Goal: Task Accomplishment & Management: Use online tool/utility

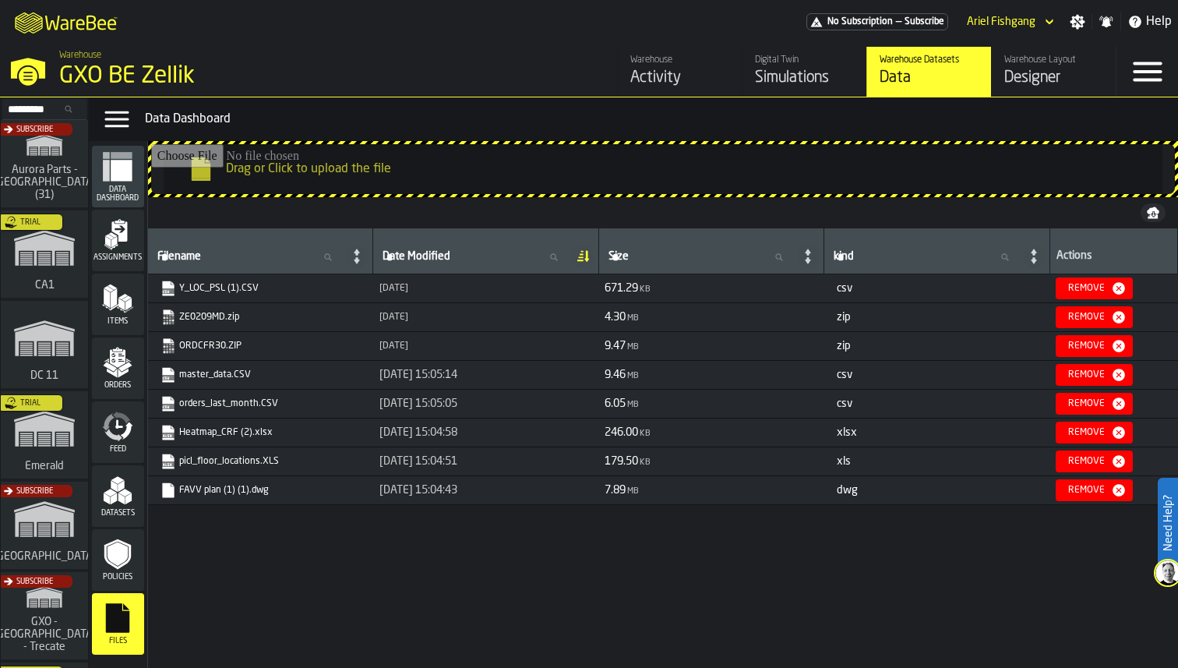
click at [227, 287] on link "Y_LOC_PSL (1).CSV" at bounding box center [258, 288] width 197 height 16
click at [1035, 70] on div "Designer" at bounding box center [1053, 78] width 99 height 22
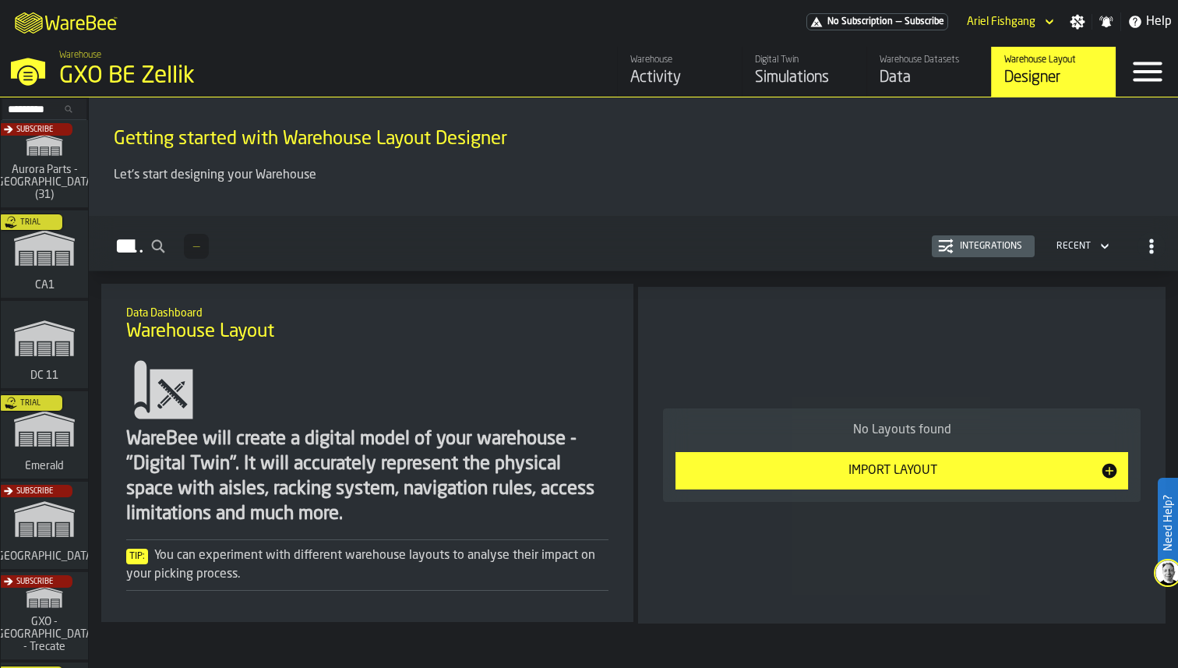
click at [819, 473] on div "Import Layout" at bounding box center [892, 470] width 415 height 19
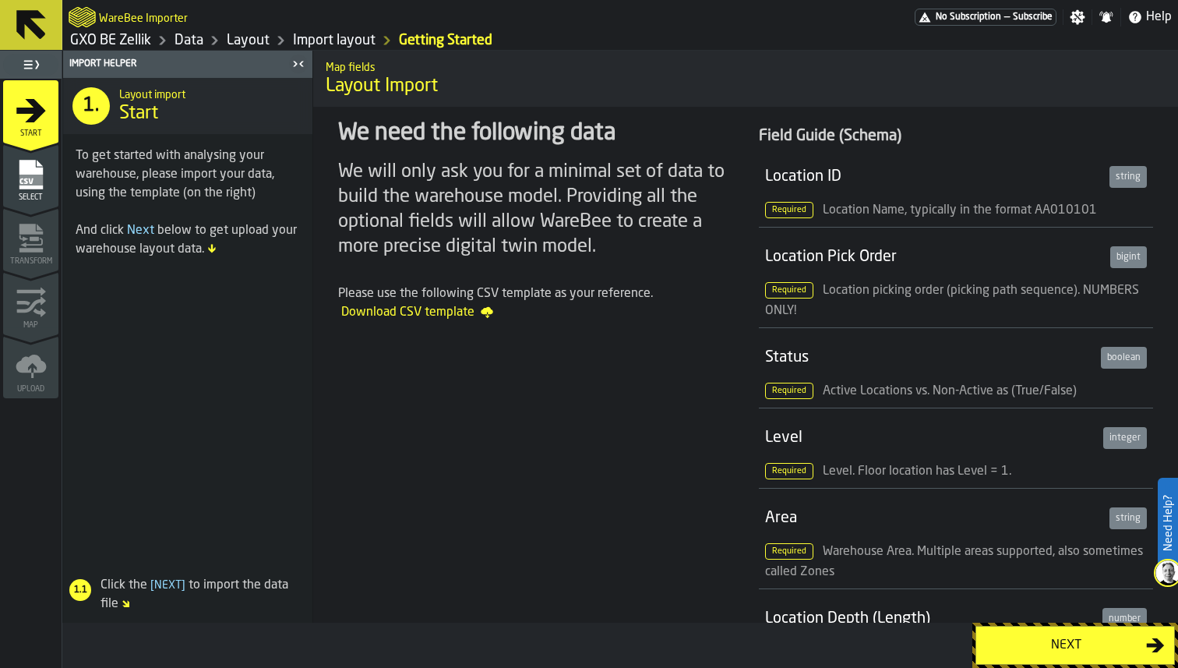
click at [48, 171] on div "Select" at bounding box center [30, 180] width 55 height 43
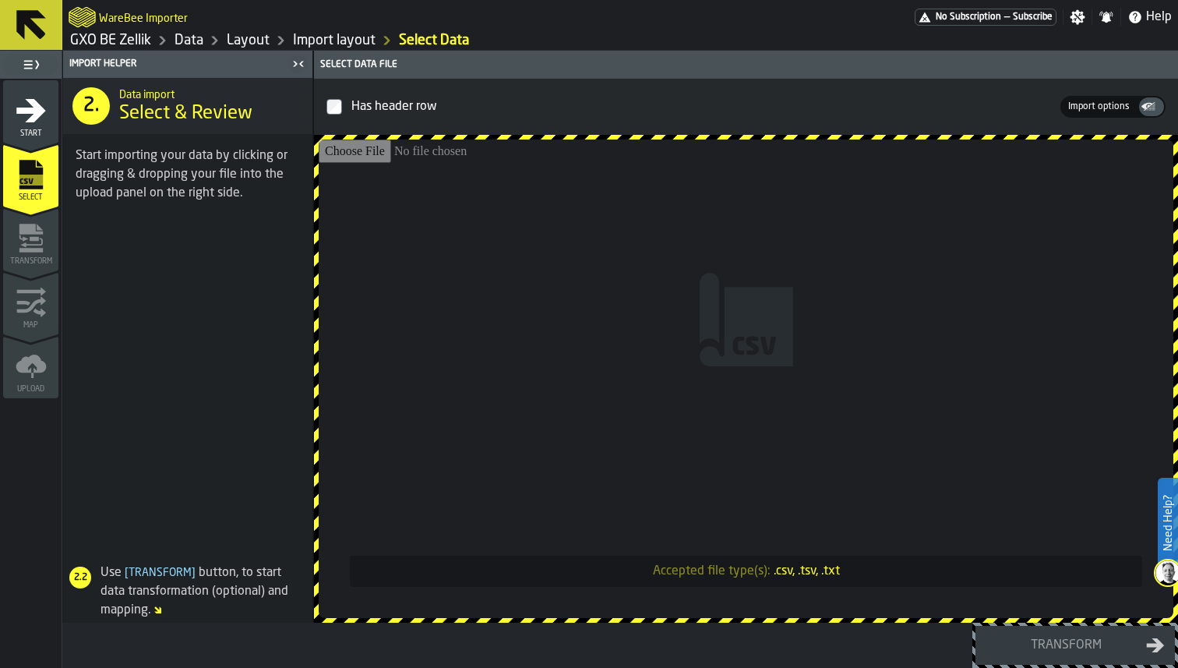
click at [439, 274] on input "Accepted file type(s): .csv, .tsv, .txt" at bounding box center [746, 378] width 855 height 478
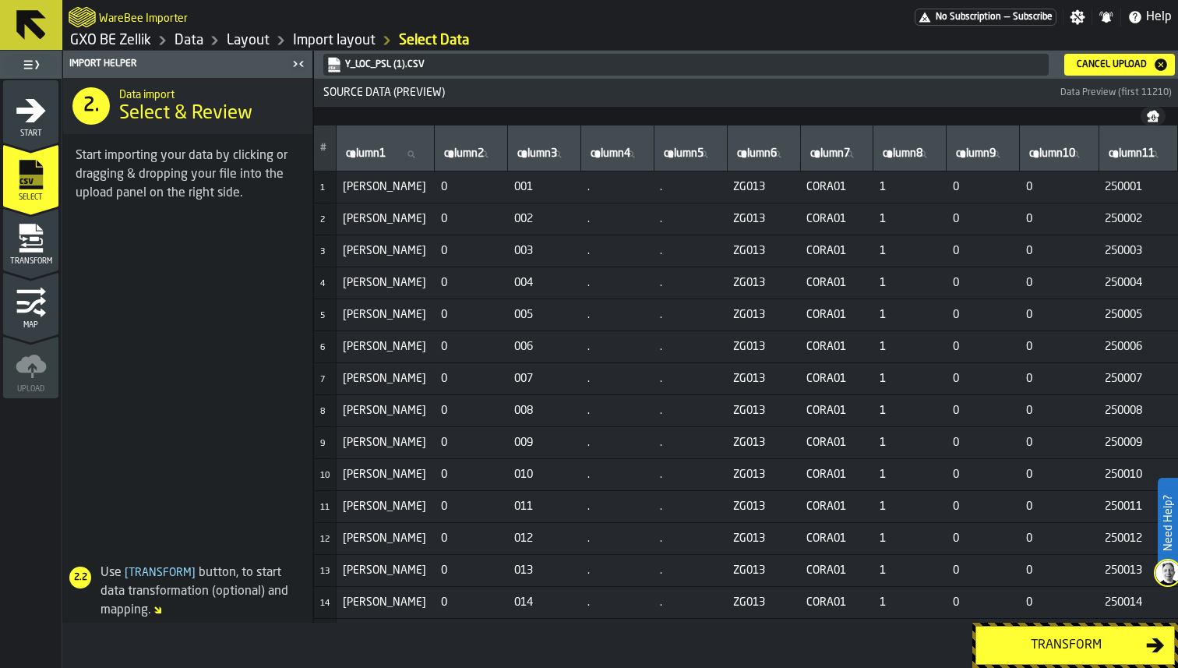
click at [41, 223] on icon "menu Transform" at bounding box center [31, 238] width 31 height 31
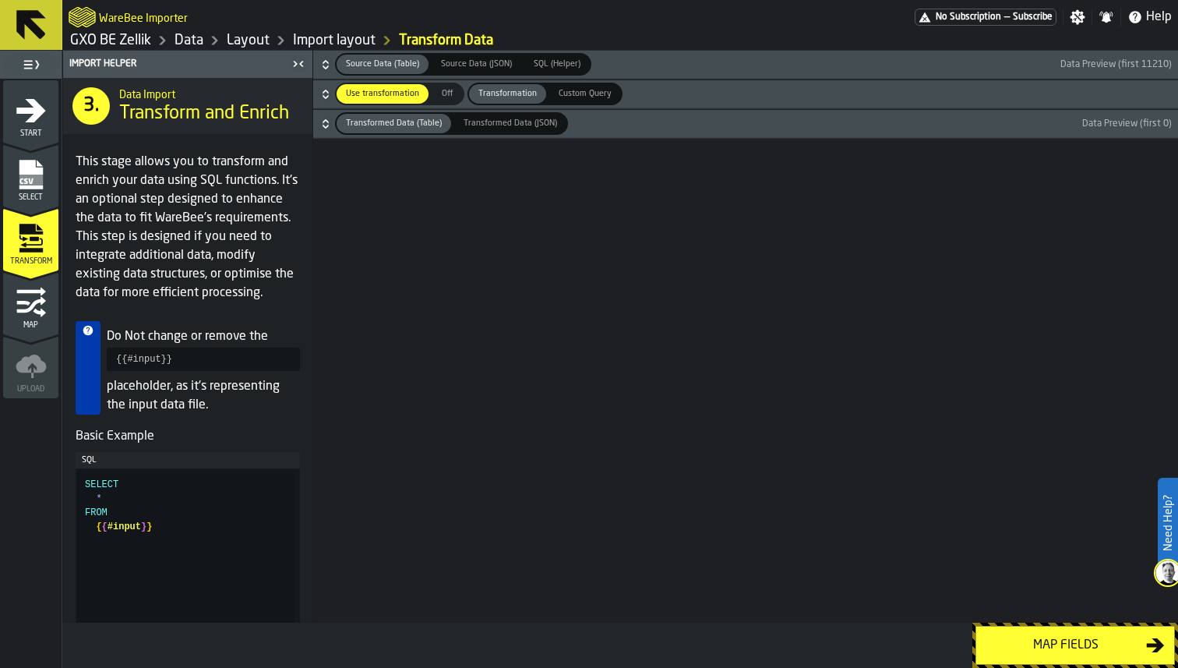
click at [319, 130] on h6 "Transformed Data (Table) Transformed Data (Table) Transformed Data (JSON) Trans…" at bounding box center [745, 123] width 858 height 23
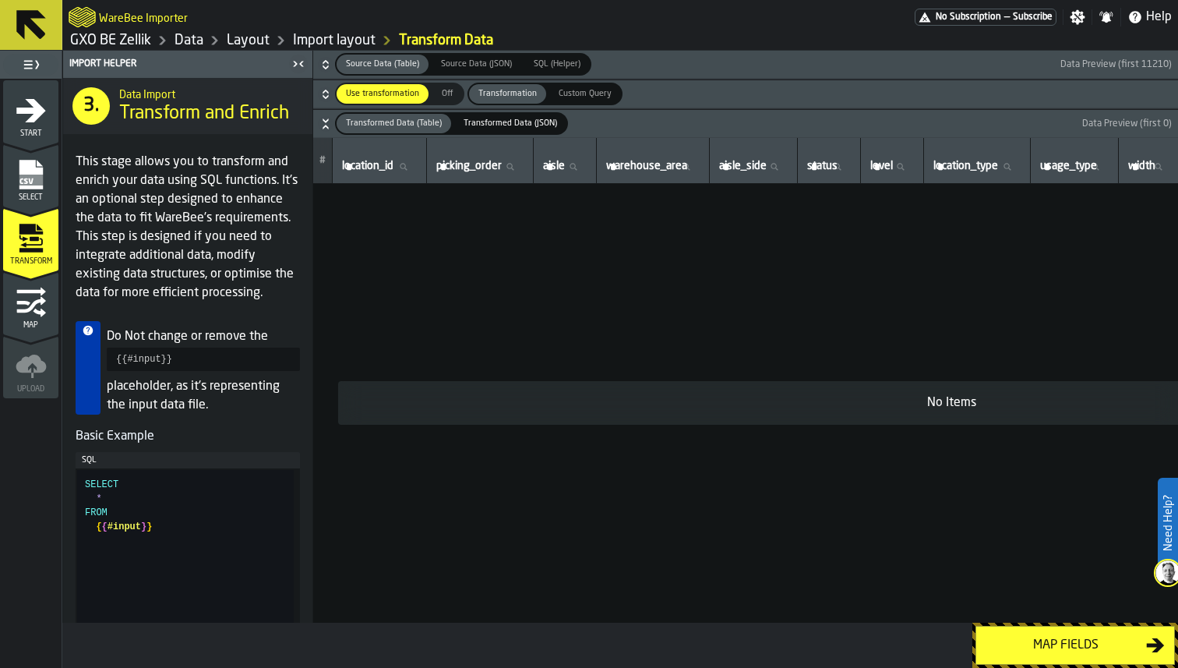
click at [323, 100] on icon "button-" at bounding box center [326, 94] width 16 height 16
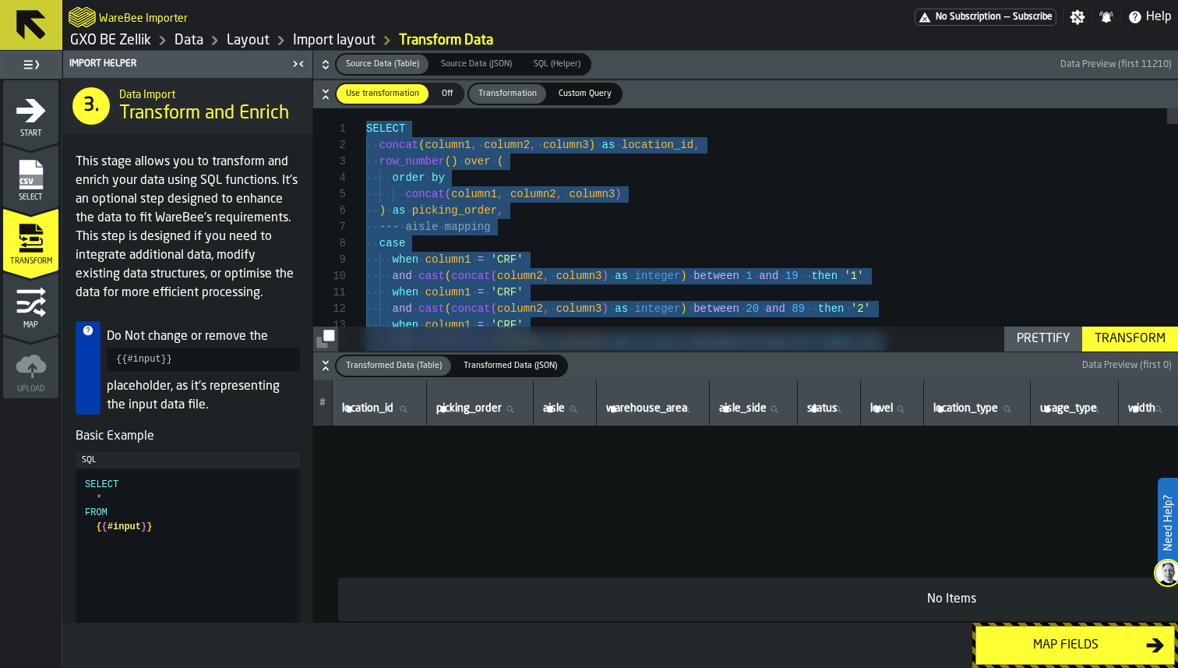
scroll to position [65, 0]
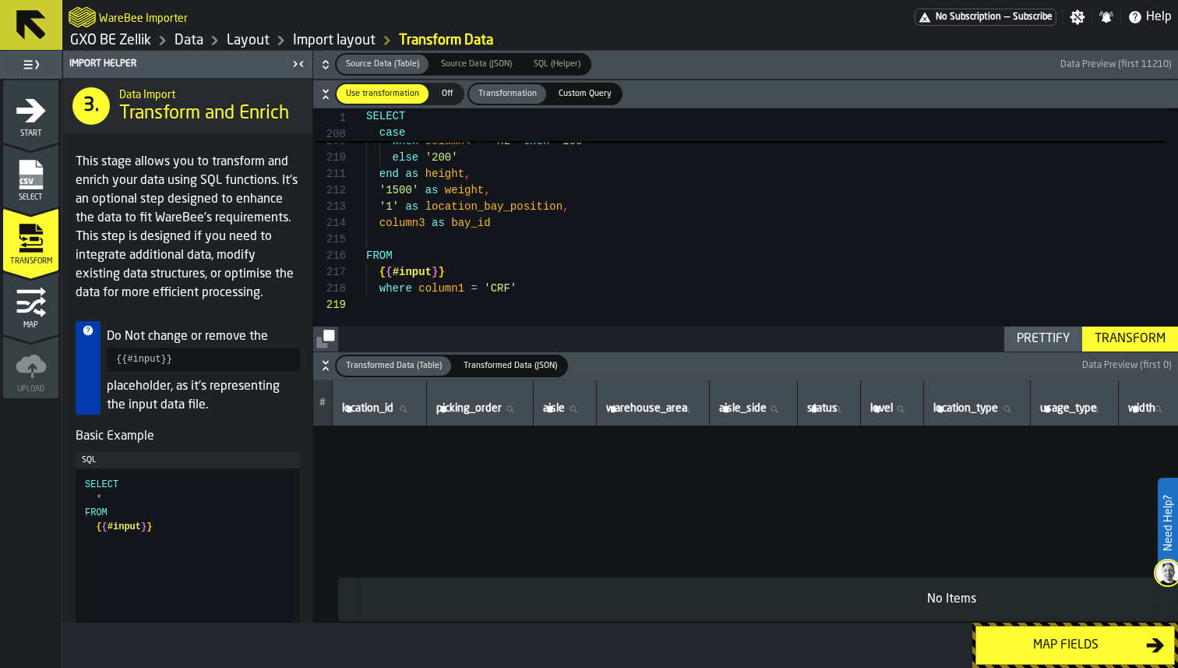
click at [327, 369] on icon "button-" at bounding box center [324, 368] width 5 height 4
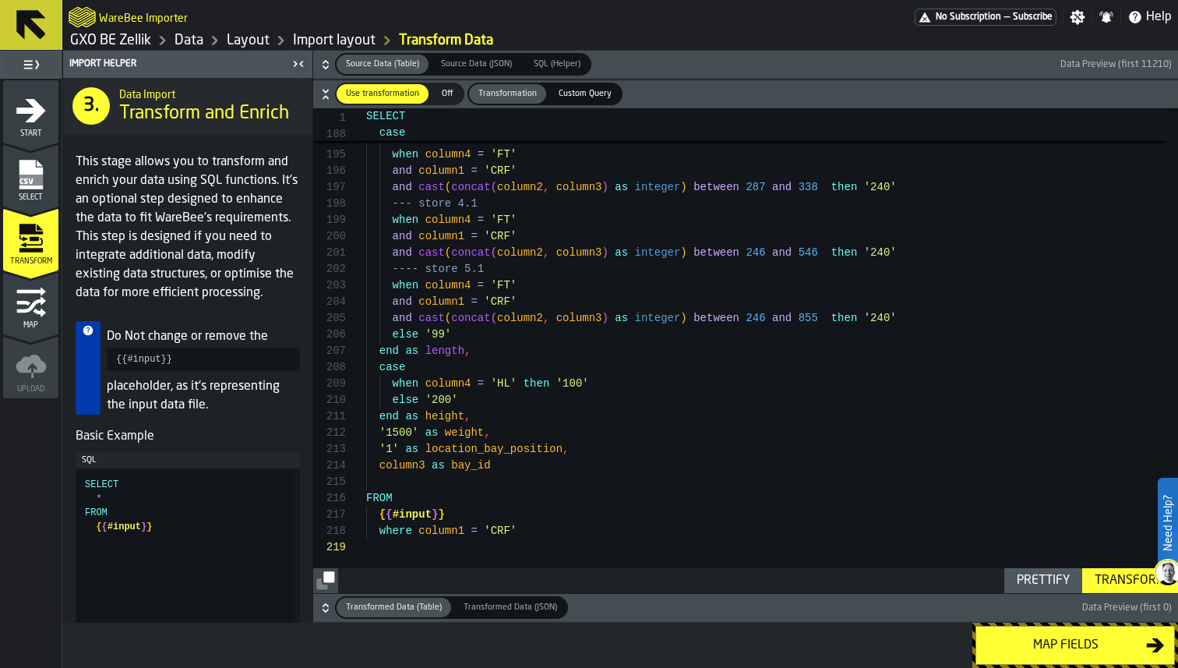
click at [1114, 580] on div "Transform" at bounding box center [1129, 580] width 83 height 19
click at [332, 604] on icon "button-" at bounding box center [326, 608] width 16 height 16
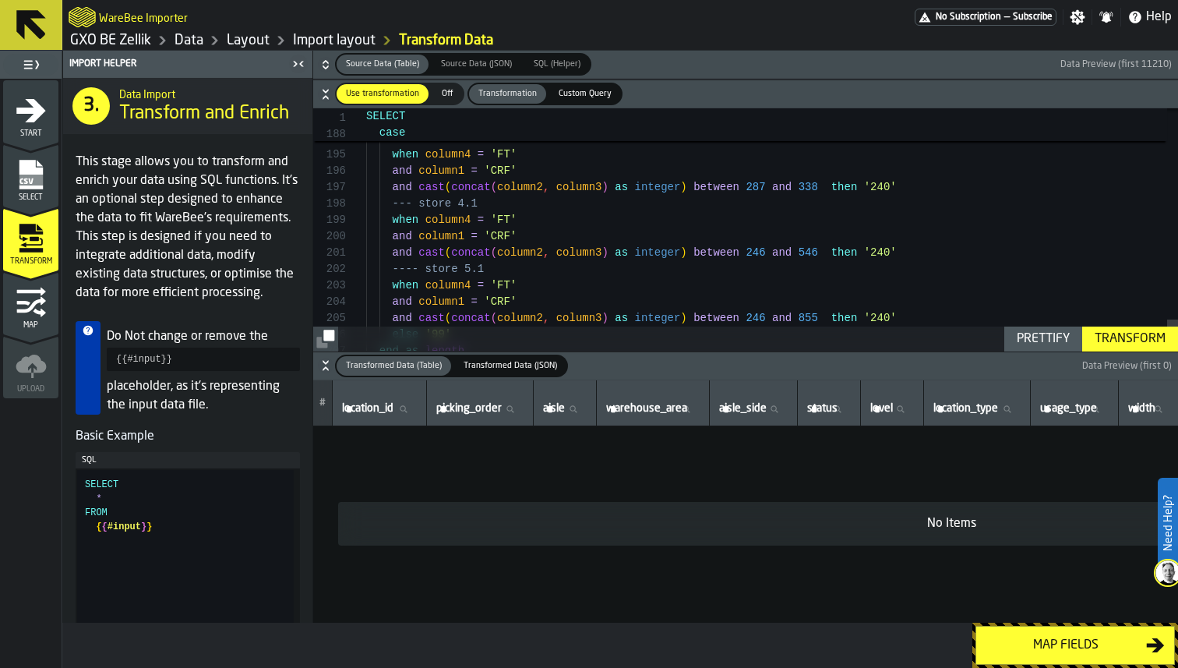
click at [328, 360] on icon "button-" at bounding box center [326, 366] width 16 height 16
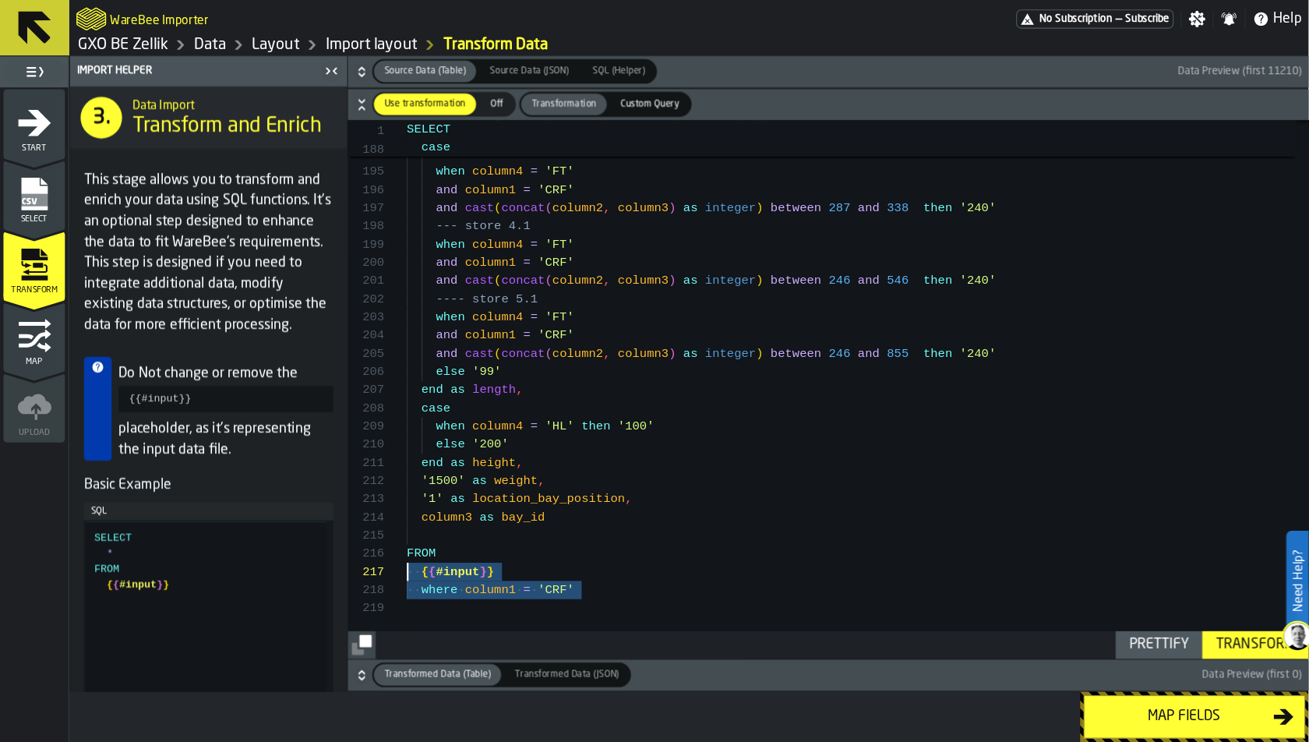
scroll to position [49, 0]
drag, startPoint x: 530, startPoint y: 539, endPoint x: 308, endPoint y: 530, distance: 223.0
type textarea "**********"
click at [1100, 584] on div "Transform" at bounding box center [1129, 580] width 83 height 19
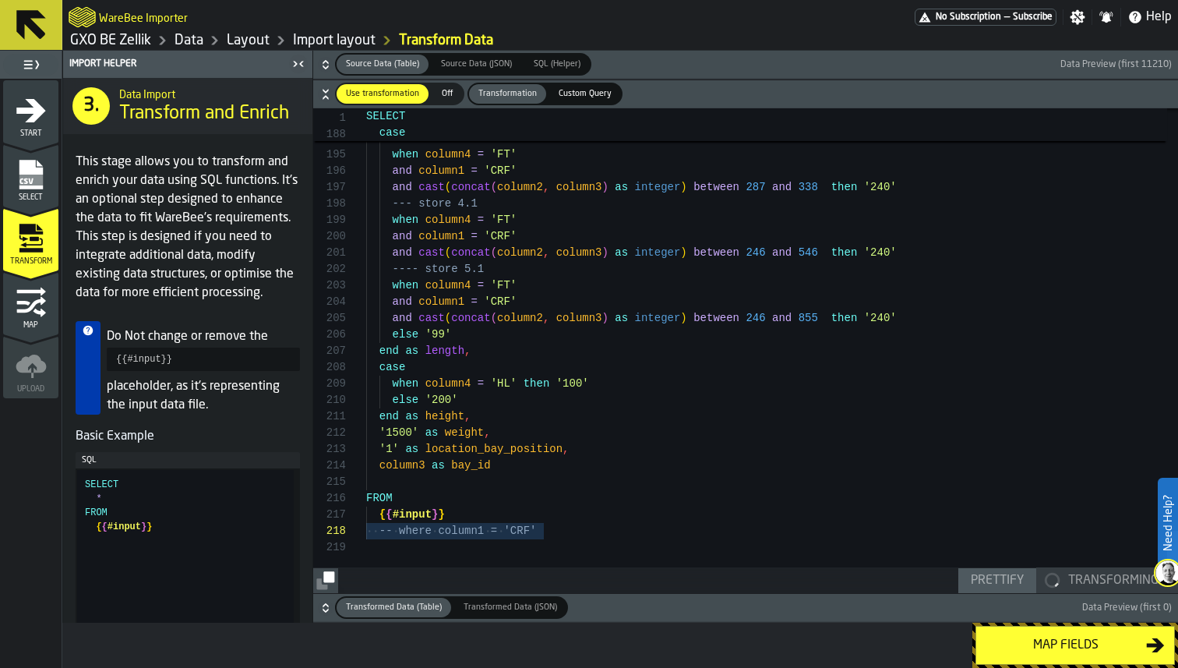
click at [319, 75] on h6 "Source Data (Table) Source Data (Table) Source Data (JSON) Source Data (JSON) S…" at bounding box center [745, 64] width 858 height 23
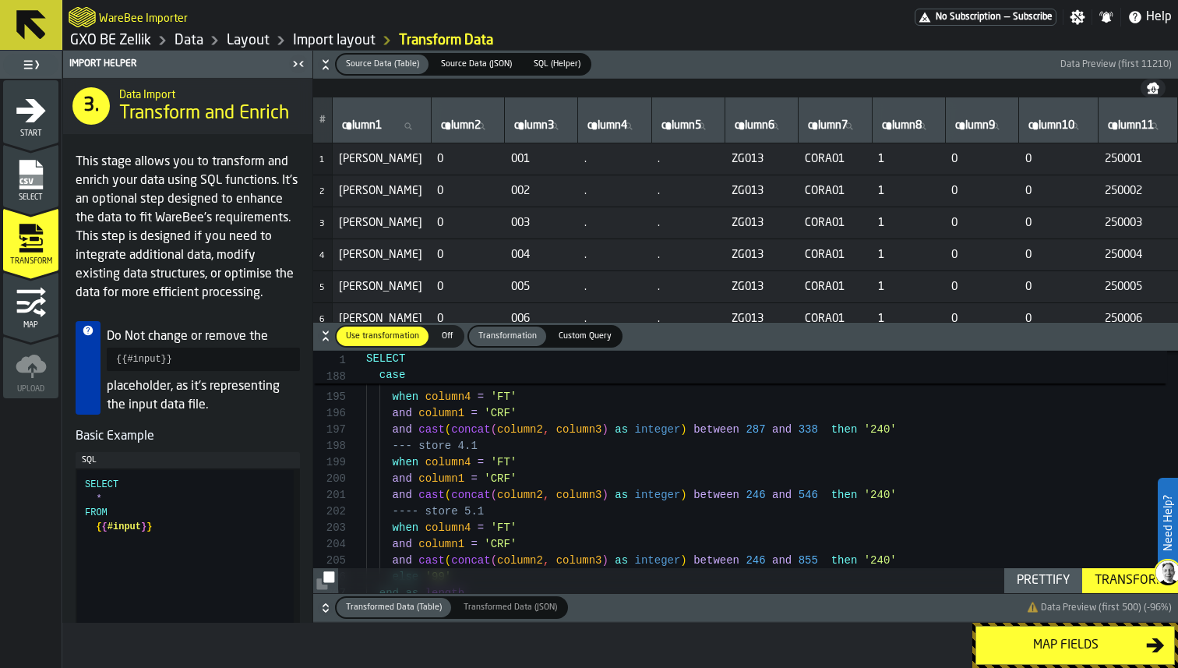
click at [327, 71] on icon "button-" at bounding box center [326, 65] width 16 height 16
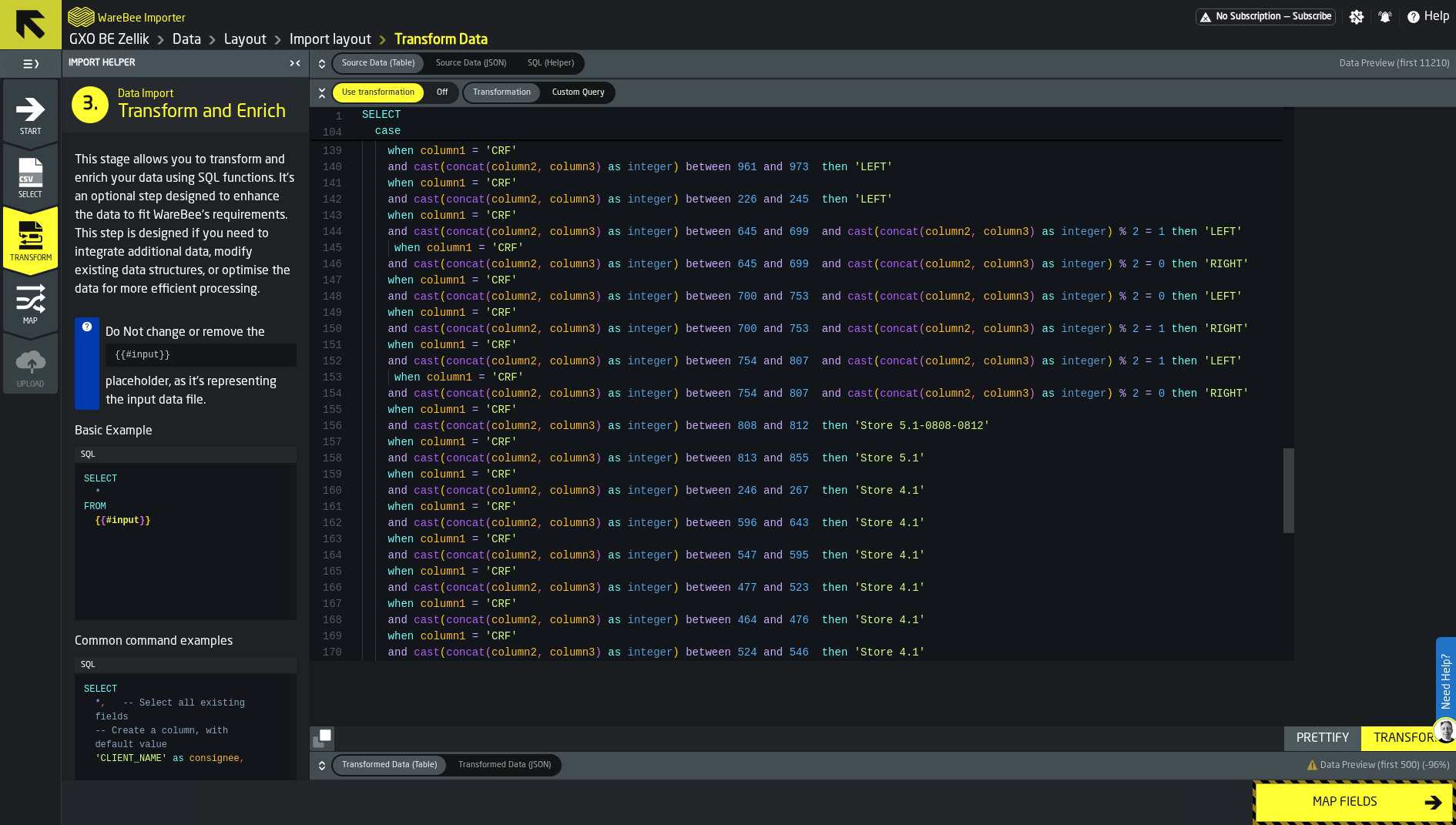
scroll to position [47, 0]
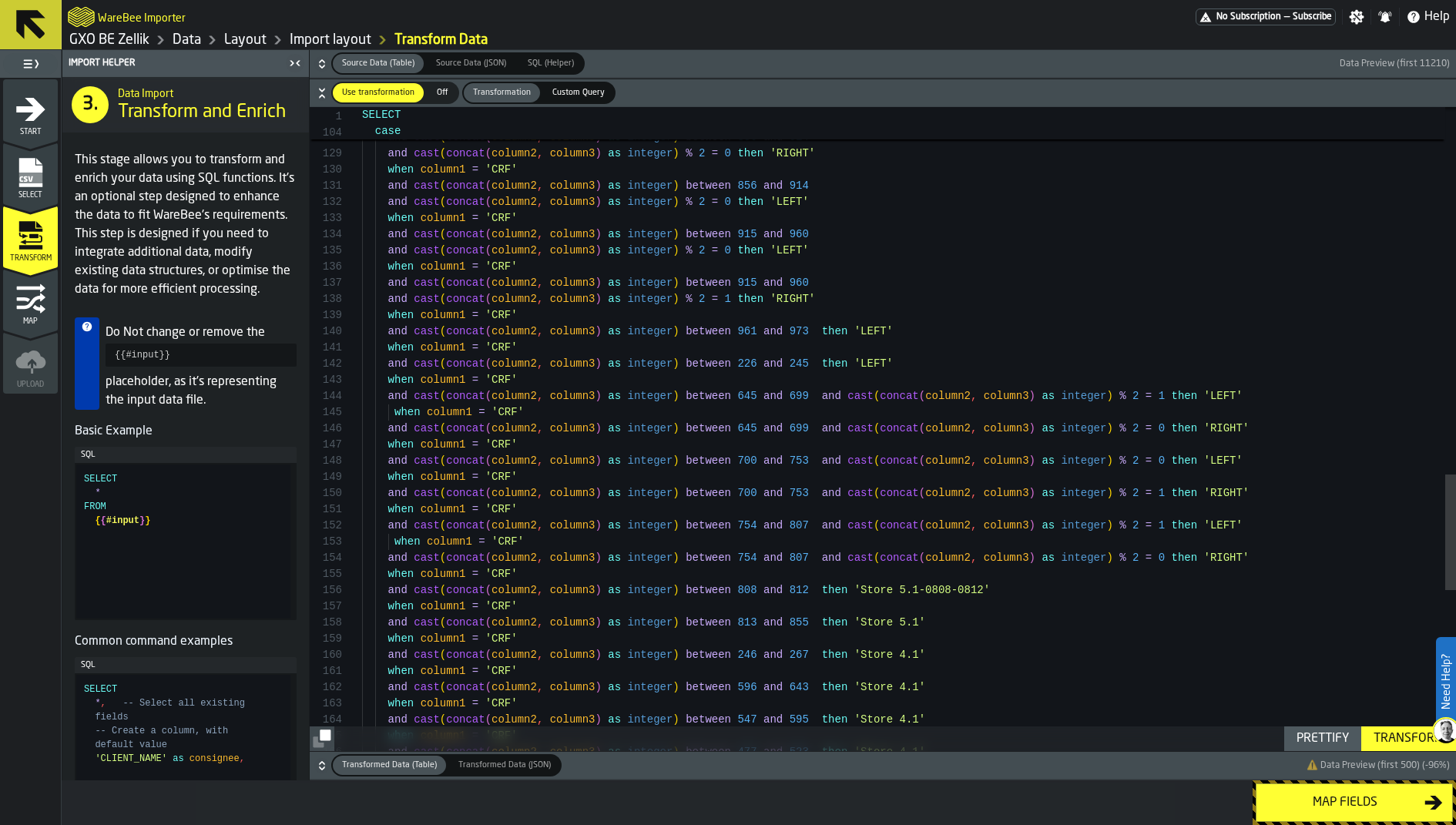
click at [1164, 660] on div "Prettify" at bounding box center [1322, 739] width 64 height 19
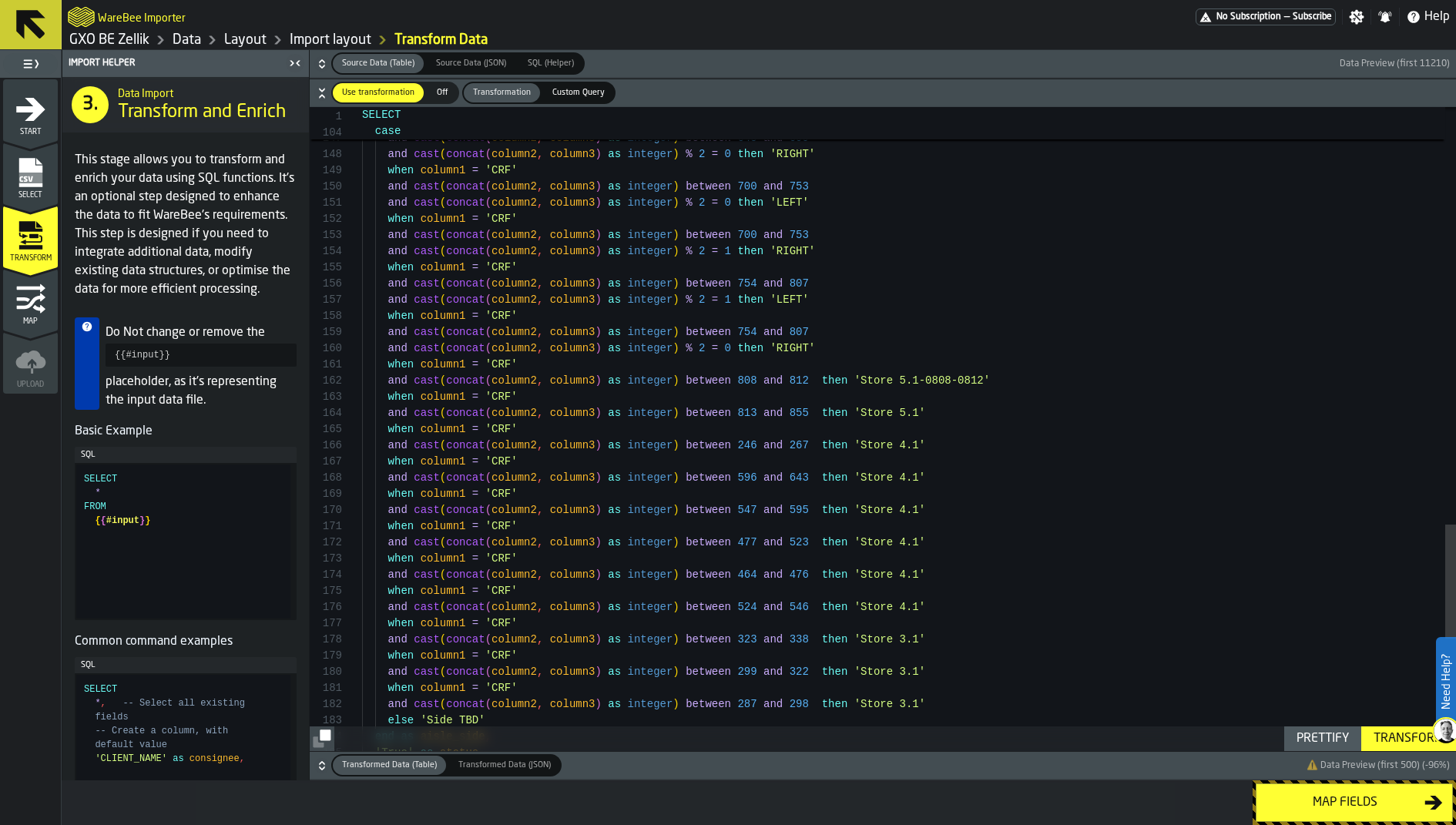
scroll to position [16, 0]
drag, startPoint x: 860, startPoint y: 382, endPoint x: 1008, endPoint y: 382, distance: 148.0
drag, startPoint x: 863, startPoint y: 380, endPoint x: 985, endPoint y: 376, distance: 122.1
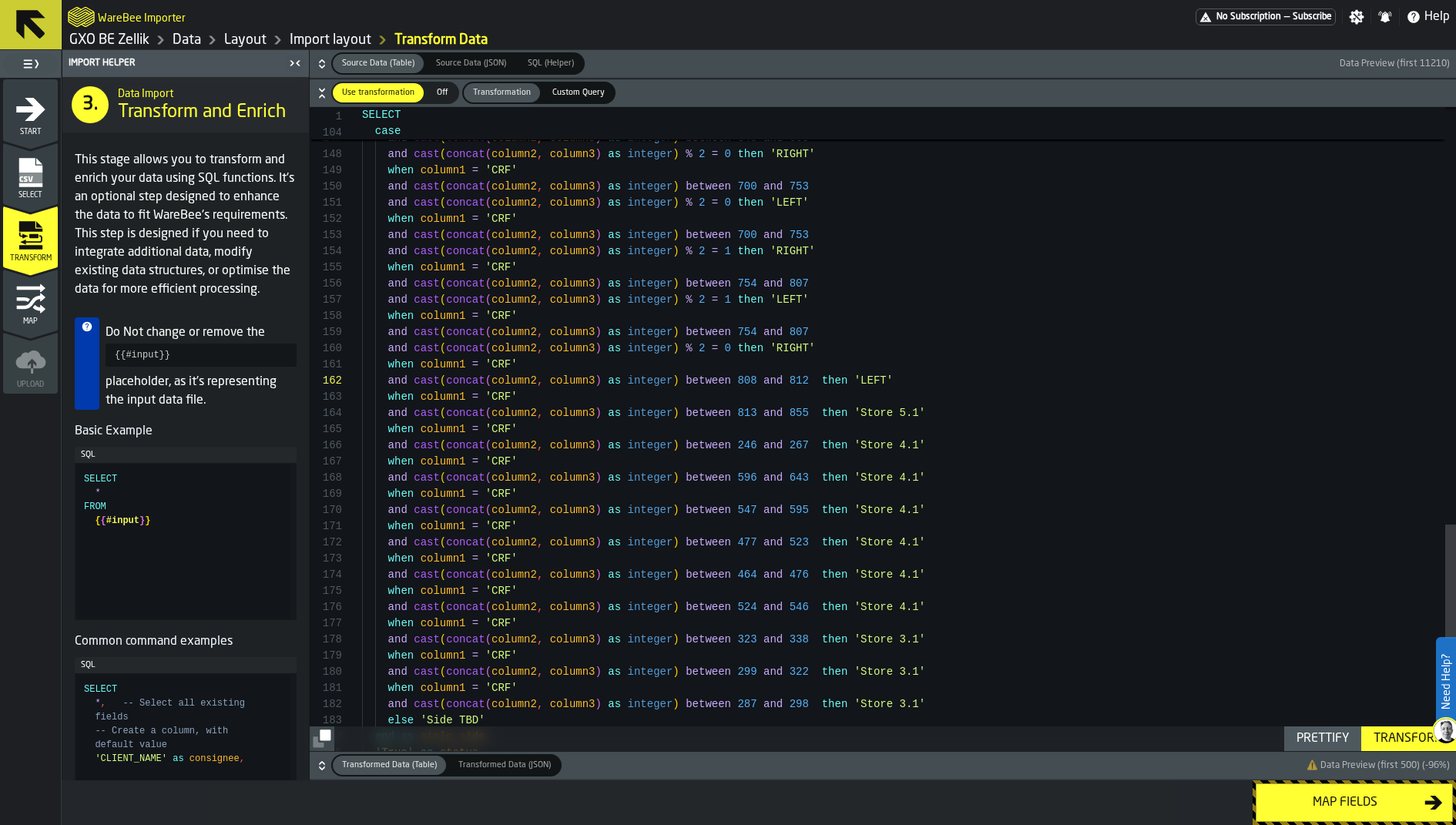
scroll to position [48, 0]
drag, startPoint x: 921, startPoint y: 412, endPoint x: 862, endPoint y: 416, distance: 59.1
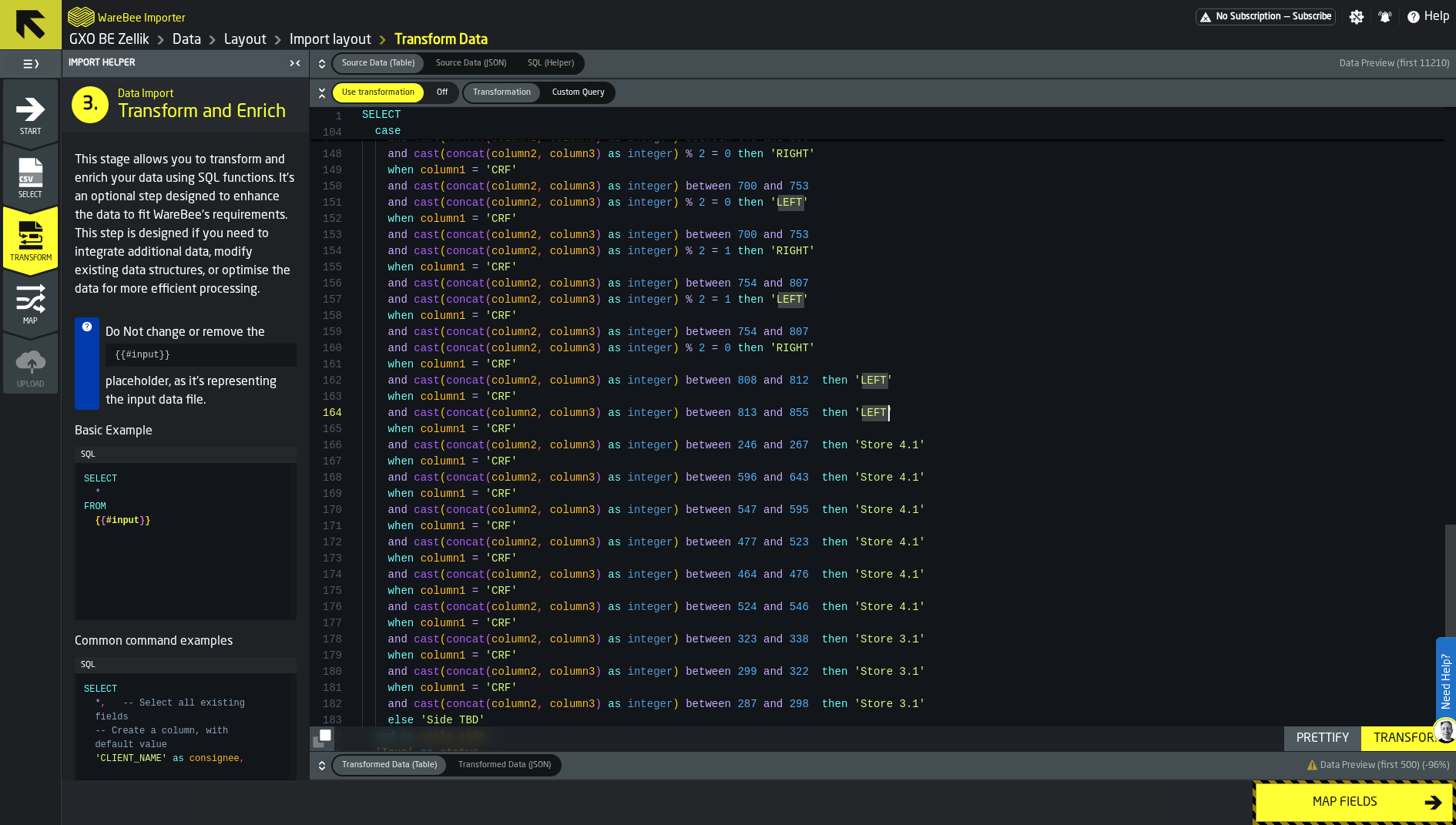
scroll to position [81, 0]
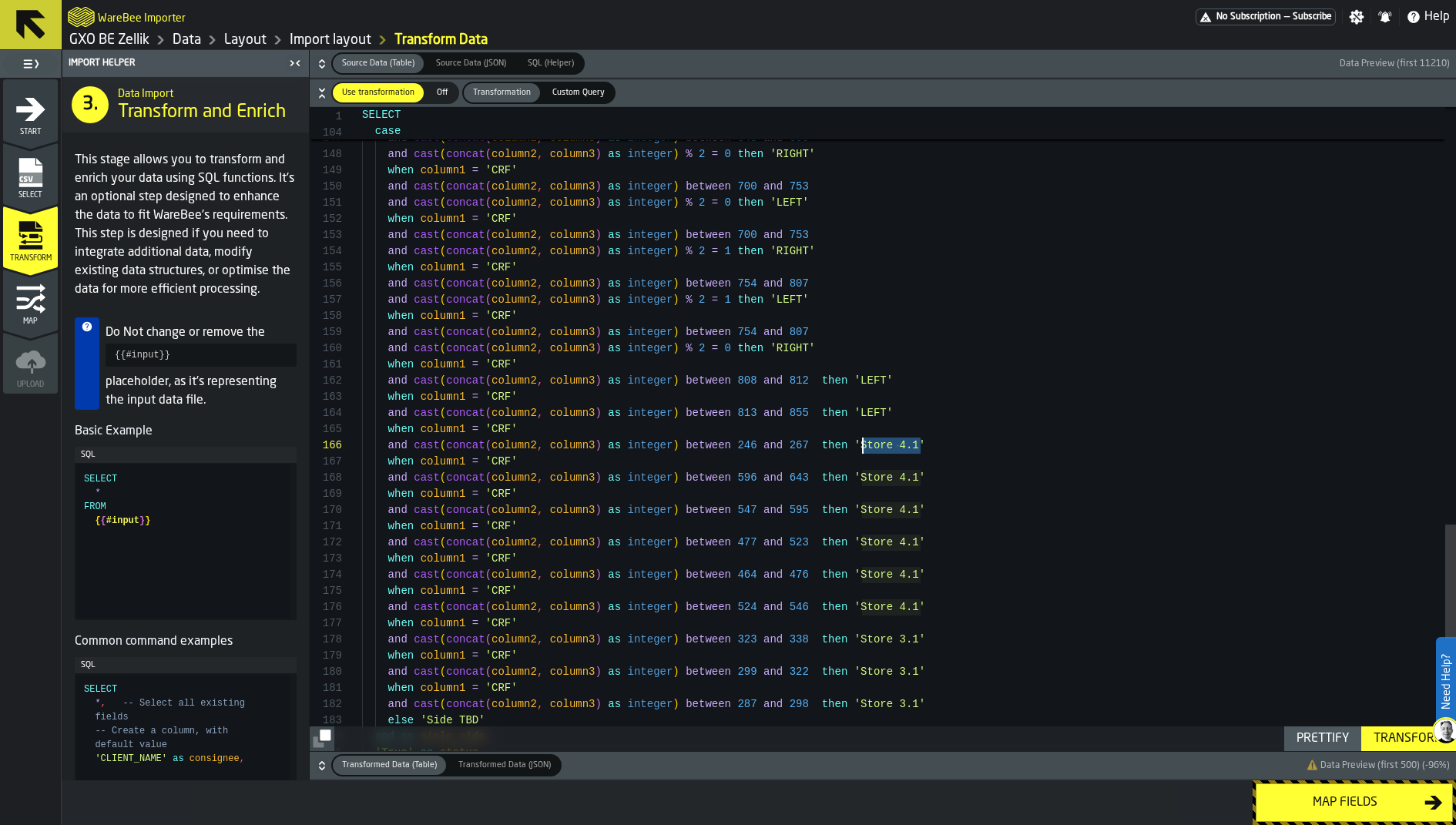
drag, startPoint x: 922, startPoint y: 444, endPoint x: 864, endPoint y: 441, distance: 58.1
drag, startPoint x: 862, startPoint y: 478, endPoint x: 920, endPoint y: 478, distance: 58.0
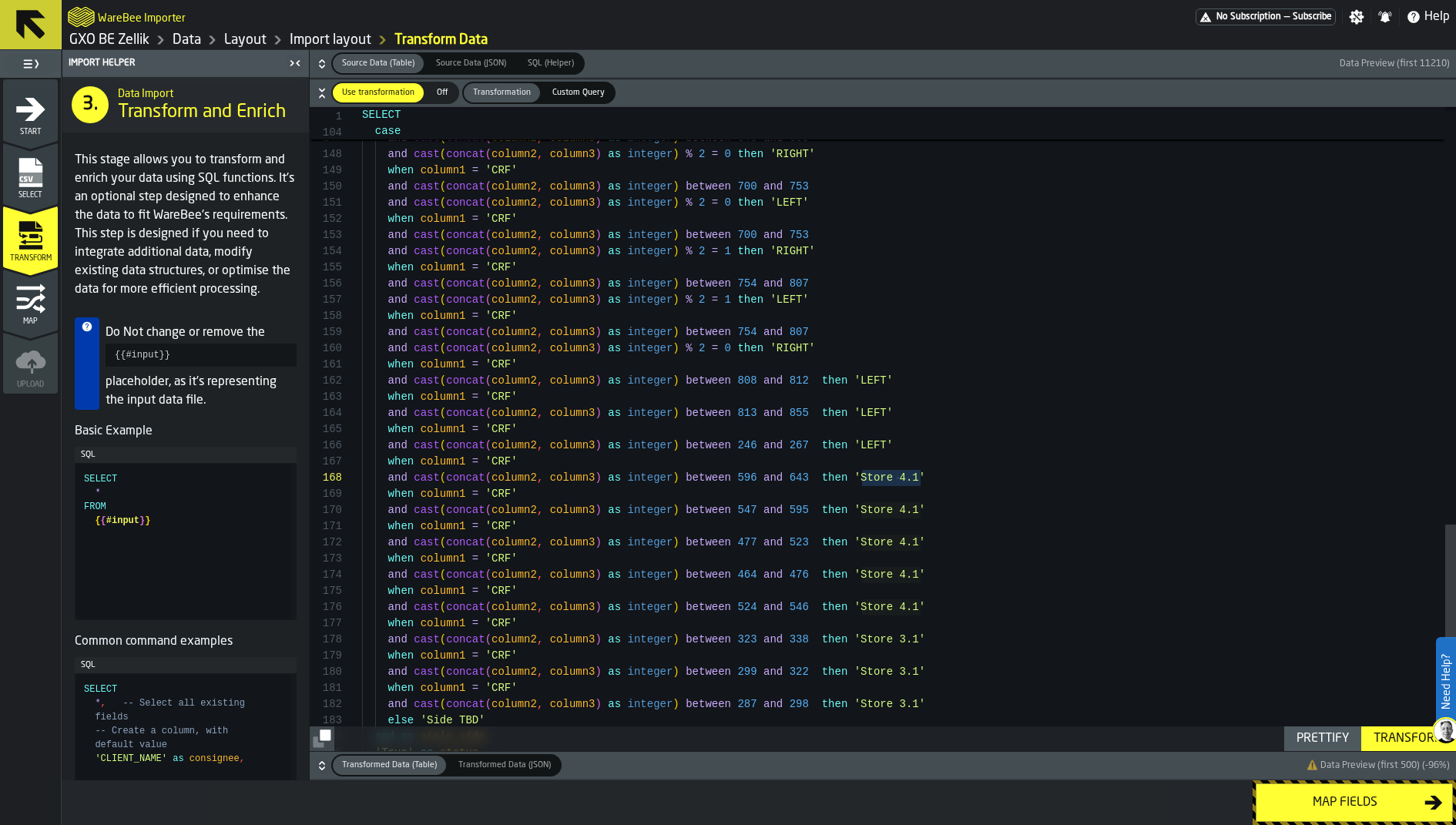
click at [1164, 660] on div "Transform" at bounding box center [1409, 739] width 82 height 19
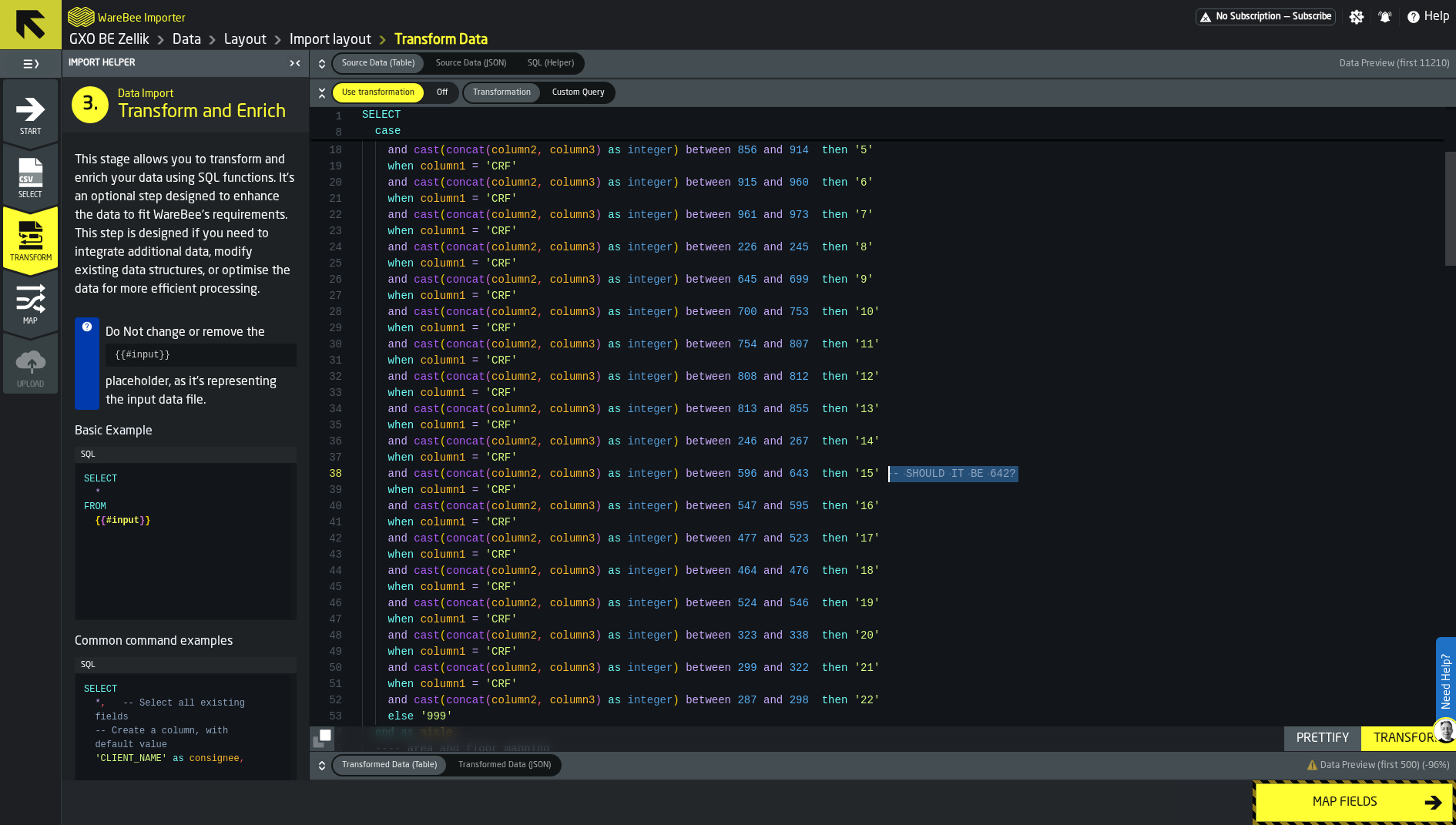
drag, startPoint x: 1027, startPoint y: 471, endPoint x: 889, endPoint y: 475, distance: 138.1
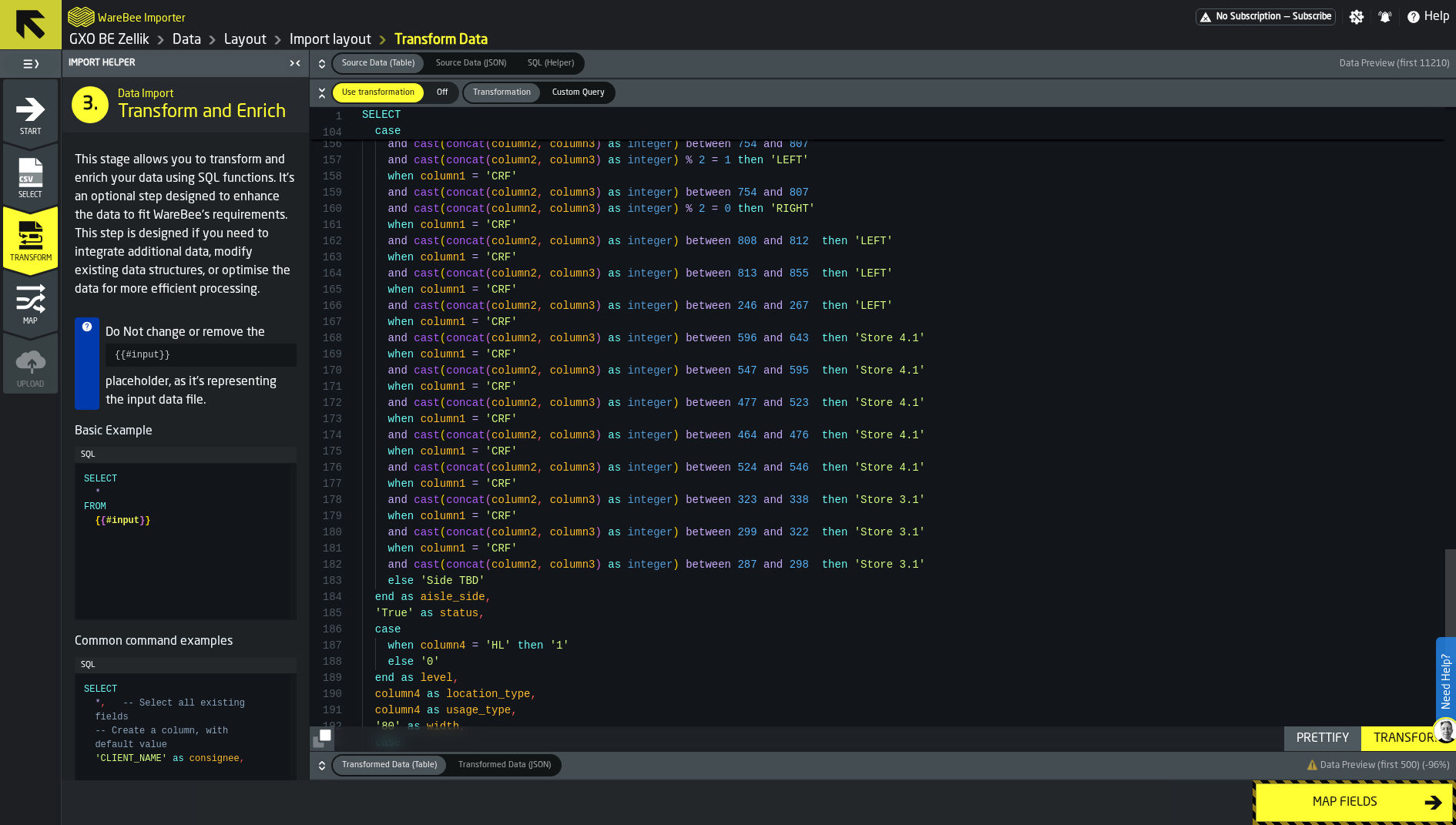
scroll to position [48, 0]
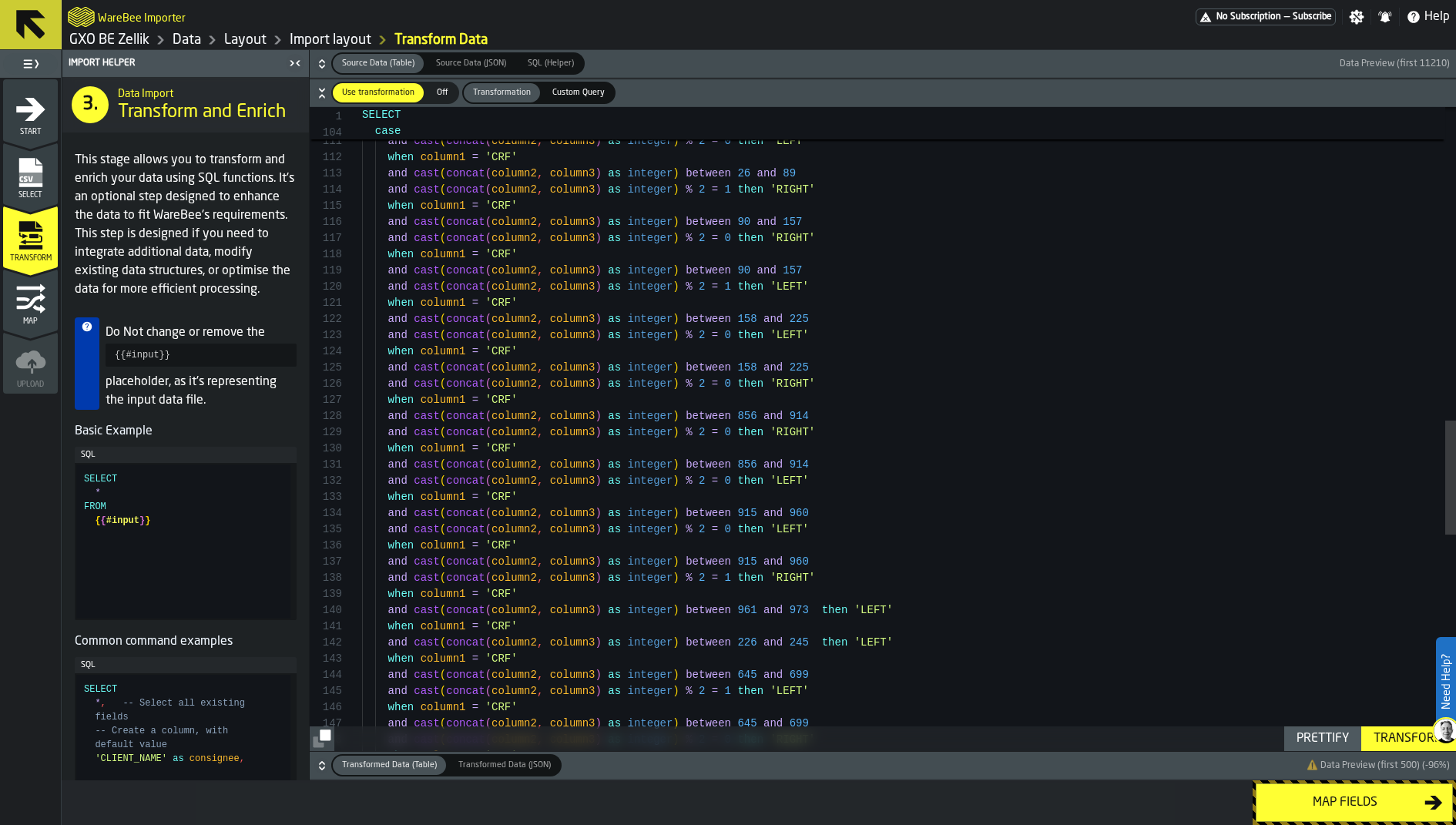
scroll to position [144, 0]
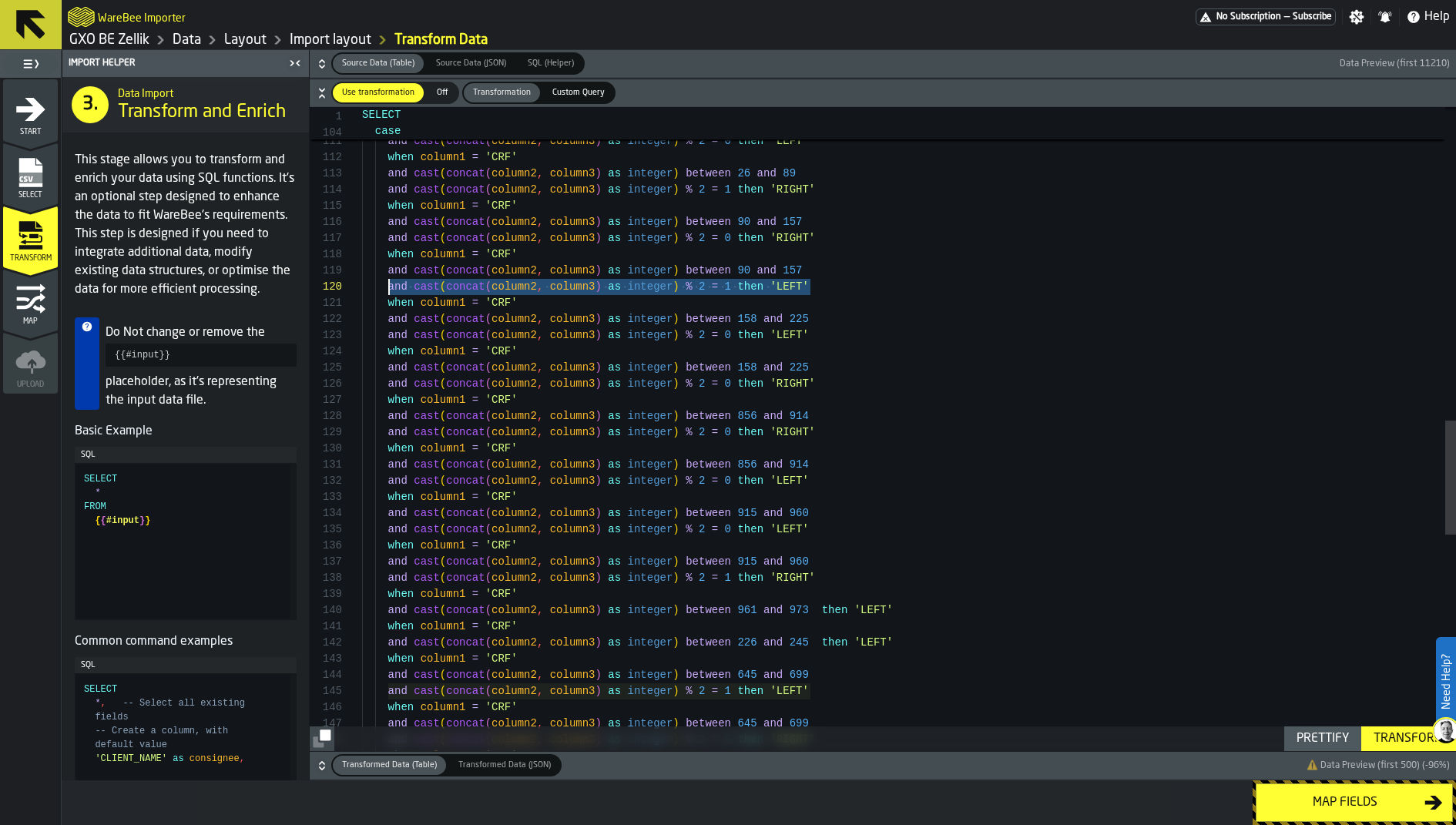
drag, startPoint x: 816, startPoint y: 287, endPoint x: 385, endPoint y: 287, distance: 431.0
click at [385, 287] on div "and cast ( concat ( column2 , column3 ) as integer ) % 2 = 1 then 'LEFT' and ca…" at bounding box center [909, 161] width 1094 height 3641
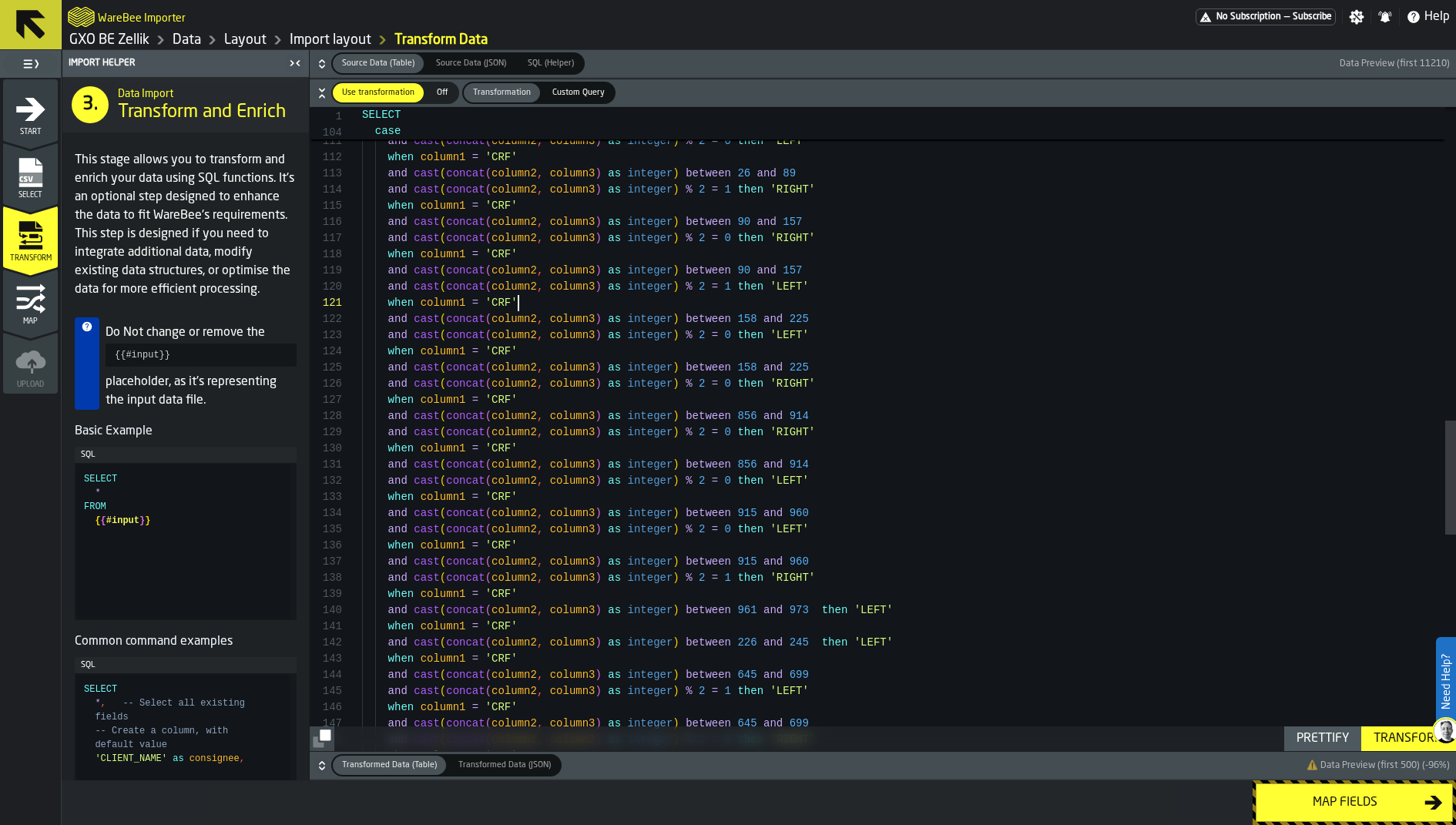
click at [835, 309] on div "and cast ( concat ( column2 , column3 ) as integer ) % 2 = 1 then 'LEFT' and ca…" at bounding box center [909, 161] width 1094 height 3641
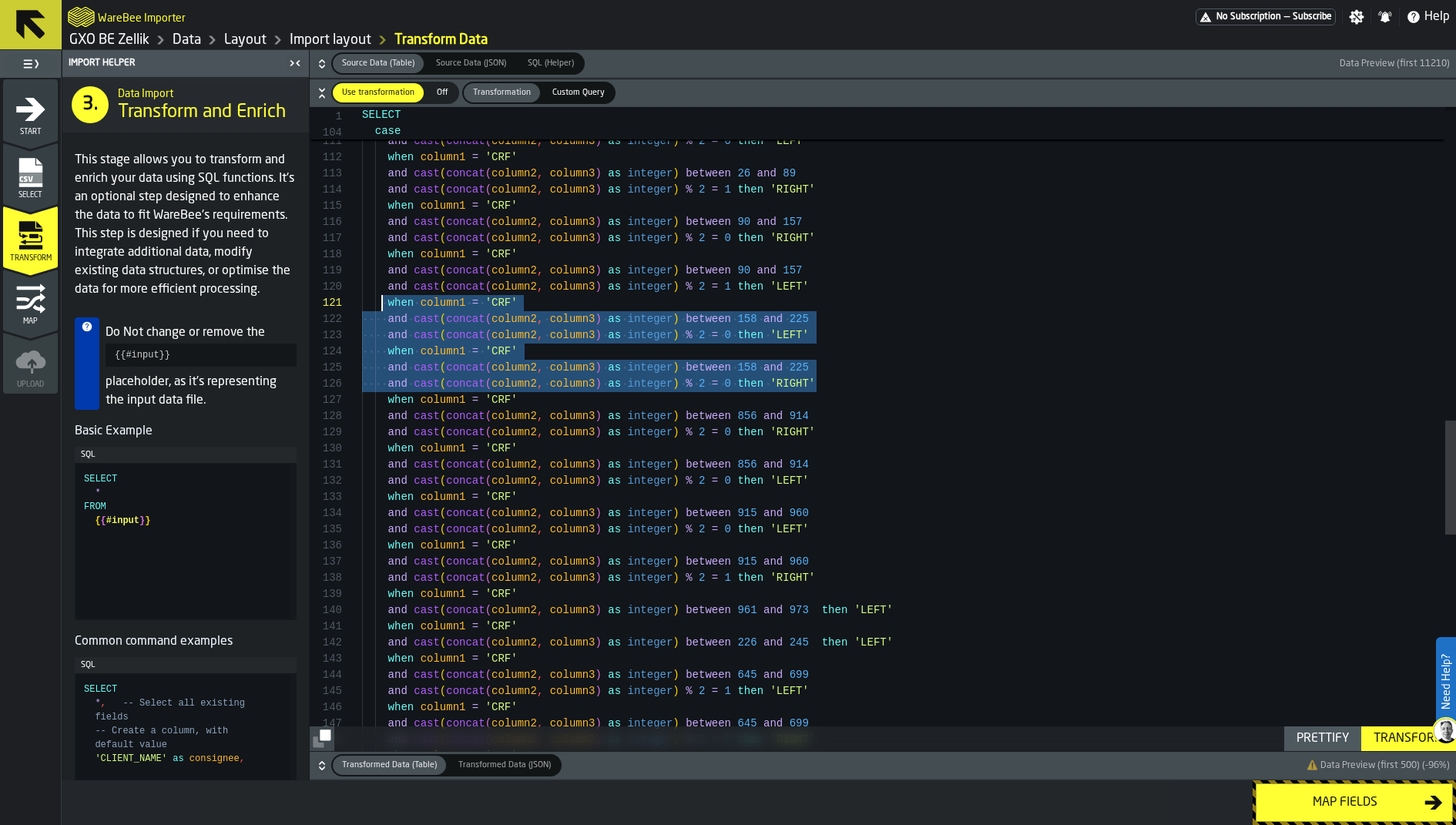
drag, startPoint x: 821, startPoint y: 382, endPoint x: 382, endPoint y: 305, distance: 445.7
click at [382, 305] on div "and cast ( concat ( column2 , column3 ) as integer ) % 2 = 1 then 'LEFT' and ca…" at bounding box center [909, 161] width 1094 height 3641
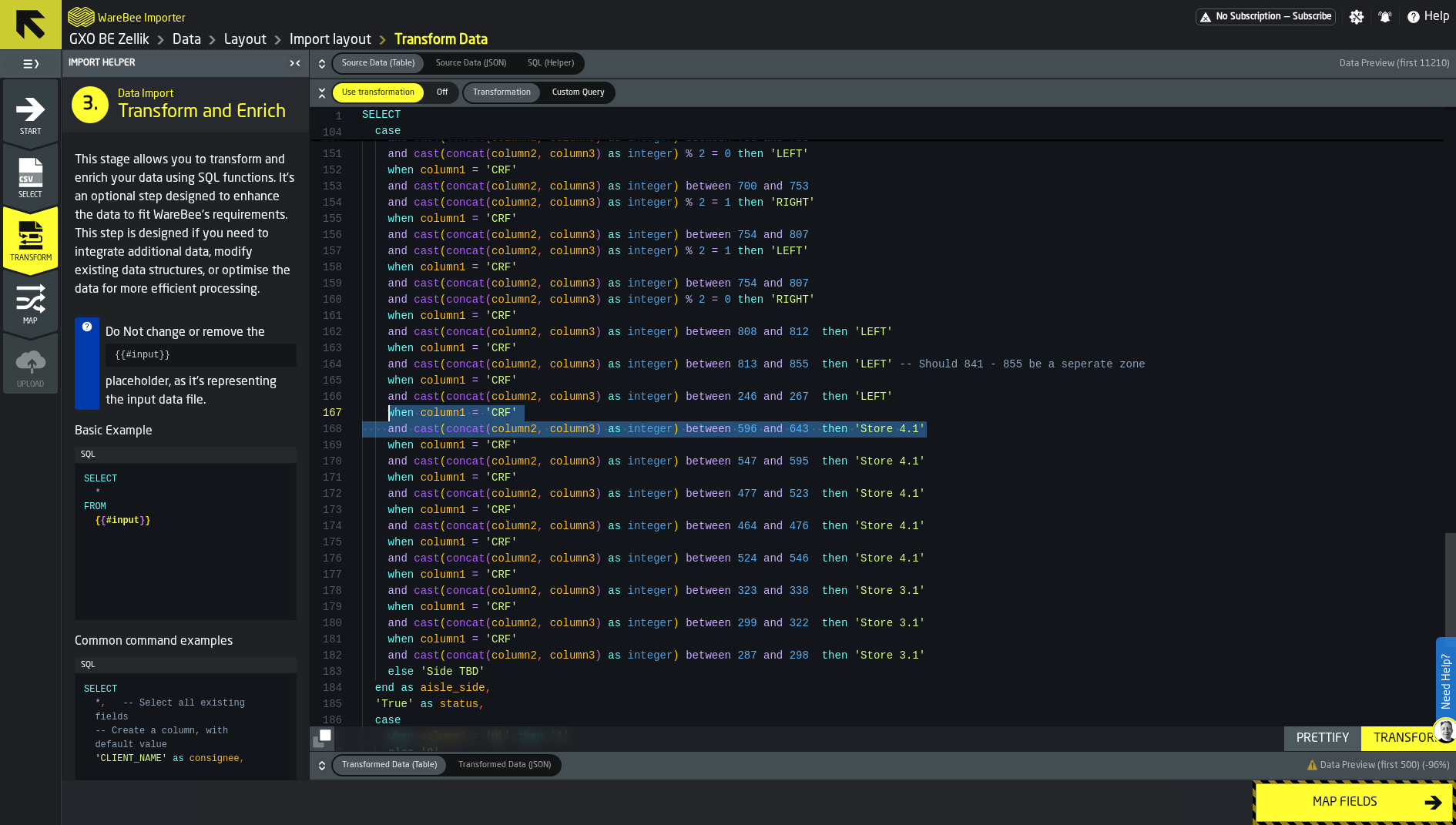
drag, startPoint x: 944, startPoint y: 430, endPoint x: 389, endPoint y: 413, distance: 555.3
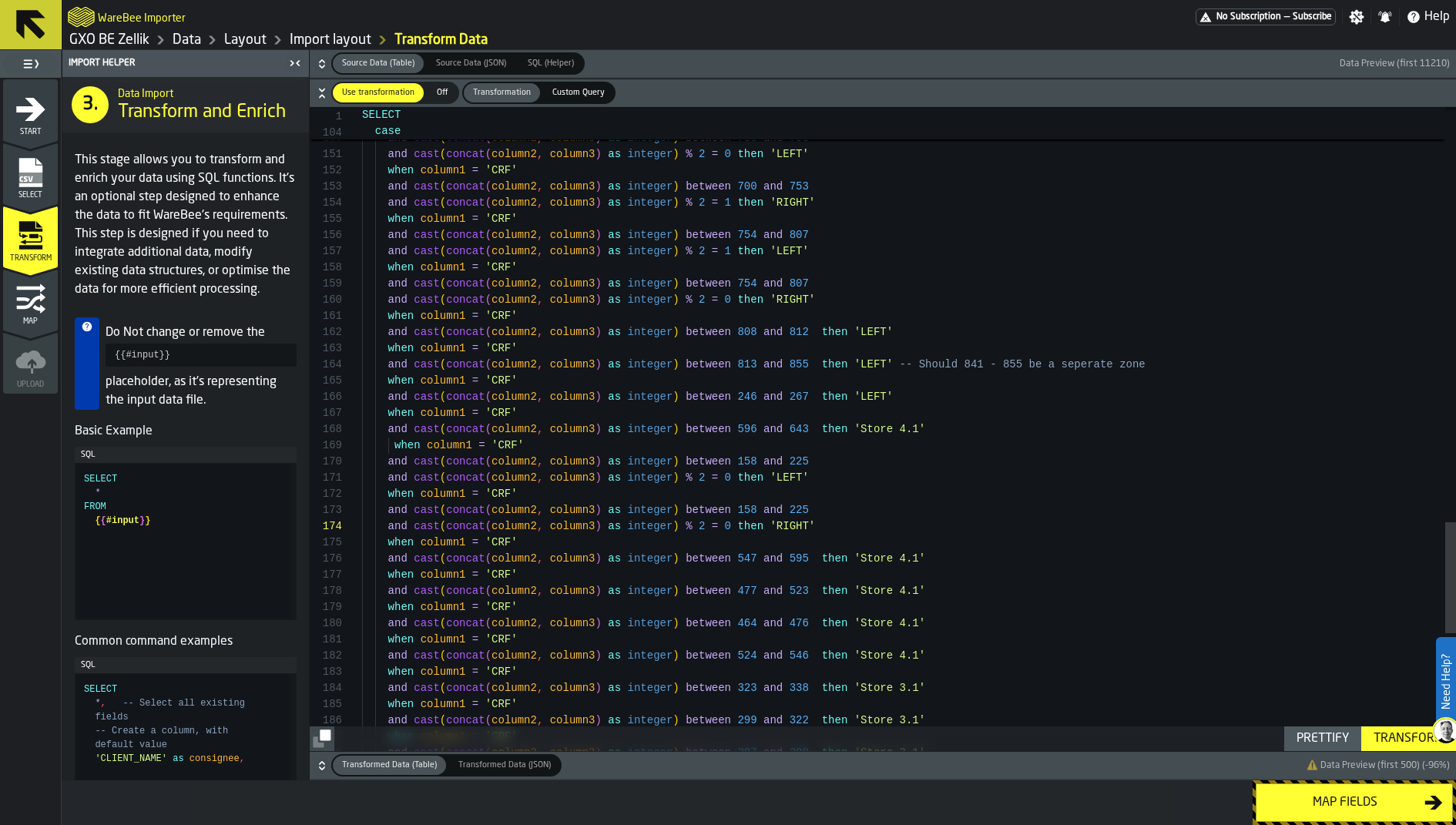
scroll to position [130, 0]
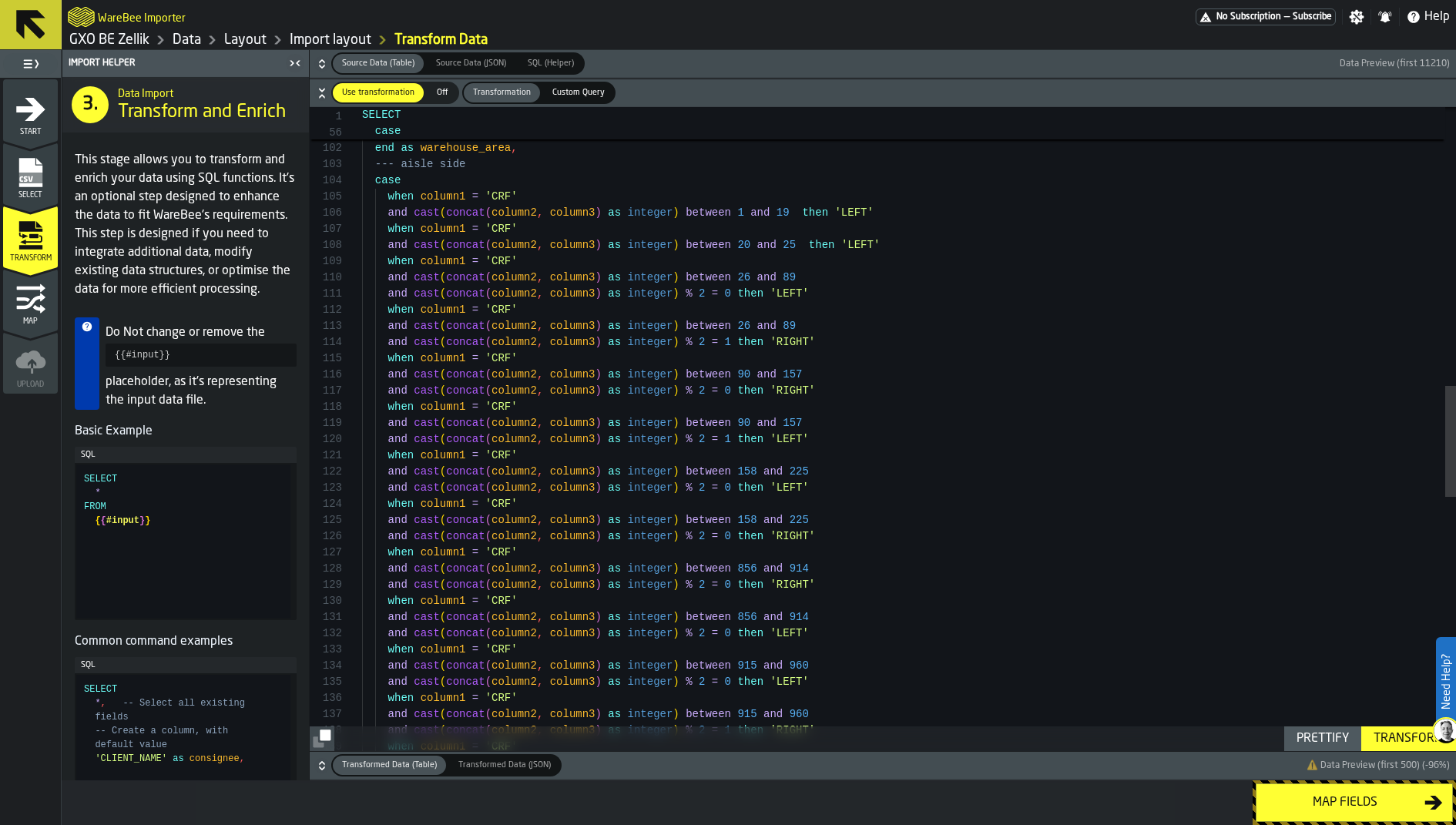
scroll to position [130, 0]
click at [733, 583] on div "and cast ( concat ( column2 , column3 ) as integer ) % 2 = 1 then 'RIGHT' when …" at bounding box center [909, 363] width 1094 height 3739
click at [734, 535] on div "and cast ( concat ( column2 , column3 ) as integer ) % 2 = 1 then 'RIGHT' when …" at bounding box center [909, 363] width 1094 height 3739
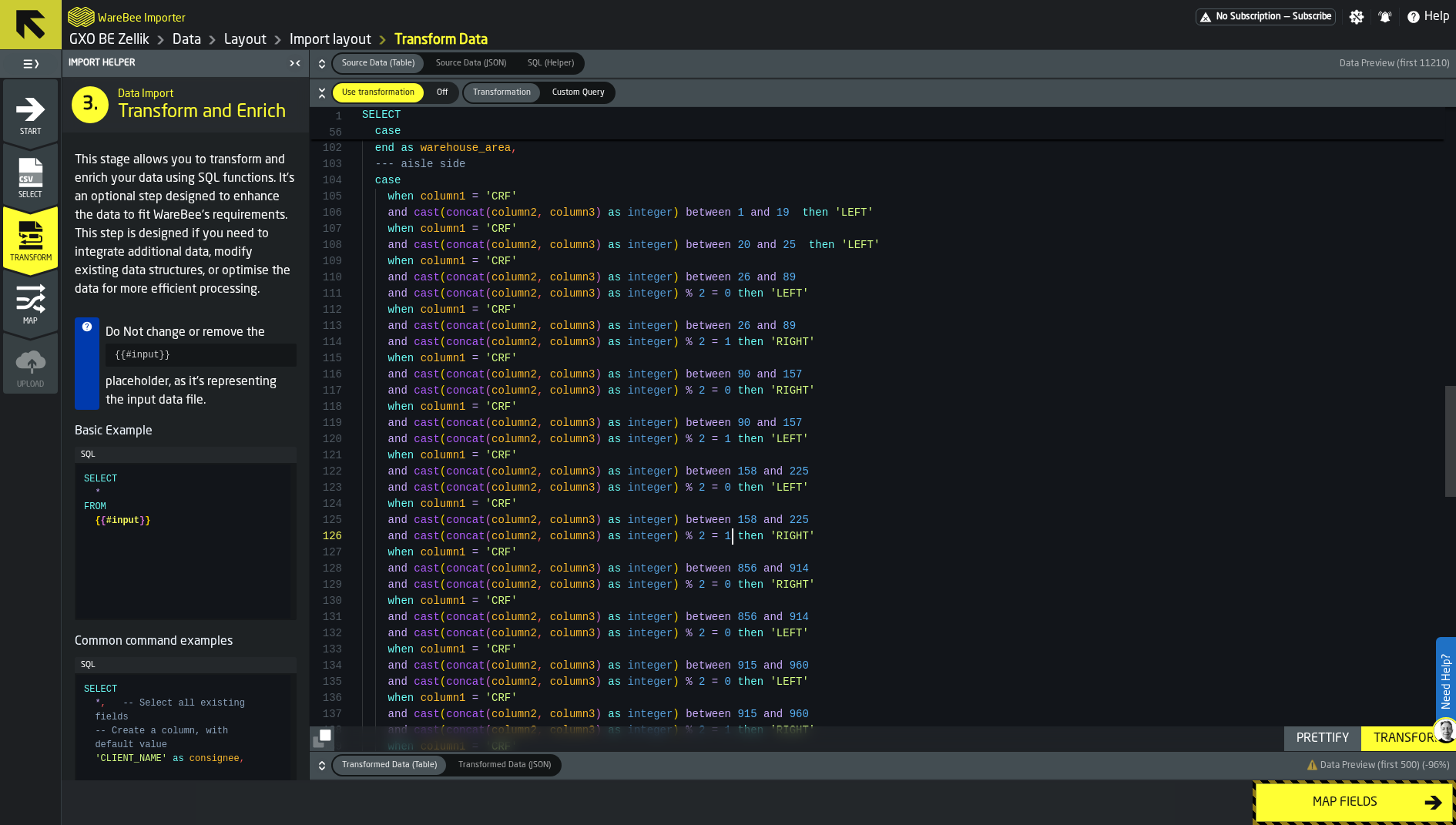
click at [729, 637] on div "and cast ( concat ( column2 , column3 ) as integer ) % 2 = 1 then 'RIGHT' when …" at bounding box center [909, 363] width 1094 height 3739
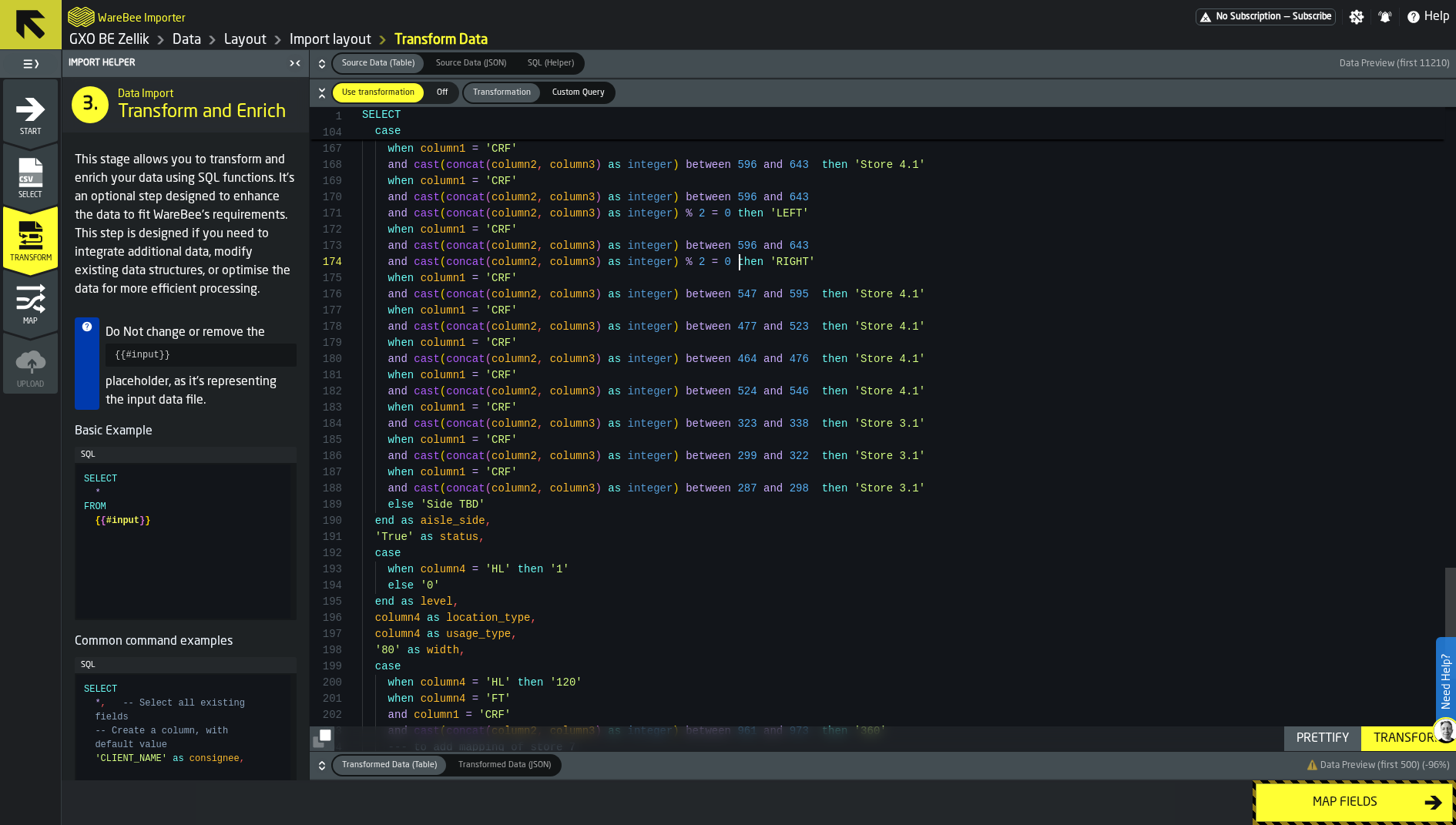
scroll to position [48, 0]
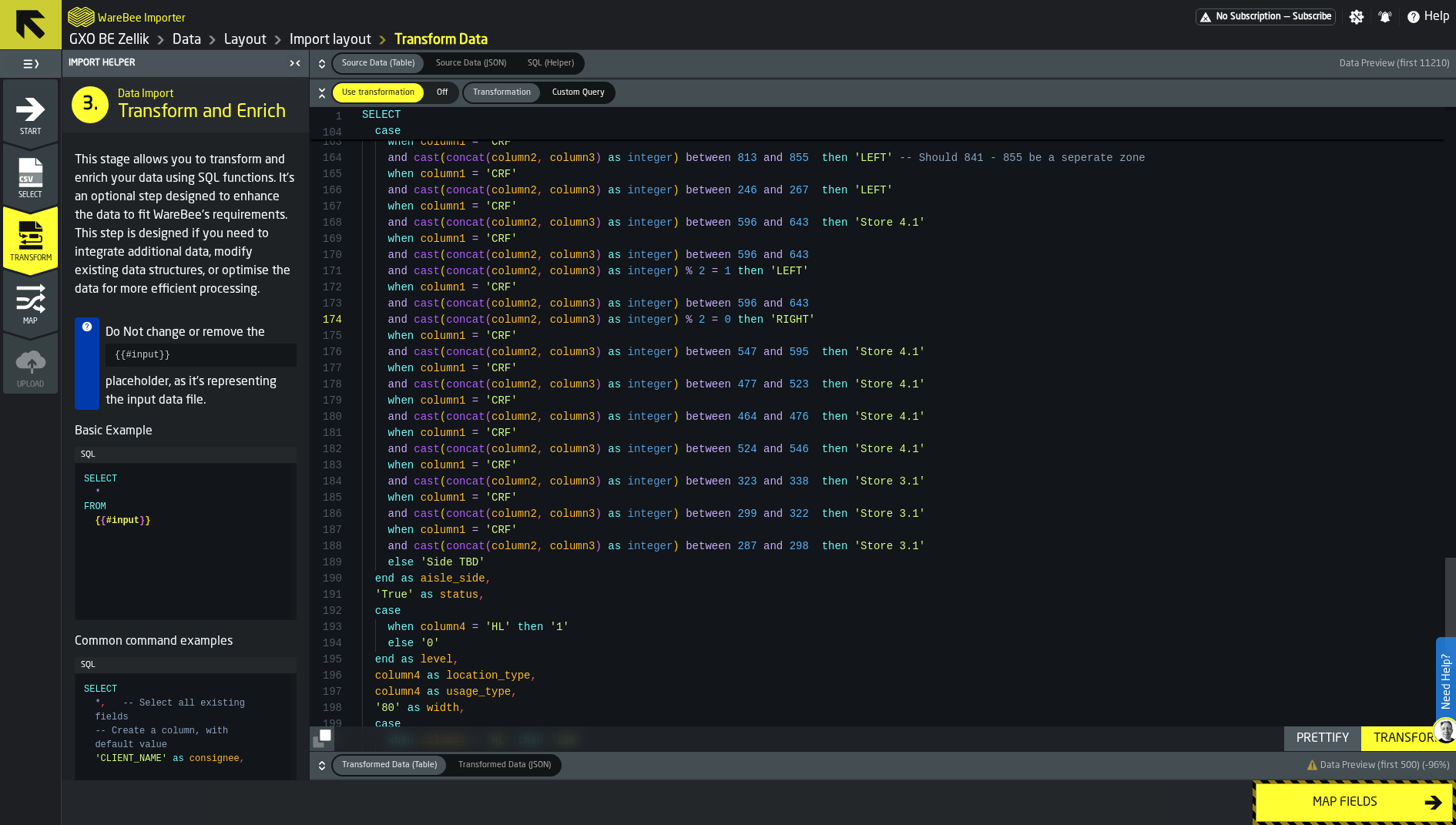
scroll to position [130, 0]
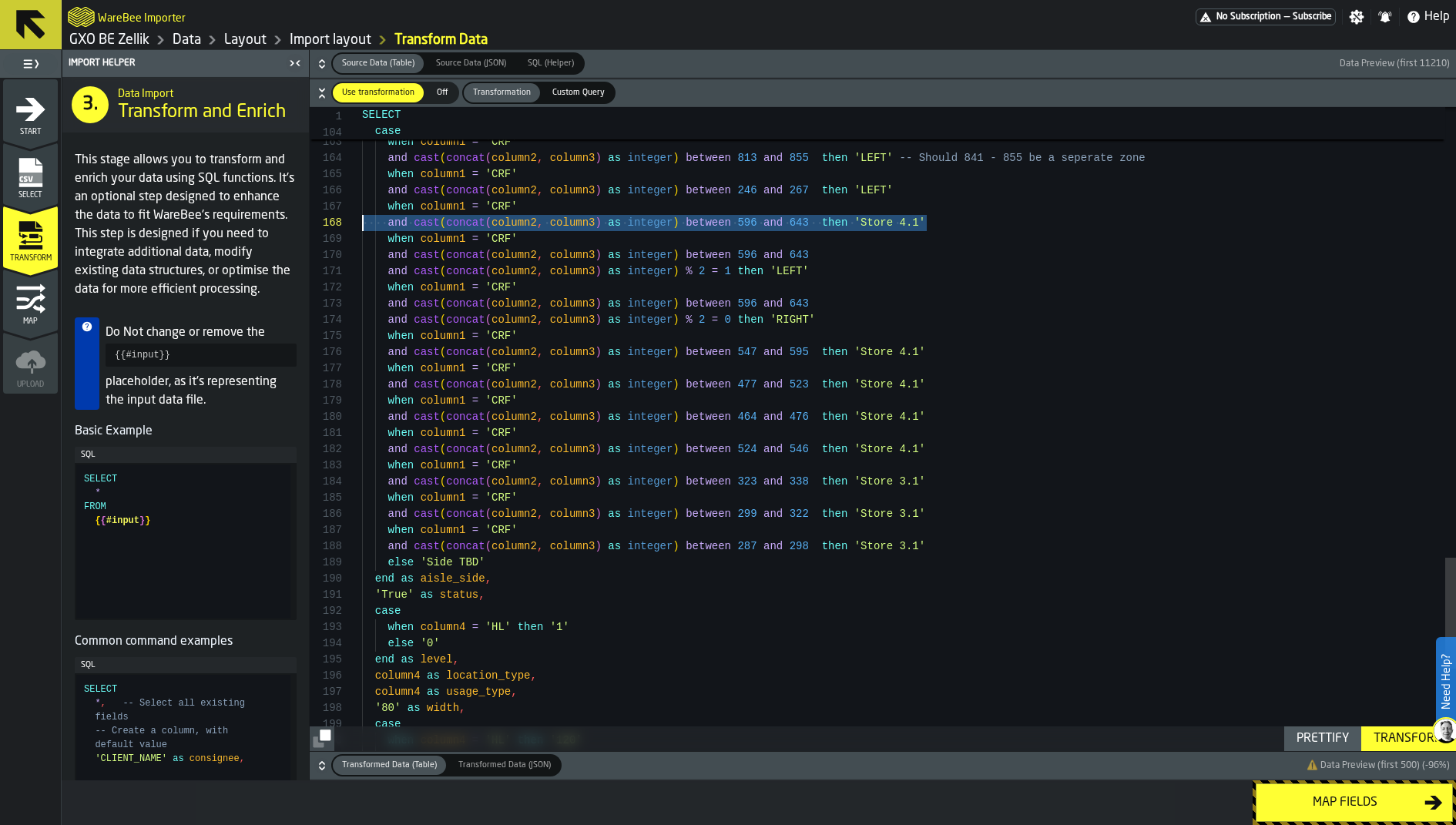
scroll to position [97, 0]
drag, startPoint x: 945, startPoint y: 220, endPoint x: 336, endPoint y: 202, distance: 609.3
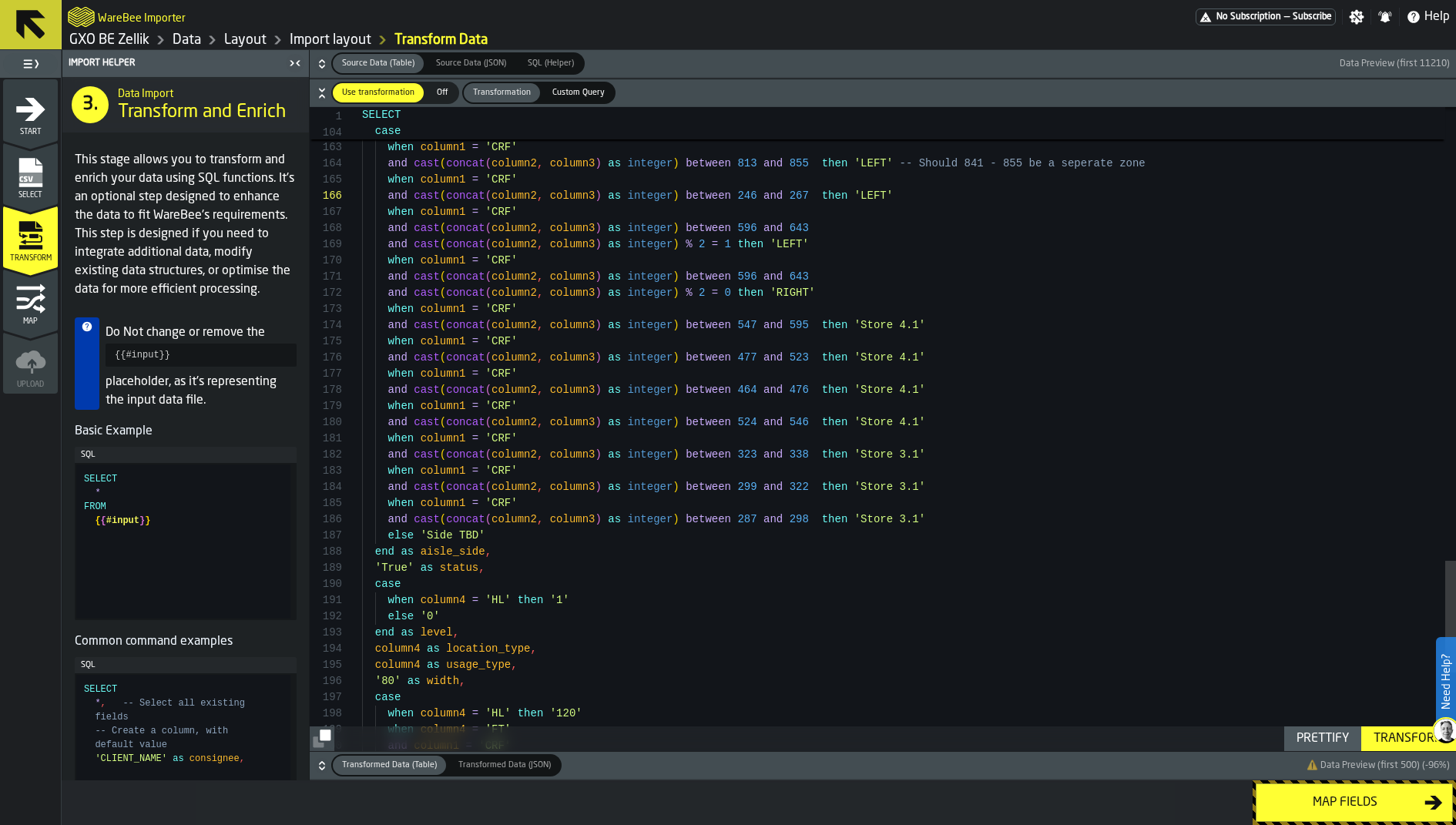
scroll to position [48, 0]
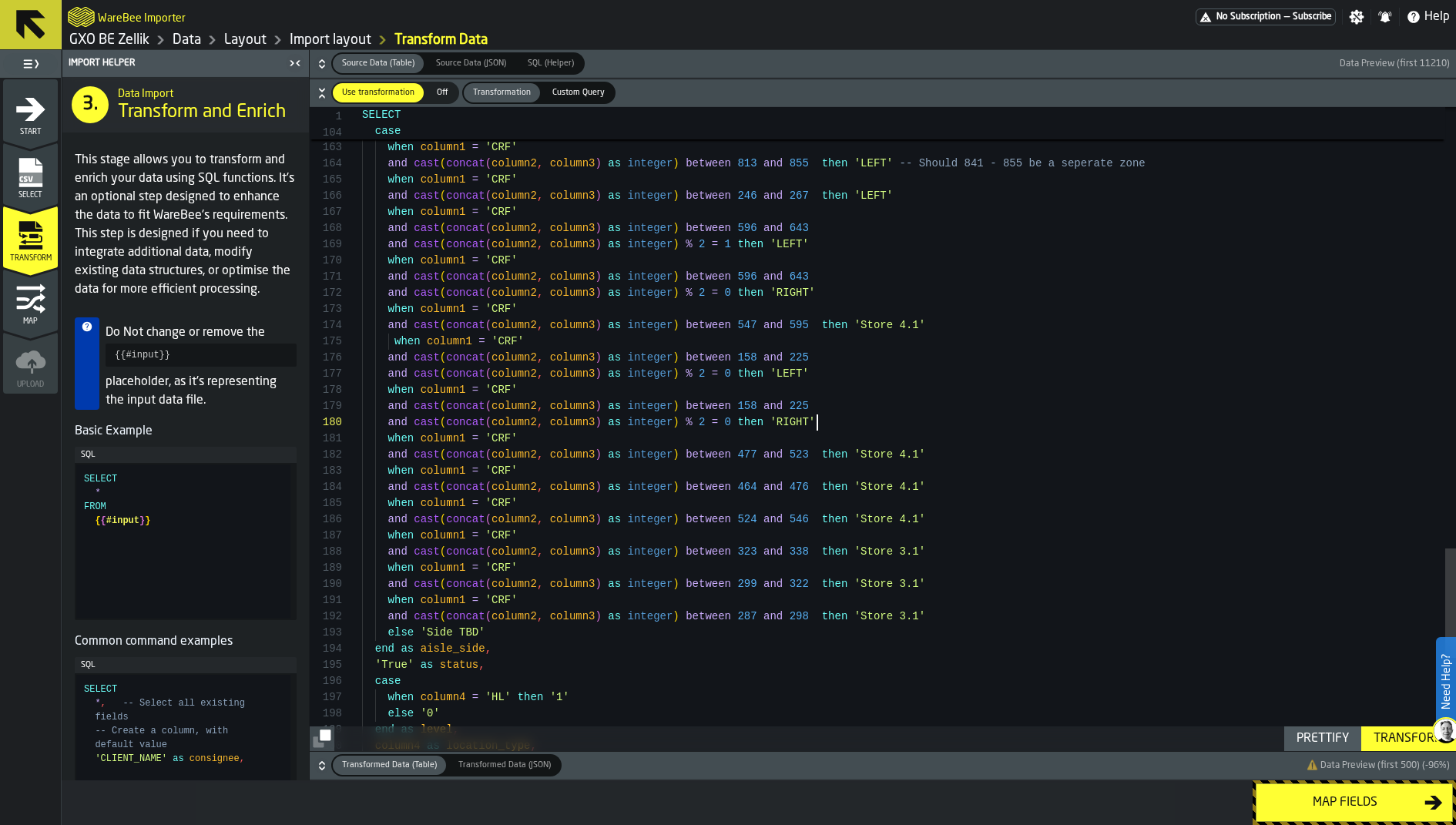
scroll to position [64, 0]
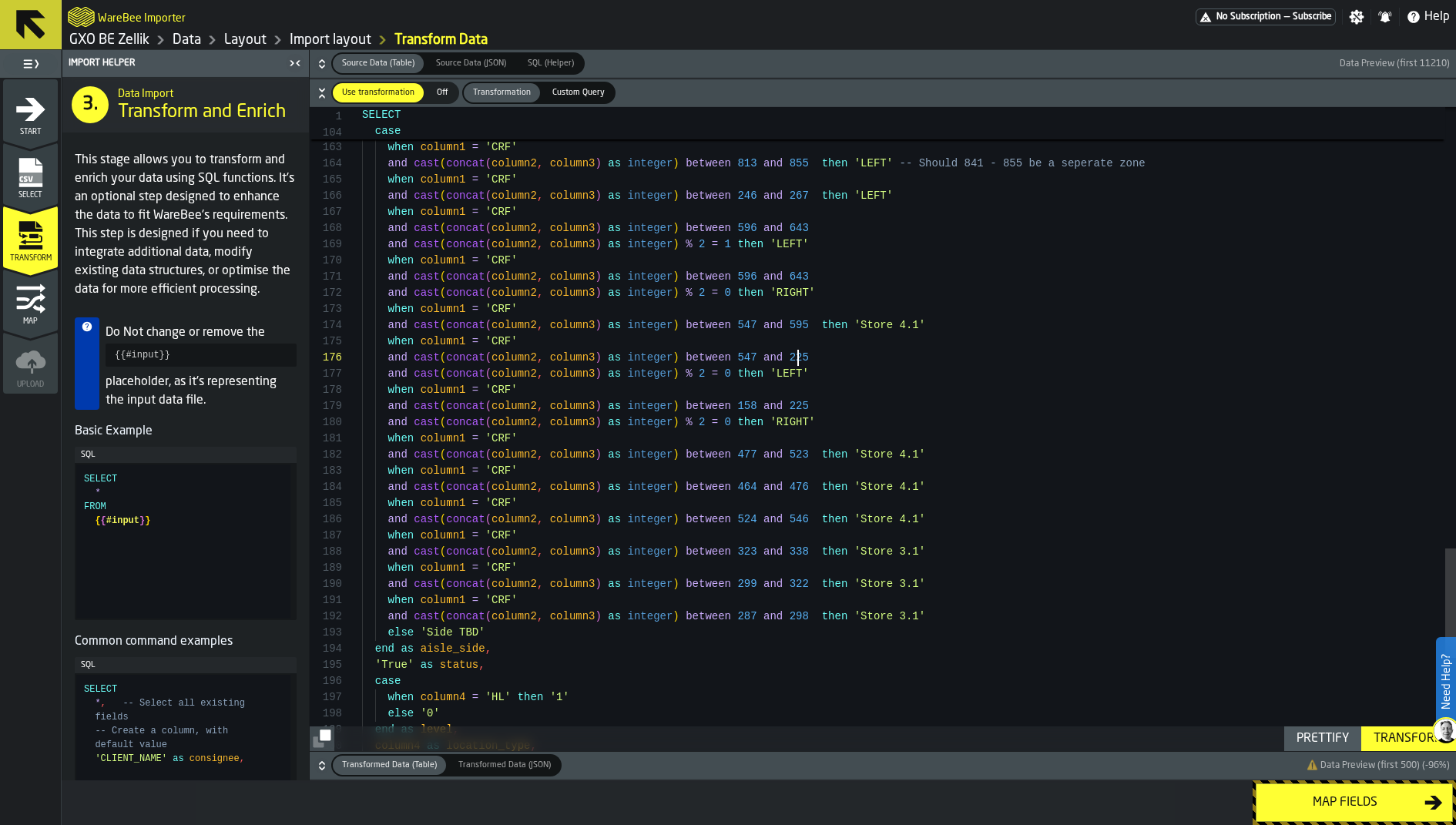
drag, startPoint x: 810, startPoint y: 322, endPoint x: 741, endPoint y: 320, distance: 69.0
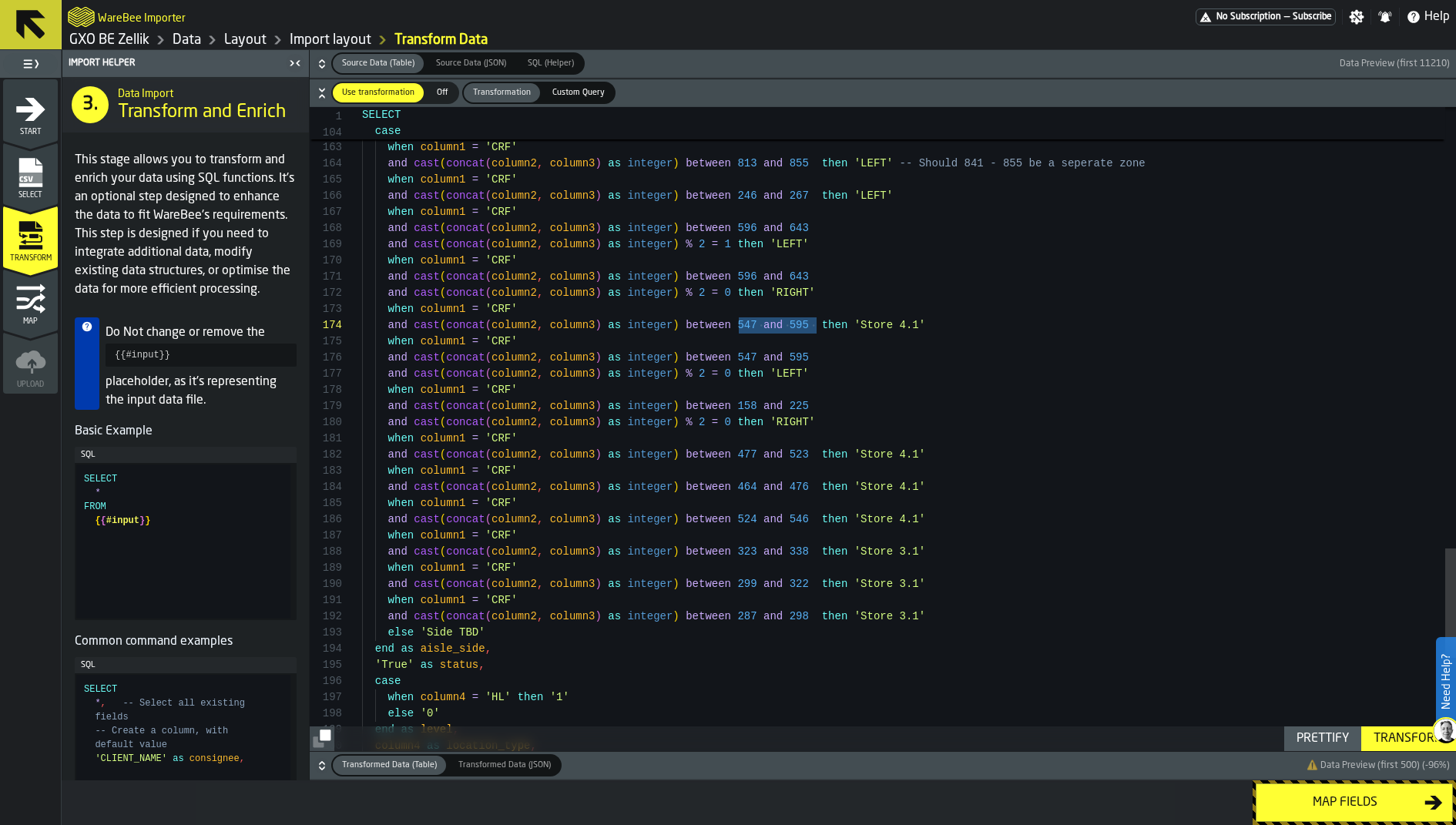
scroll to position [130, 0]
drag, startPoint x: 737, startPoint y: 409, endPoint x: 823, endPoint y: 407, distance: 86.0
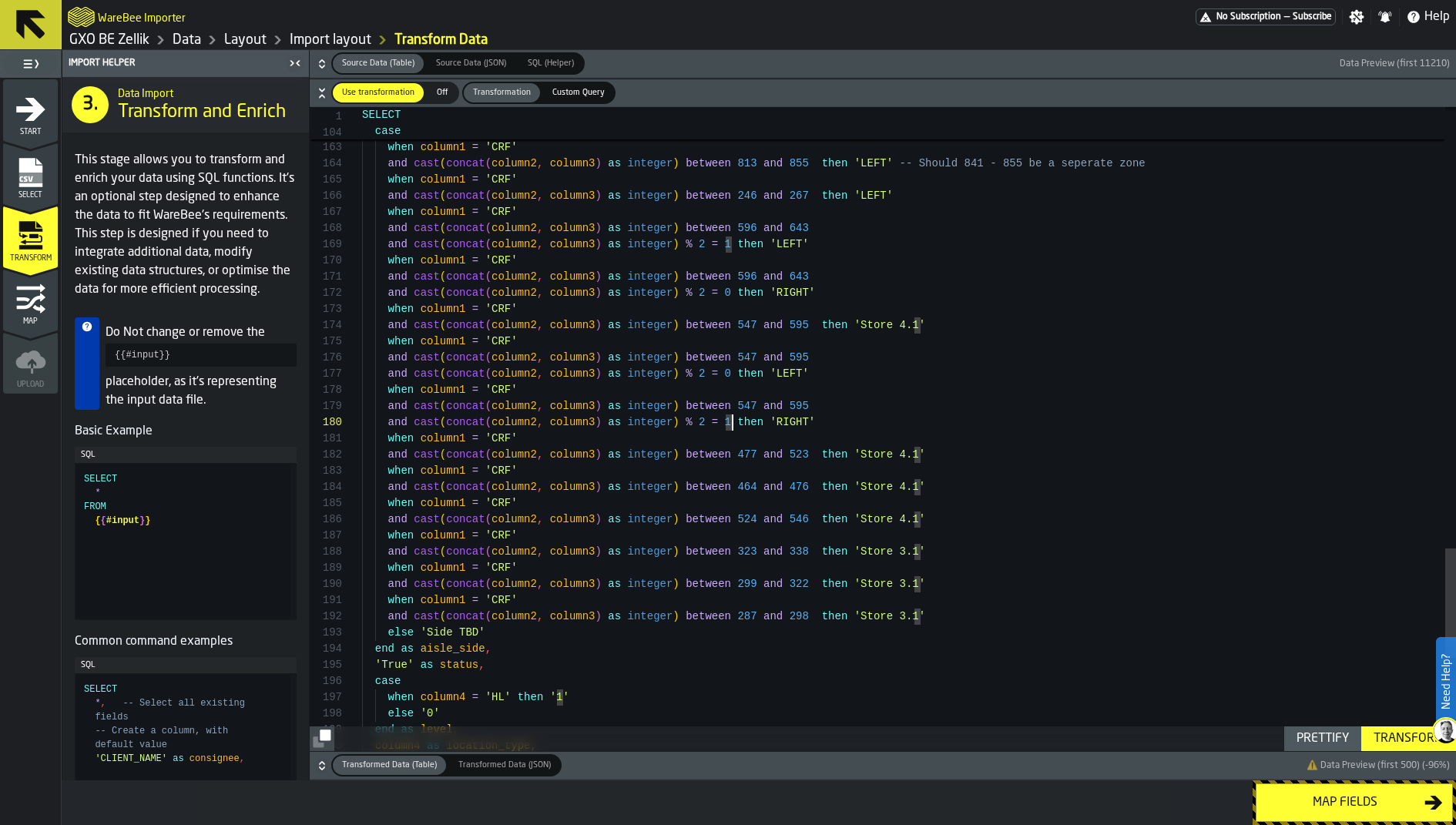
scroll to position [16, 0]
drag, startPoint x: 922, startPoint y: 455, endPoint x: 864, endPoint y: 455, distance: 58.0
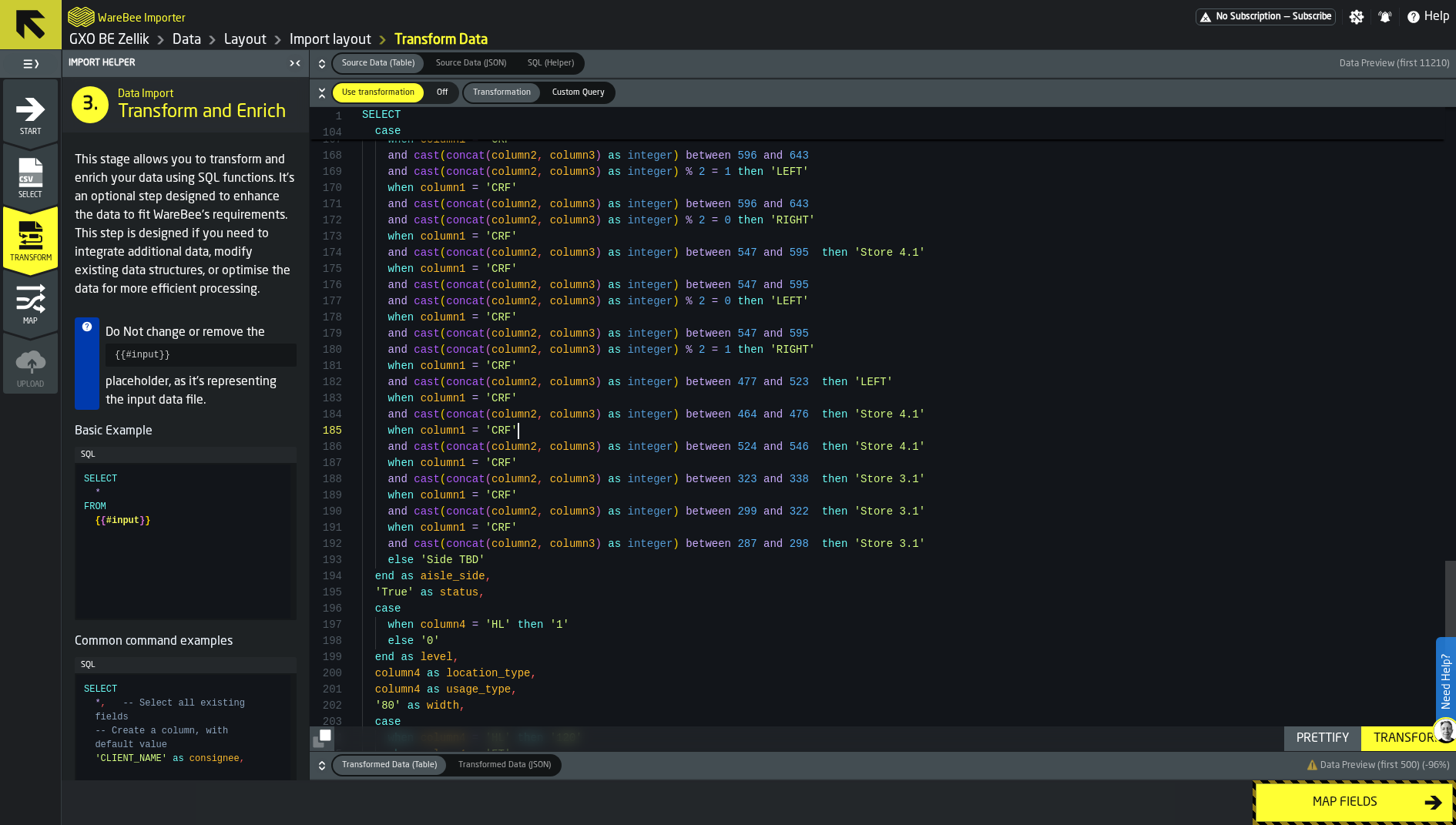
drag, startPoint x: 744, startPoint y: 436, endPoint x: 718, endPoint y: 436, distance: 26.0
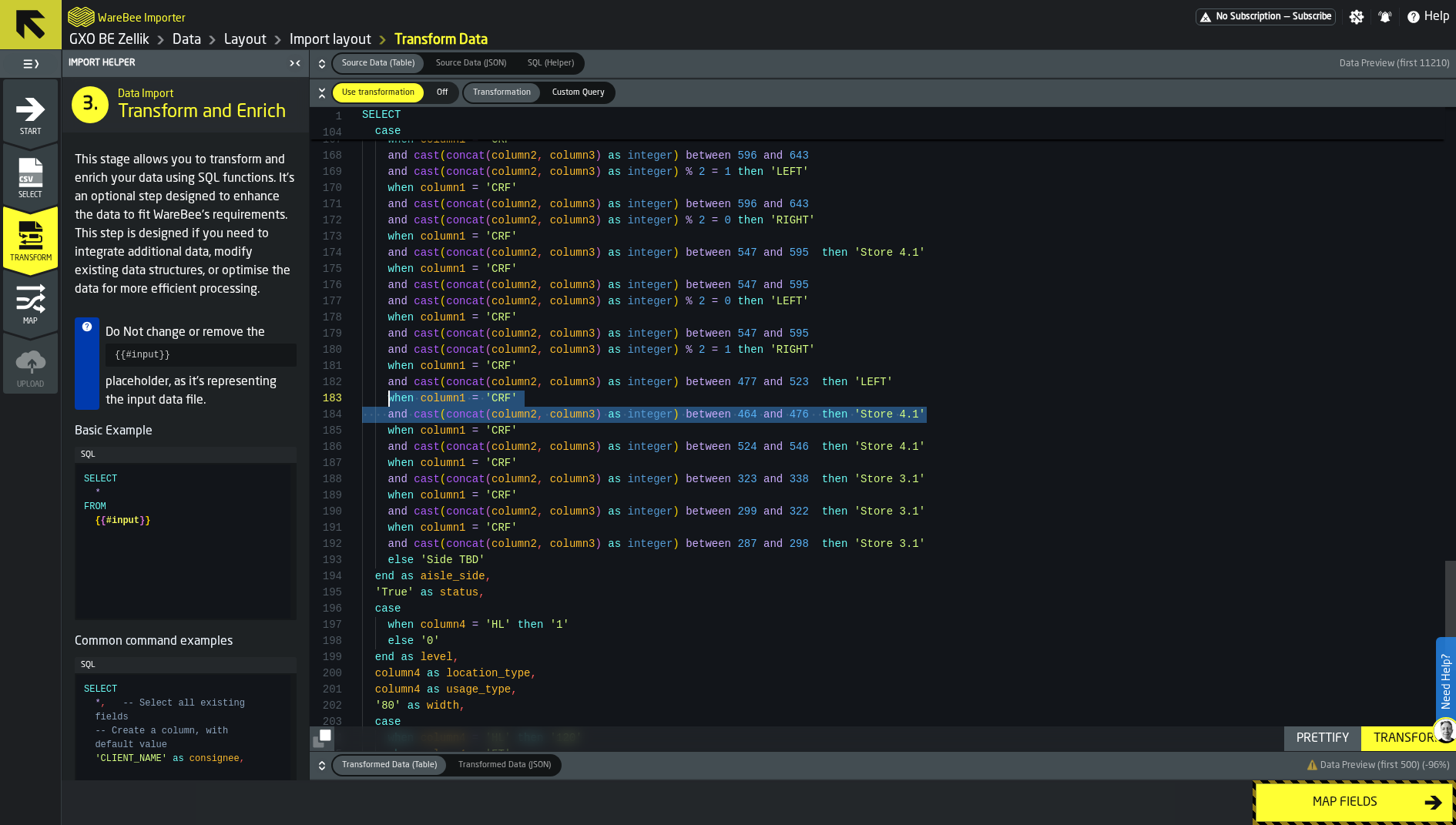
scroll to position [32, 0]
drag, startPoint x: 938, startPoint y: 413, endPoint x: 387, endPoint y: 406, distance: 551.0
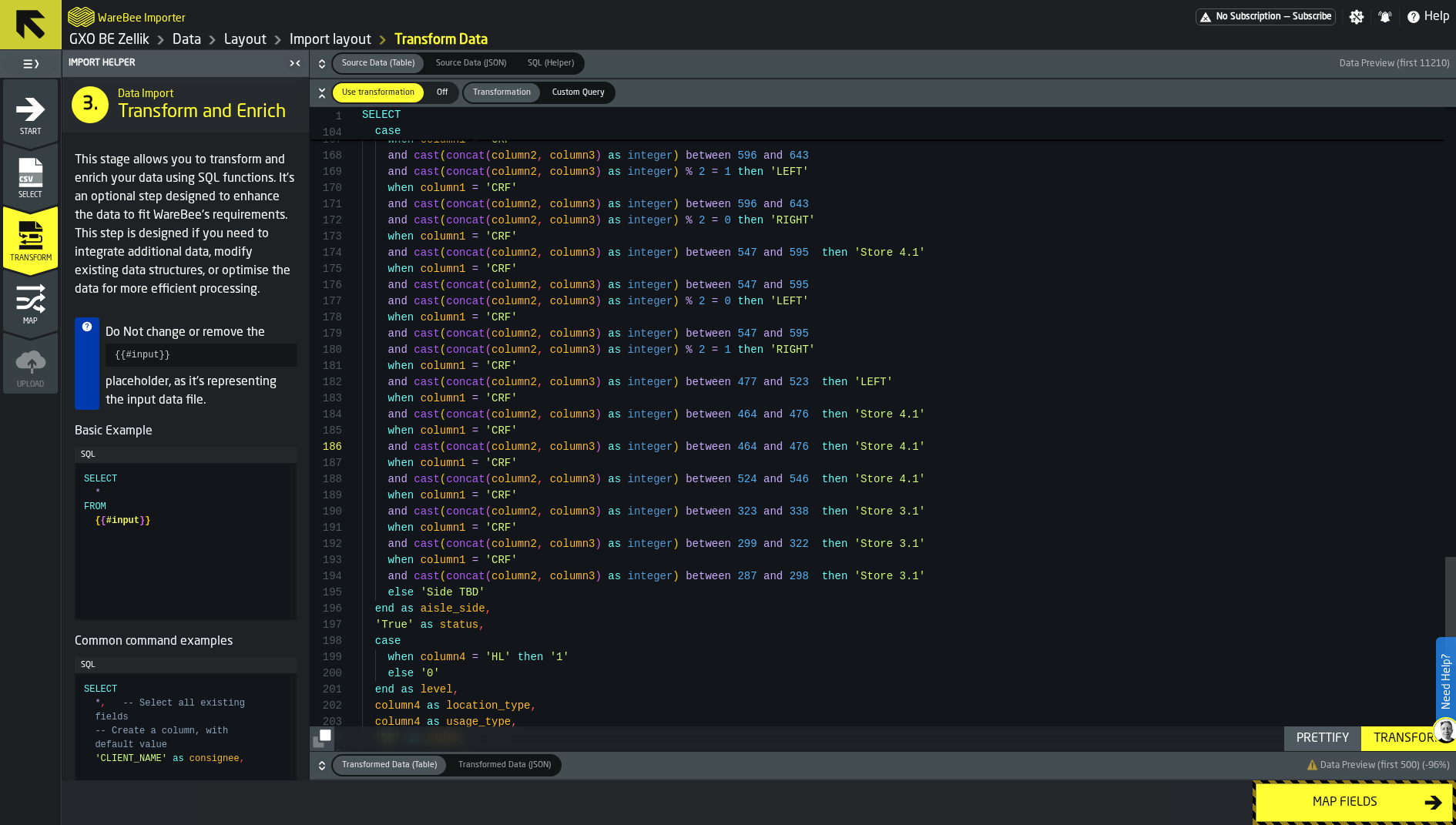
scroll to position [48, 0]
drag, startPoint x: 925, startPoint y: 411, endPoint x: 865, endPoint y: 412, distance: 60.0
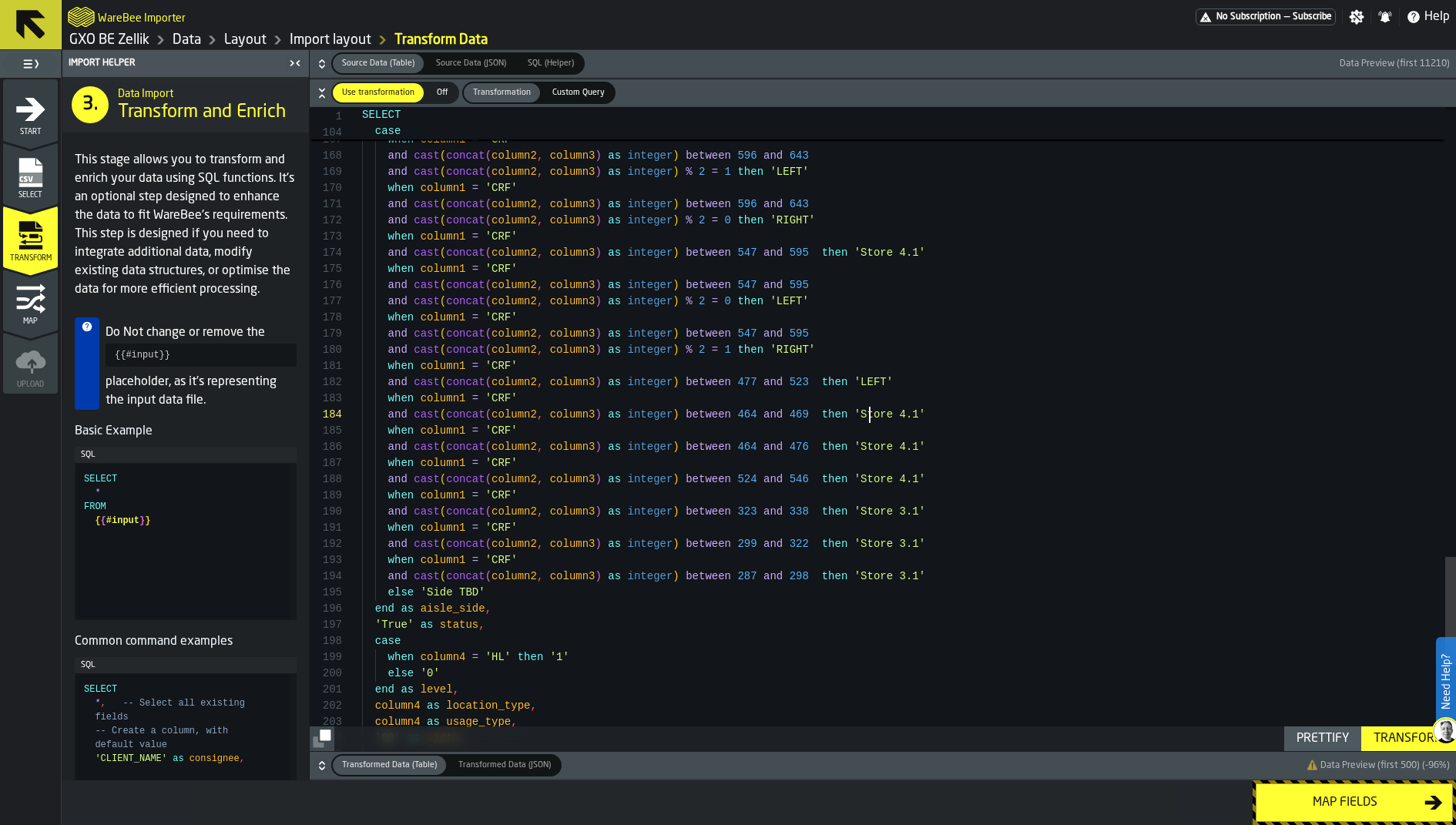
drag, startPoint x: 924, startPoint y: 416, endPoint x: 863, endPoint y: 414, distance: 61.0
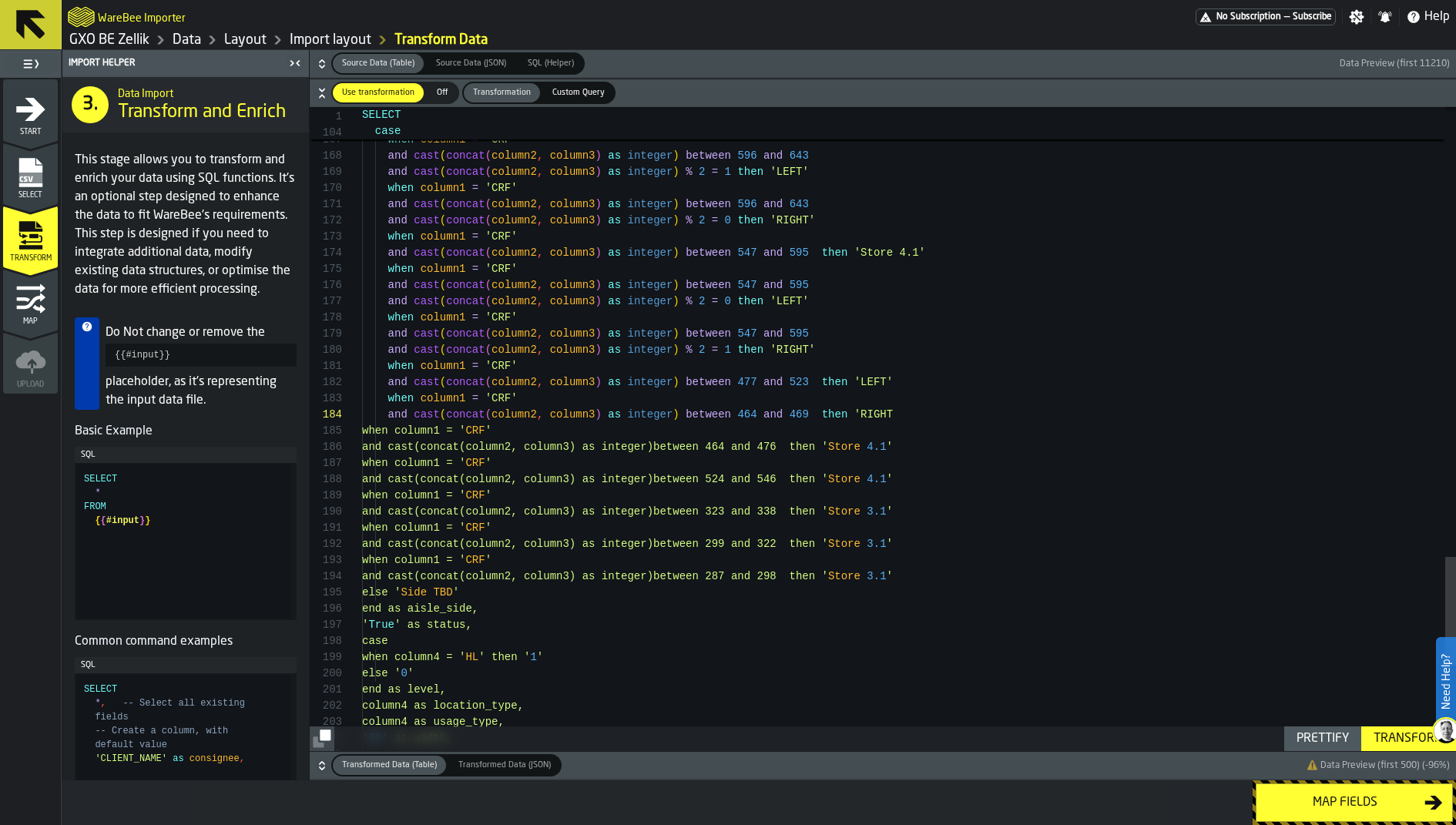
scroll to position [97, 0]
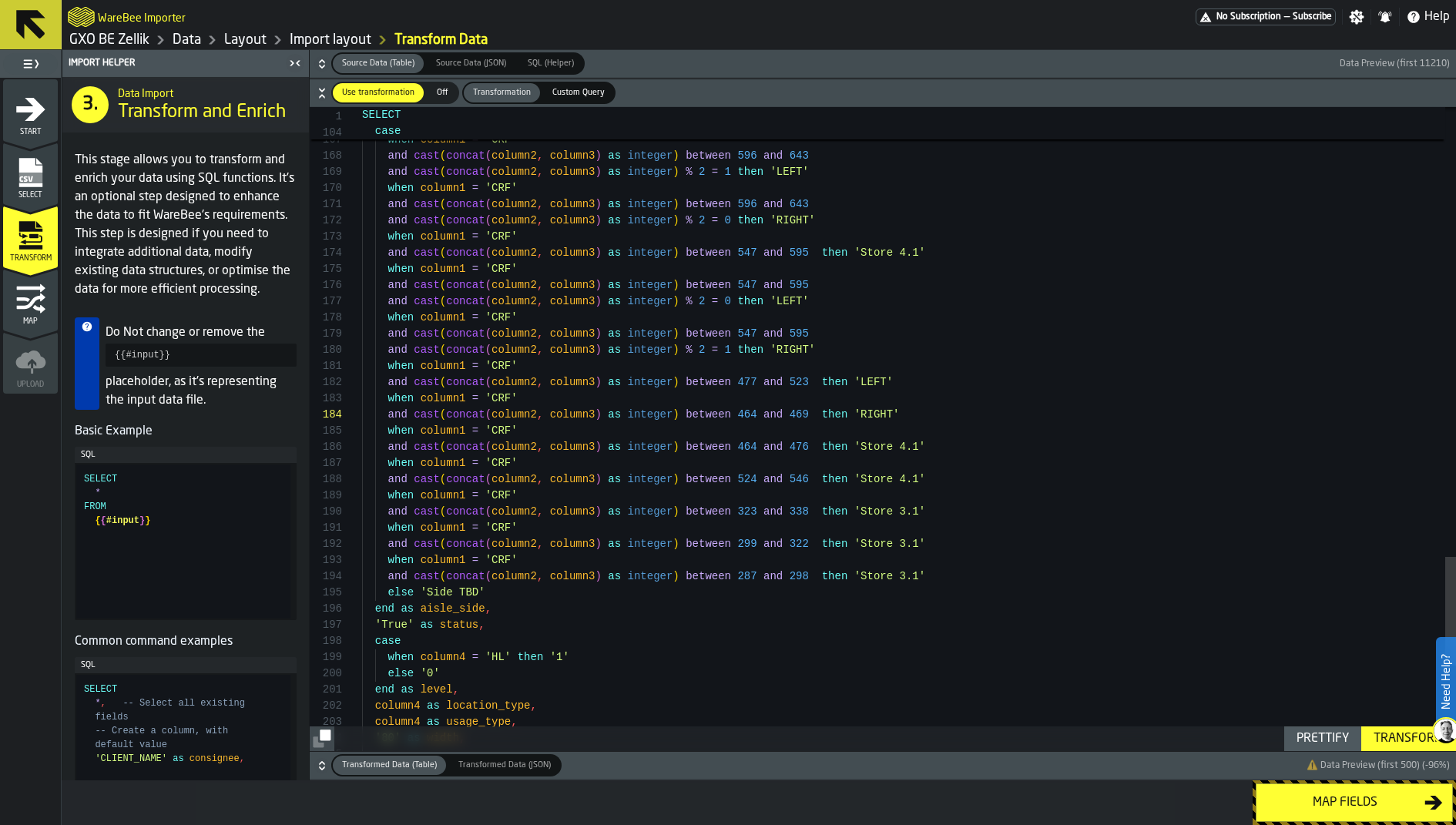
scroll to position [81, 0]
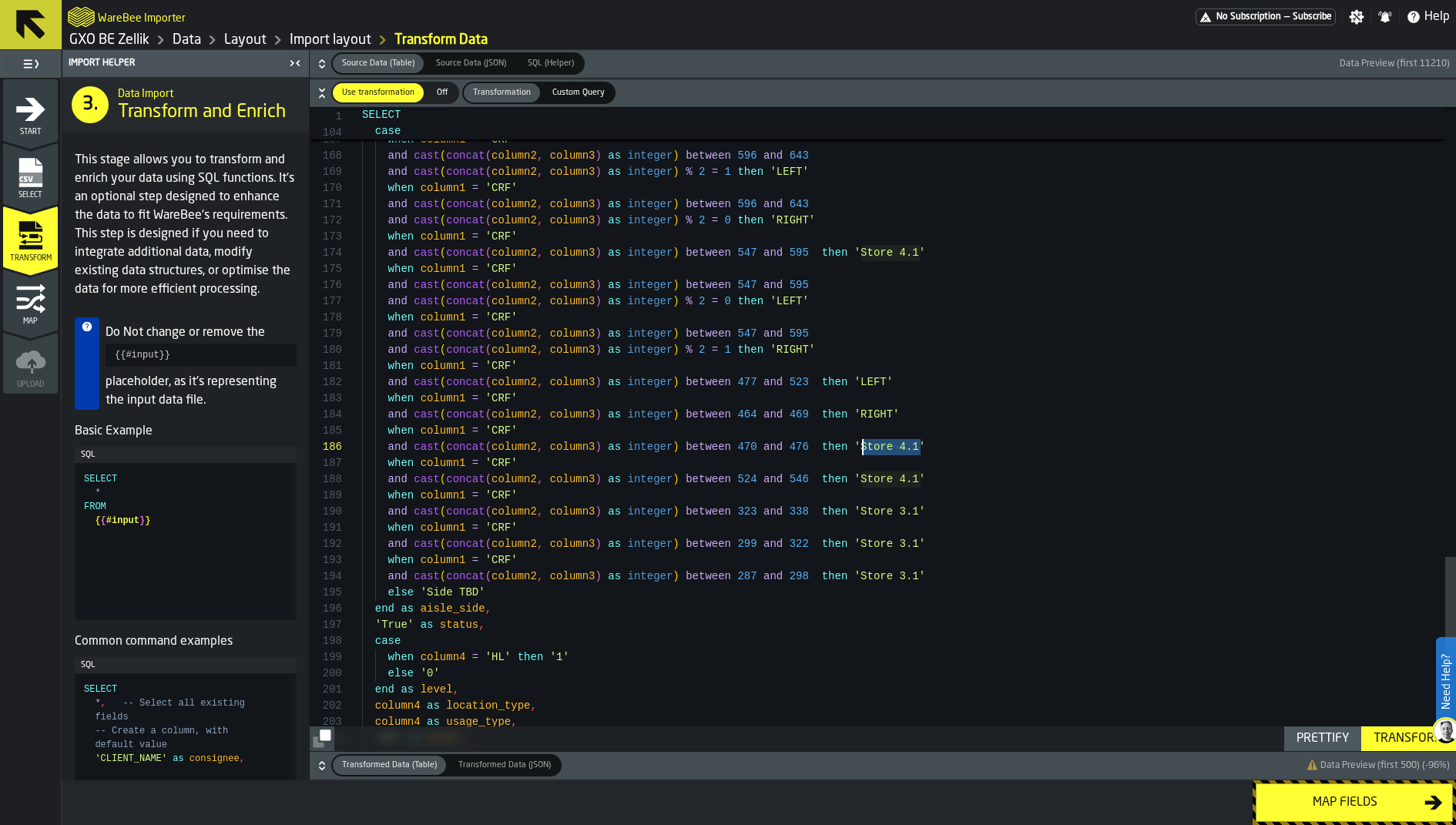
drag, startPoint x: 921, startPoint y: 448, endPoint x: 863, endPoint y: 447, distance: 58.0
type textarea "**********"
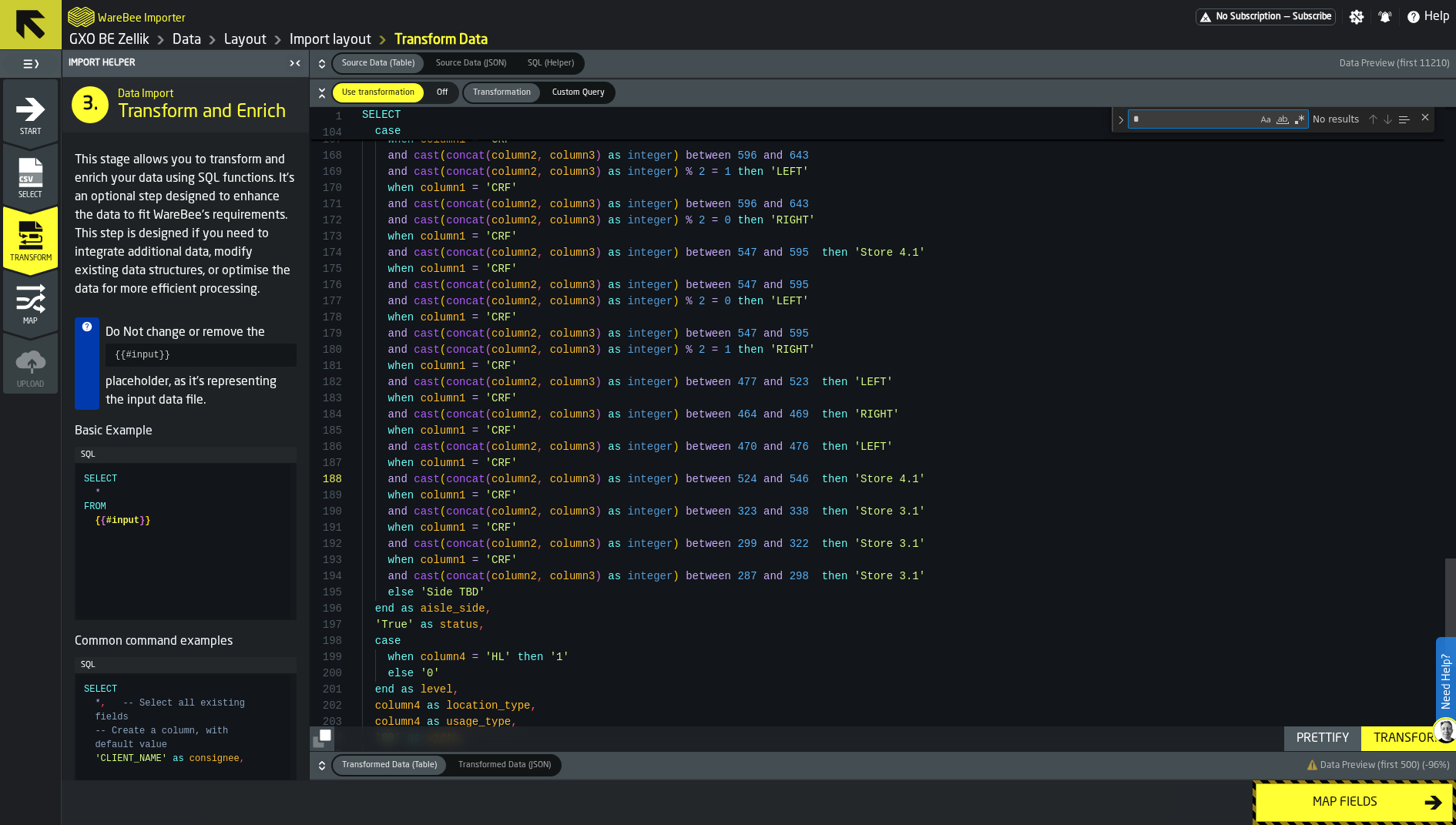
scroll to position [162, 0]
type textarea "*"
type textarea "**********"
type textarea "**"
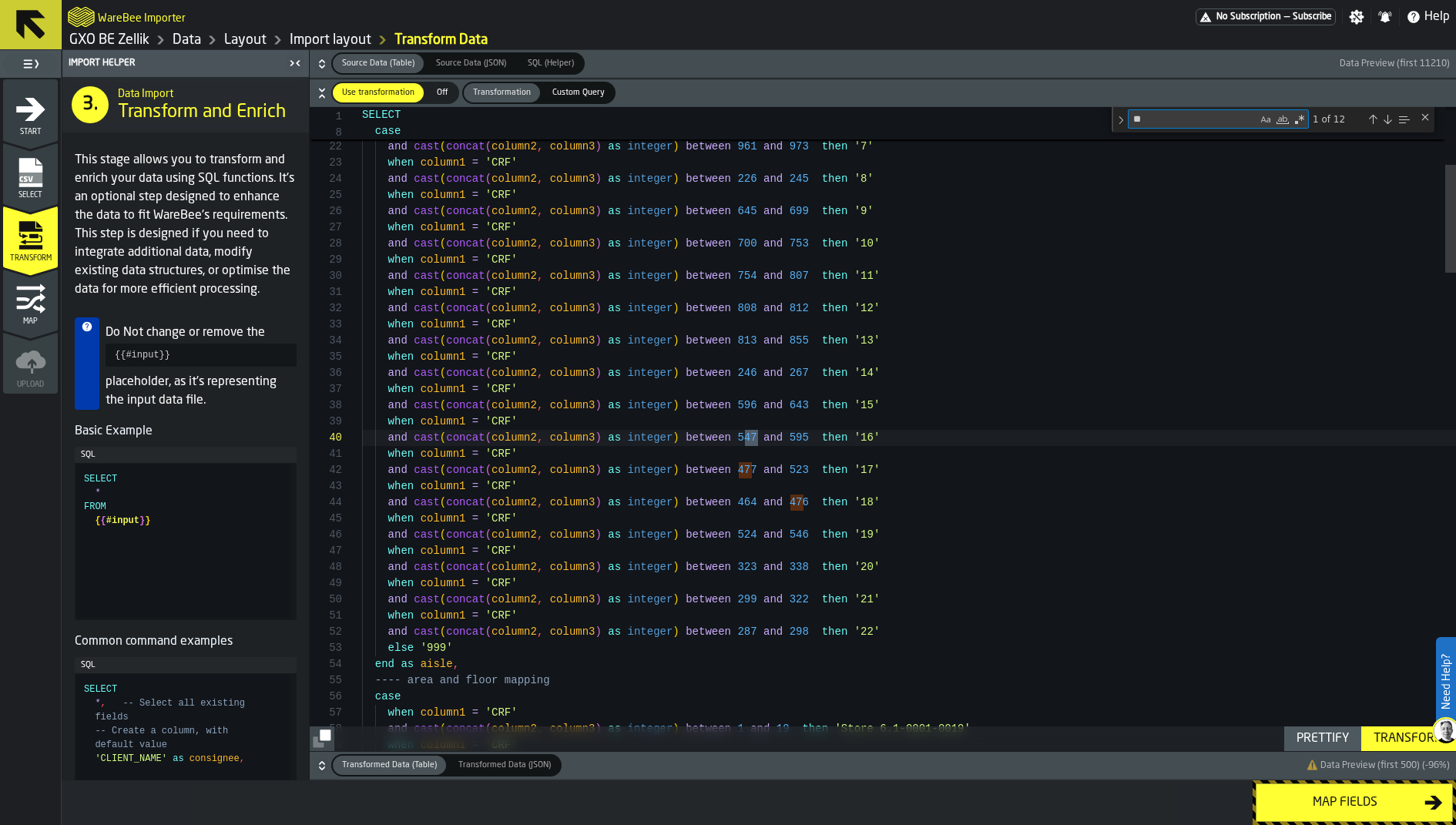
type textarea "**********"
type textarea "***"
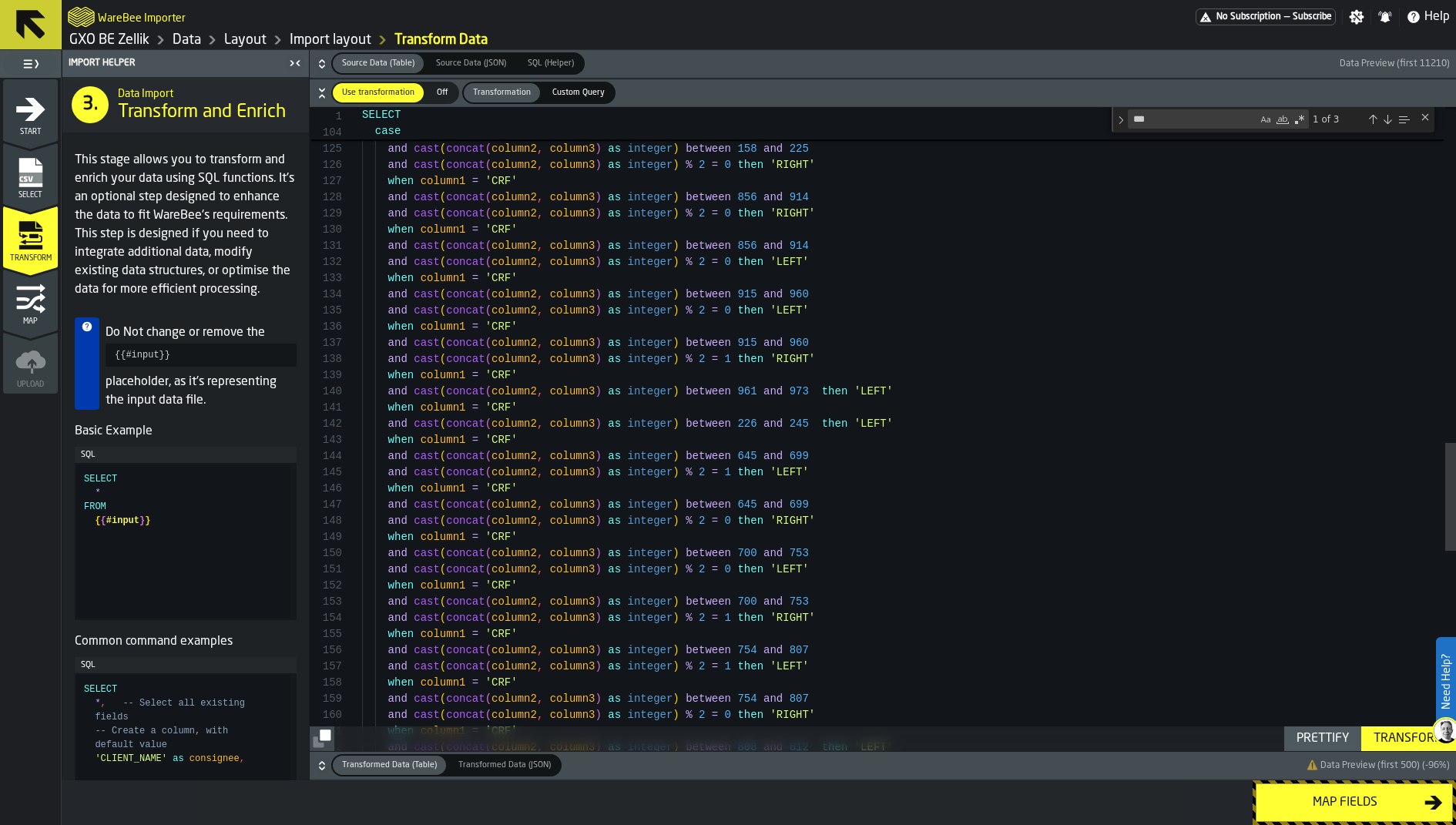
click at [1164, 117] on div "Next Match (Enter)" at bounding box center [1388, 120] width 12 height 12
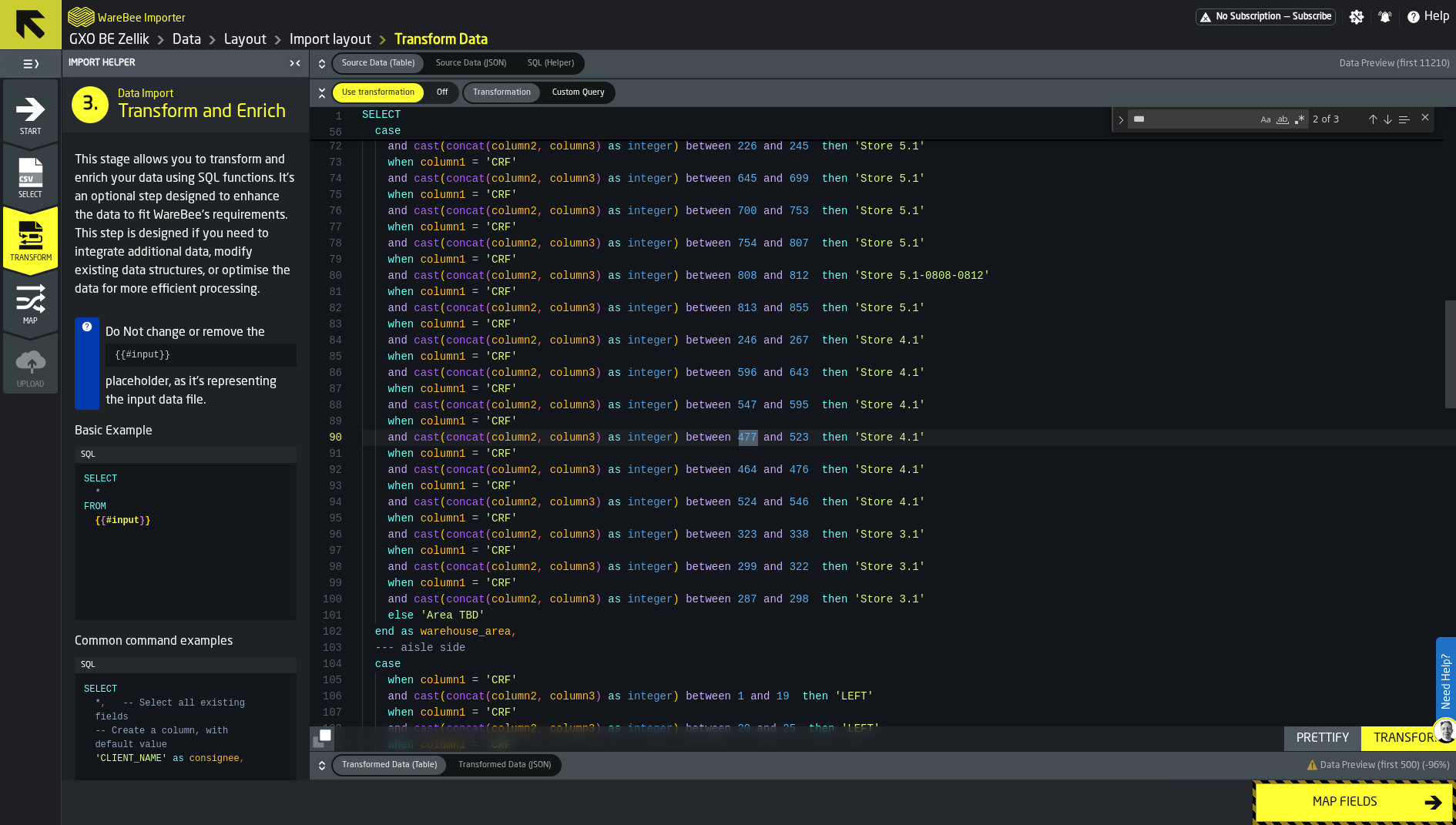
click at [1164, 117] on div "Next Match (Enter)" at bounding box center [1388, 120] width 12 height 12
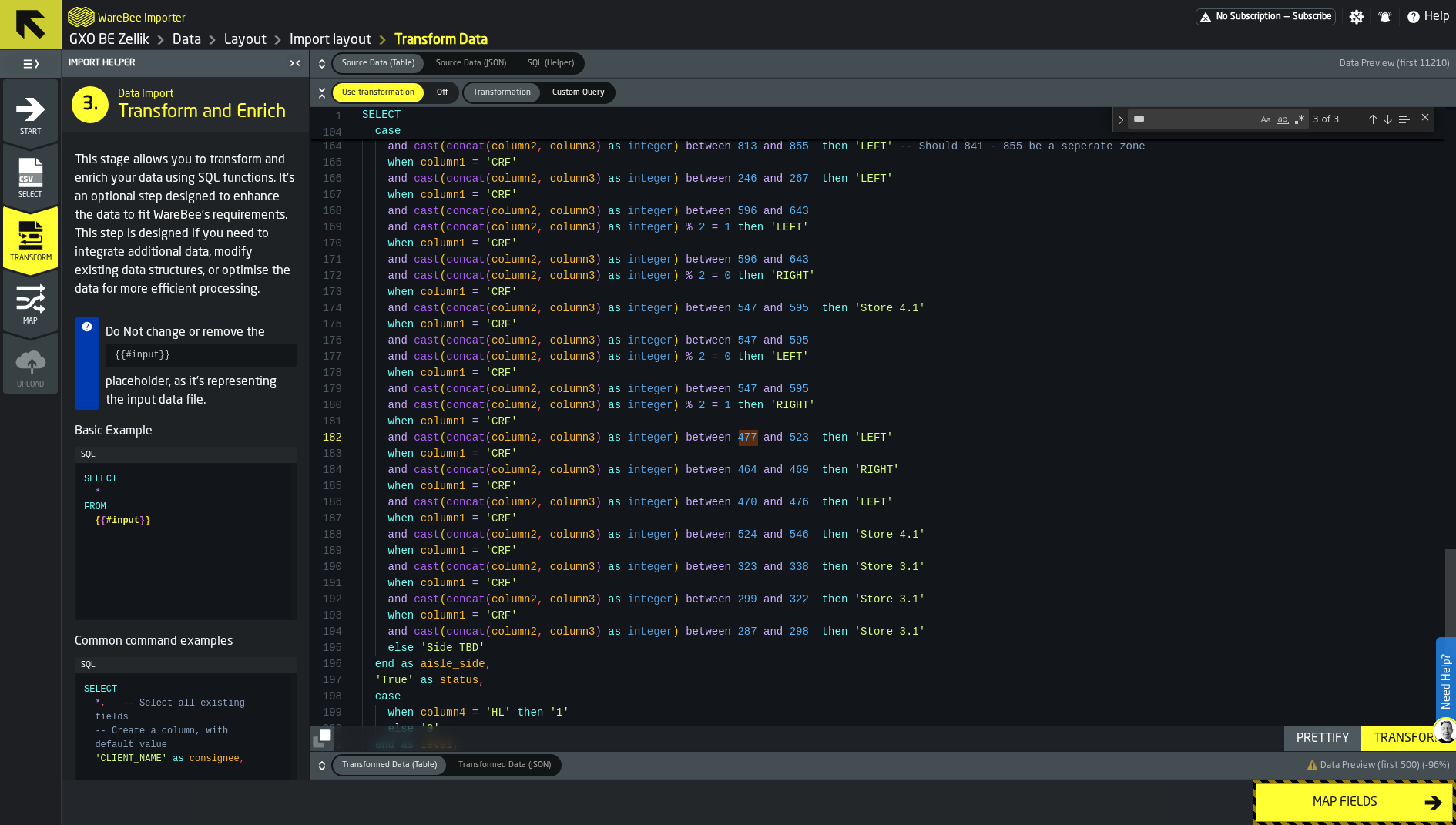
scroll to position [130, 0]
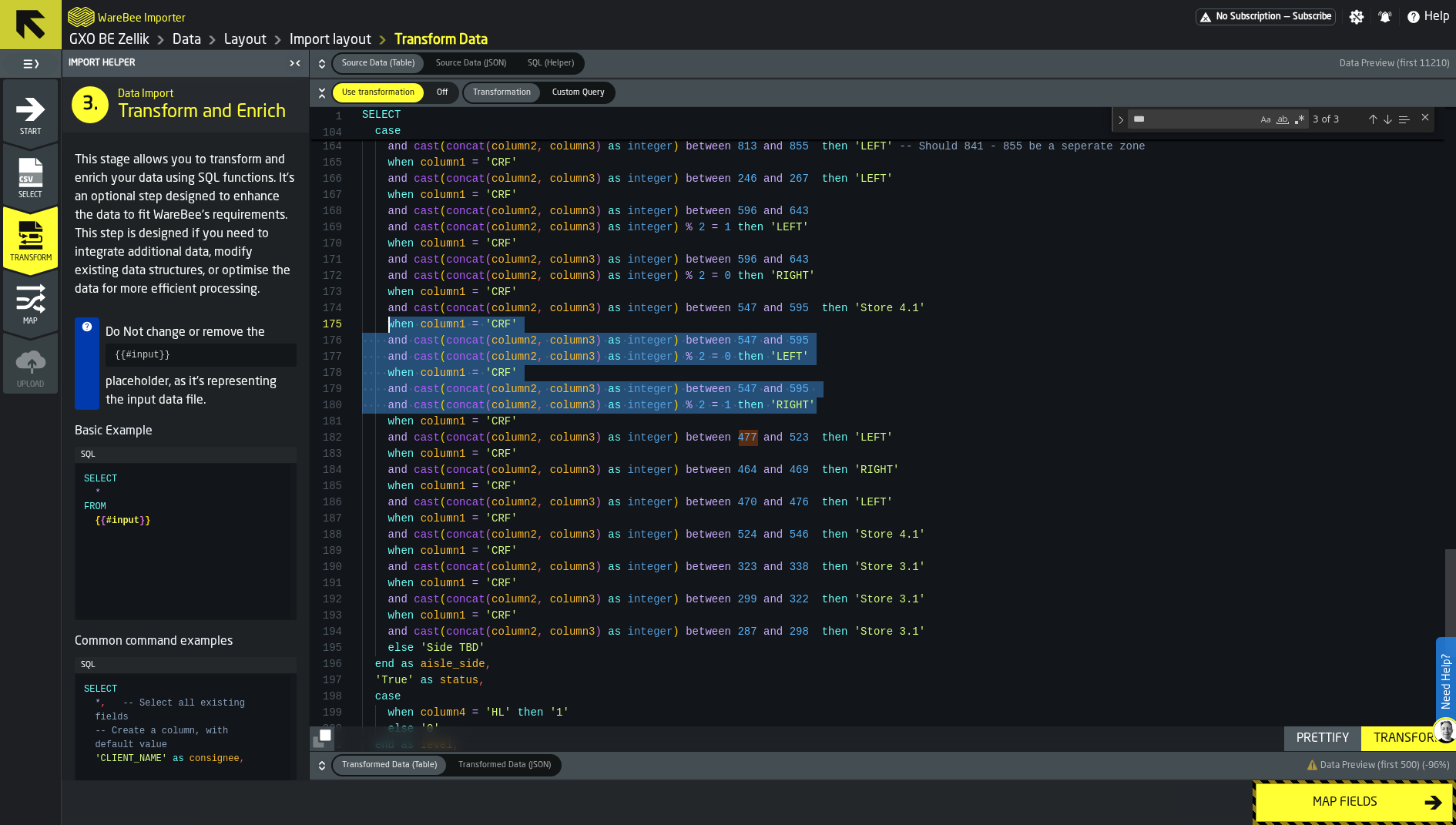
scroll to position [64, 0]
drag, startPoint x: 835, startPoint y: 409, endPoint x: 385, endPoint y: 324, distance: 458.0
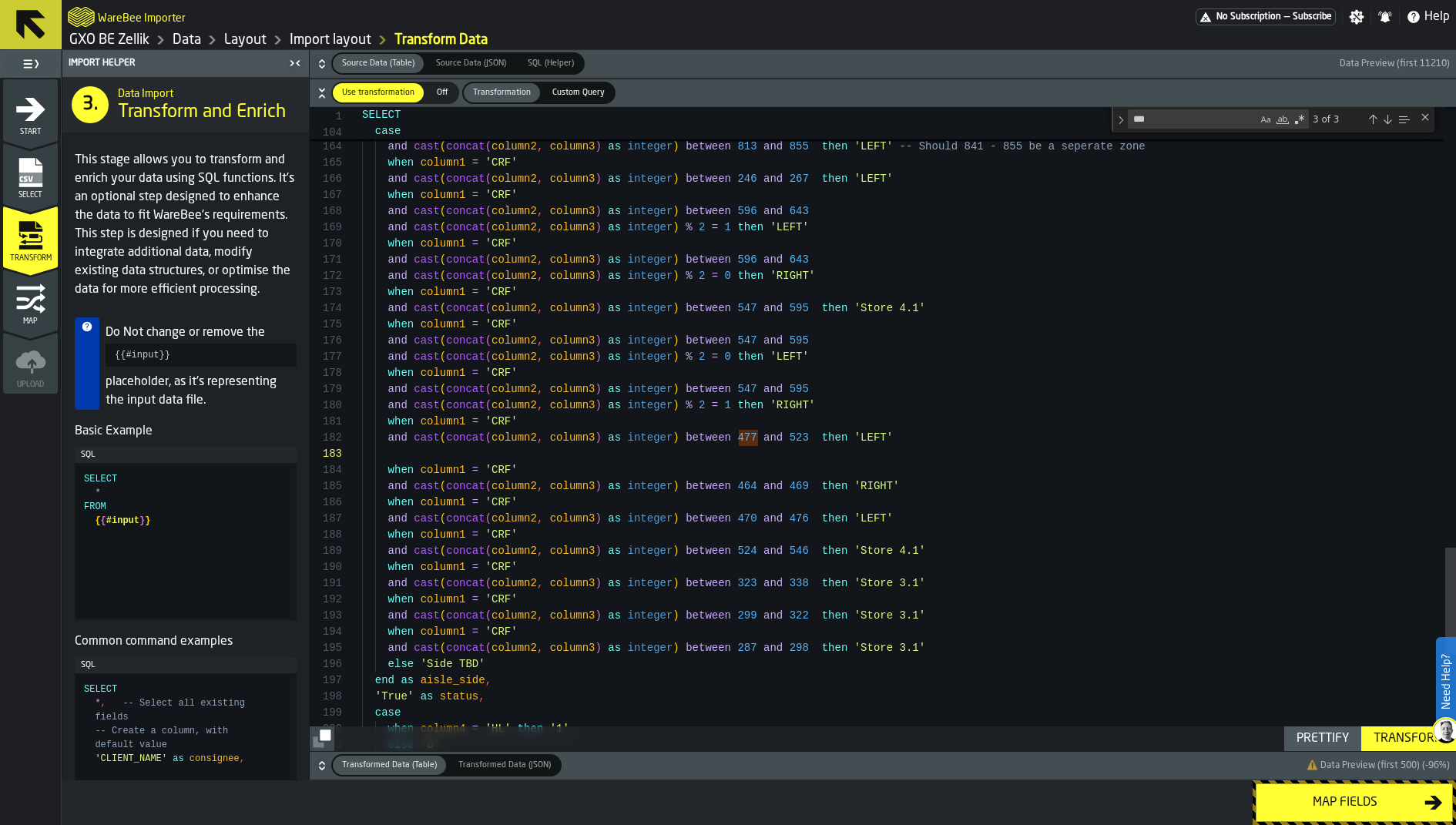
scroll to position [113, 0]
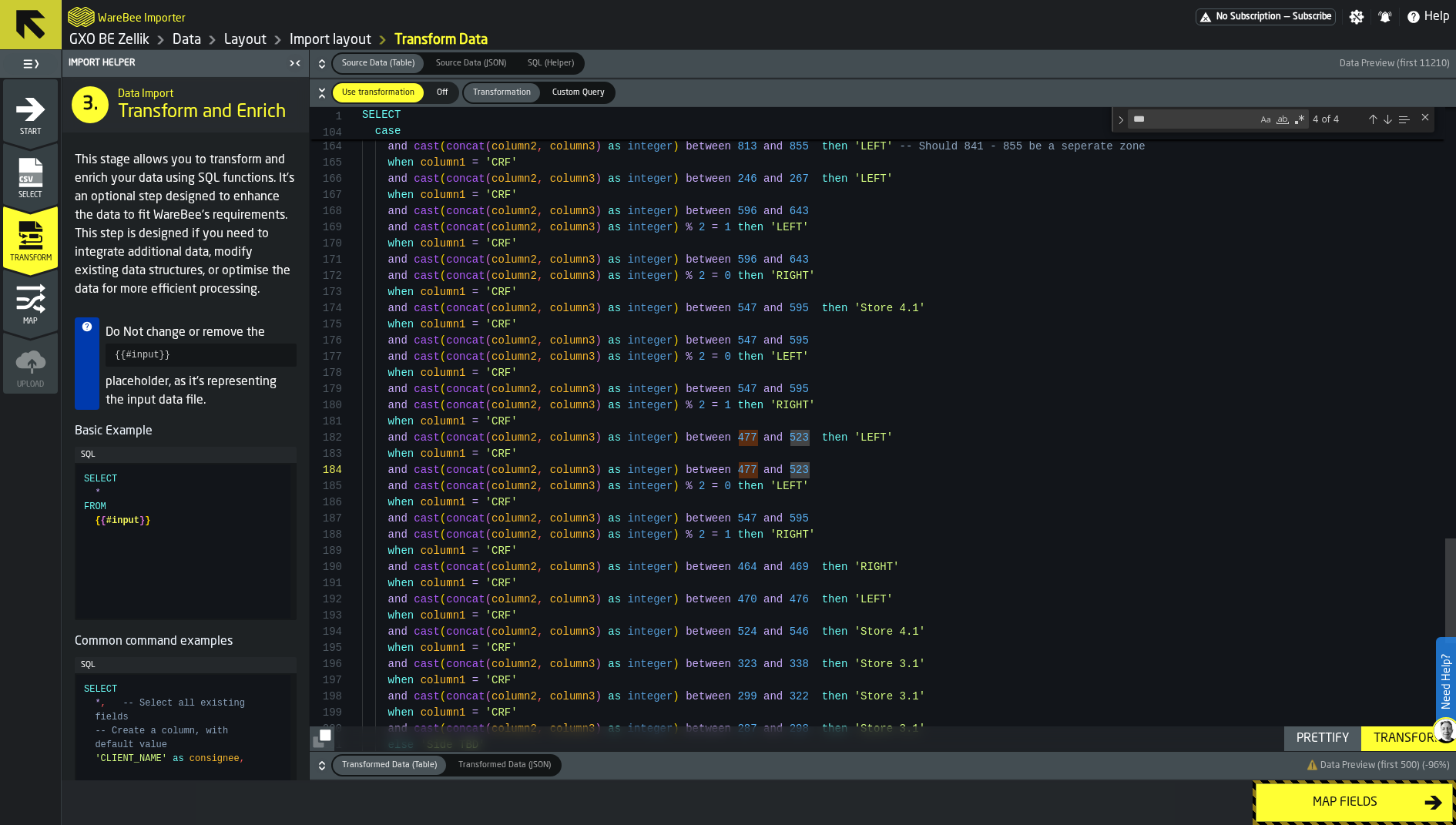
scroll to position [64, 0]
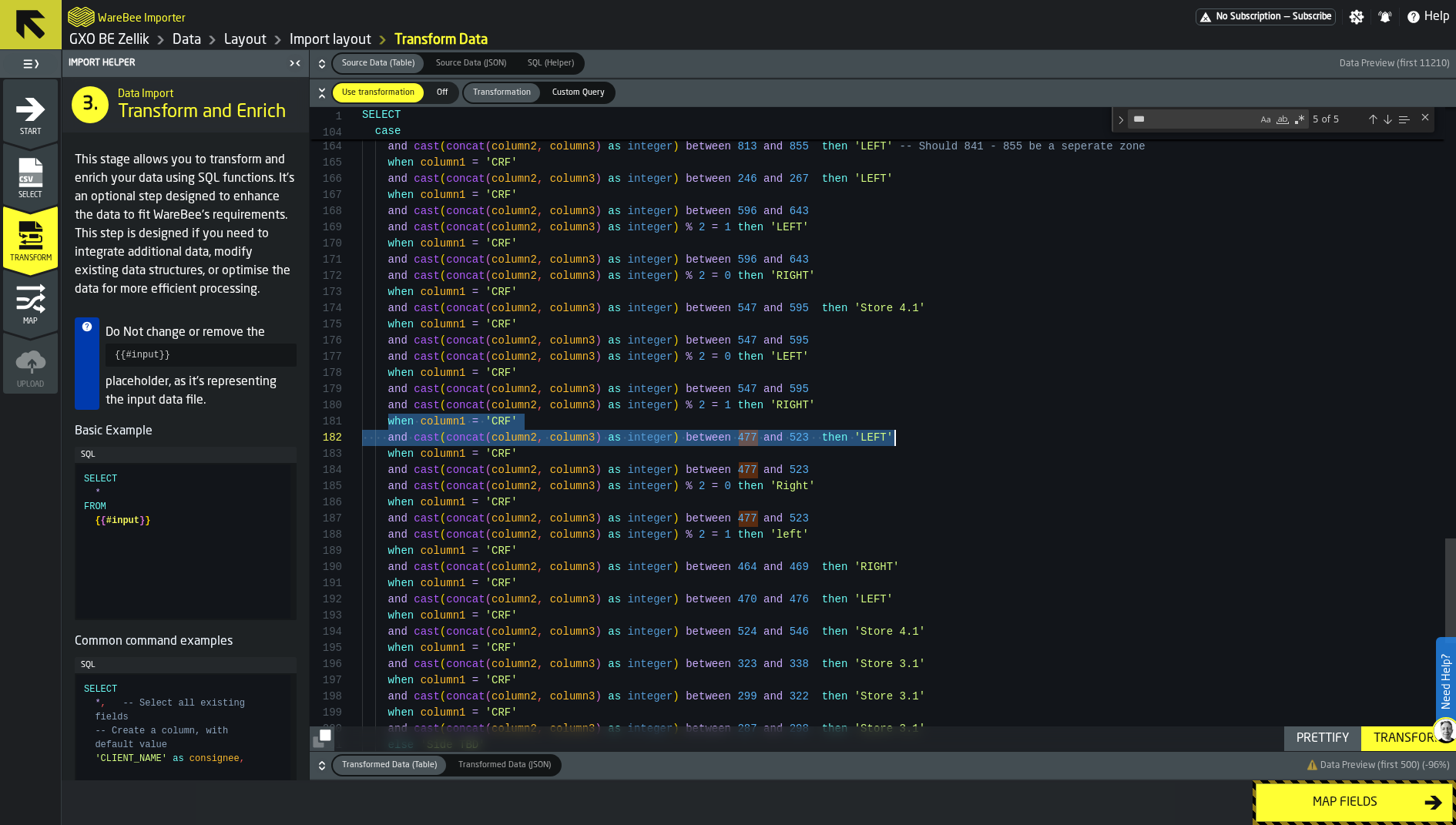
drag, startPoint x: 387, startPoint y: 415, endPoint x: 959, endPoint y: 441, distance: 572.6
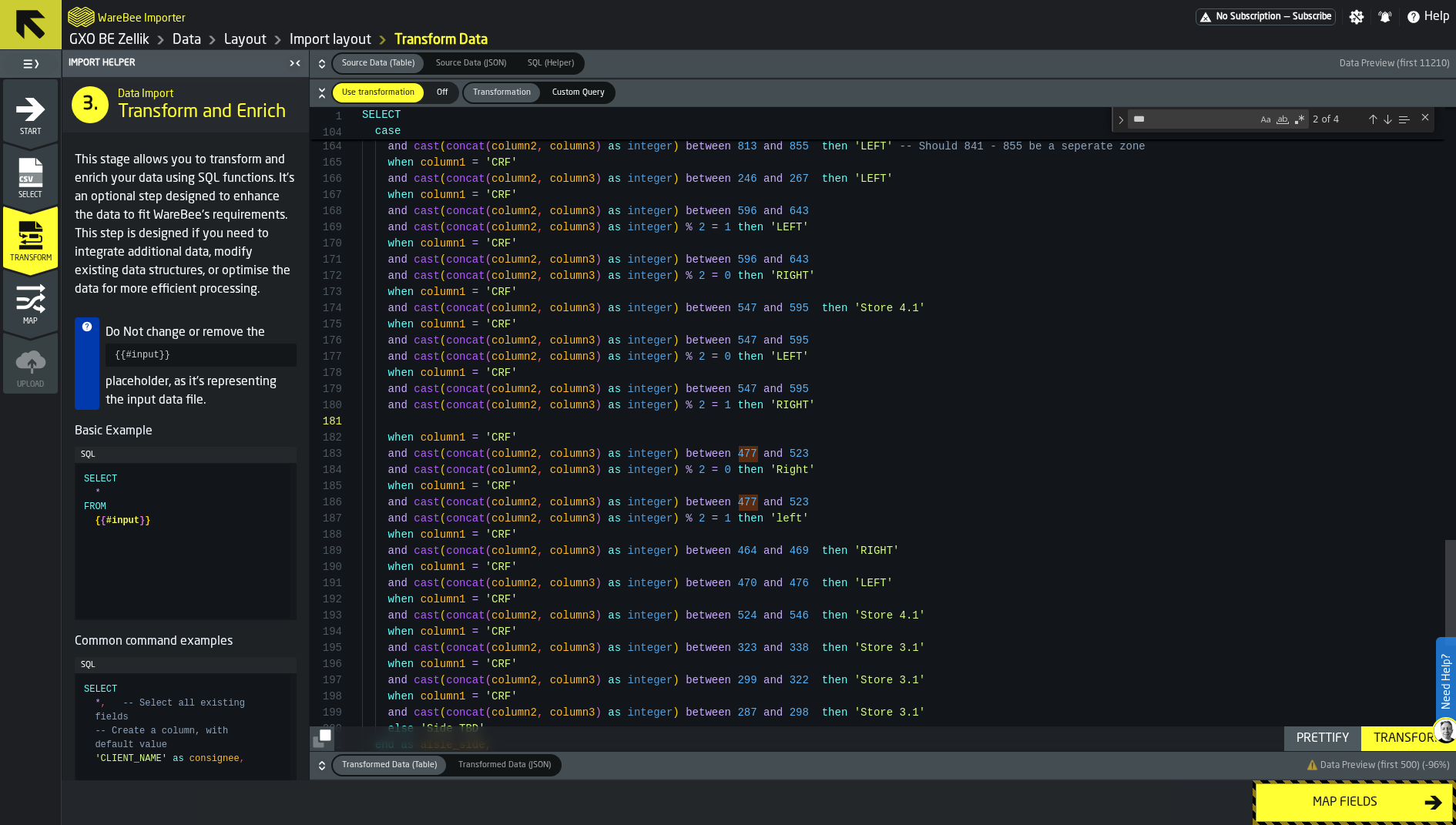
scroll to position [130, 0]
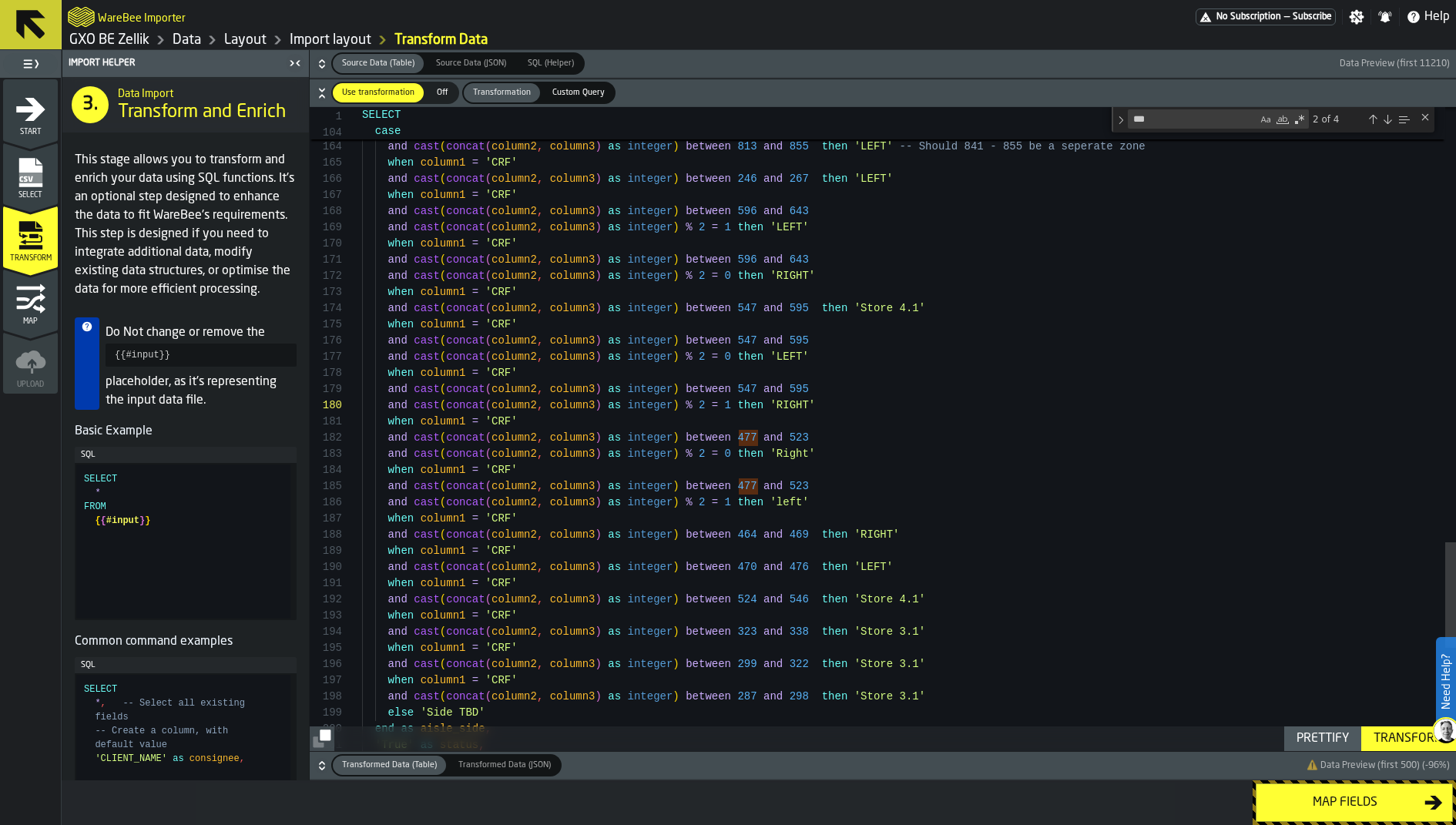
click at [1164, 660] on div "Transform" at bounding box center [1409, 739] width 82 height 19
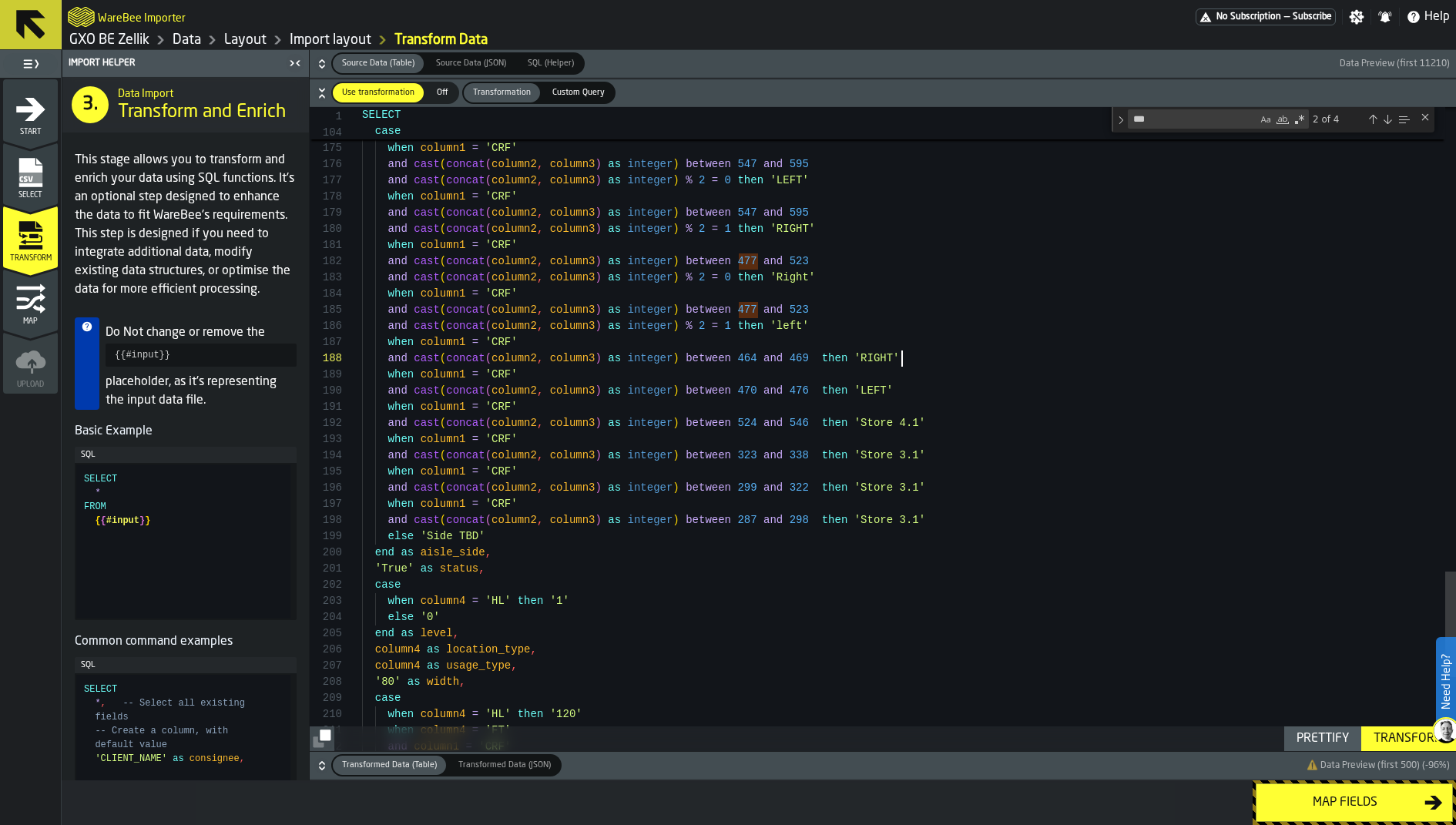
scroll to position [113, 0]
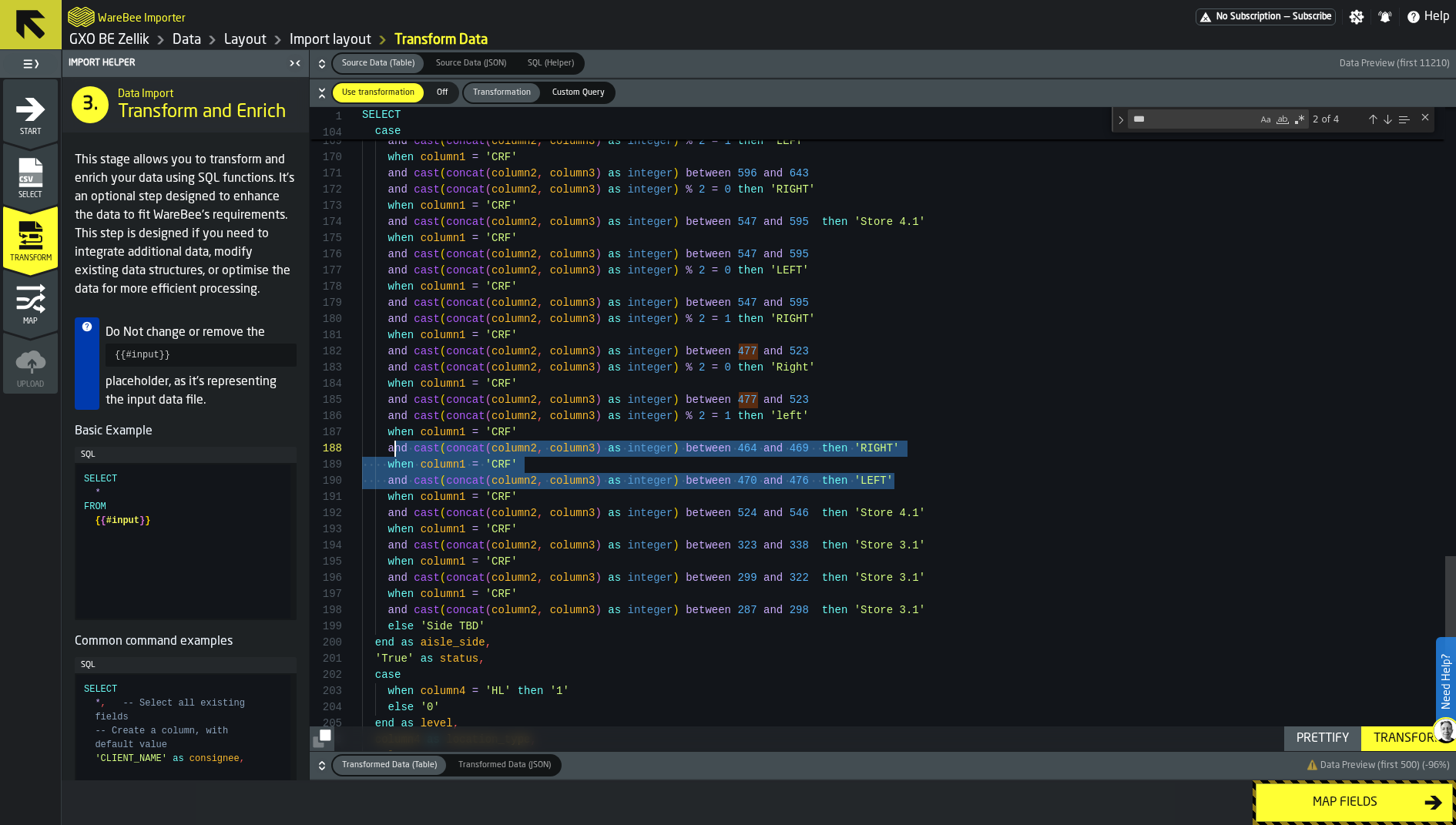
scroll to position [97, 0]
drag, startPoint x: 900, startPoint y: 483, endPoint x: 337, endPoint y: 438, distance: 564.8
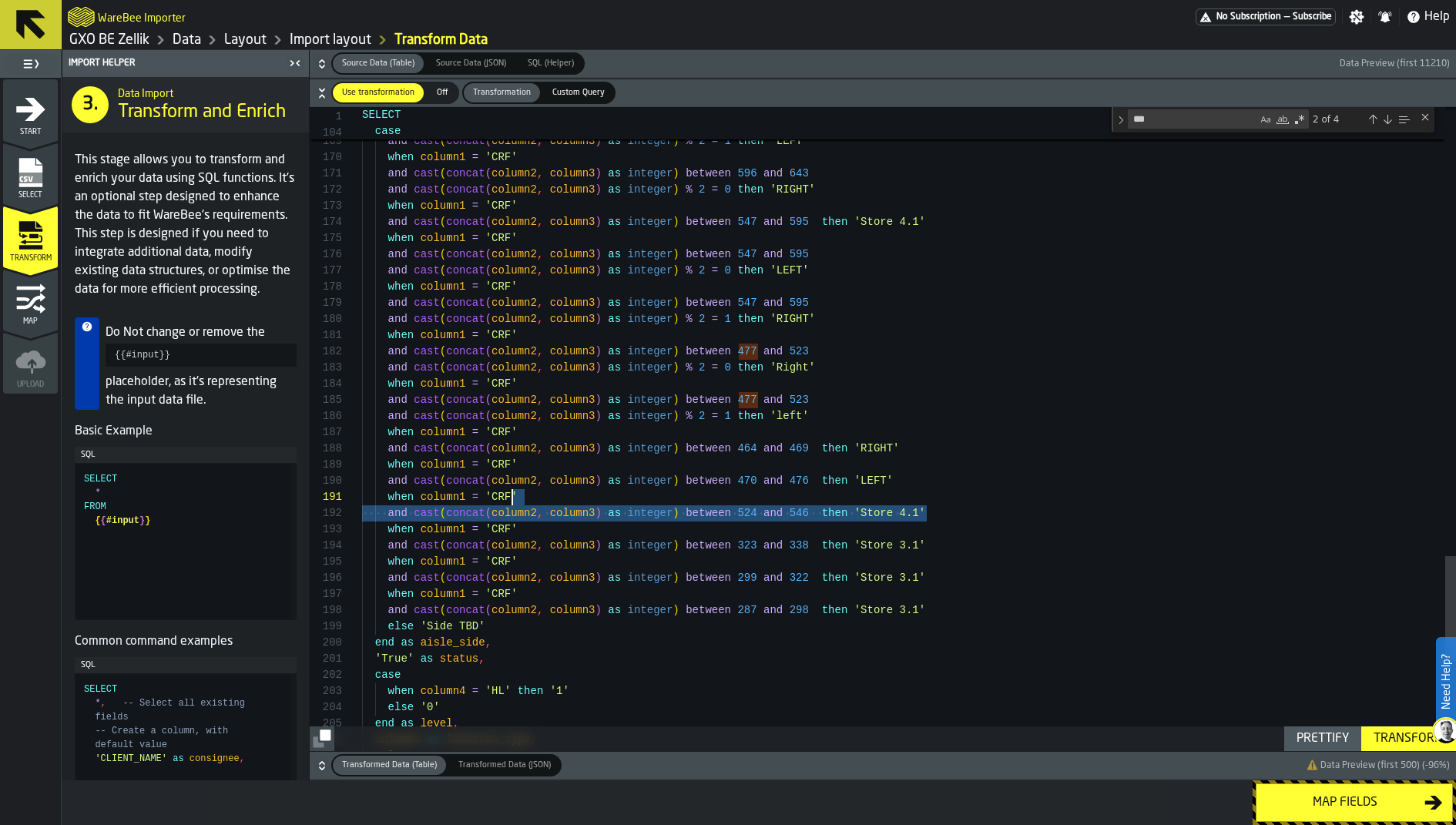
scroll to position [0, 0]
drag, startPoint x: 946, startPoint y: 510, endPoint x: 384, endPoint y: 497, distance: 562.2
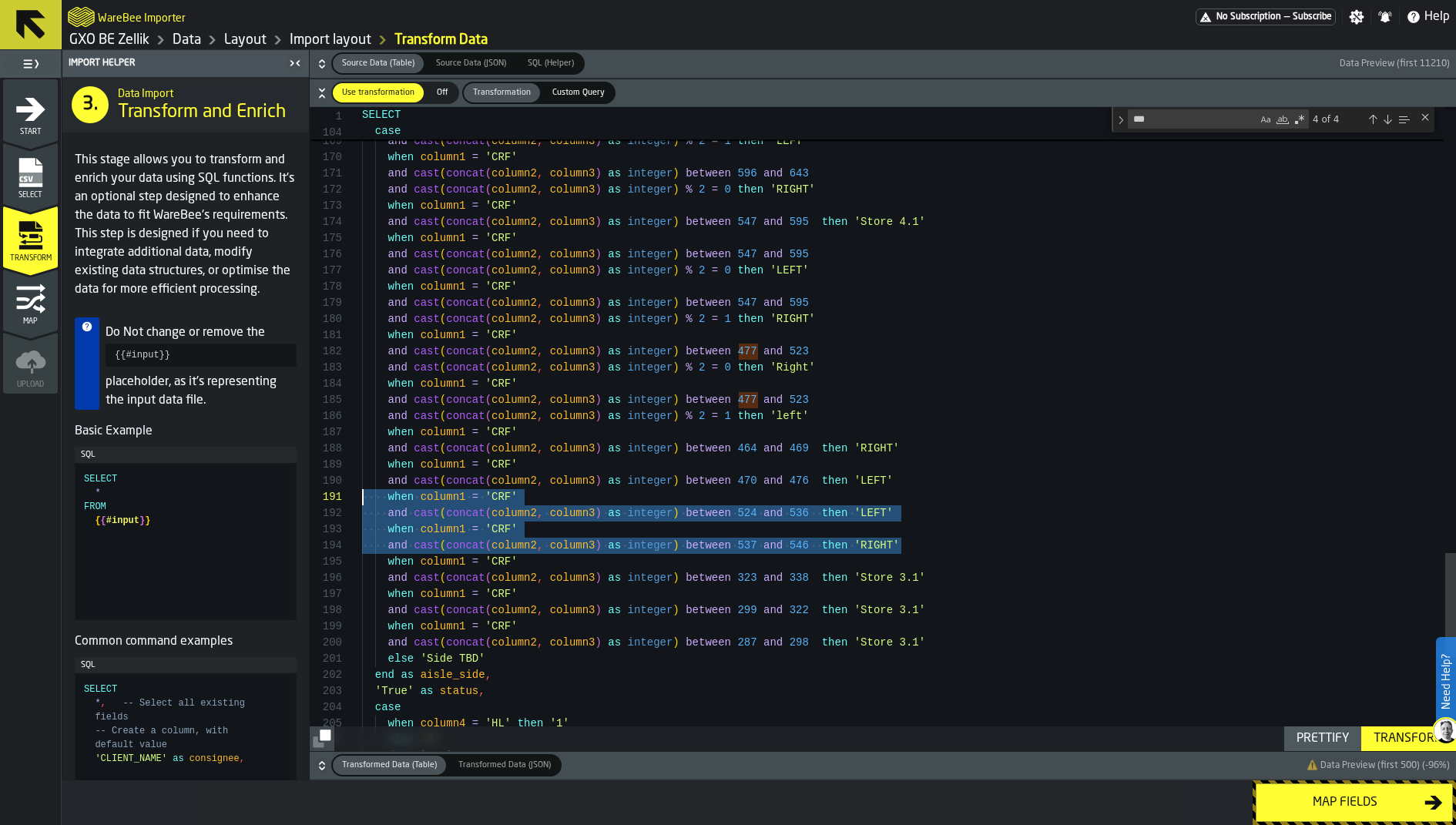
scroll to position [0, 0]
drag, startPoint x: 914, startPoint y: 540, endPoint x: 353, endPoint y: 496, distance: 562.7
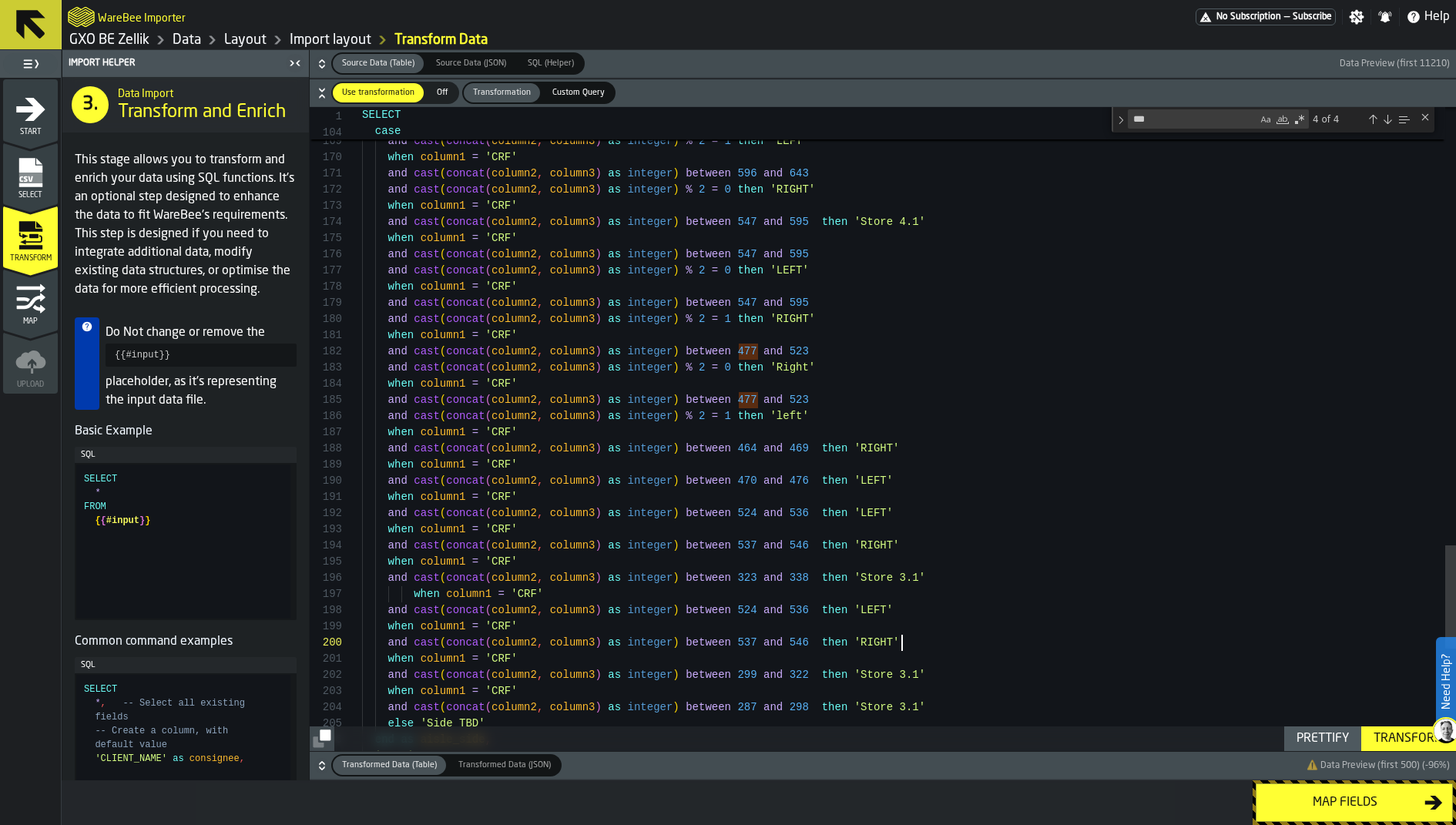
scroll to position [97, 0]
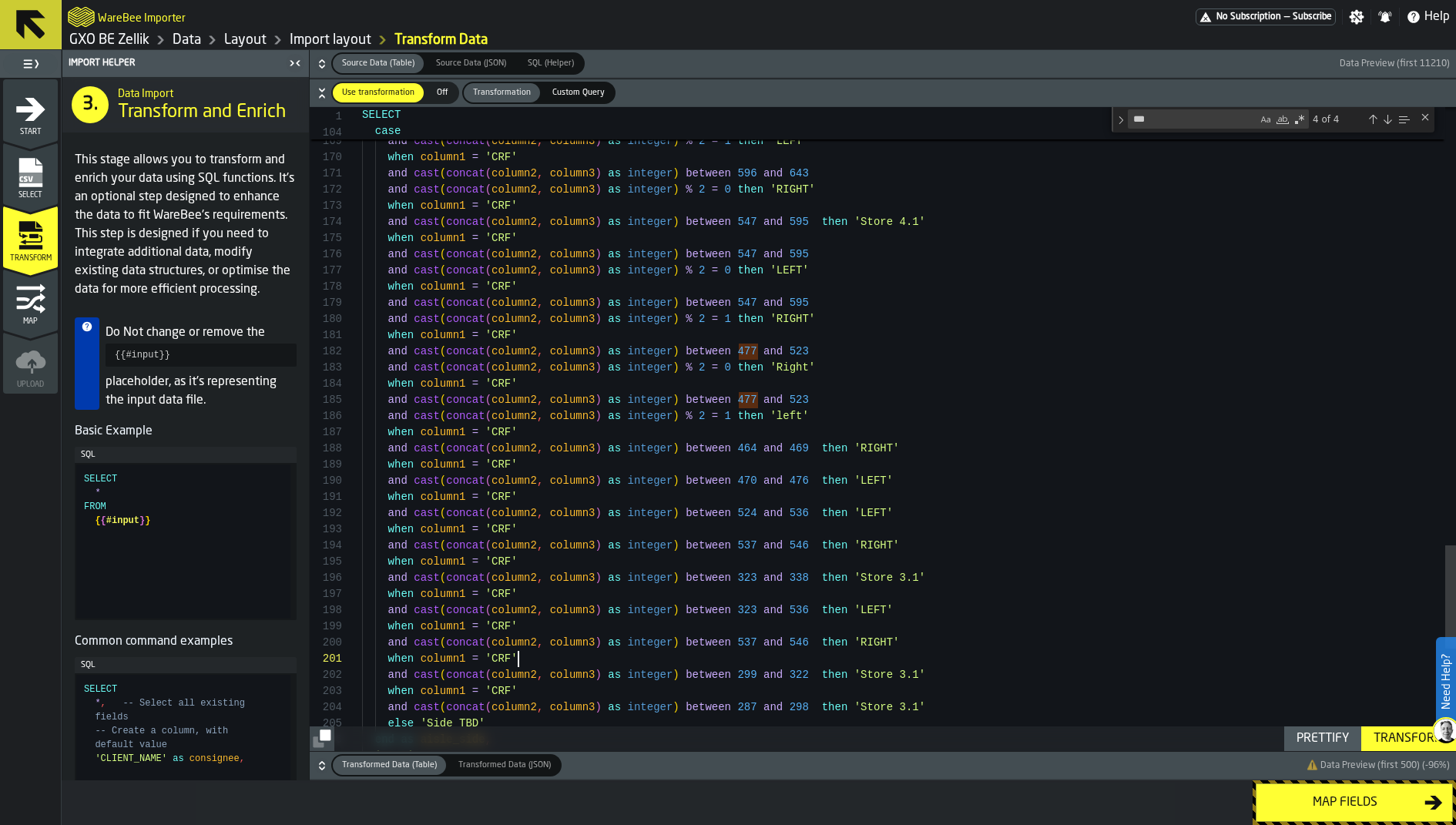
scroll to position [0, 0]
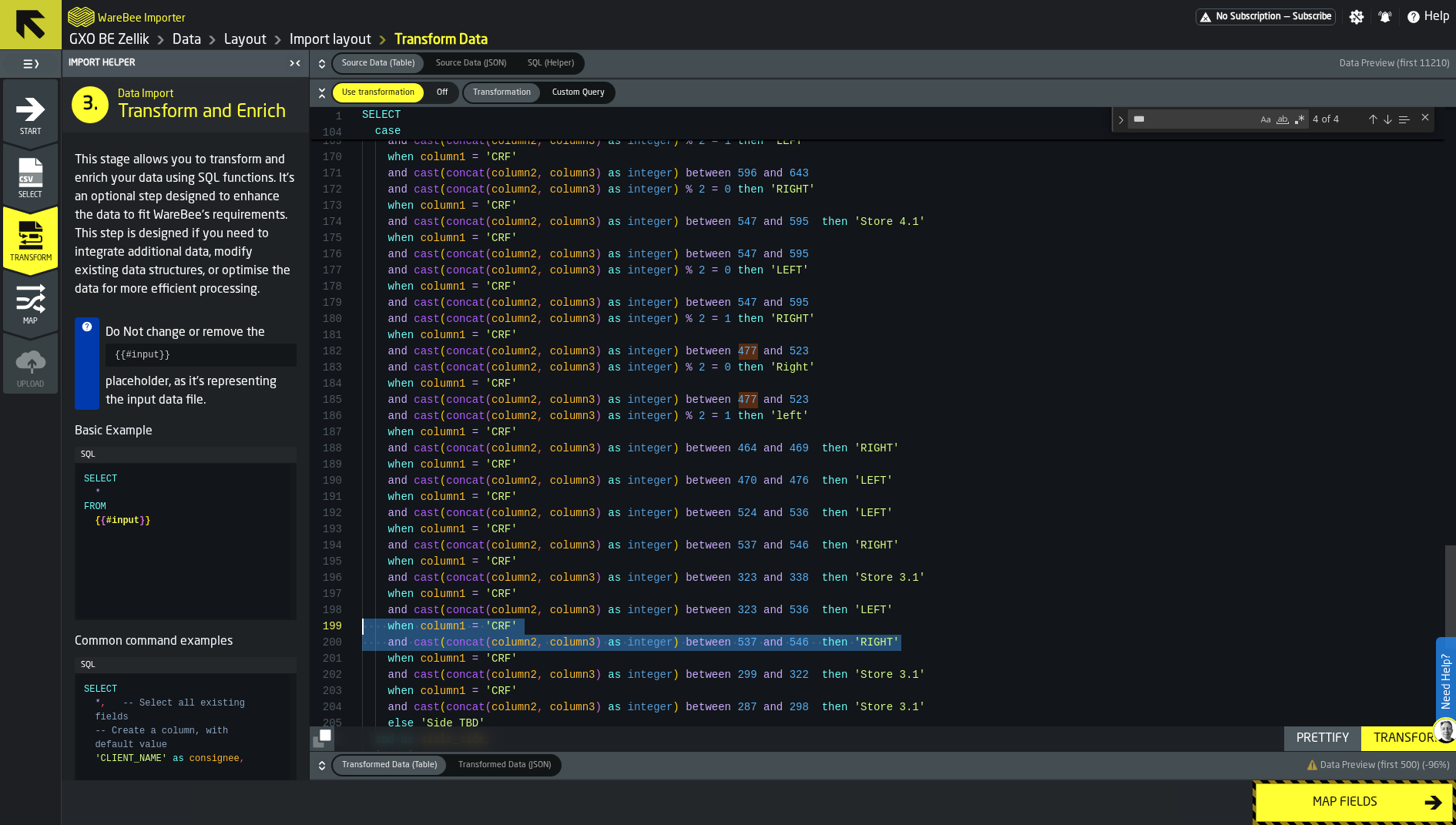
scroll to position [97, 0]
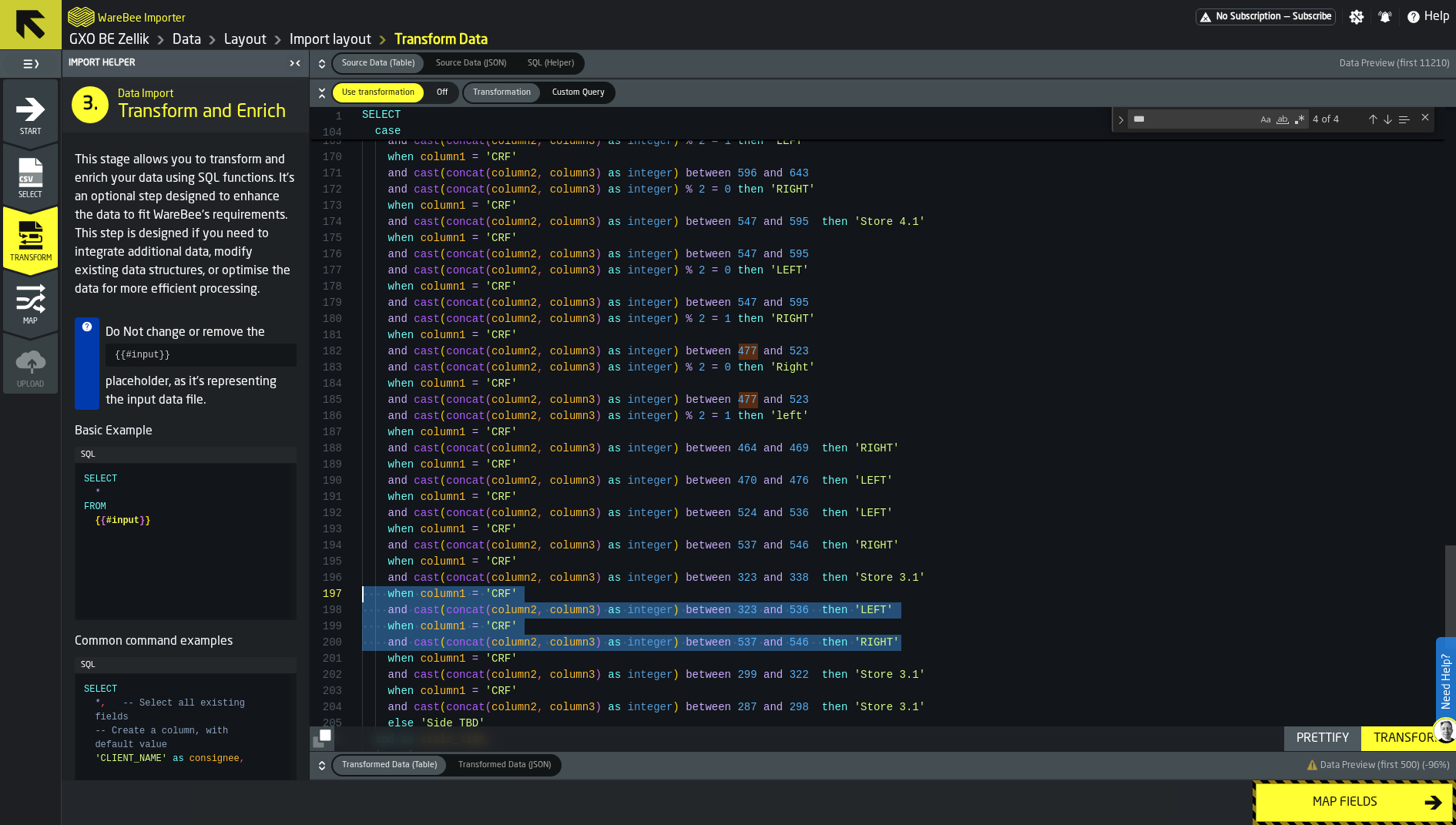
drag, startPoint x: 911, startPoint y: 636, endPoint x: 293, endPoint y: 597, distance: 619.2
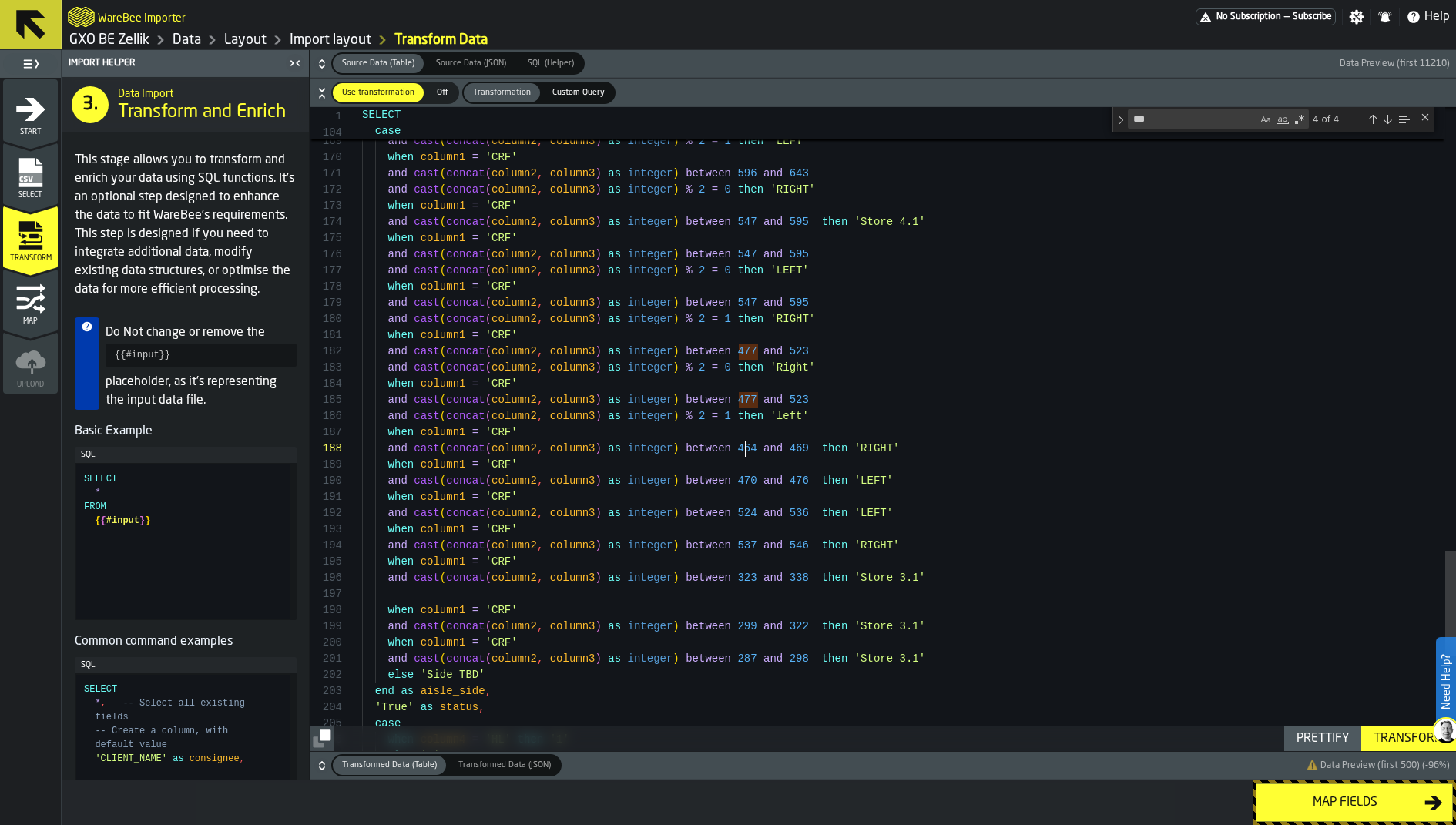
scroll to position [113, 0]
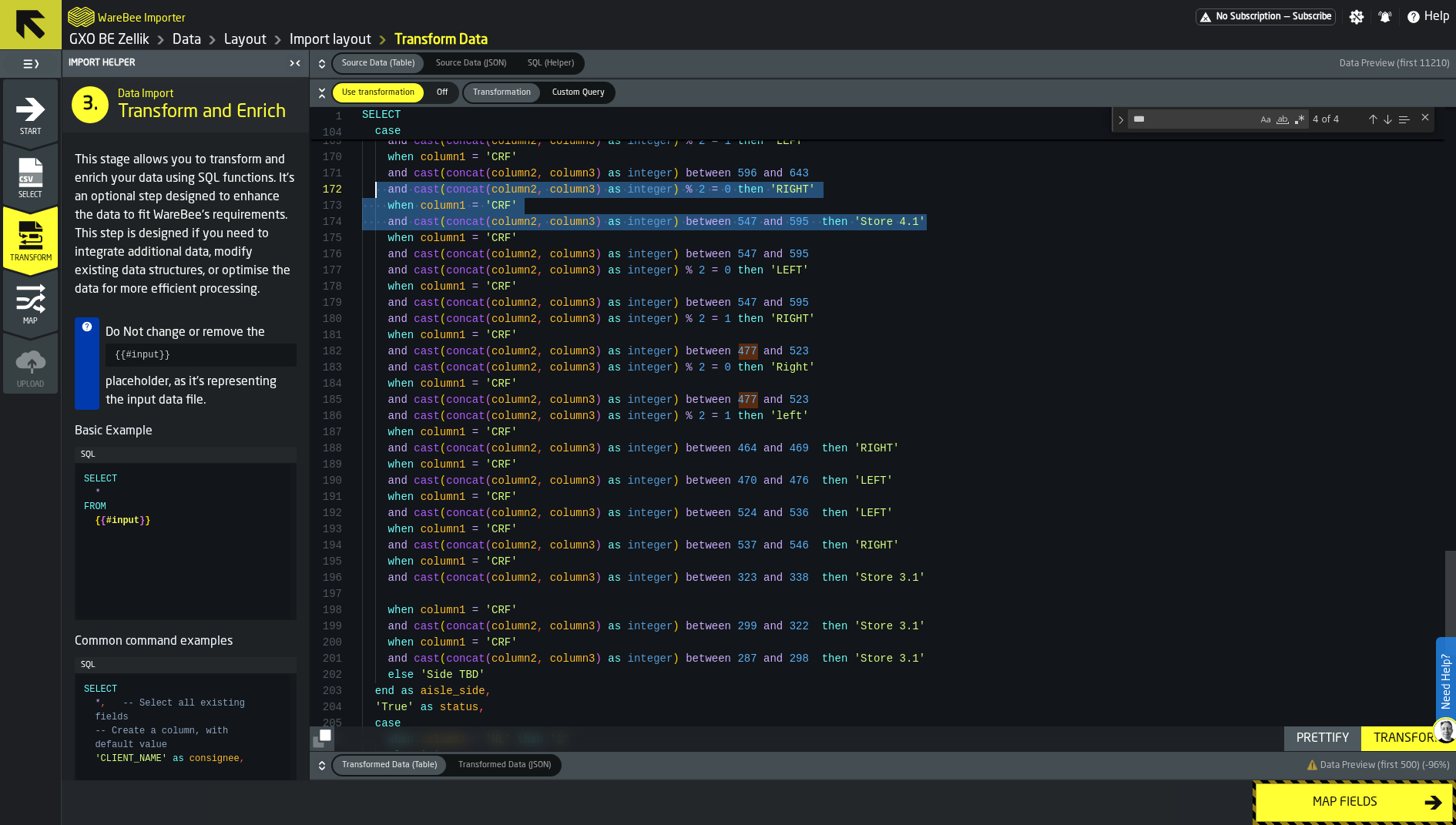
scroll to position [32, 0]
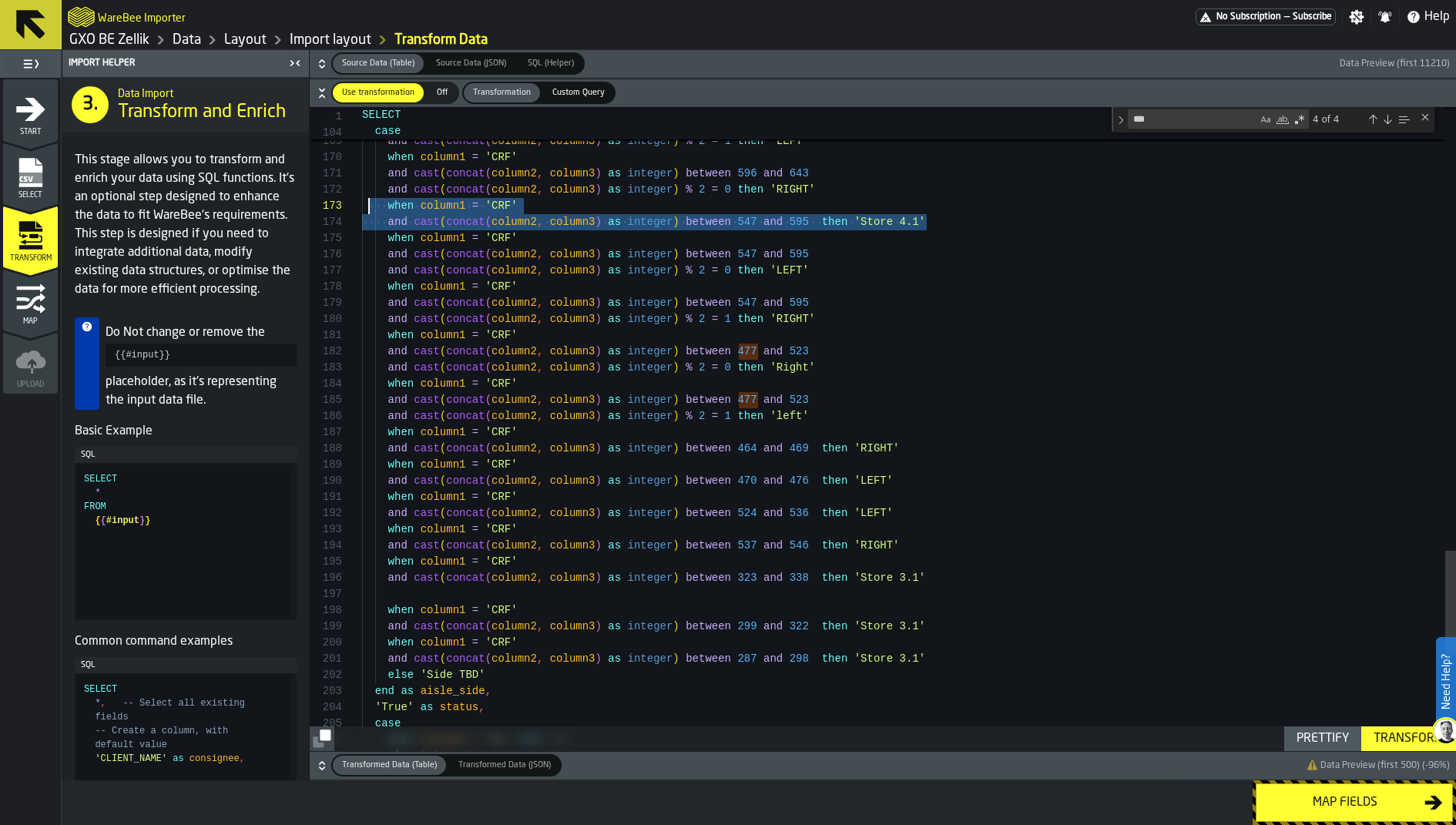
drag, startPoint x: 943, startPoint y: 218, endPoint x: 364, endPoint y: 201, distance: 579.2
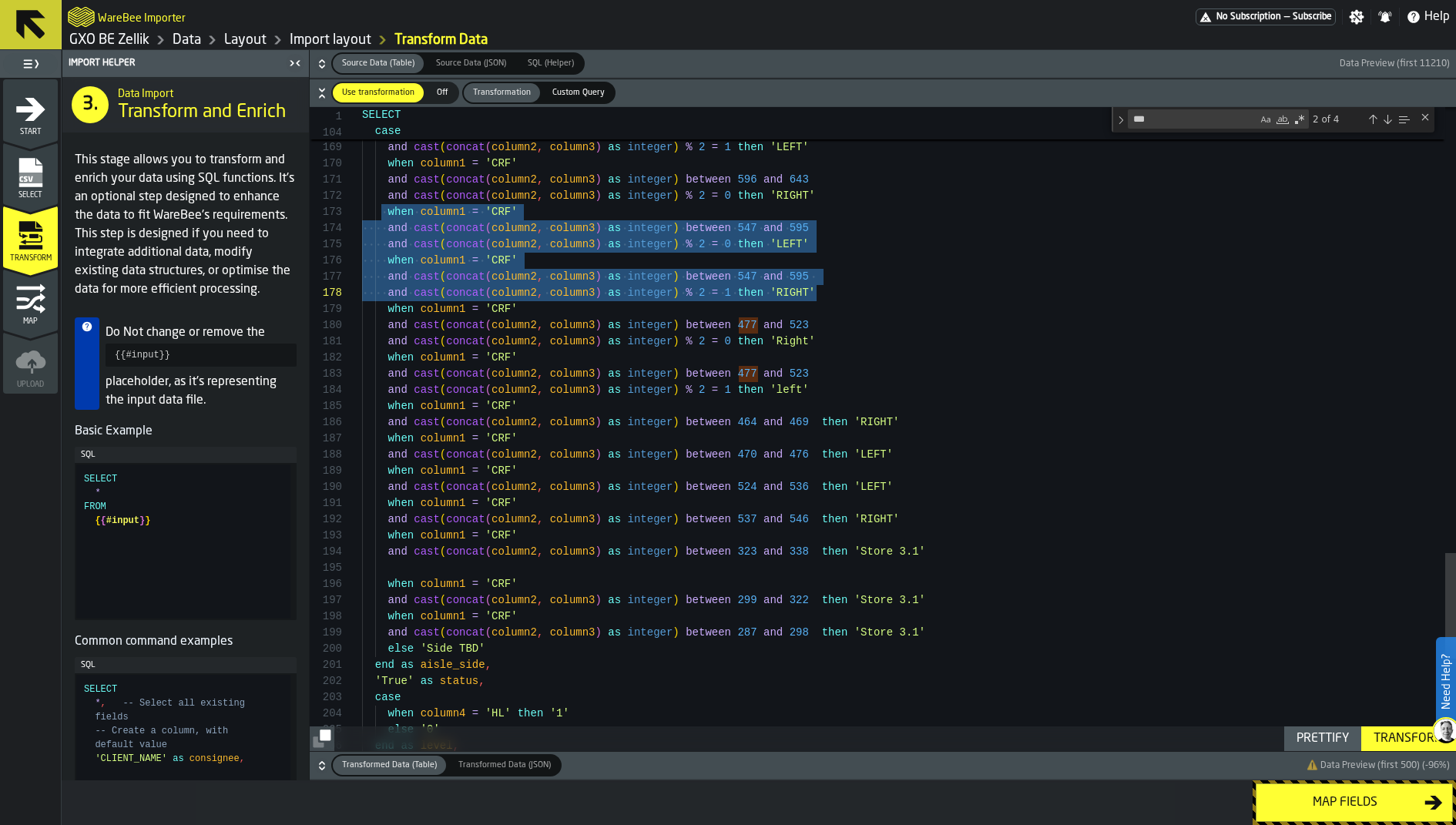
drag, startPoint x: 382, startPoint y: 211, endPoint x: 822, endPoint y: 300, distance: 448.9
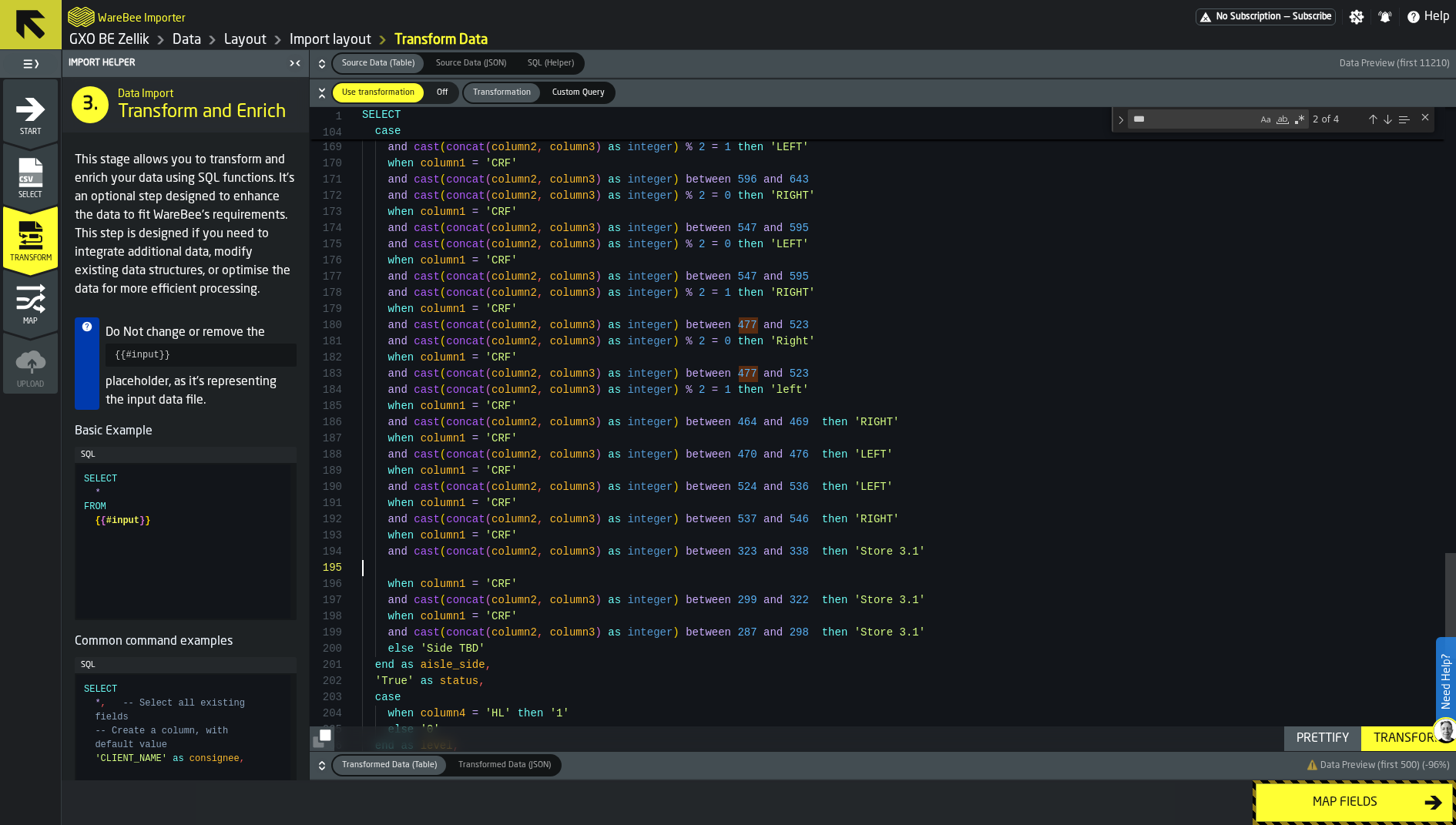
scroll to position [64, 0]
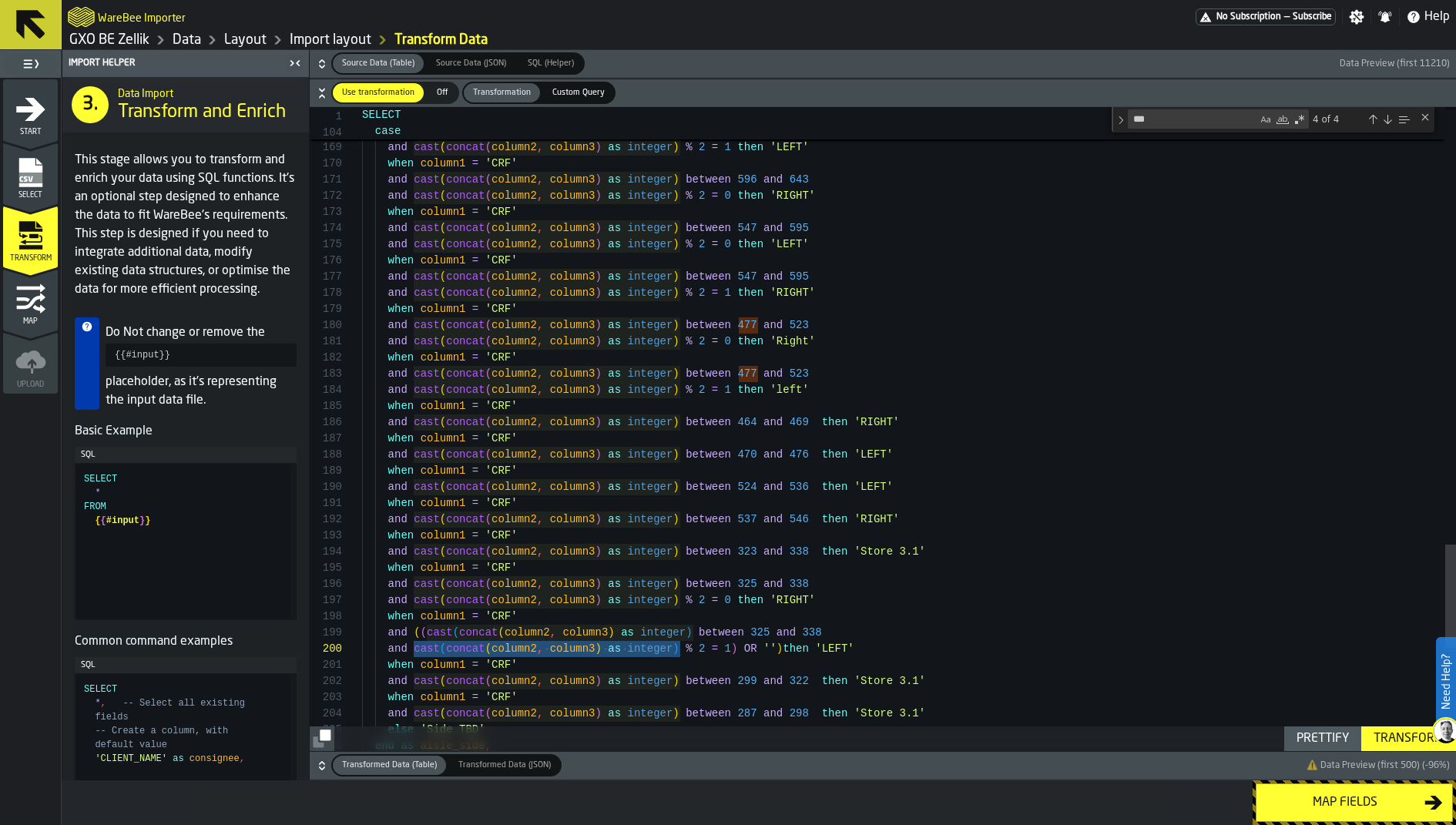
drag, startPoint x: 411, startPoint y: 650, endPoint x: 681, endPoint y: 655, distance: 270.0
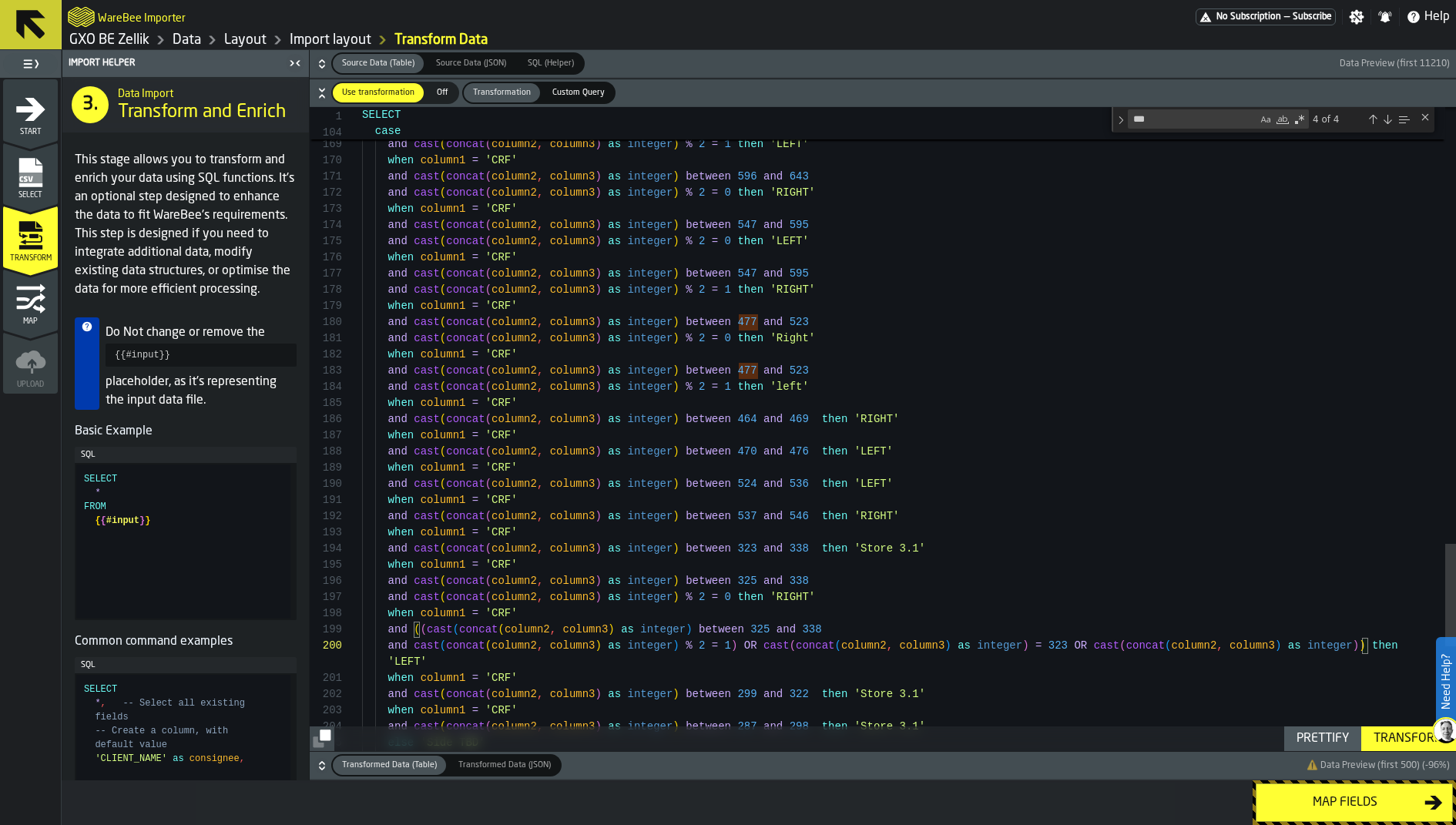
click at [1164, 660] on button "Prettify" at bounding box center [1323, 739] width 77 height 25
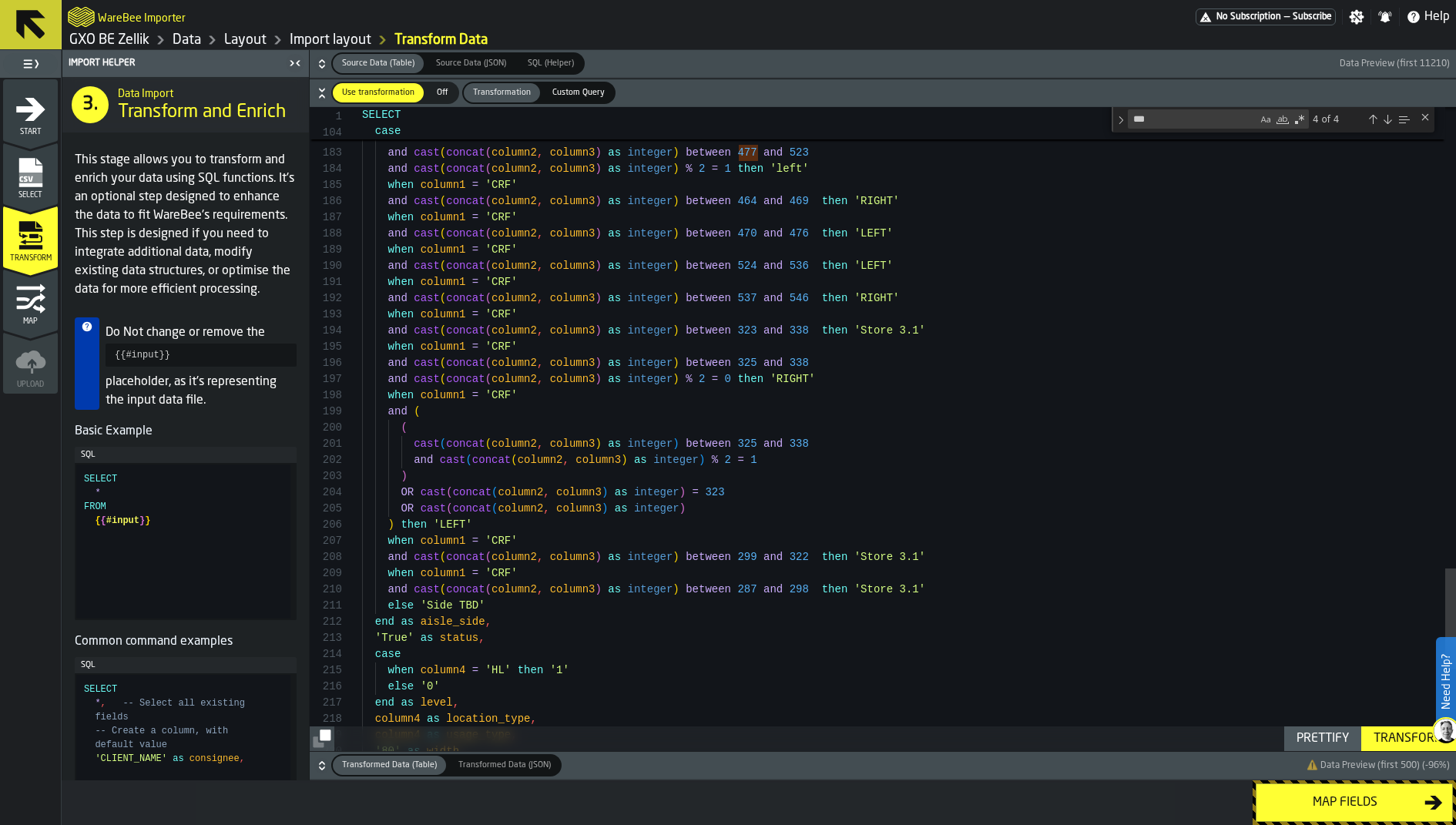
scroll to position [48, 0]
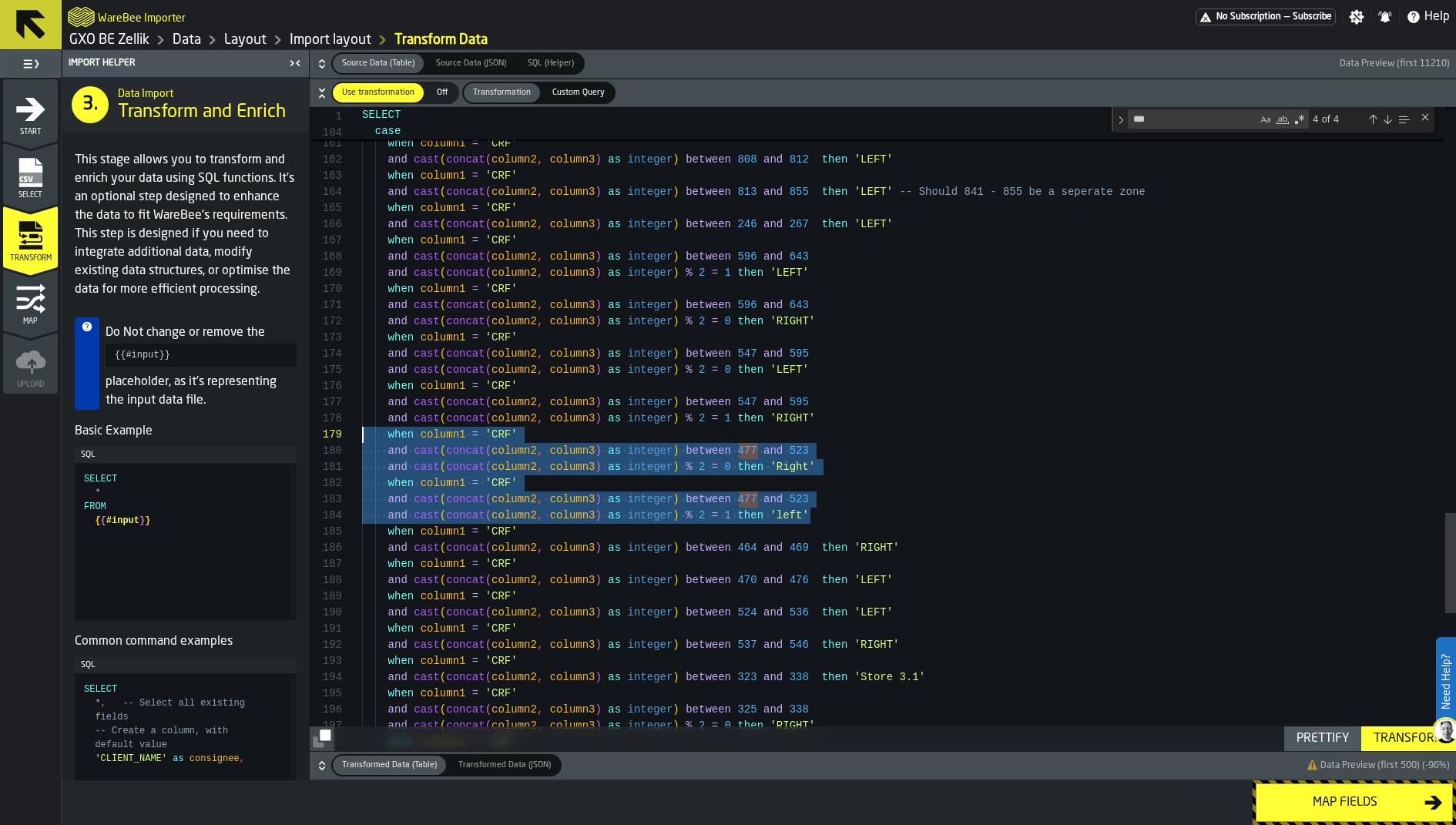
drag, startPoint x: 814, startPoint y: 510, endPoint x: 338, endPoint y: 439, distance: 481.3
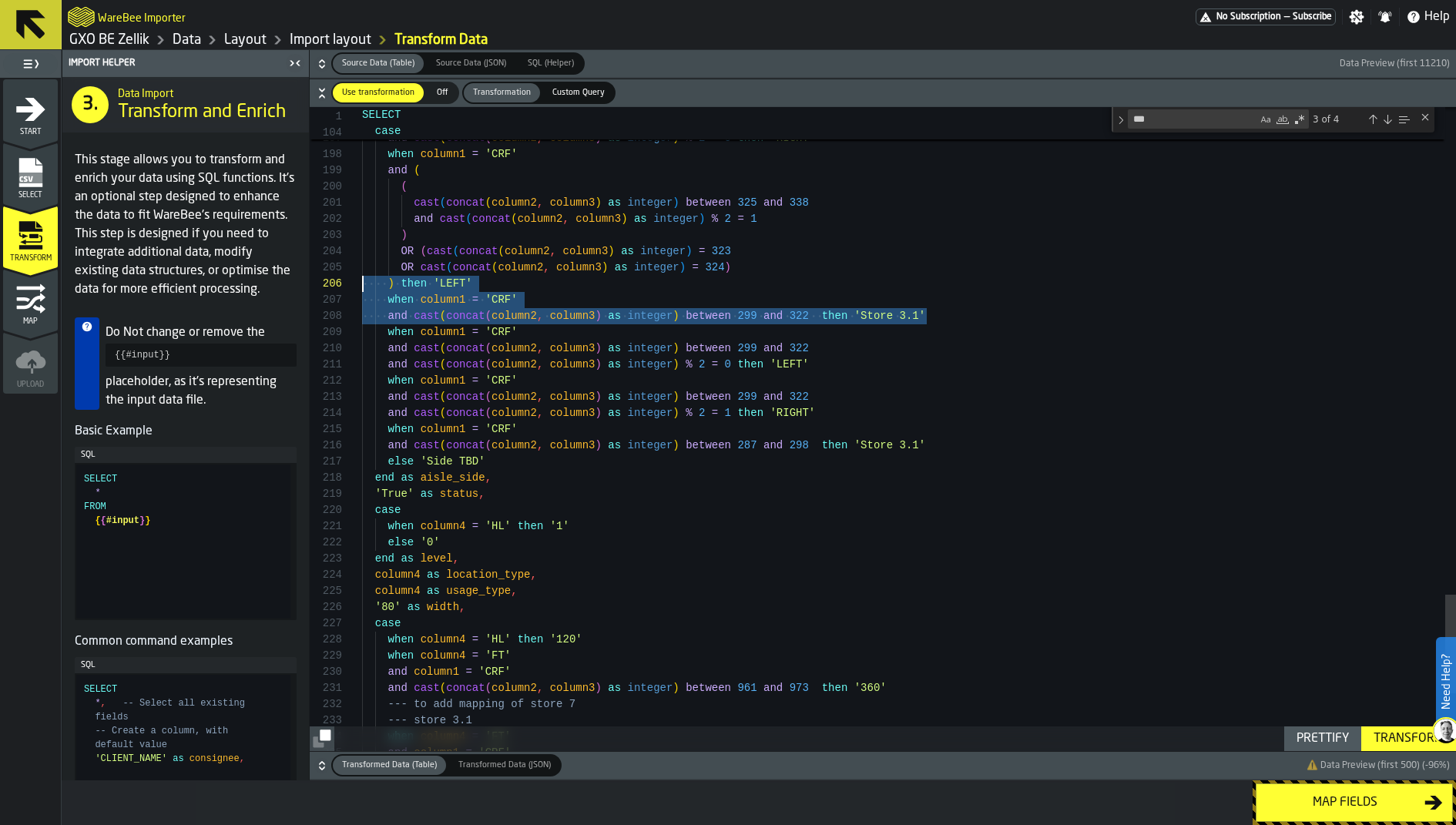
scroll to position [97, 0]
drag, startPoint x: 938, startPoint y: 312, endPoint x: 334, endPoint y: 298, distance: 604.2
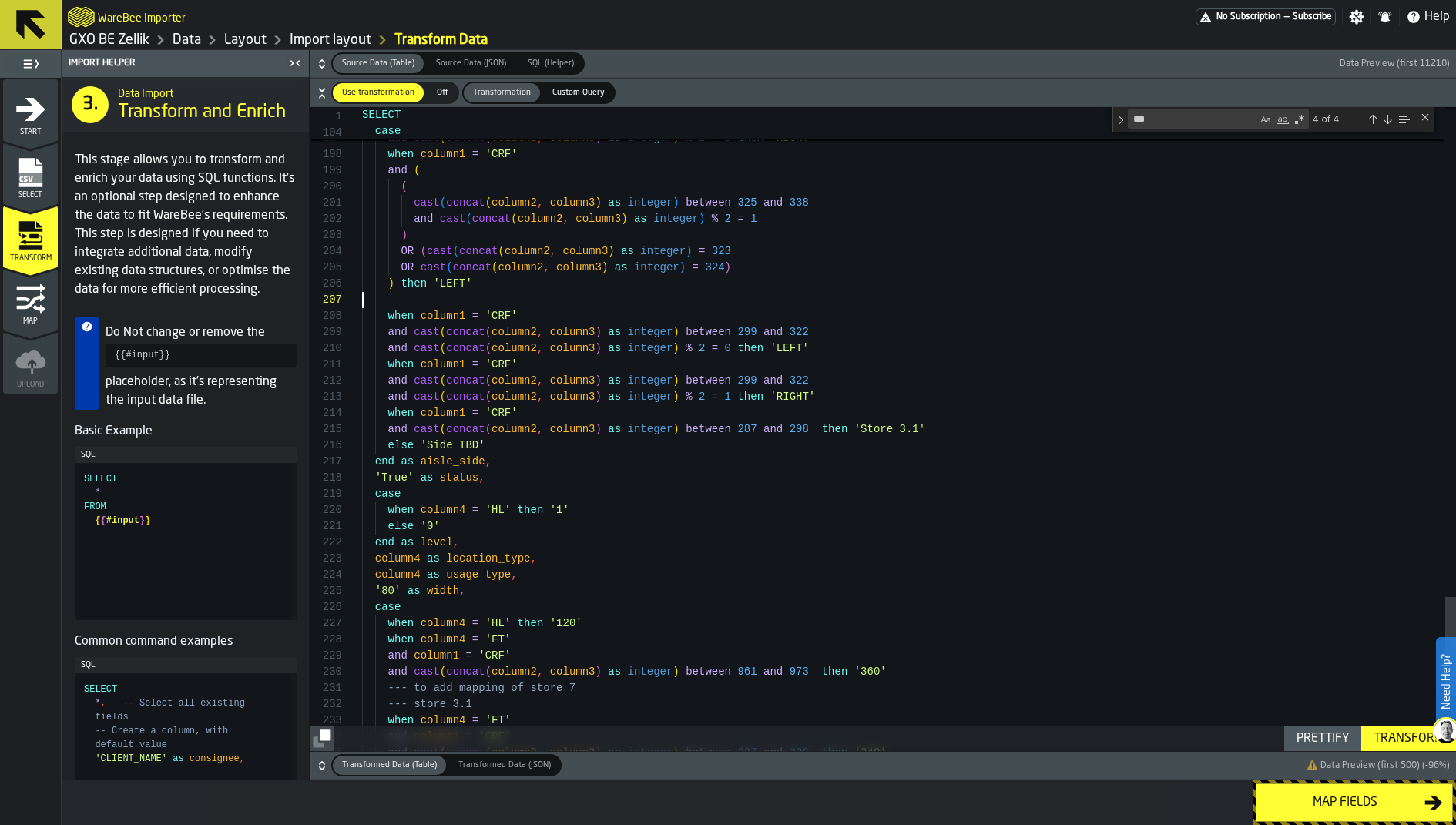
scroll to position [81, 0]
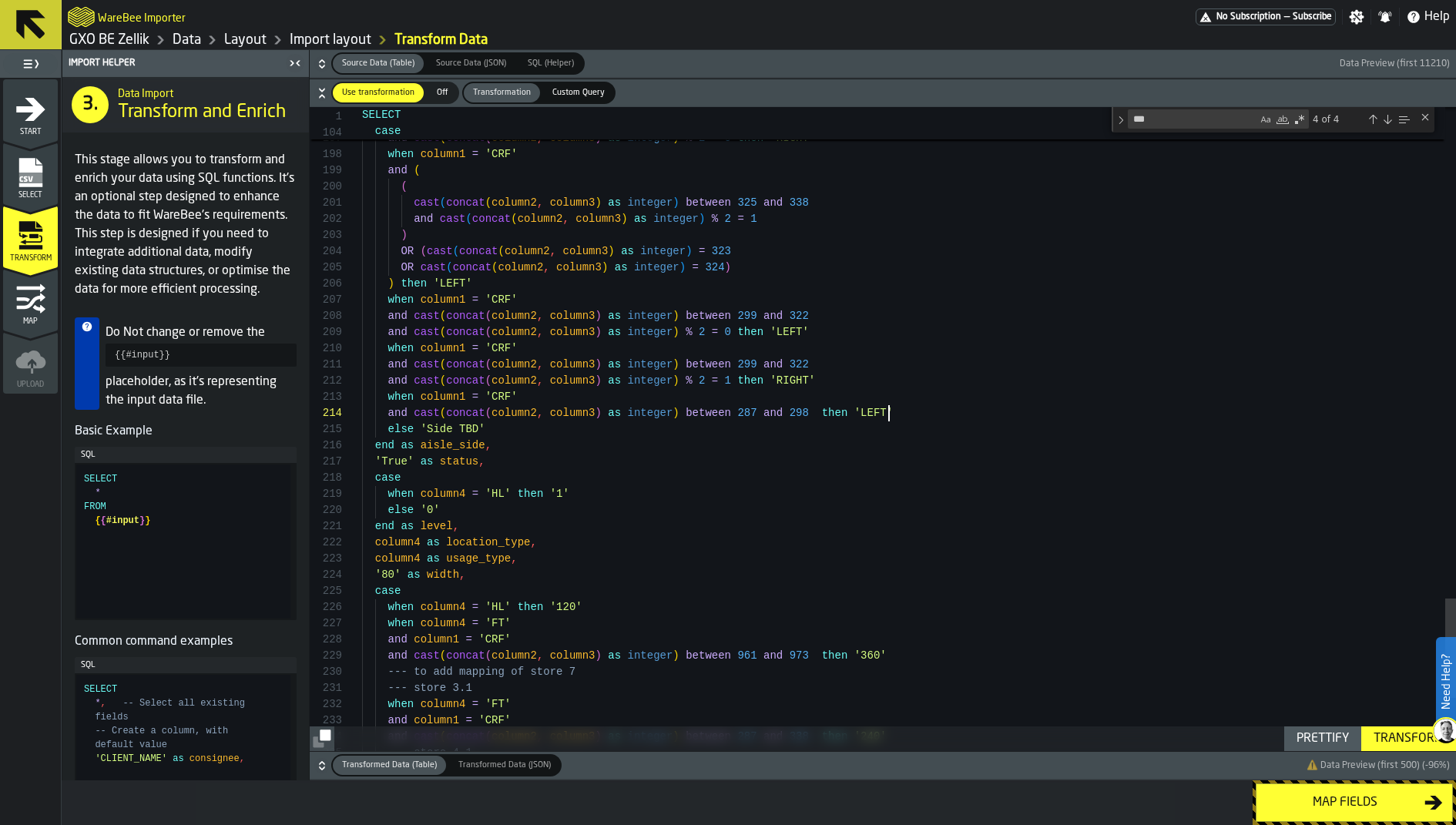
click at [1164, 660] on div "Transform" at bounding box center [1409, 739] width 82 height 19
click at [1164, 660] on button "Prettify" at bounding box center [1323, 739] width 77 height 25
type textarea "**********"
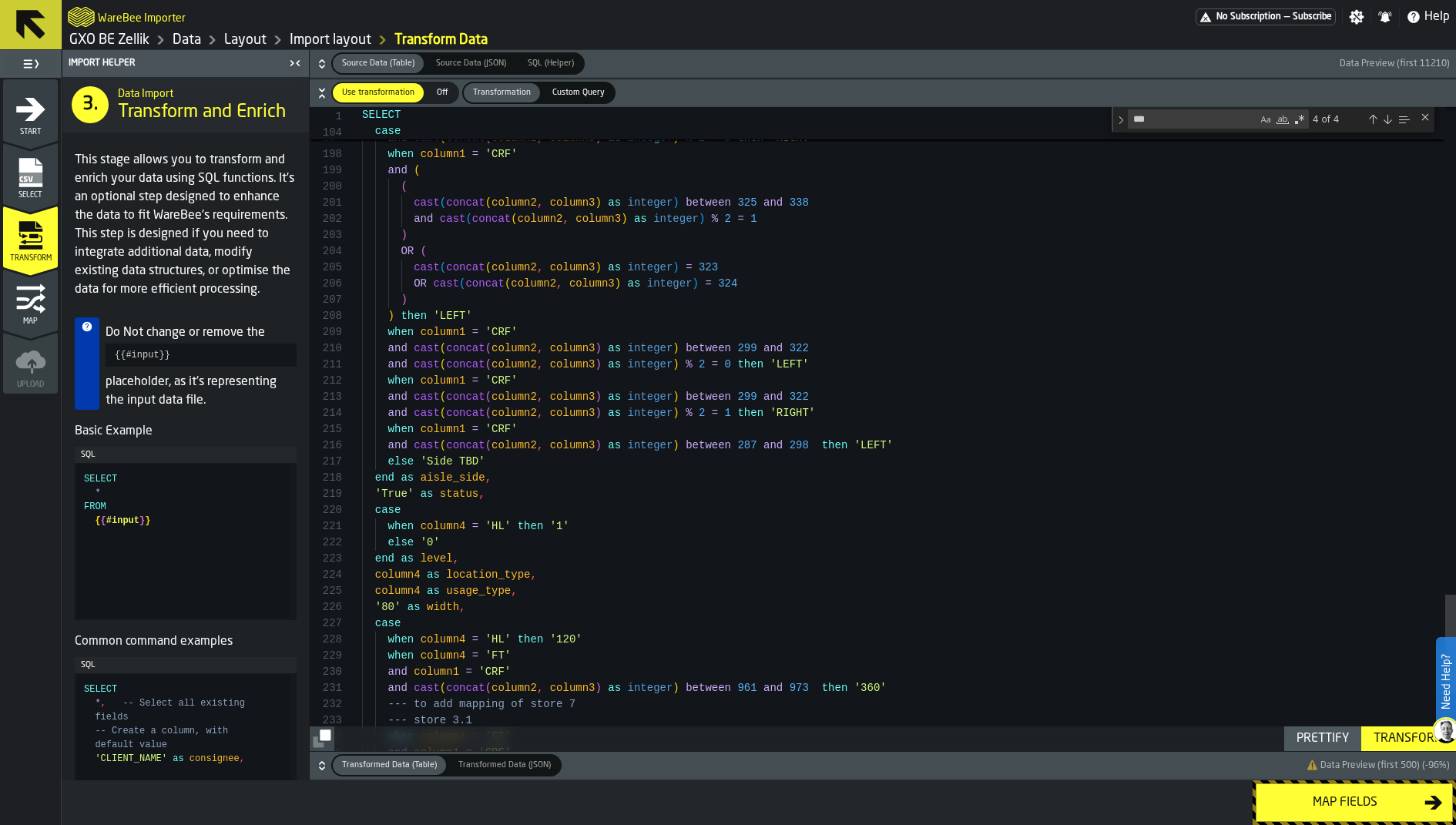
click at [328, 660] on icon "button-" at bounding box center [322, 766] width 16 height 16
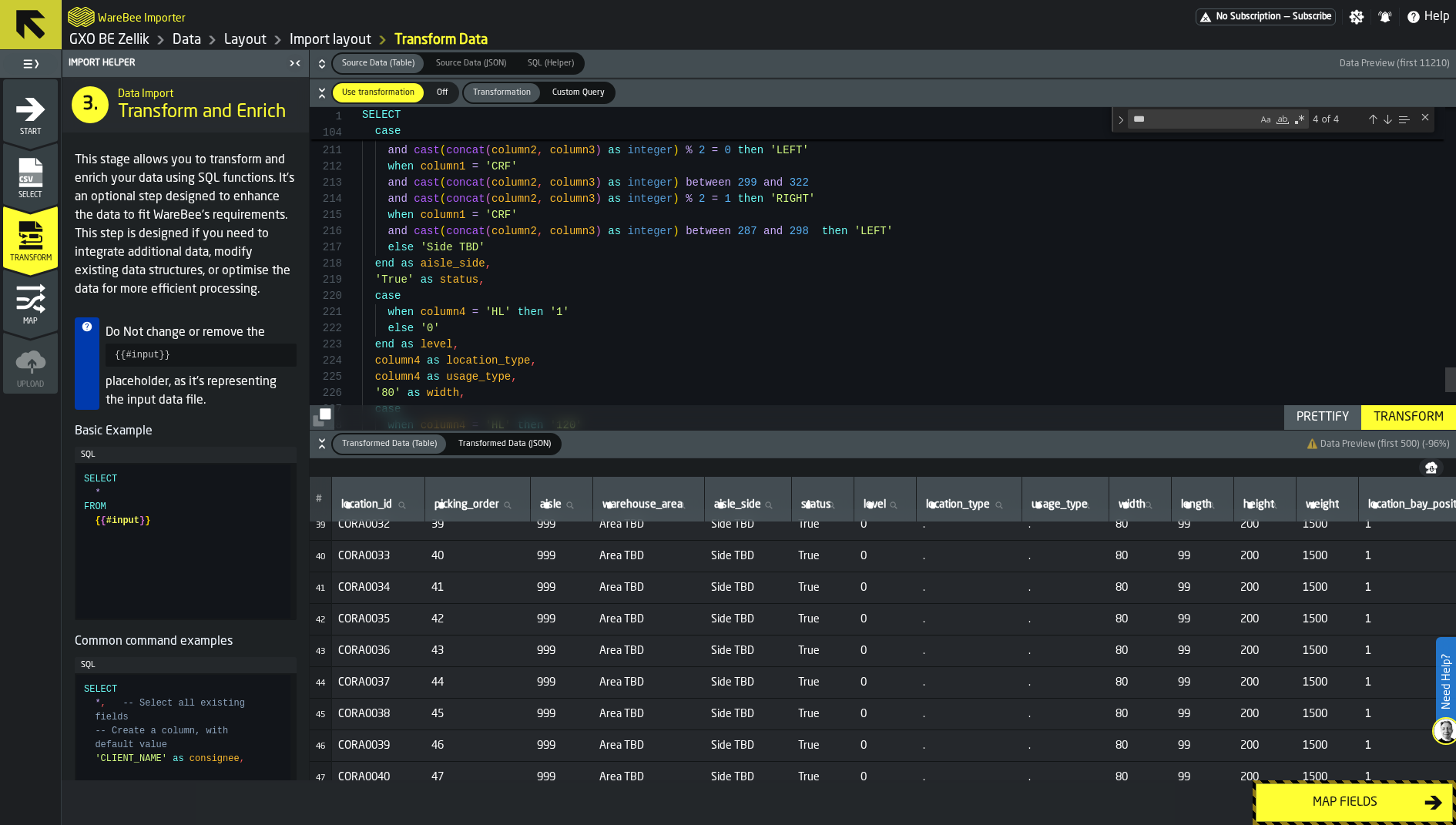
scroll to position [1271, 0]
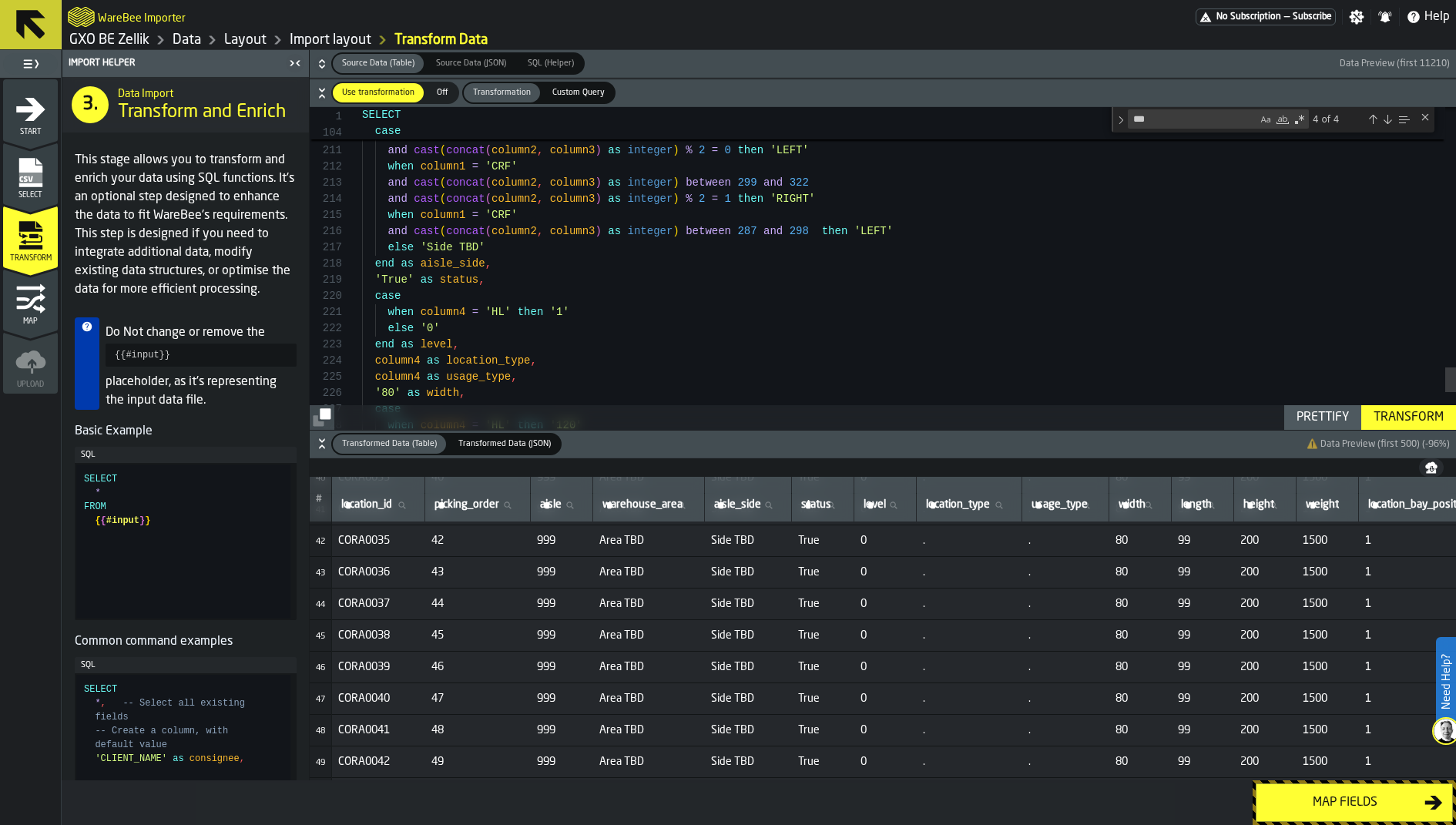
click at [773, 501] on icon at bounding box center [768, 504] width 9 height 9
click at [785, 501] on input "aisle_side aisle_side" at bounding box center [748, 505] width 74 height 20
type input "****"
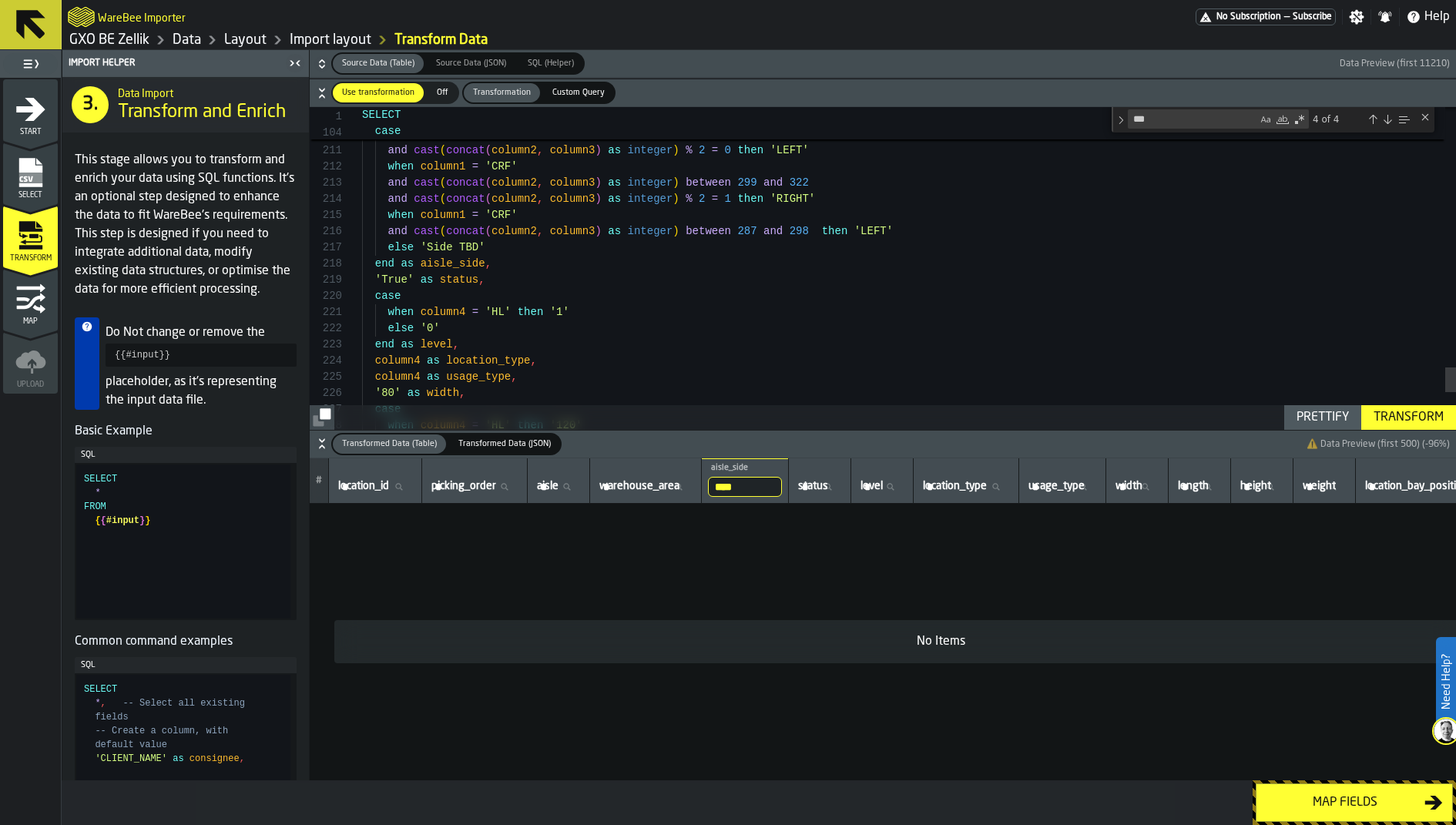
click at [782, 485] on input "****" at bounding box center [745, 487] width 74 height 20
click at [782, 484] on input "****" at bounding box center [745, 487] width 74 height 20
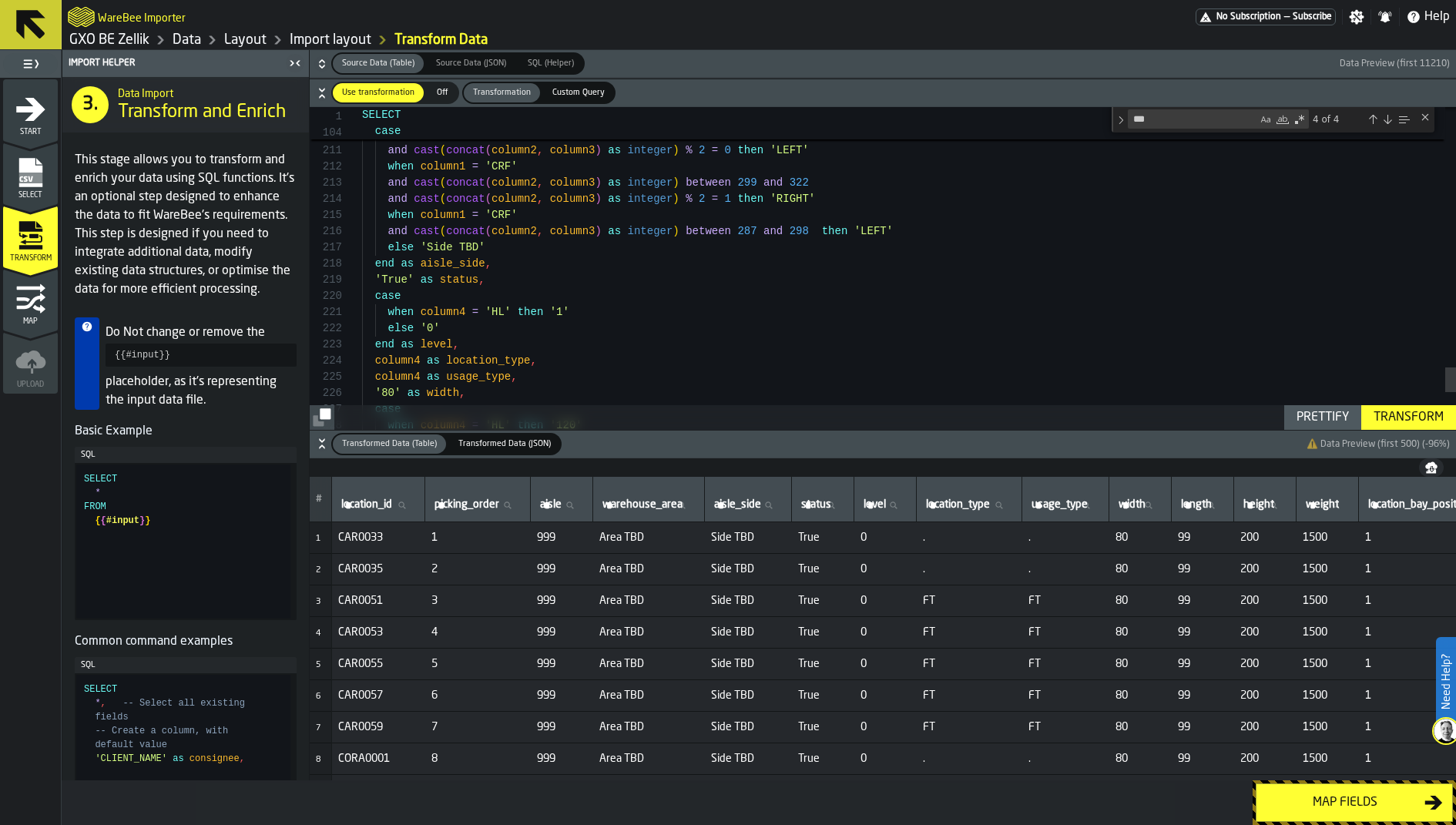
click at [323, 64] on icon "button-" at bounding box center [320, 66] width 5 height 4
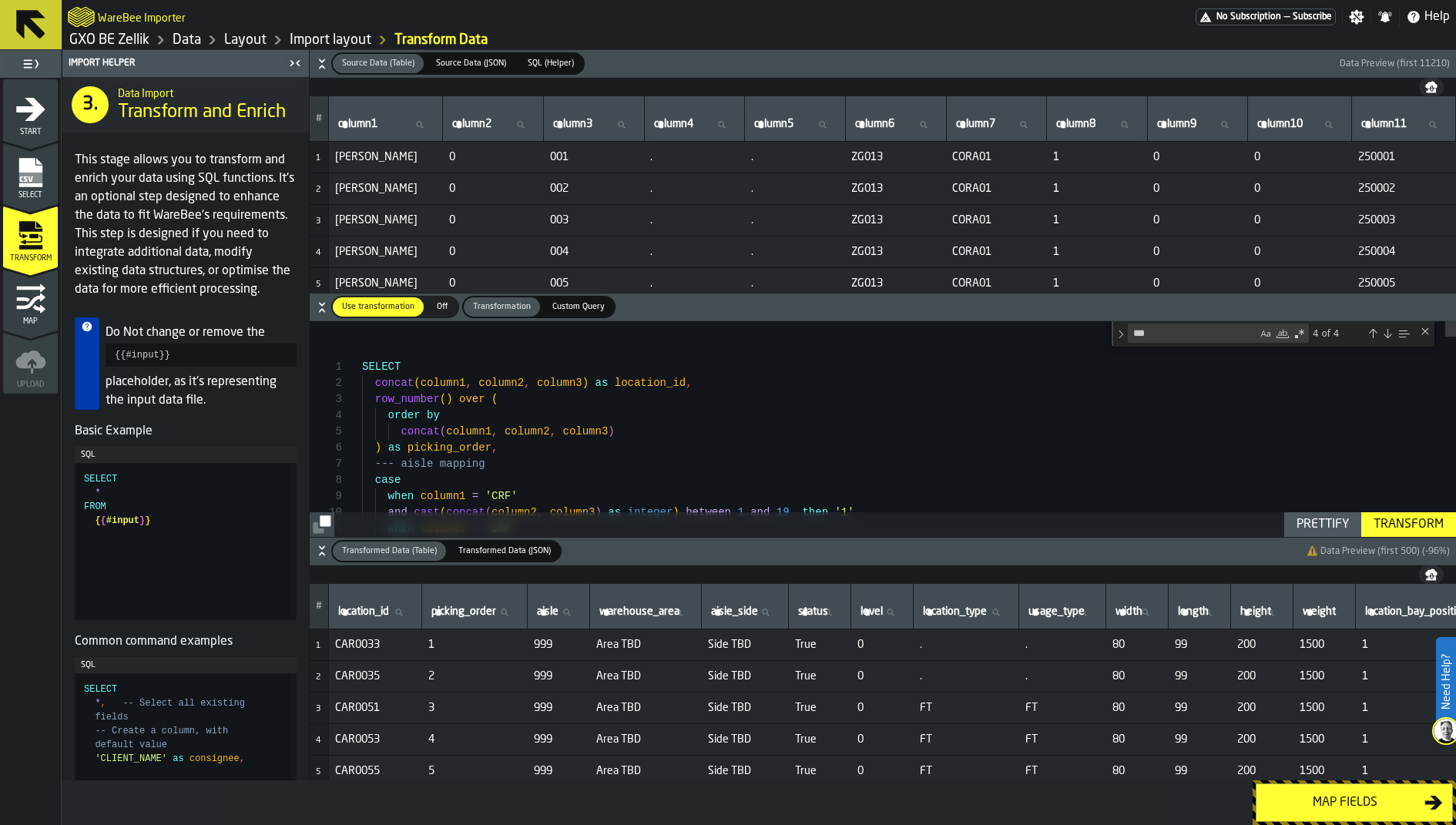
click at [1164, 532] on div "Transform" at bounding box center [1409, 524] width 82 height 19
click at [1164, 660] on div "Map fields" at bounding box center [1345, 802] width 158 height 19
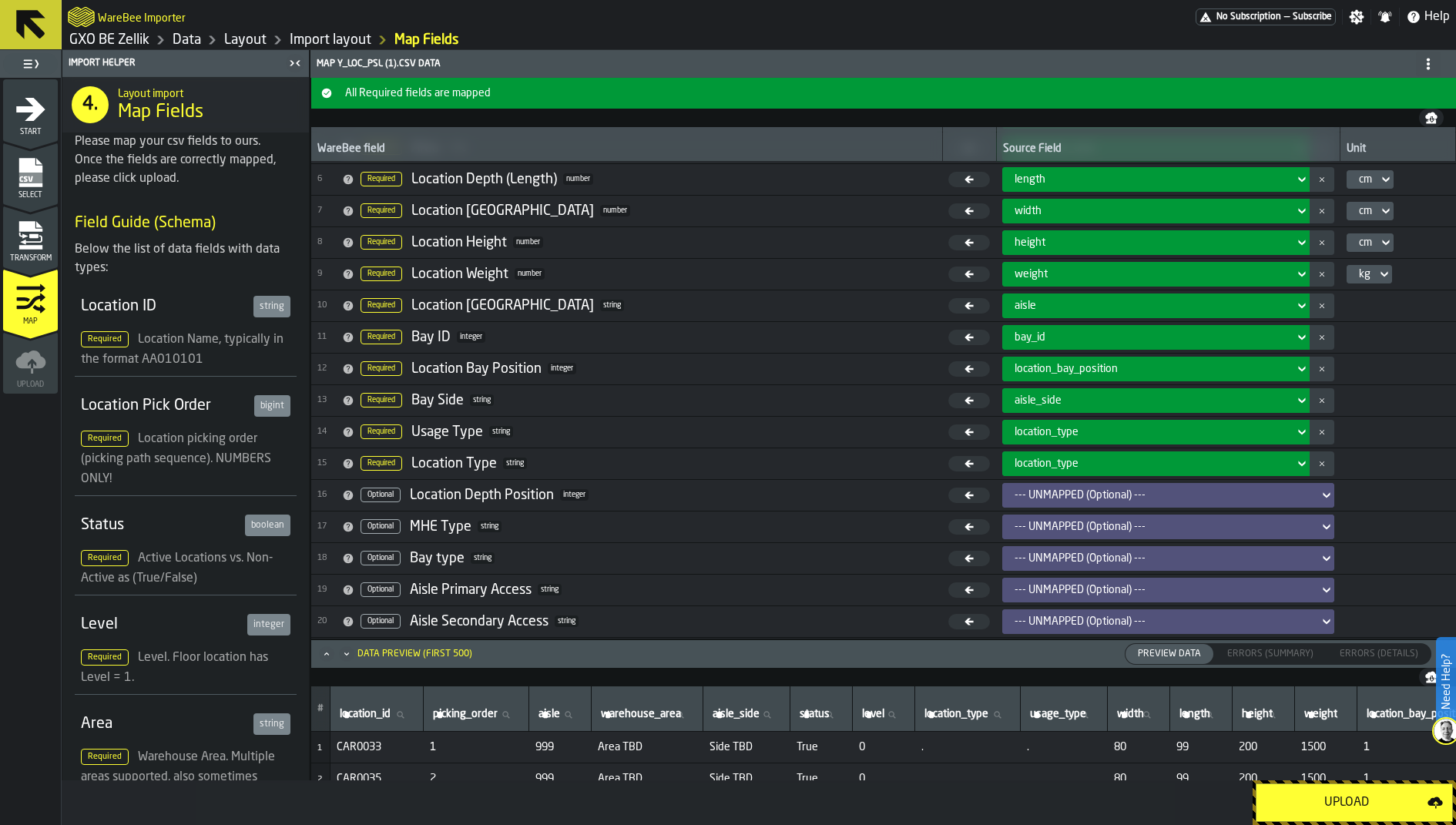
scroll to position [178, 0]
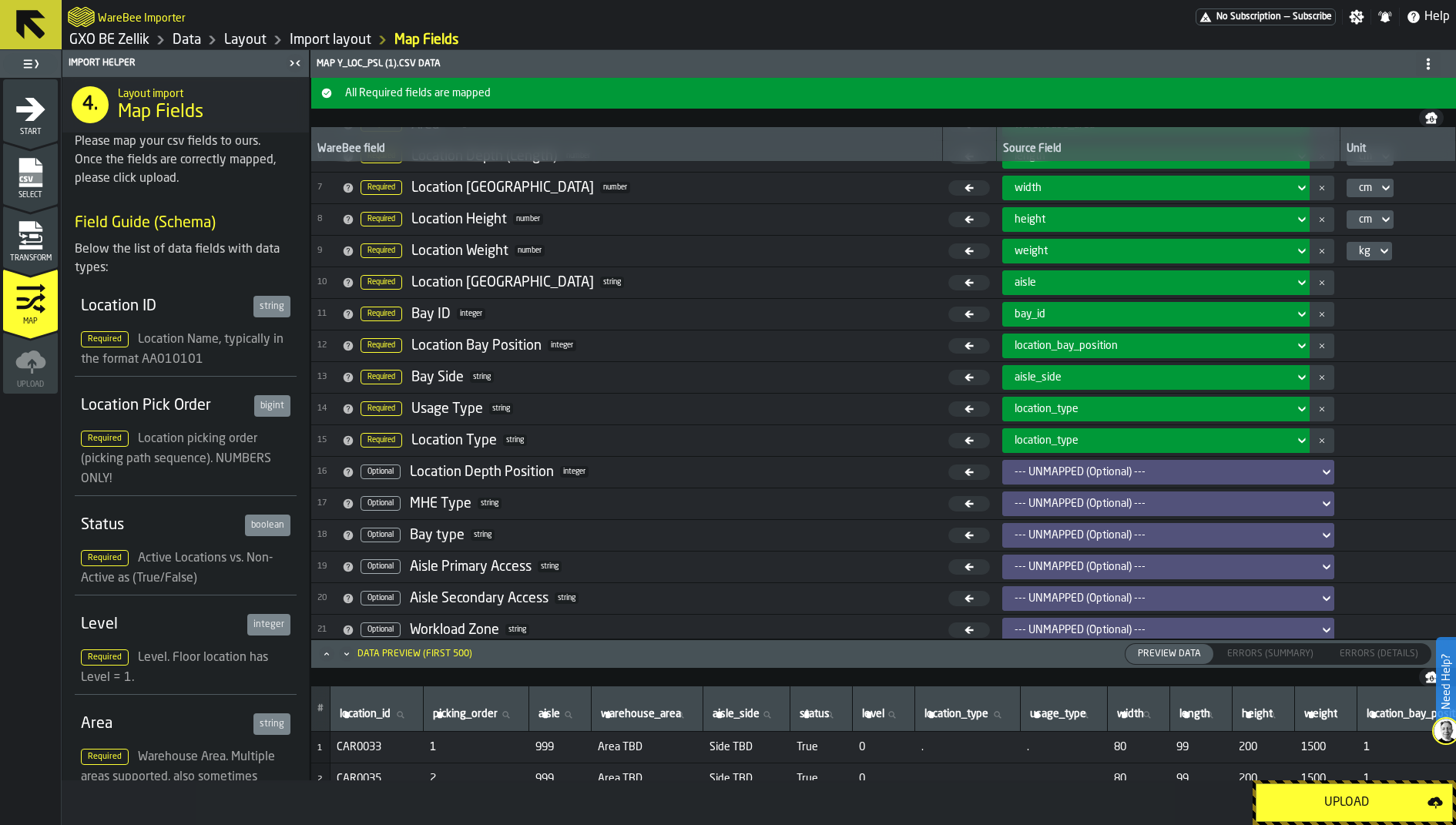
click at [1164, 660] on button "Upload" at bounding box center [1354, 802] width 197 height 39
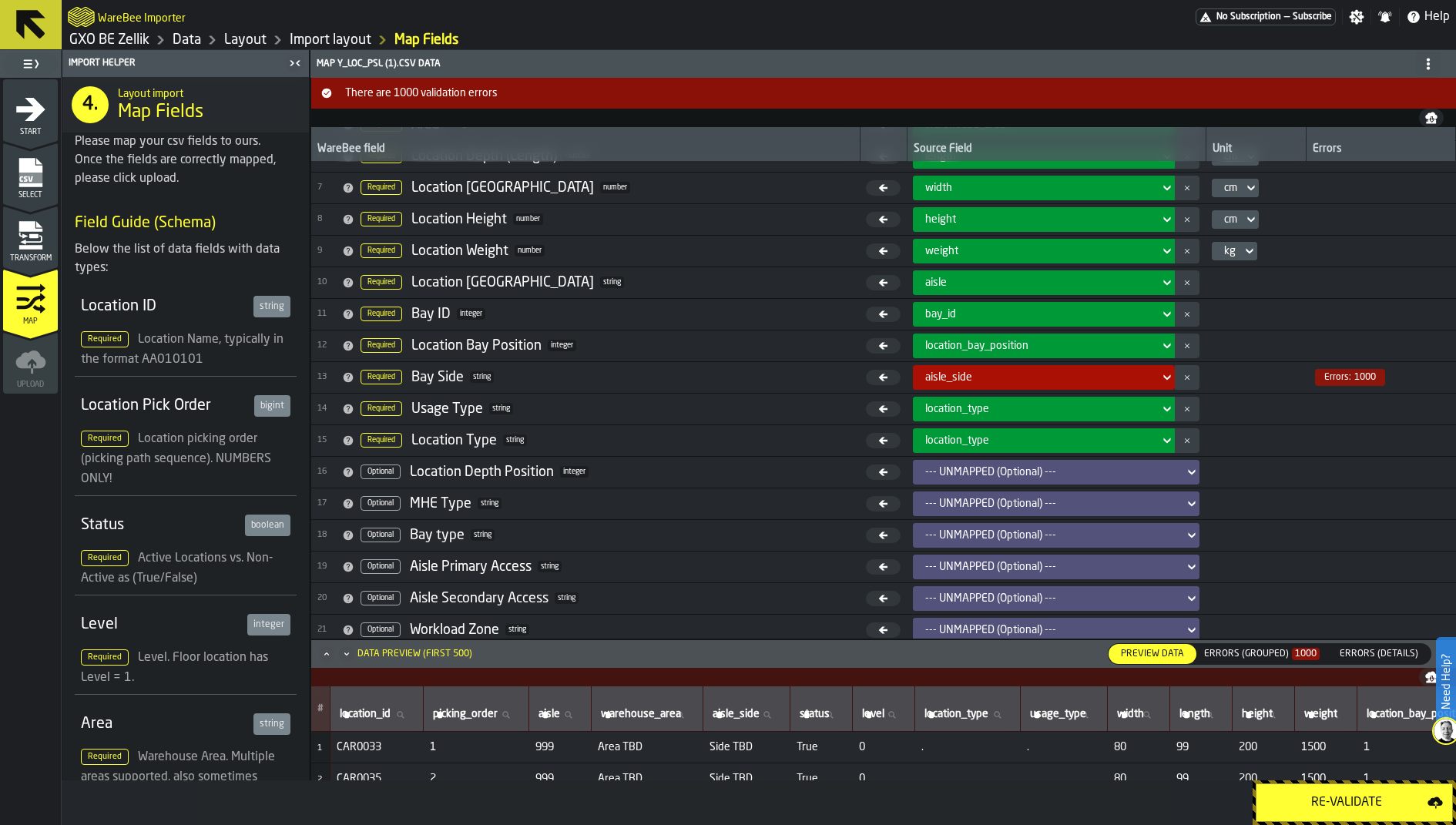
click at [1164, 656] on div "Errors (Grouped) 1000" at bounding box center [1262, 654] width 116 height 11
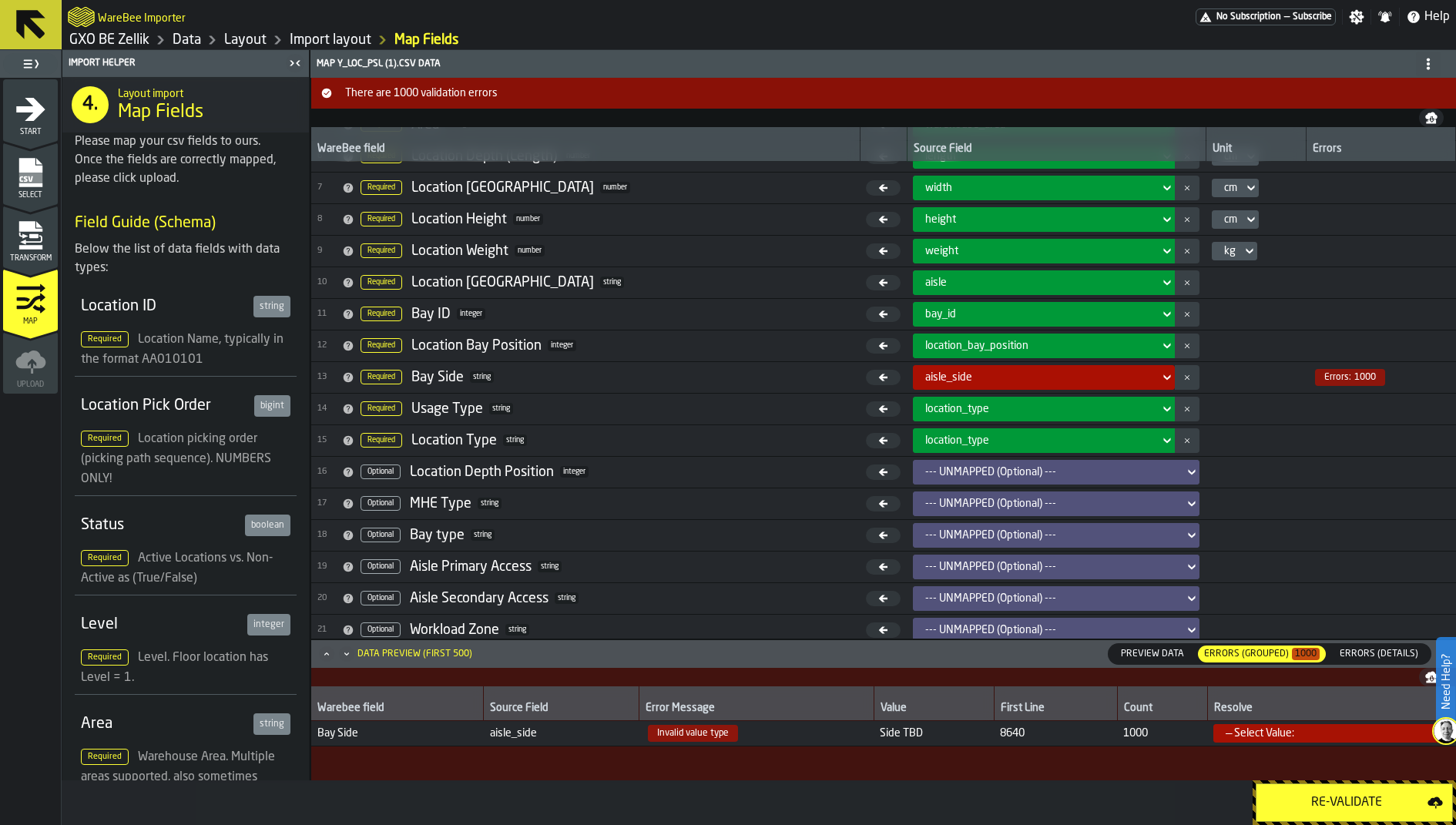
click at [1164, 660] on div "— Select Value:" at bounding box center [1326, 733] width 202 height 12
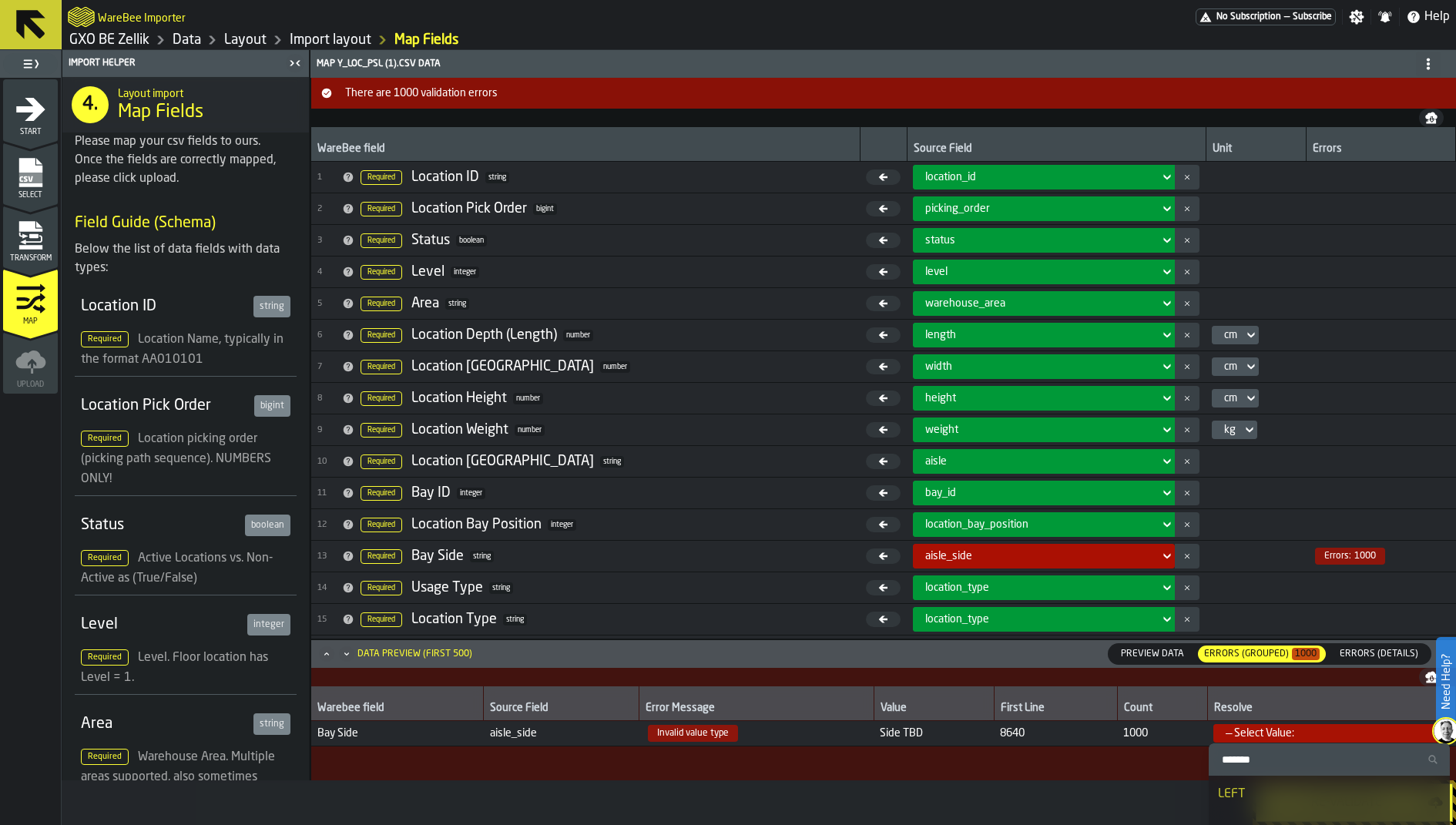
scroll to position [177, 0]
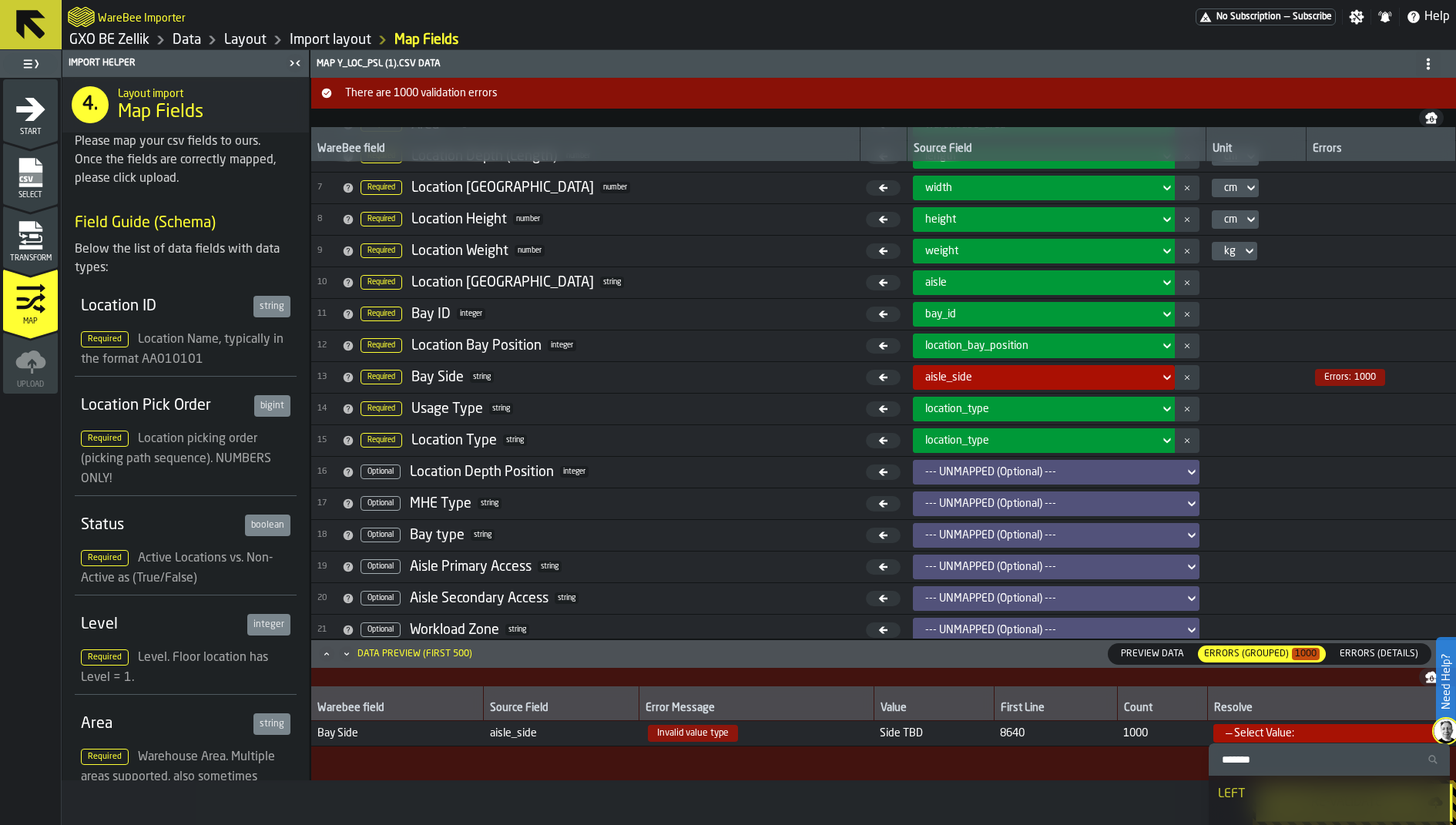
click at [326, 656] on icon "Maximize" at bounding box center [326, 655] width 16 height 16
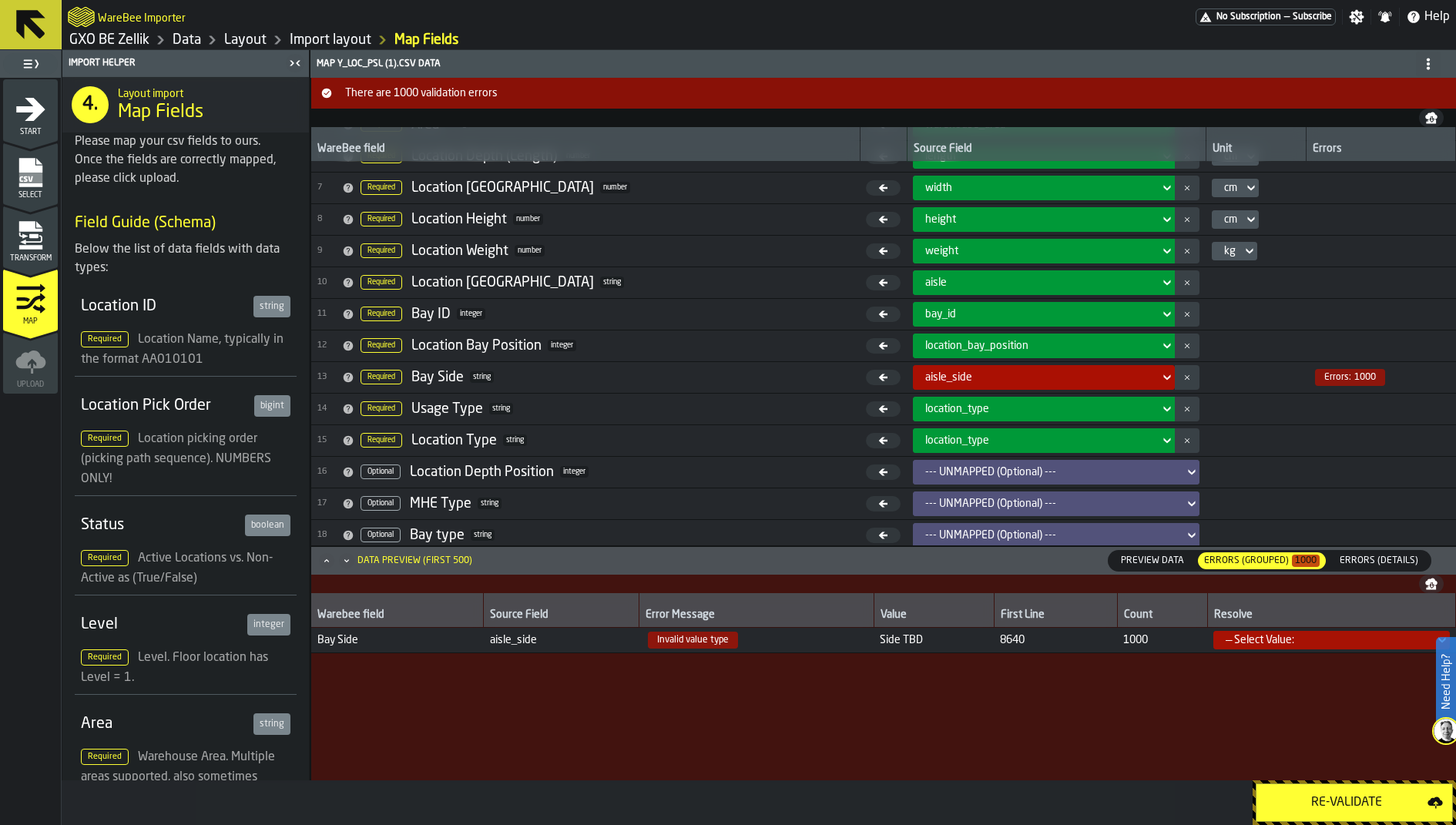
click at [1164, 638] on div "— Select Value:" at bounding box center [1326, 640] width 202 height 12
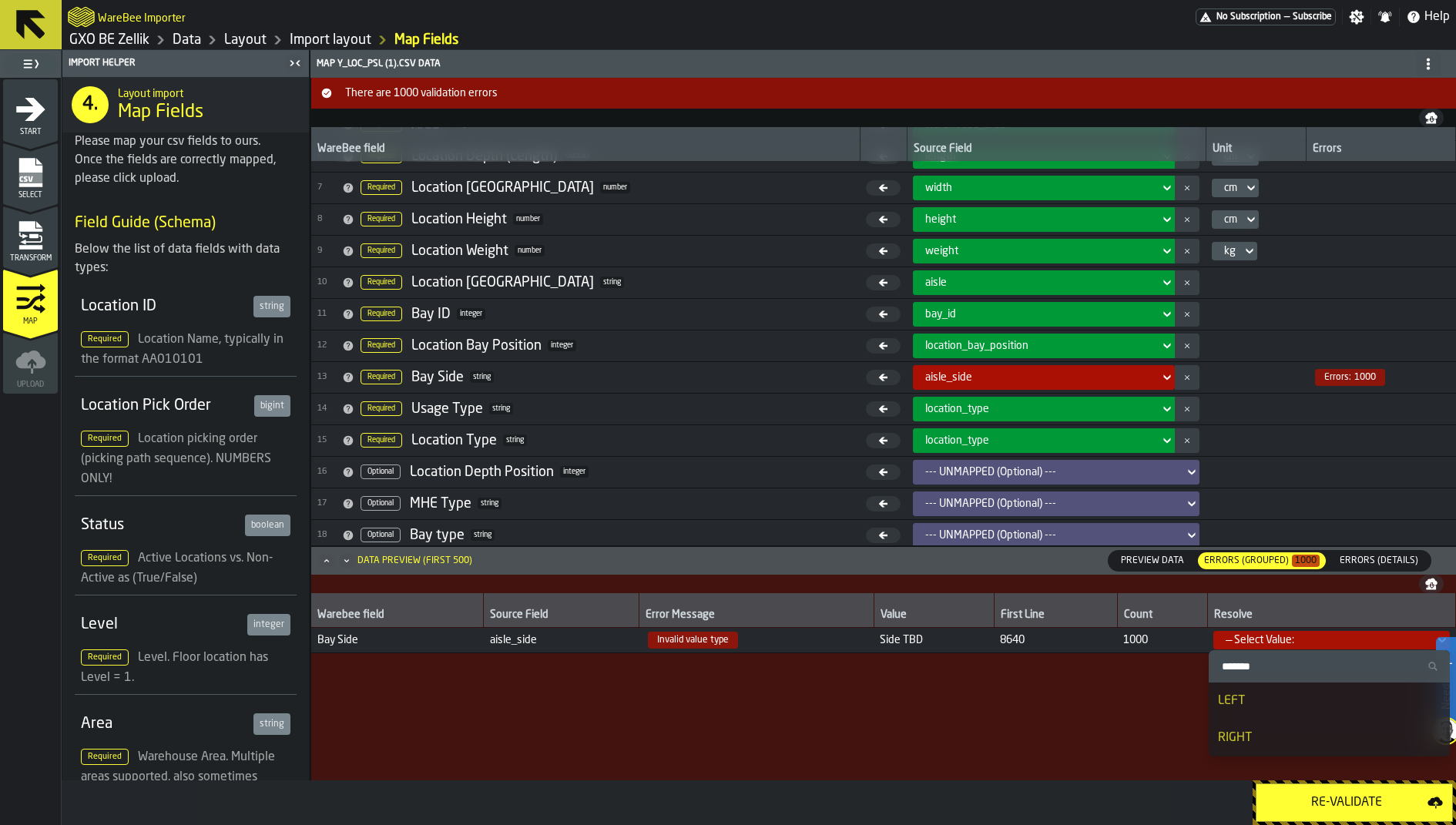
click at [34, 227] on icon "menu Transform" at bounding box center [30, 227] width 23 height 10
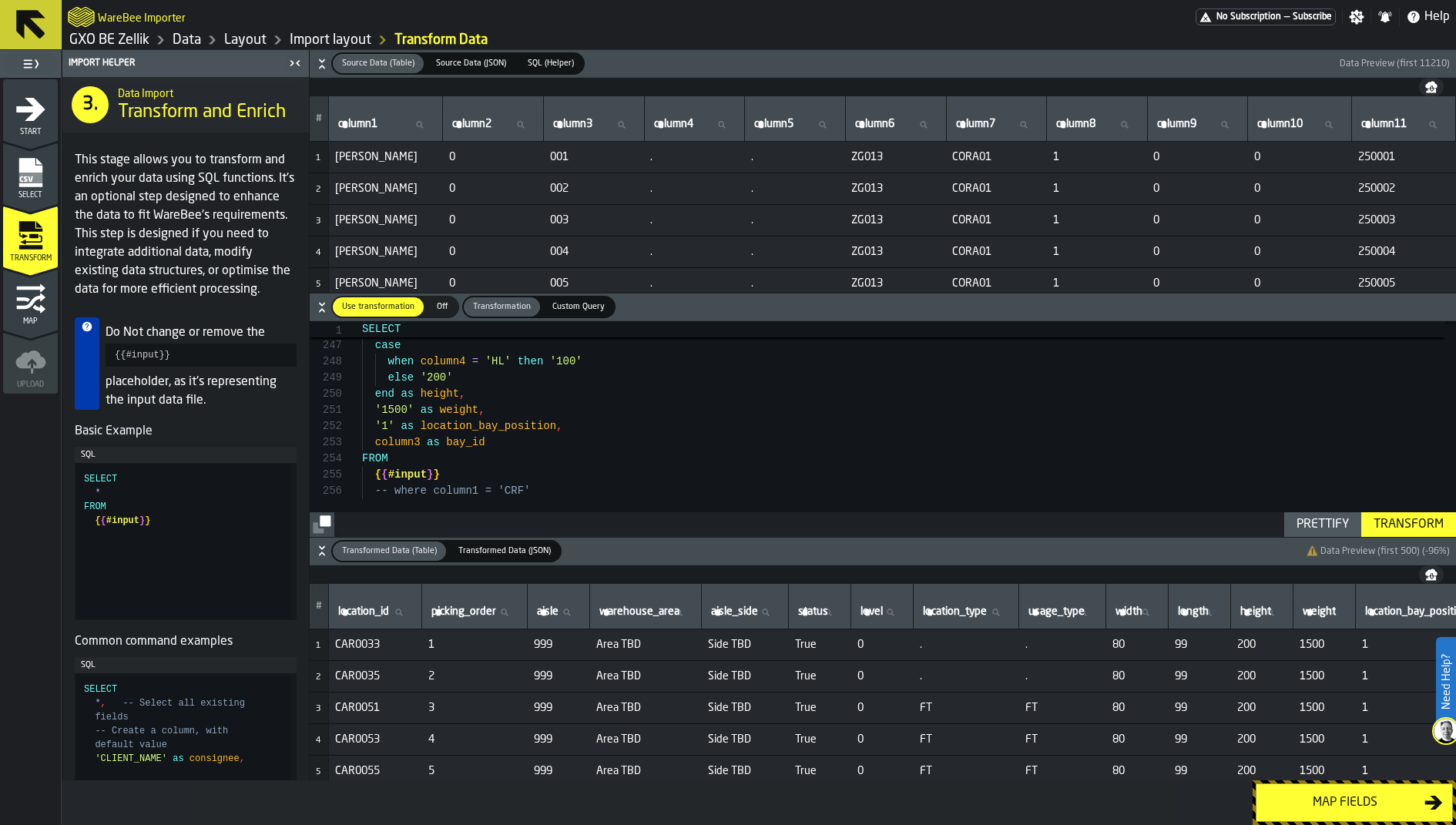
scroll to position [81, 0]
drag, startPoint x: 546, startPoint y: 487, endPoint x: 324, endPoint y: 487, distance: 222.0
type textarea "**********"
click at [1164, 526] on div "Transform" at bounding box center [1409, 524] width 82 height 19
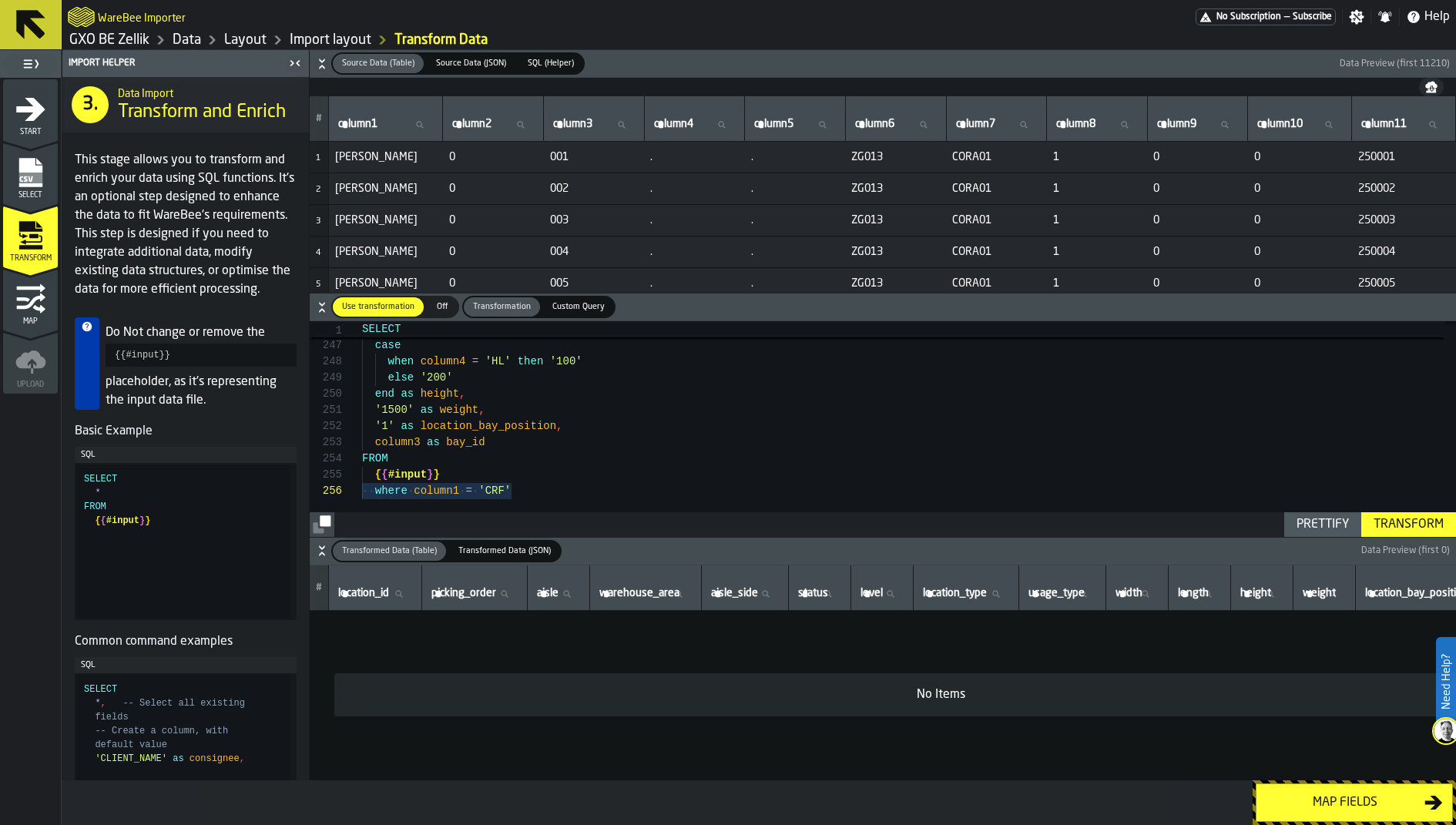
click at [1164, 660] on div "Map fields" at bounding box center [1345, 802] width 158 height 19
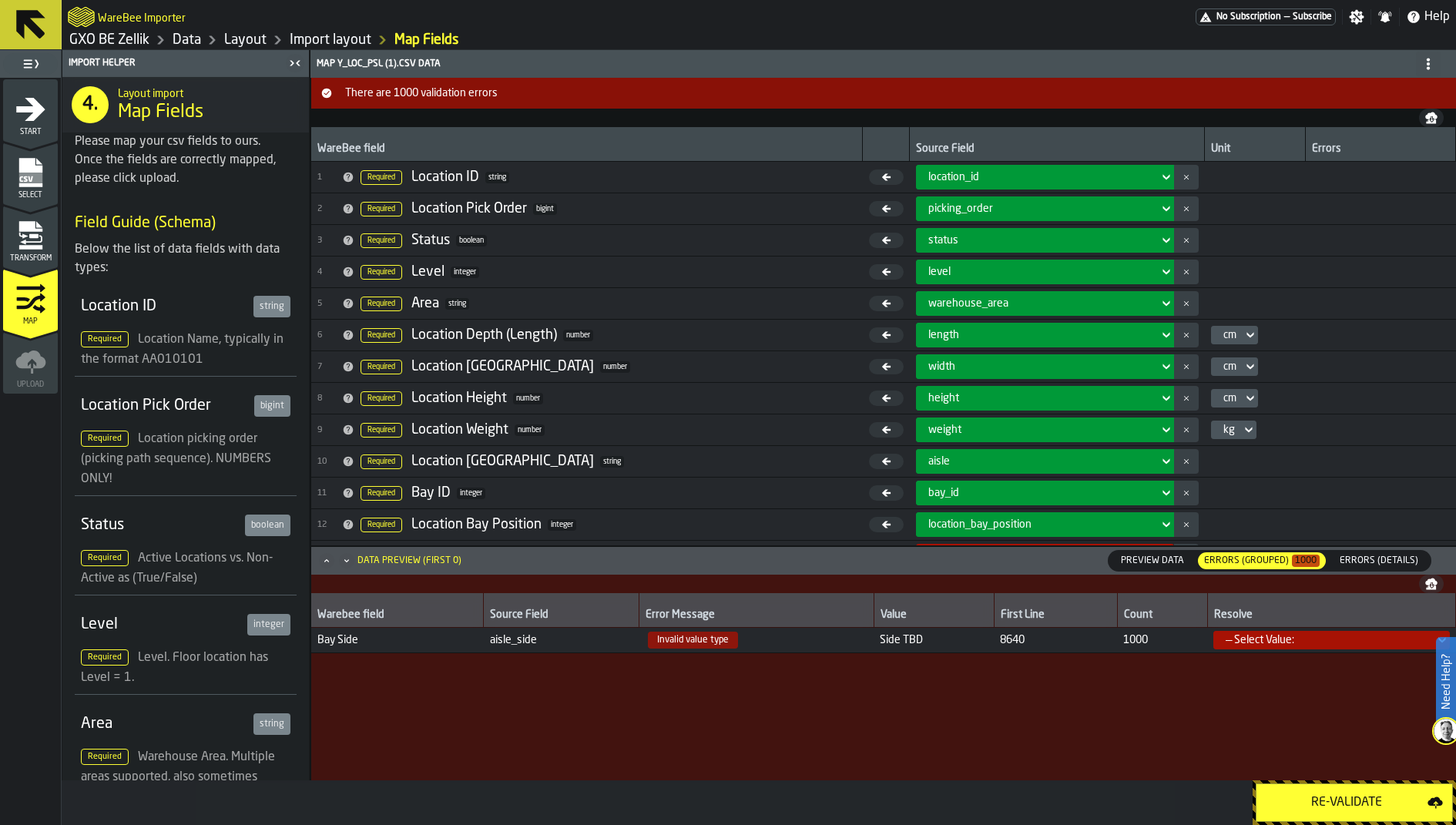
click at [1164, 660] on div "Re-Validate" at bounding box center [1347, 802] width 162 height 19
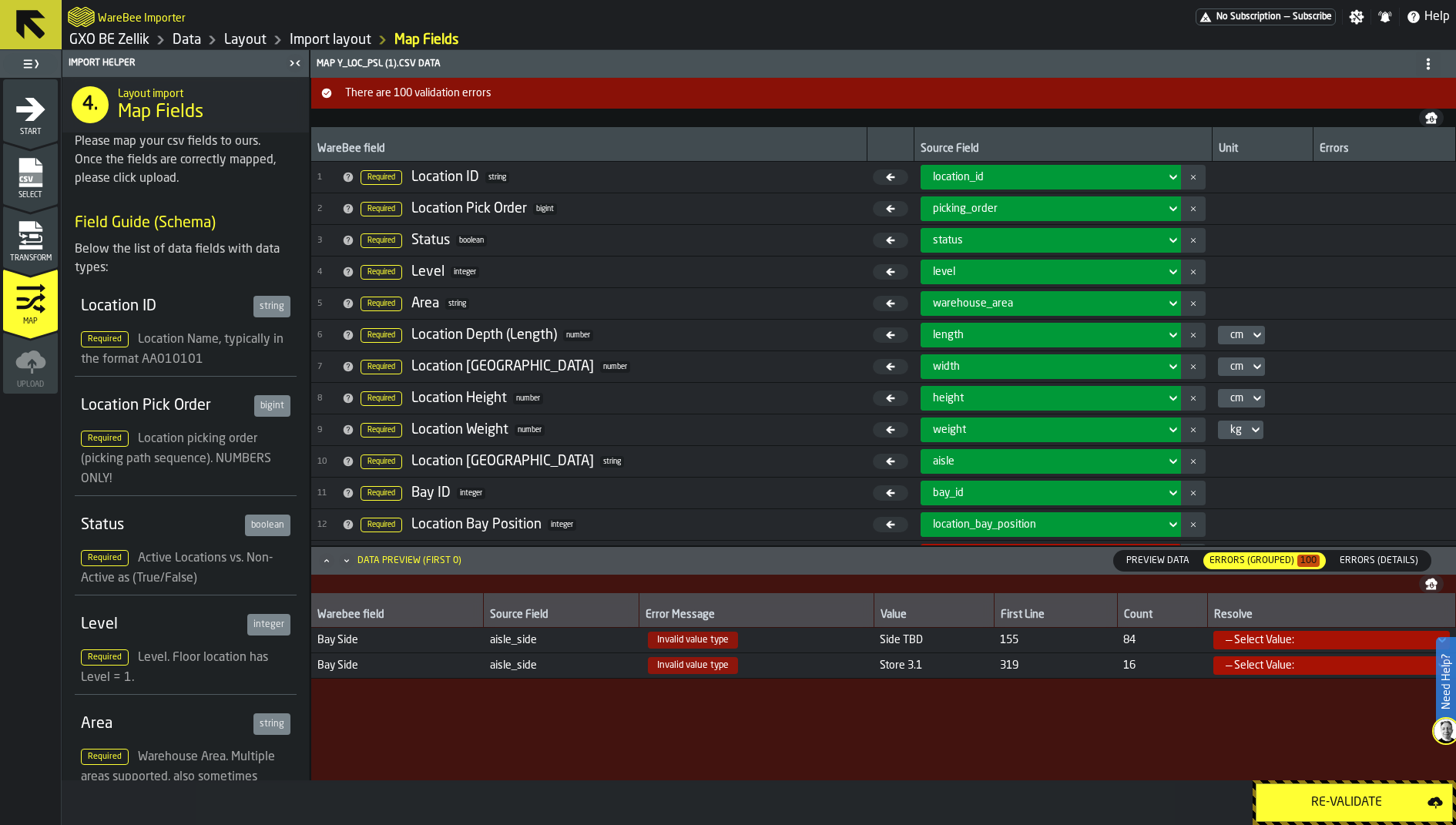
drag, startPoint x: 870, startPoint y: 633, endPoint x: 922, endPoint y: 633, distance: 52.0
click at [922, 633] on td "Side TBD" at bounding box center [934, 640] width 121 height 26
drag, startPoint x: 877, startPoint y: 640, endPoint x: 950, endPoint y: 640, distance: 73.0
click at [950, 640] on span "Side TBD" at bounding box center [934, 640] width 108 height 12
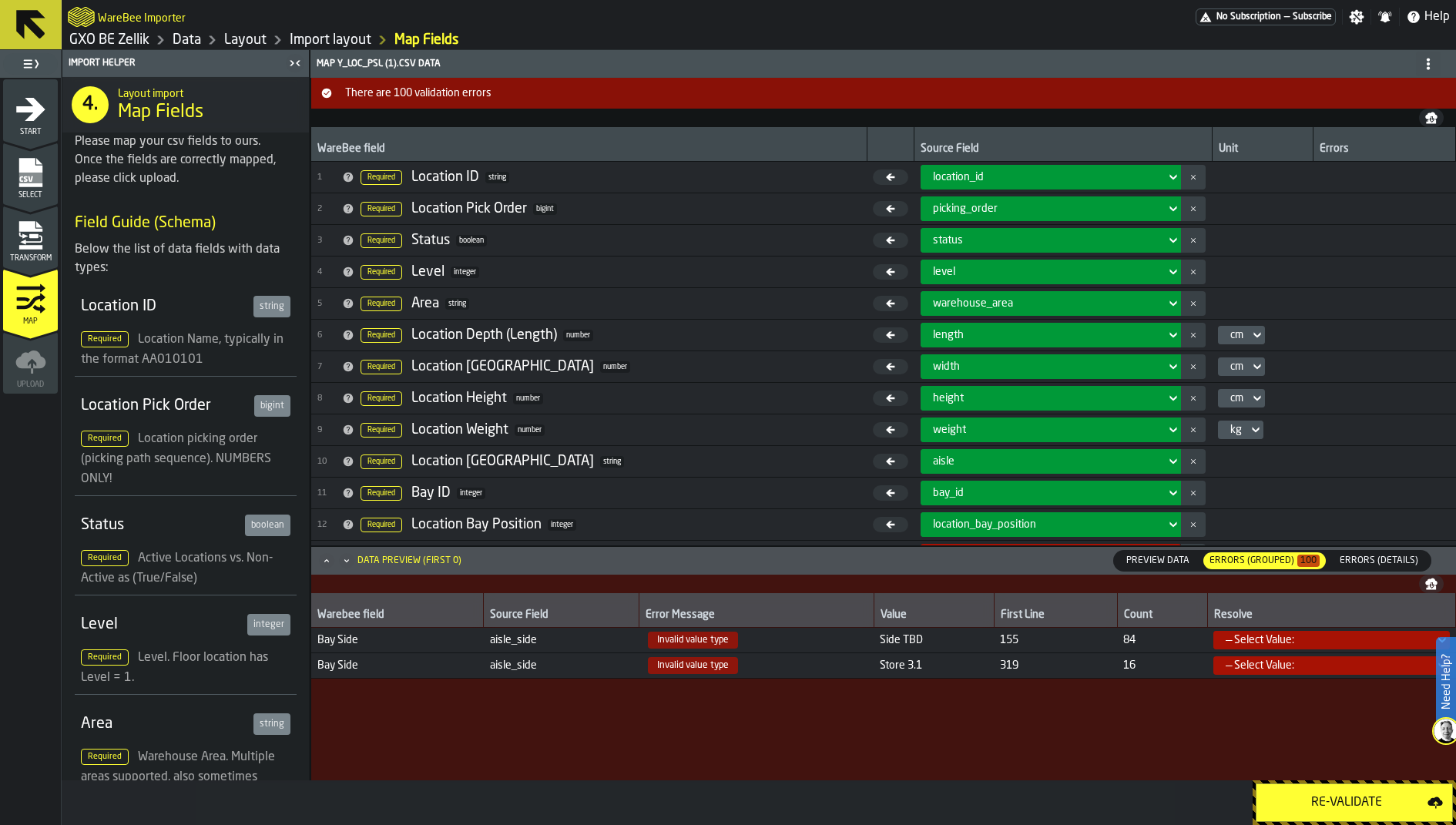
click at [61, 212] on div "Import Helper 4. Layout import Map Fields Please map your csv fields to ours. O…" at bounding box center [185, 415] width 248 height 730
click at [48, 229] on div "Transform" at bounding box center [30, 241] width 54 height 43
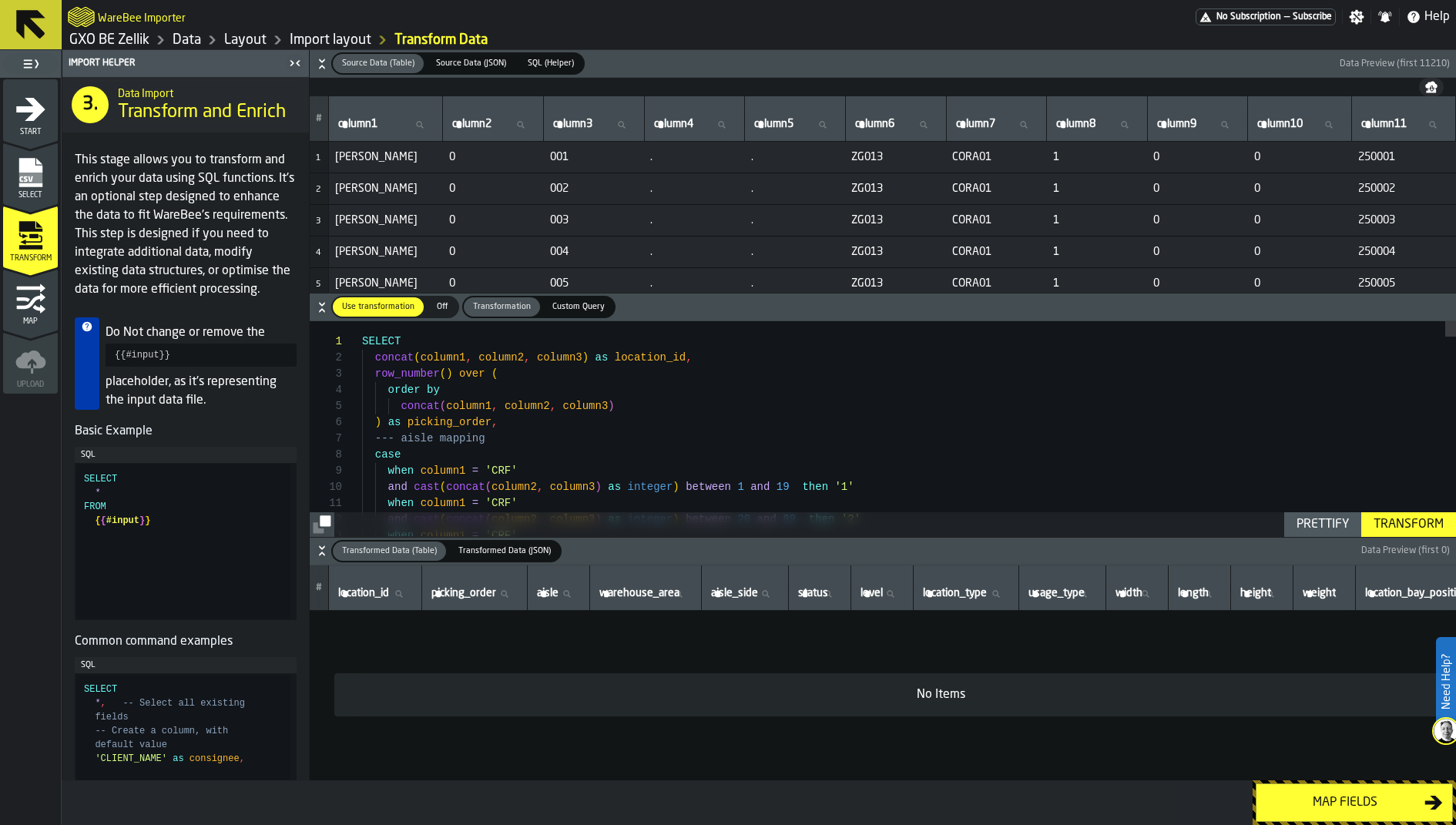
click at [322, 550] on icon "button-" at bounding box center [322, 551] width 16 height 16
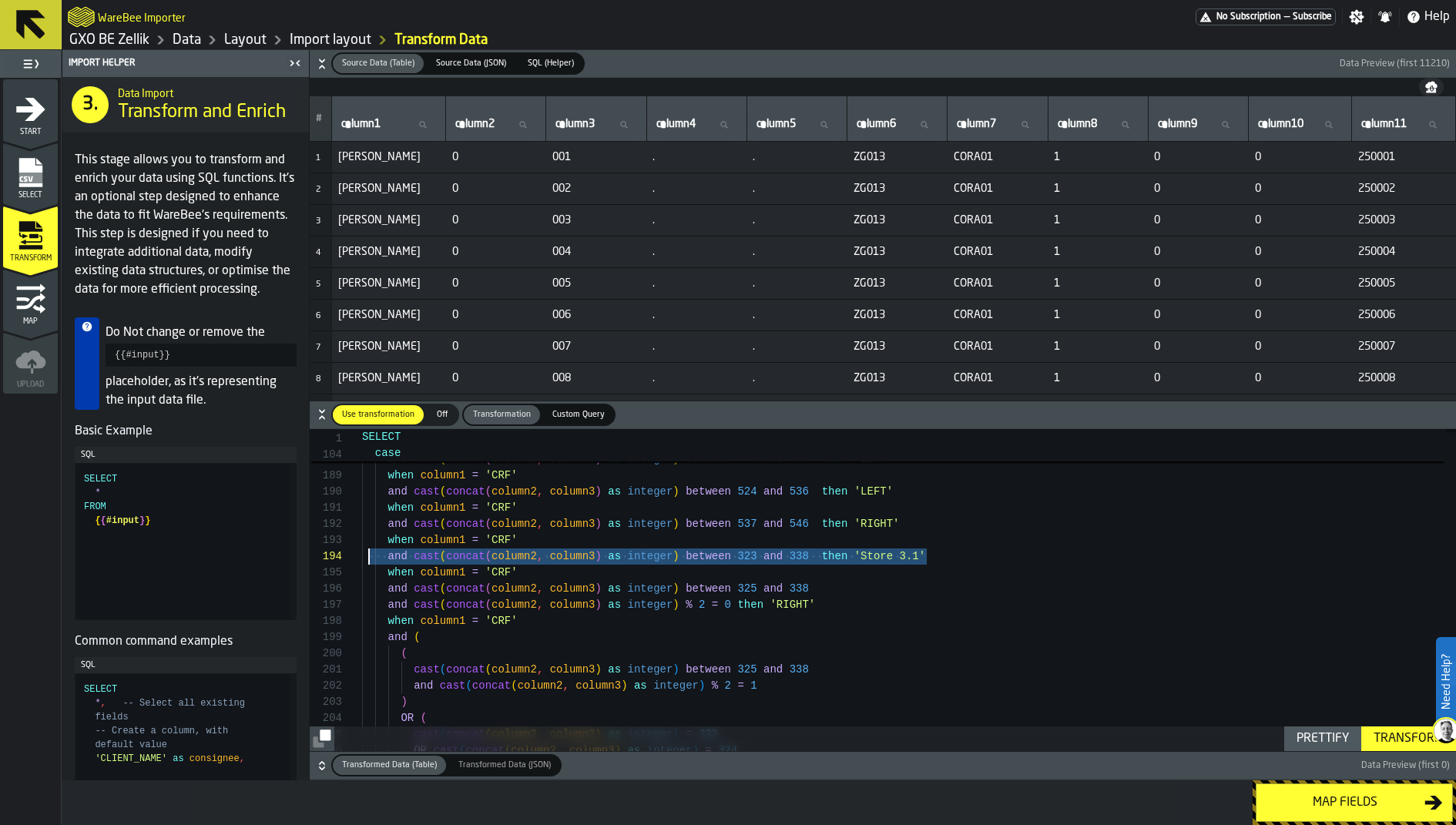
scroll to position [32, 0]
drag, startPoint x: 940, startPoint y: 555, endPoint x: 329, endPoint y: 537, distance: 611.3
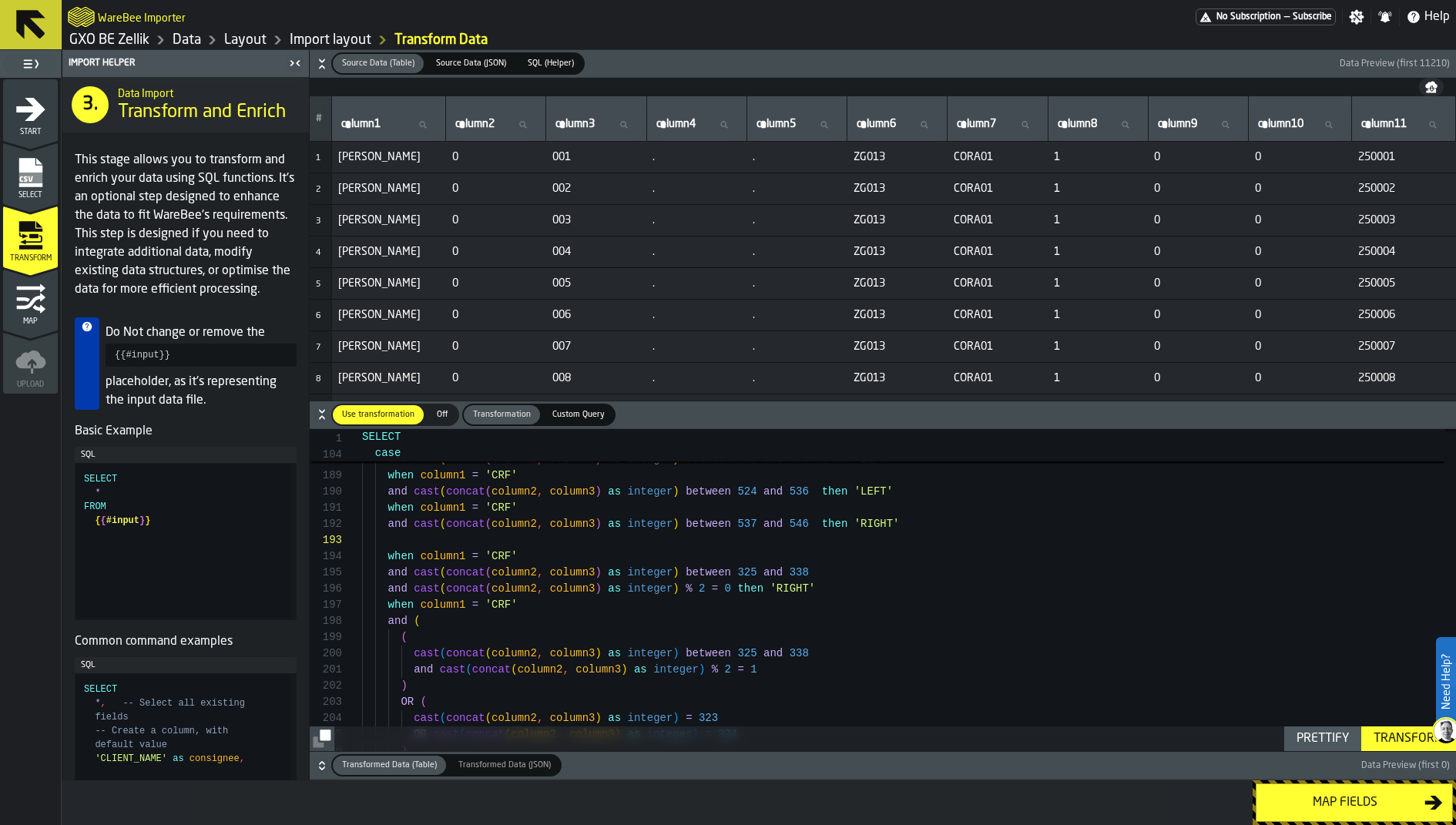
type textarea "**********"
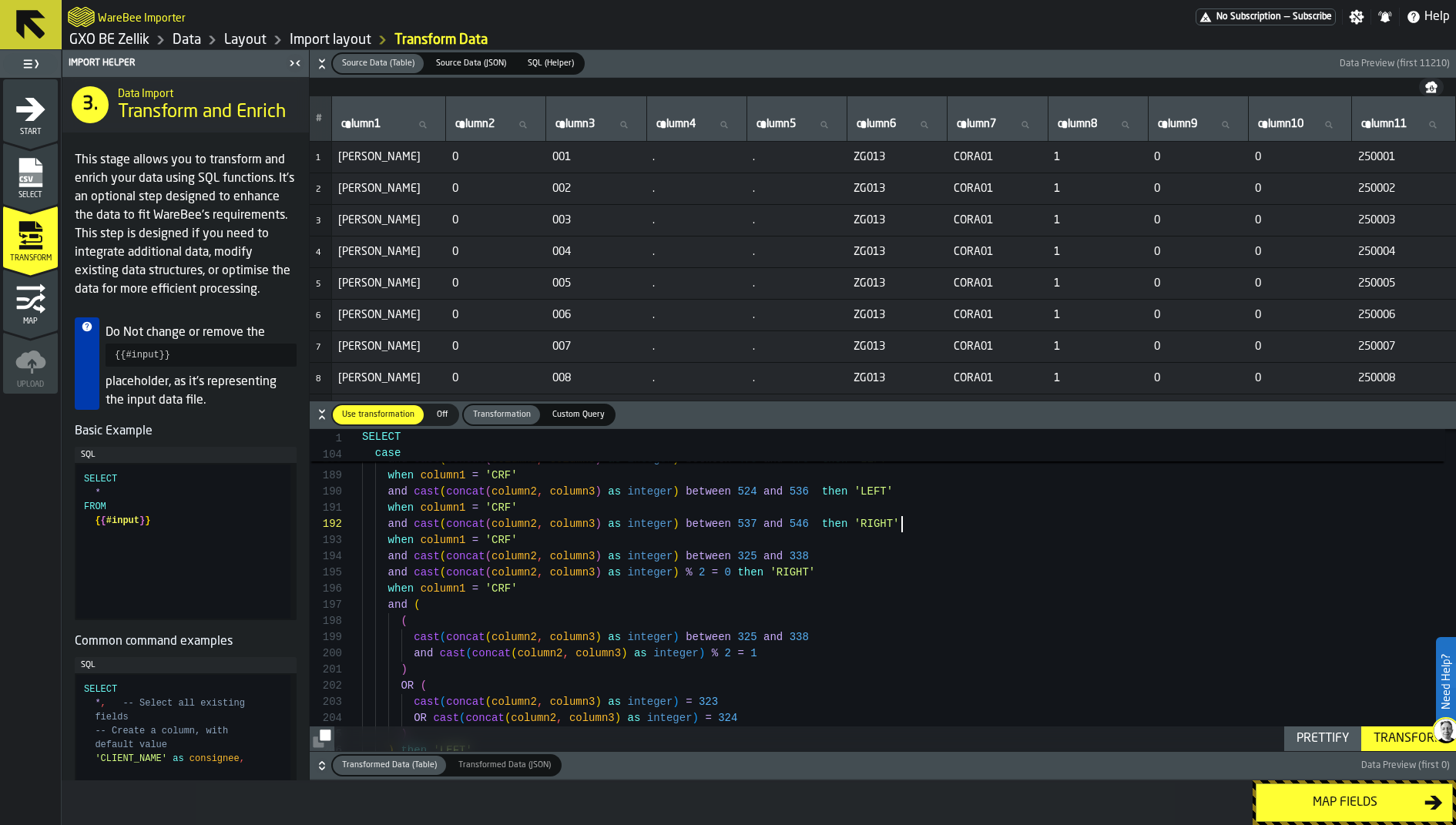
click at [1164, 660] on div "Transform" at bounding box center [1409, 739] width 82 height 19
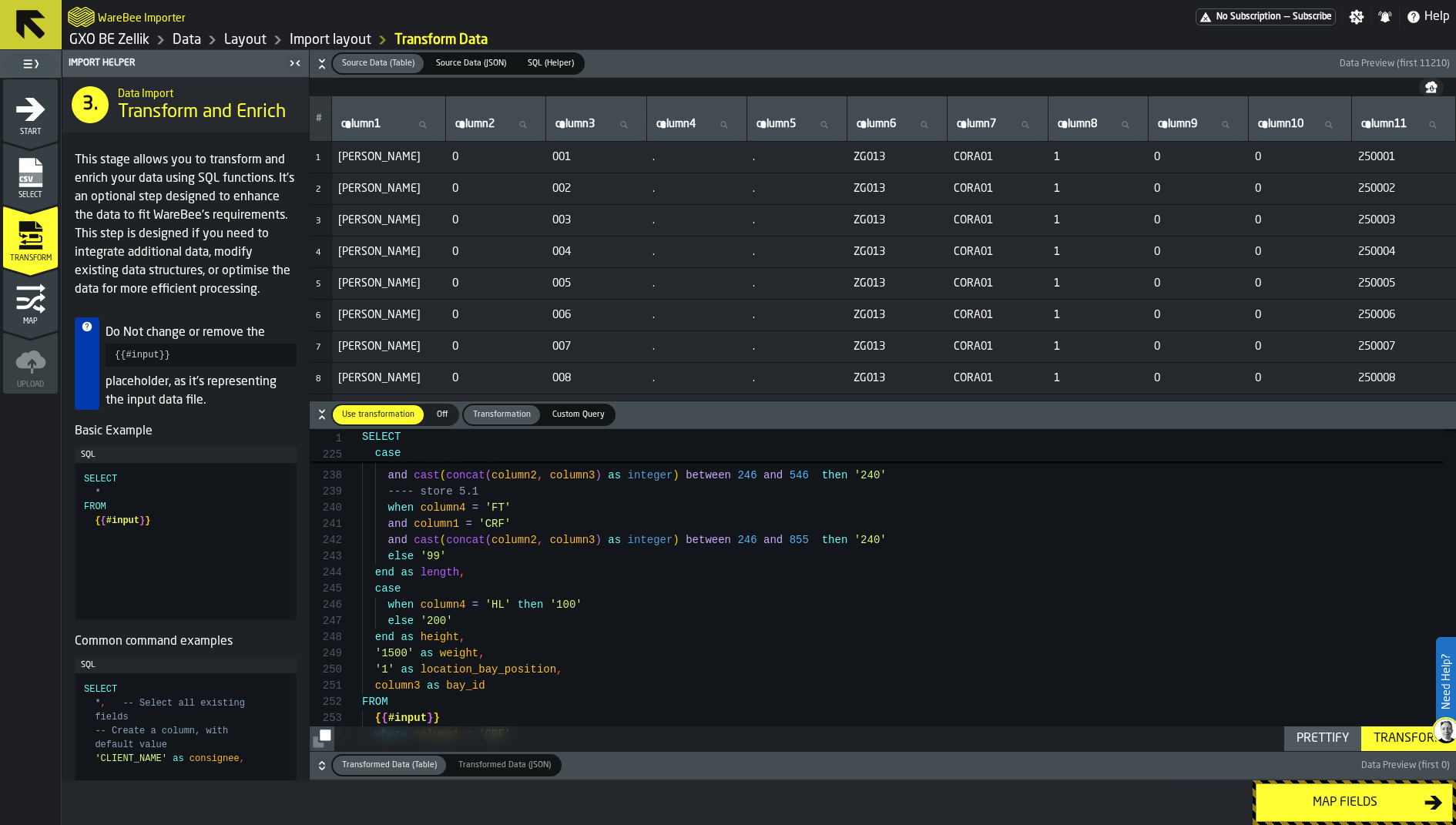
click at [1164, 660] on div "Transform" at bounding box center [1409, 739] width 82 height 19
click at [1164, 660] on div "Map fields" at bounding box center [1345, 802] width 158 height 19
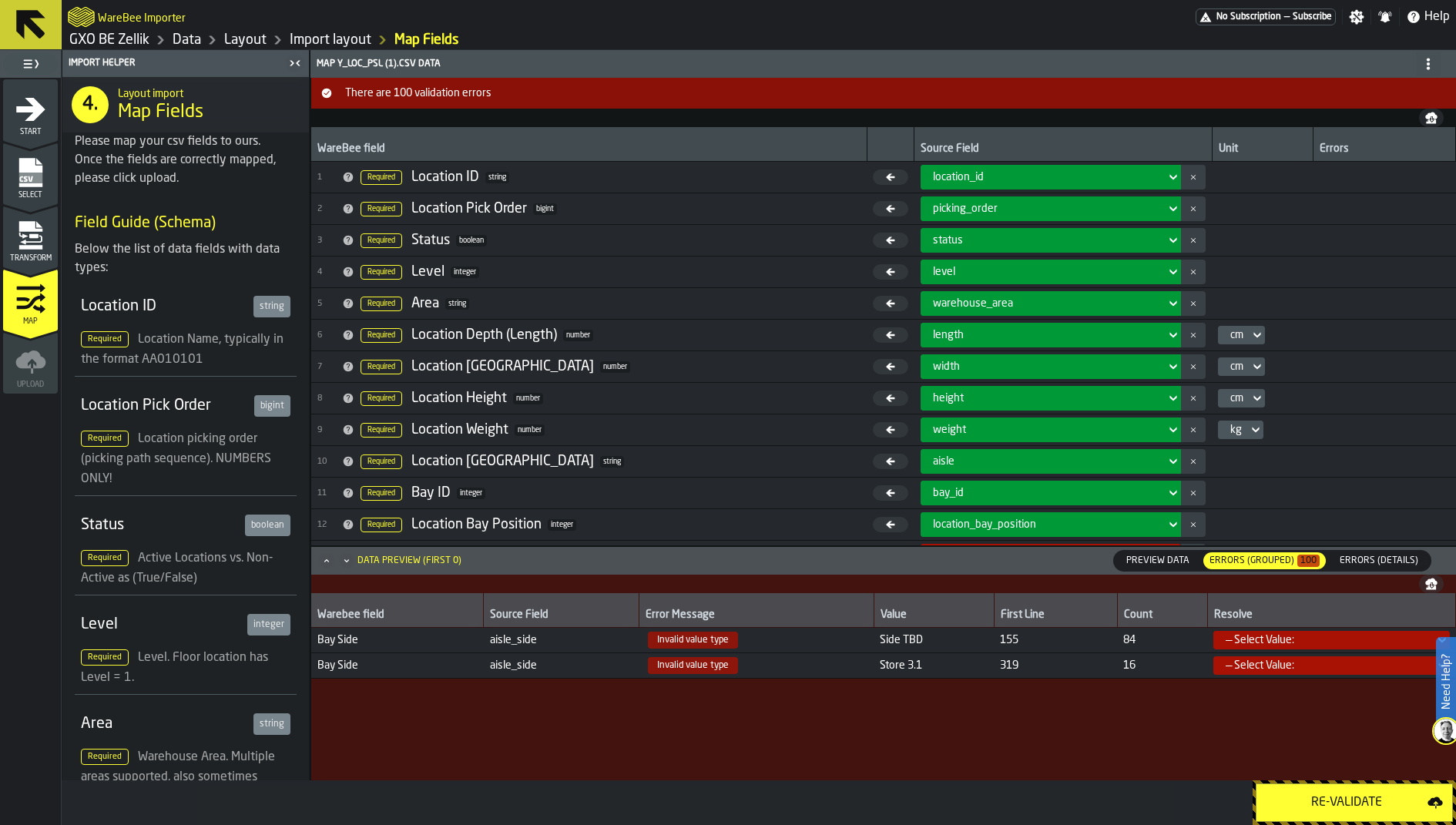
click at [1164, 660] on div "Re-Validate" at bounding box center [1347, 802] width 162 height 19
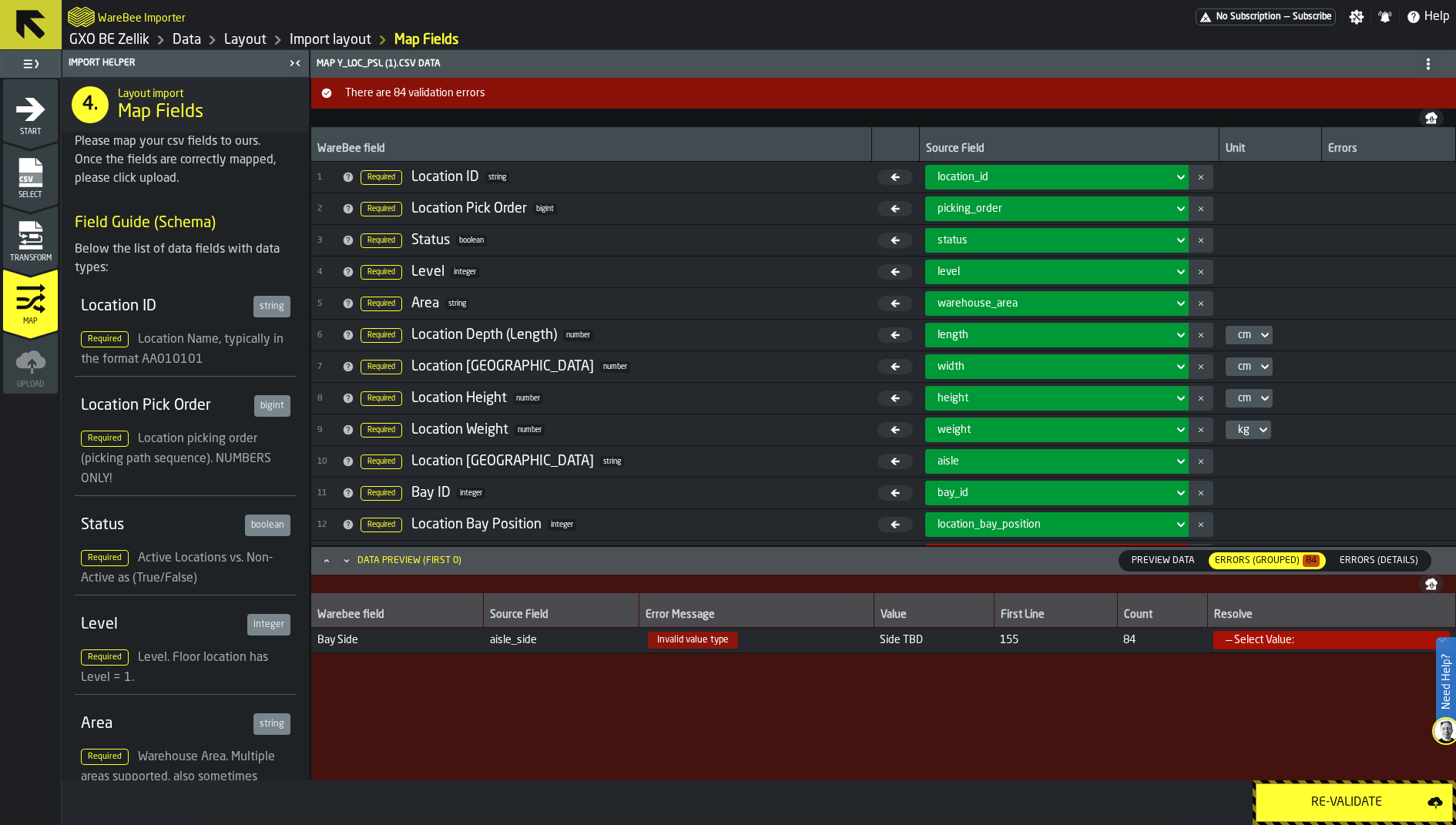
click at [893, 644] on span "Side TBD" at bounding box center [934, 640] width 108 height 12
click at [1010, 627] on th "First Line" at bounding box center [1055, 610] width 124 height 35
click at [1005, 638] on span "155" at bounding box center [1055, 640] width 111 height 12
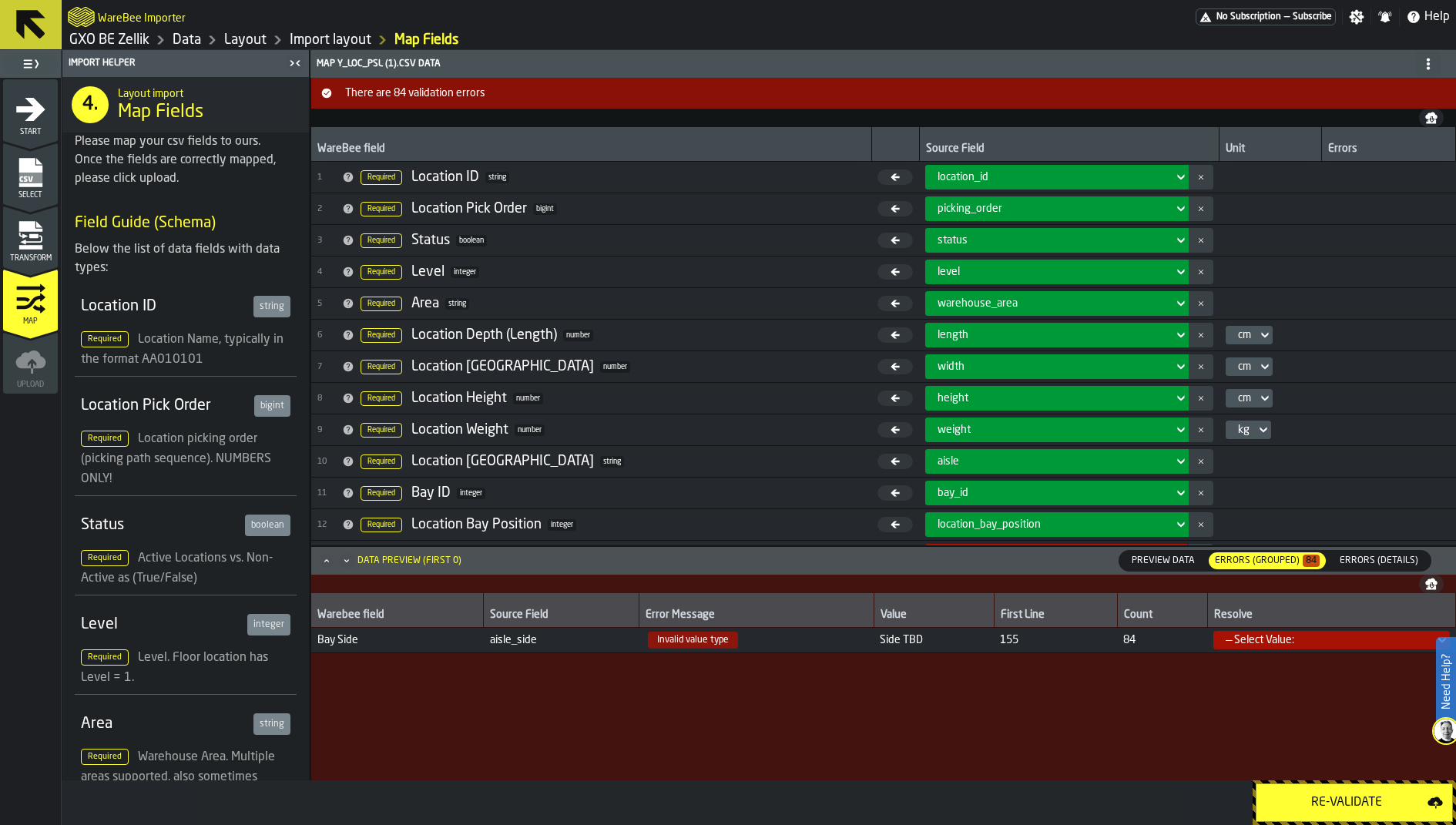
click at [1054, 641] on span "155" at bounding box center [1055, 640] width 111 height 12
click at [48, 242] on div "Transform" at bounding box center [30, 241] width 54 height 43
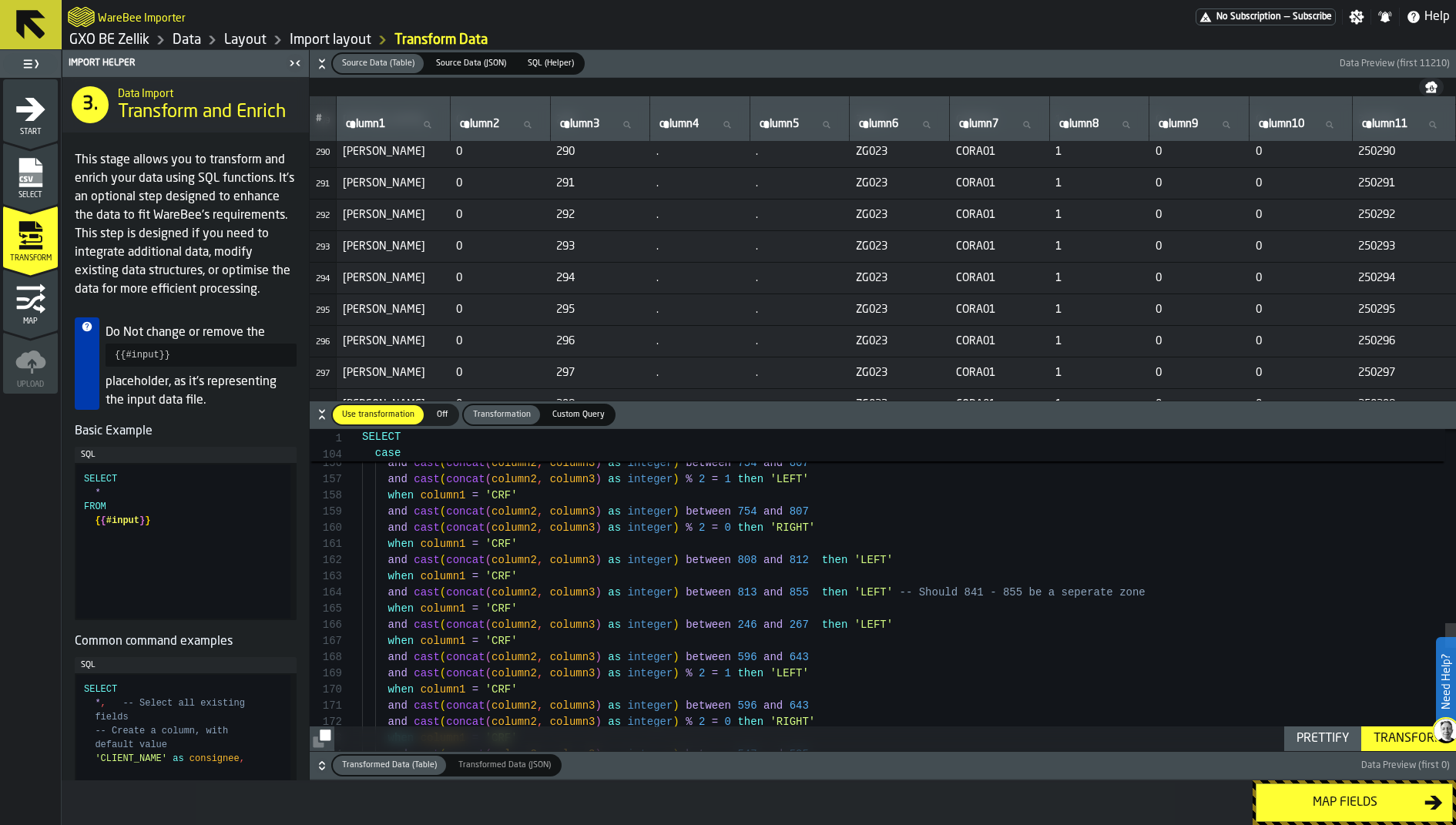
scroll to position [9043, 0]
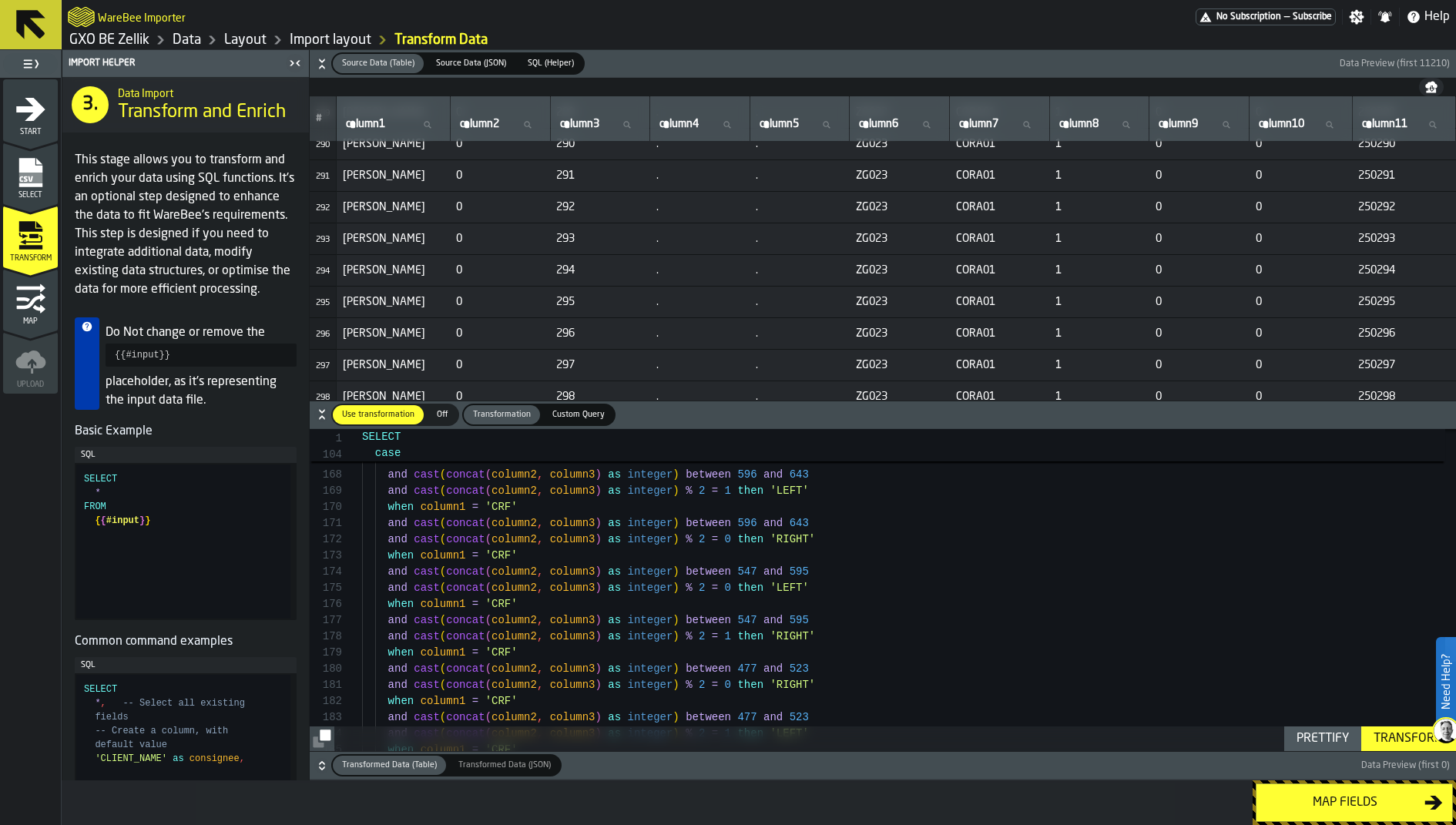
click at [25, 309] on icon "menu Map" at bounding box center [31, 299] width 31 height 31
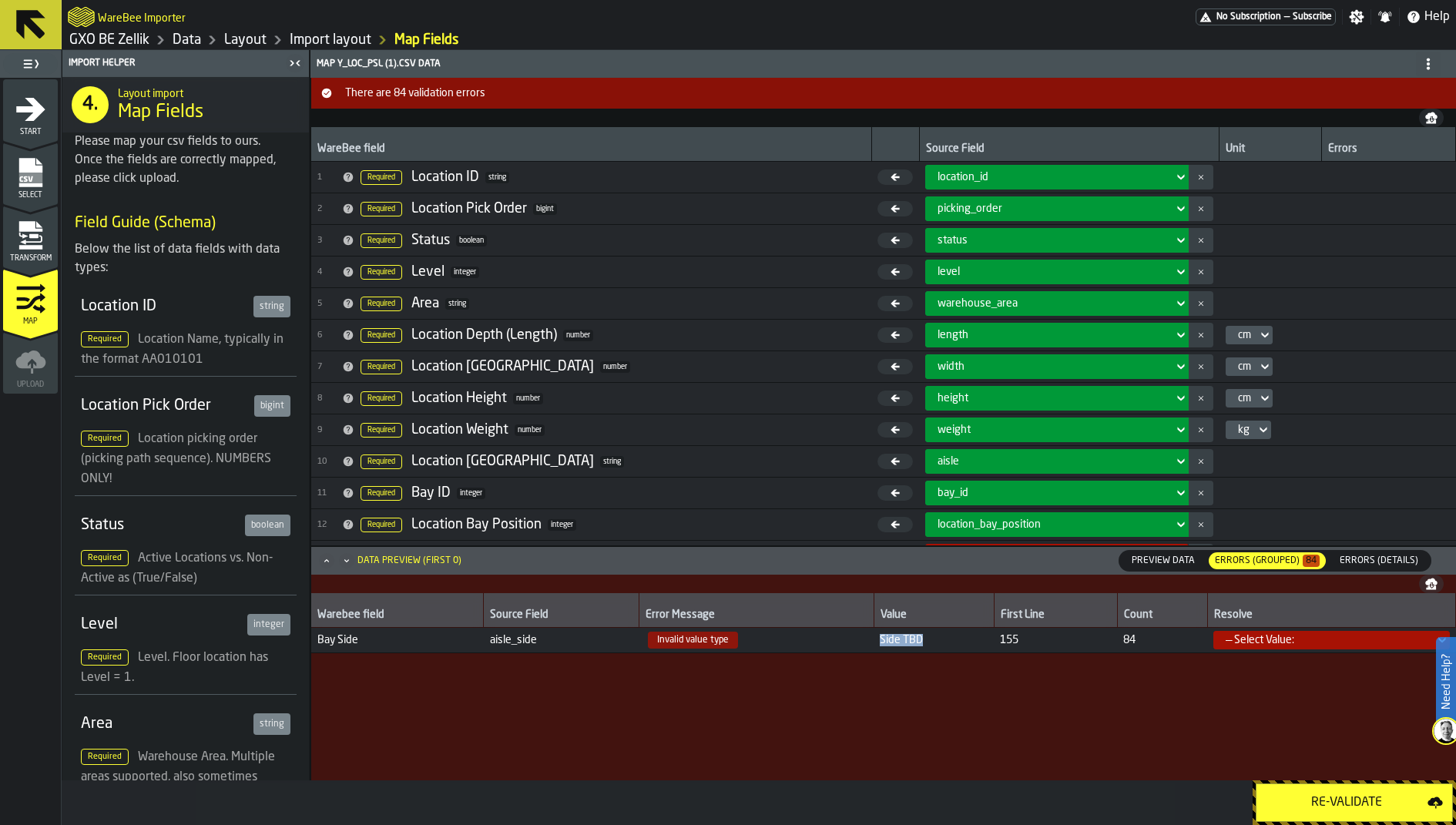
drag, startPoint x: 873, startPoint y: 636, endPoint x: 946, endPoint y: 635, distance: 73.0
click at [947, 636] on td "Side TBD" at bounding box center [934, 640] width 121 height 26
click at [1164, 553] on div "Errors (Details)" at bounding box center [1379, 561] width 103 height 20
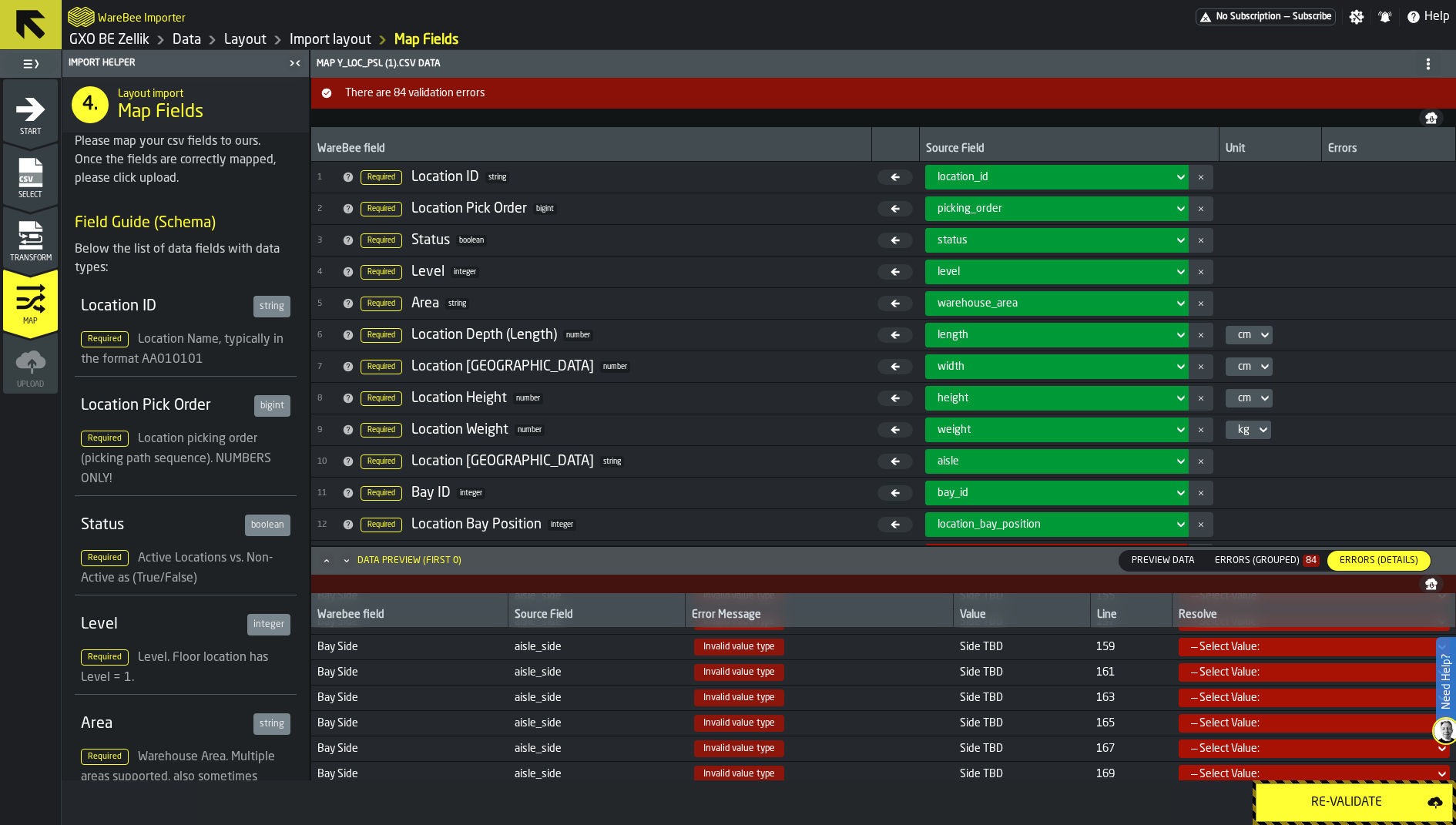
scroll to position [0, 0]
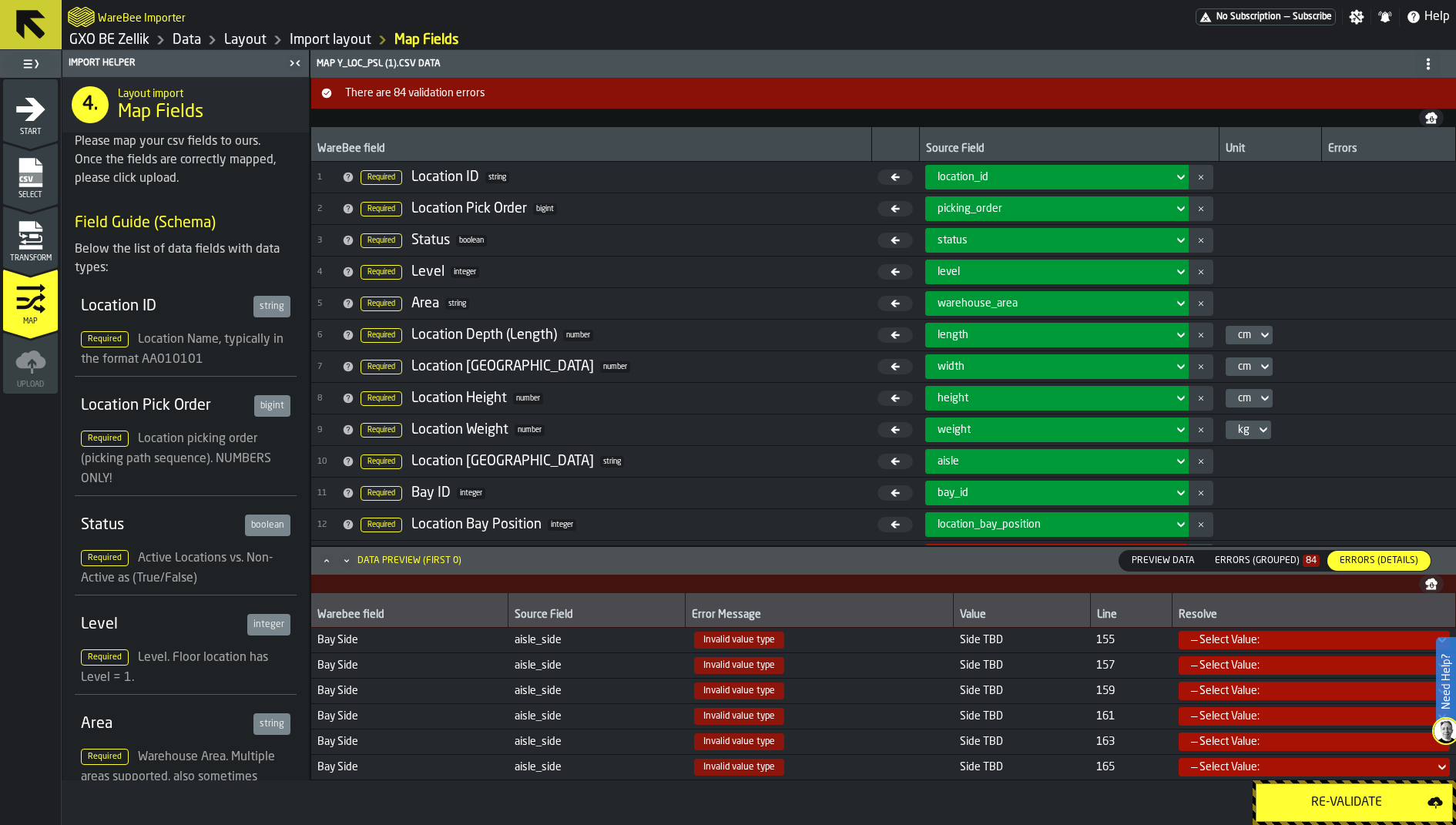
click at [41, 254] on span "Transform" at bounding box center [30, 258] width 54 height 9
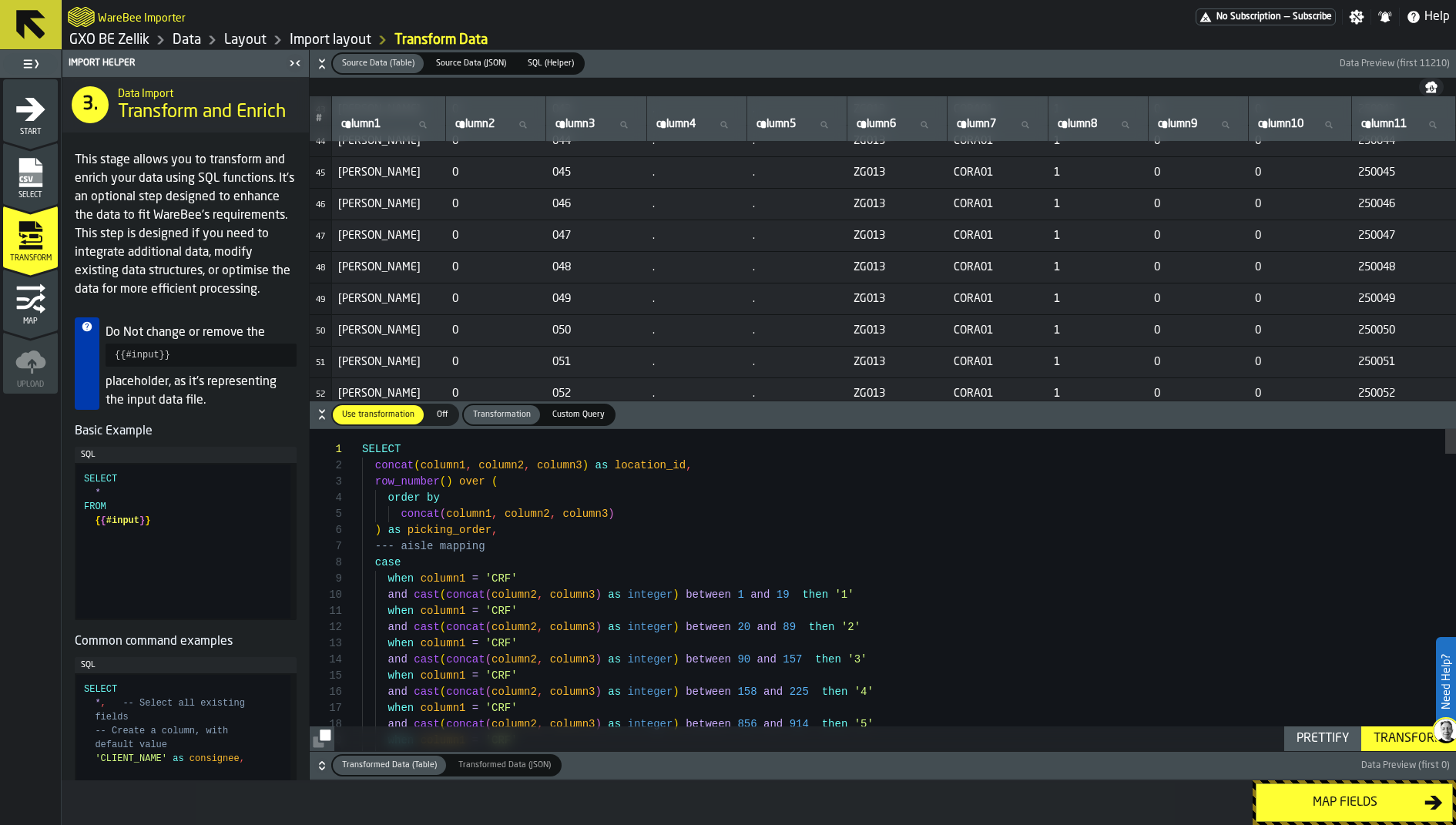
scroll to position [1367, 0]
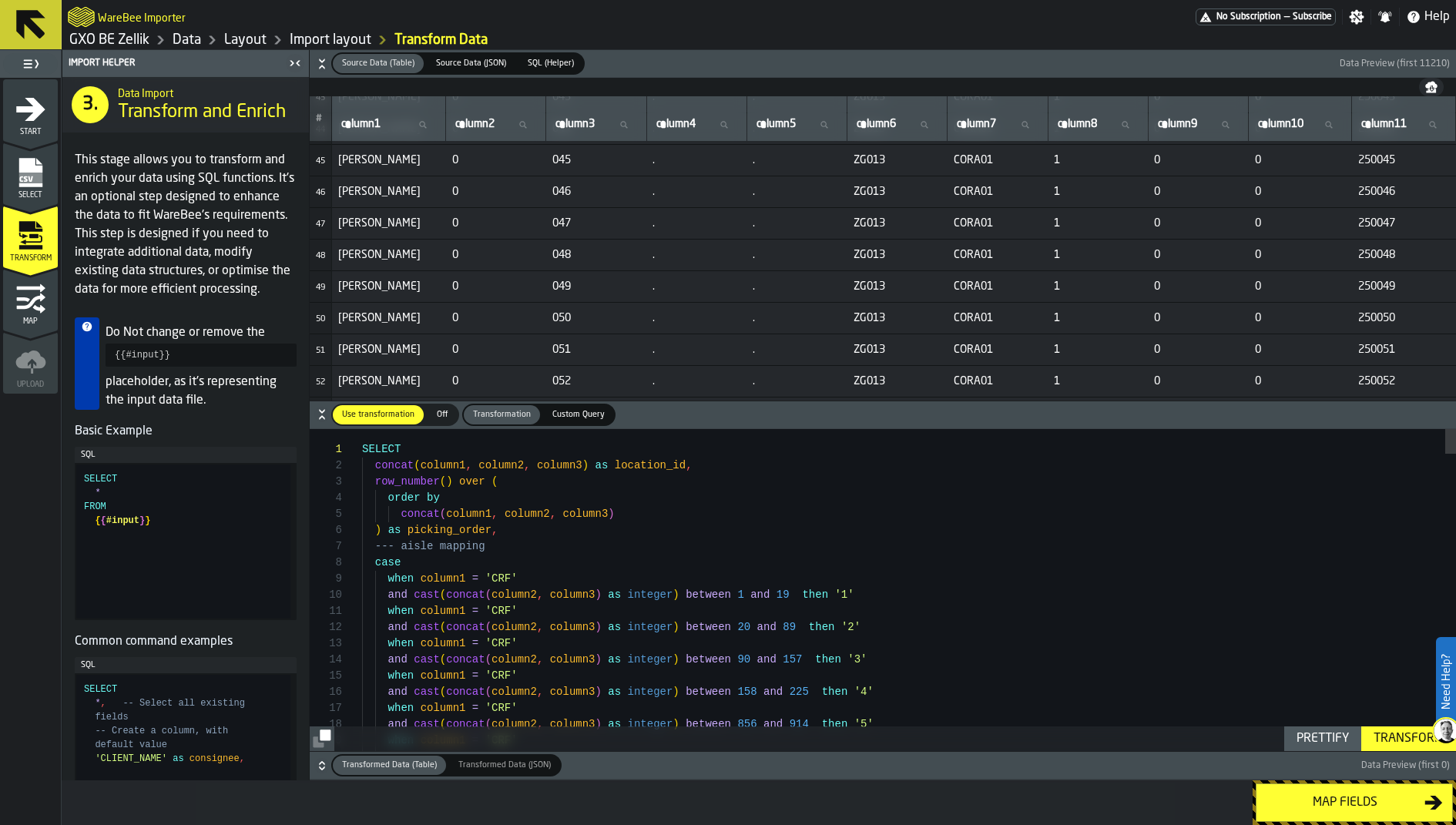
click at [322, 660] on icon "button-" at bounding box center [322, 766] width 16 height 16
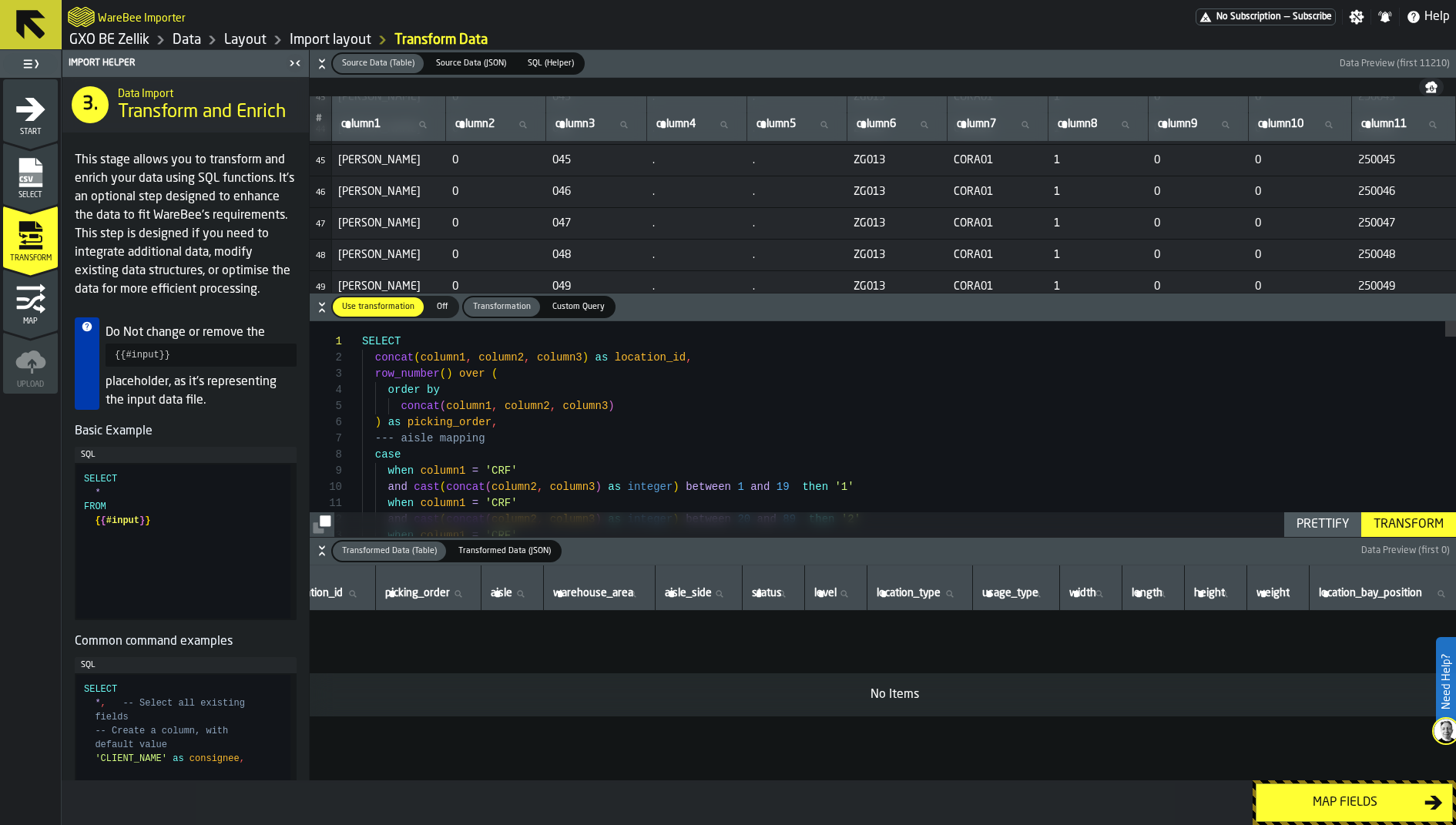
scroll to position [0, 0]
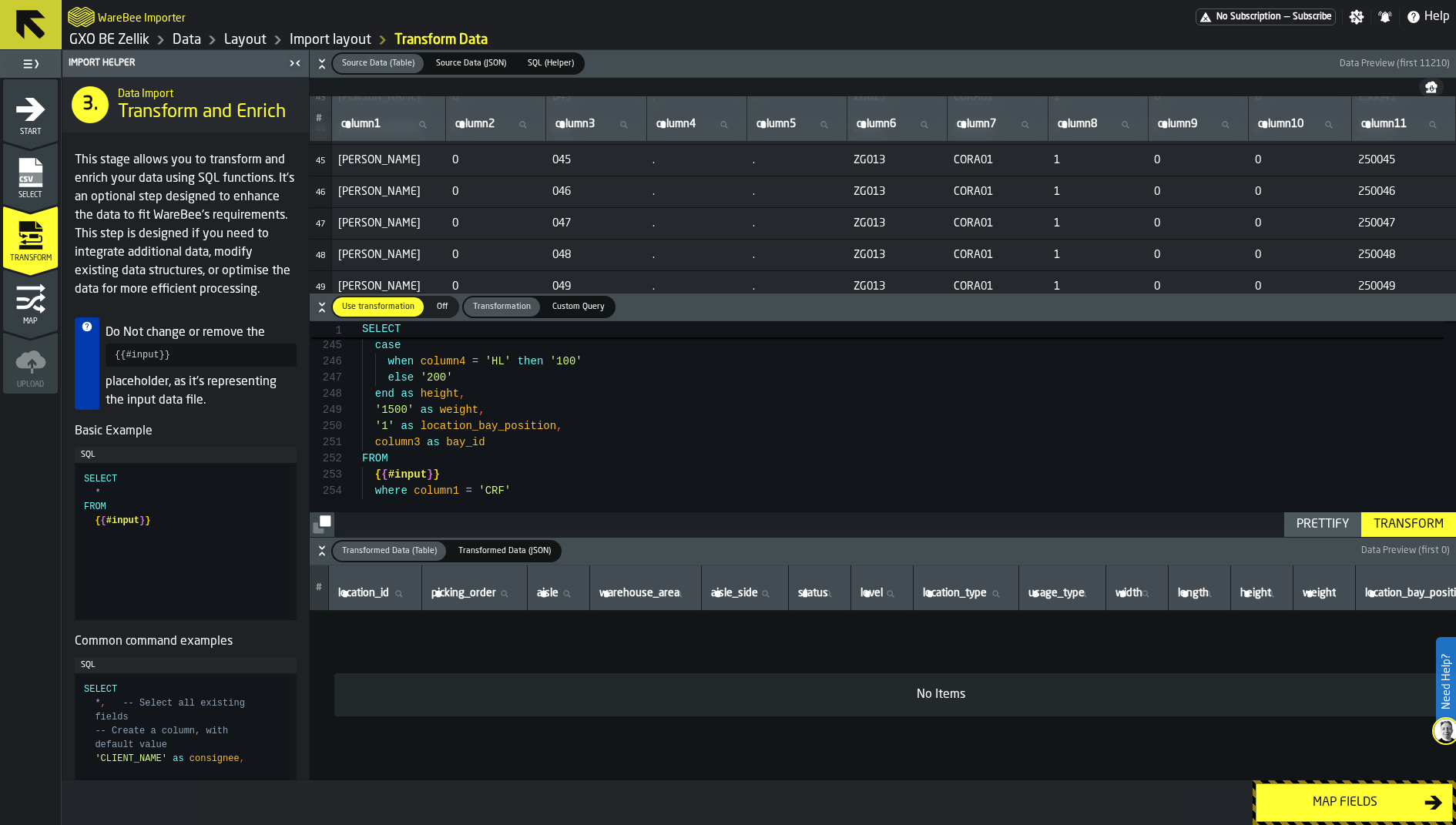
click at [1164, 521] on div "Transform" at bounding box center [1409, 524] width 82 height 19
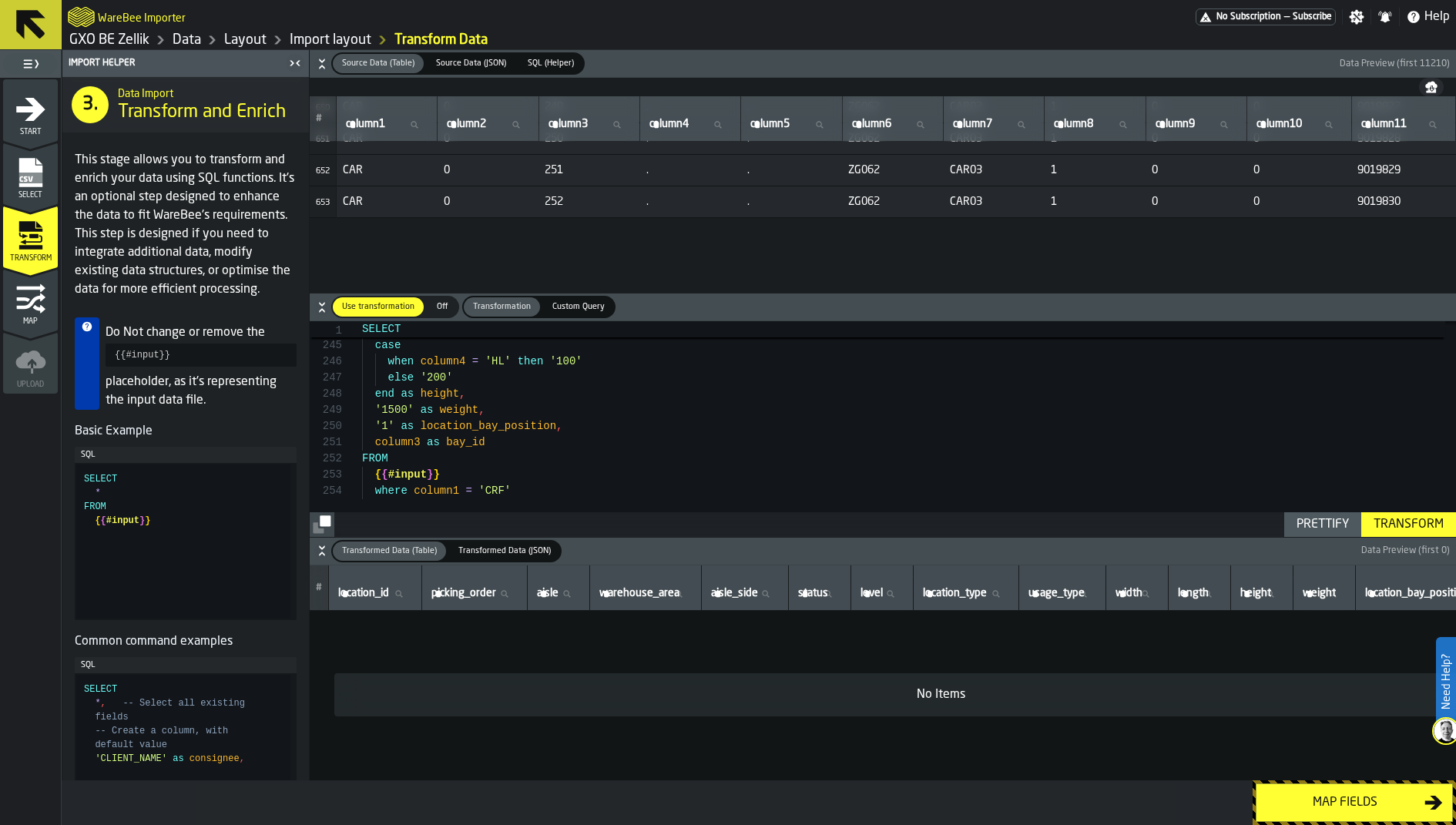
scroll to position [20726, 0]
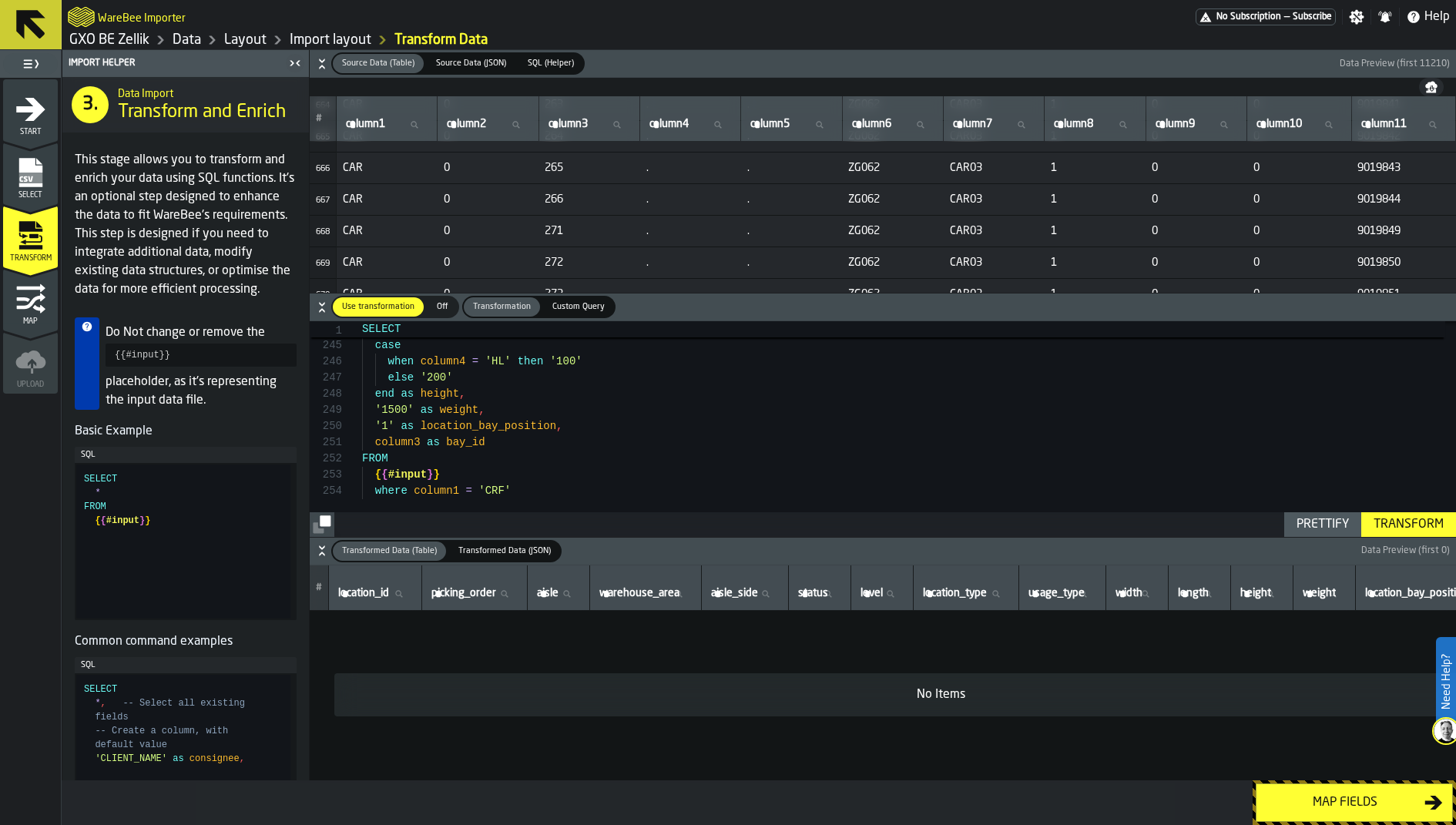
click at [1164, 178] on td "9019843" at bounding box center [1404, 167] width 105 height 32
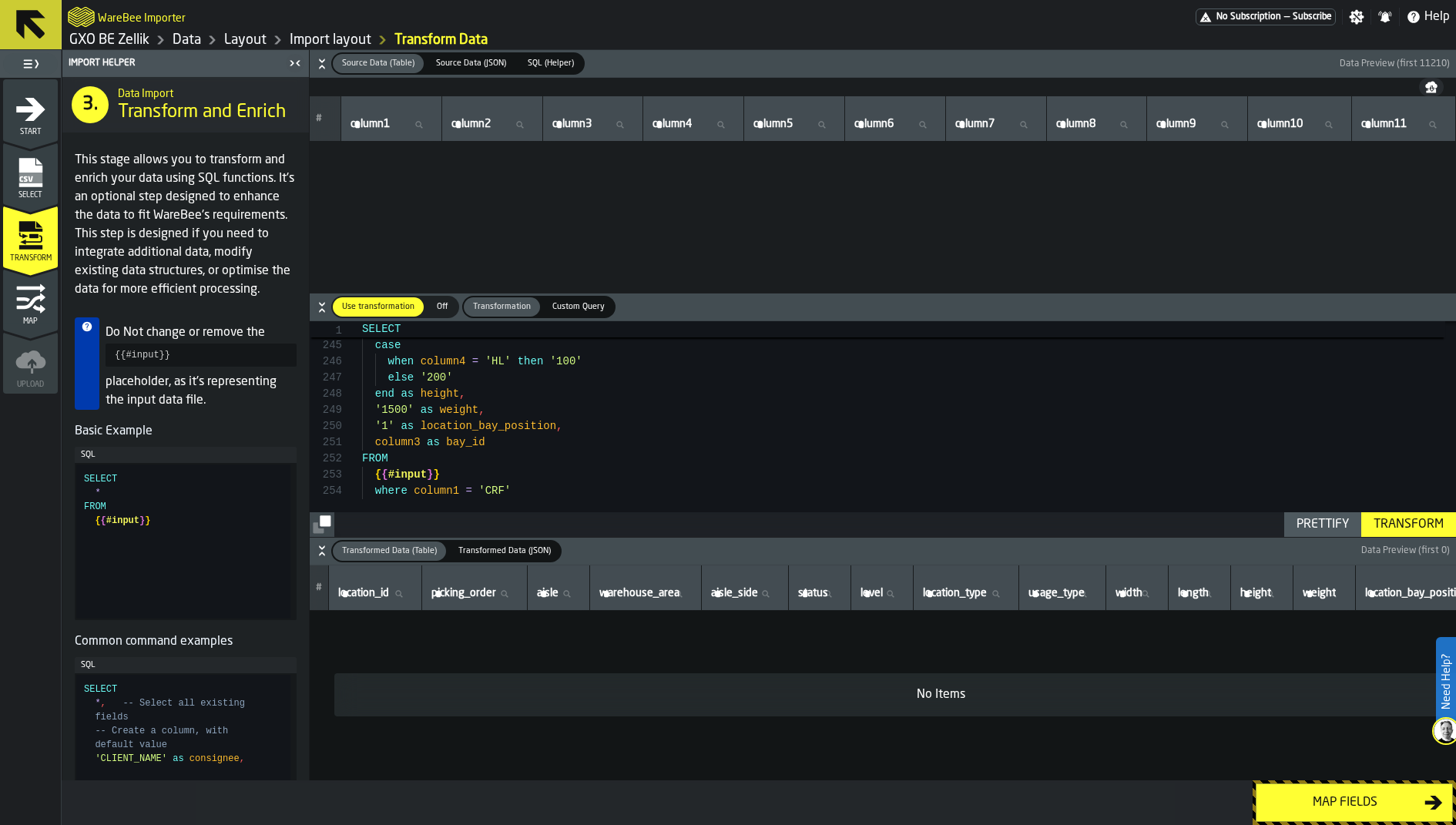
scroll to position [41321, 0]
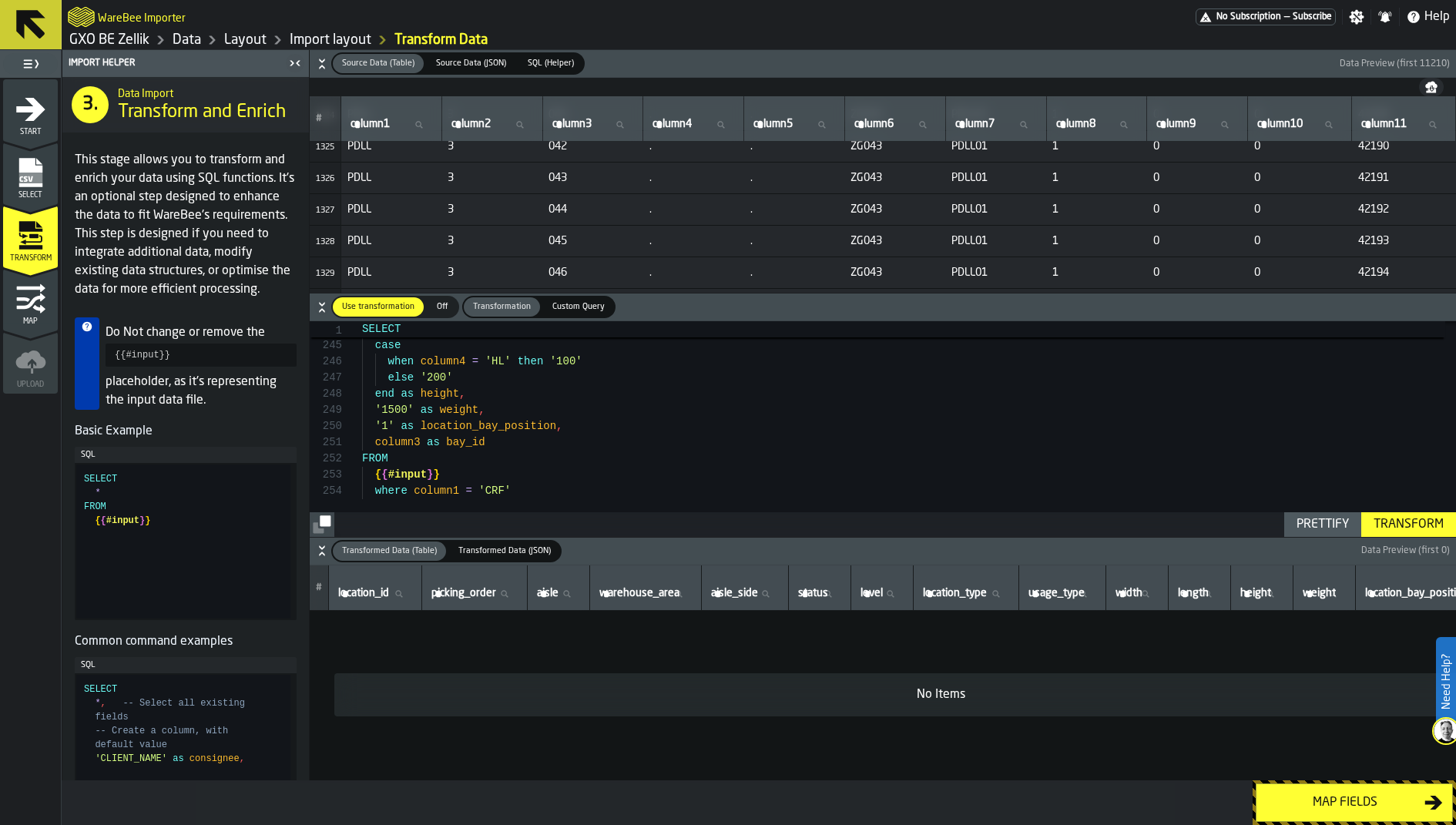
click at [421, 128] on icon at bounding box center [417, 125] width 9 height 9
click at [421, 128] on input "column1 column1" at bounding box center [391, 125] width 88 height 20
type input "***"
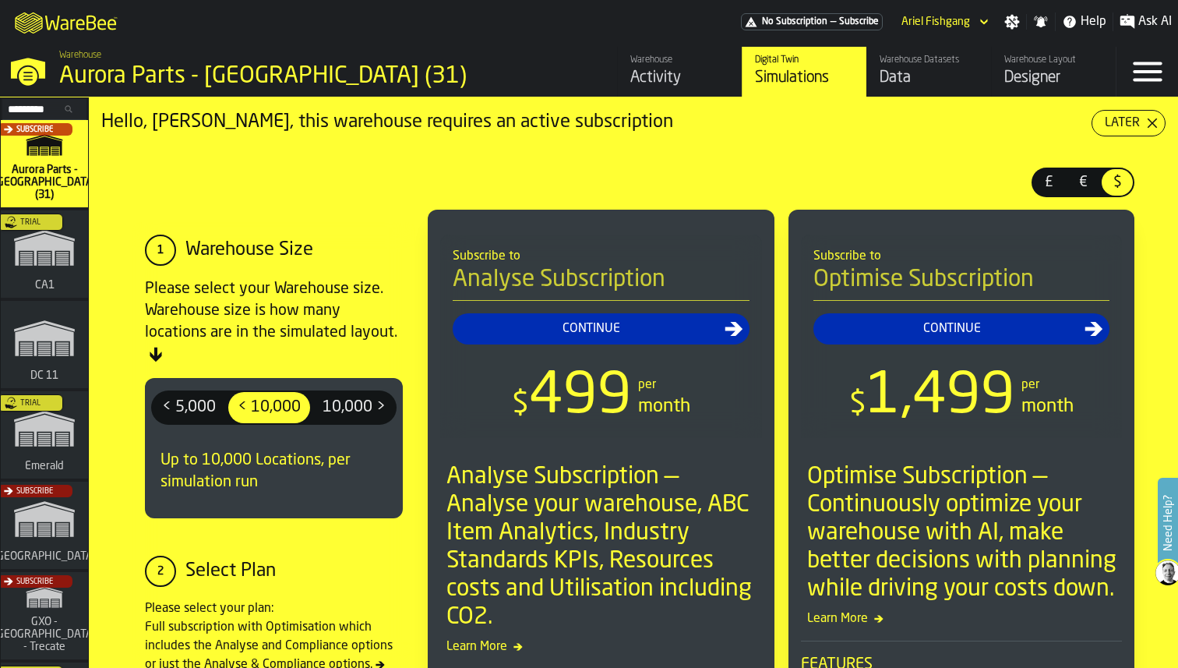
click at [63, 108] on icon at bounding box center [67, 108] width 9 height 9
click at [58, 108] on input "Search..." at bounding box center [44, 108] width 81 height 17
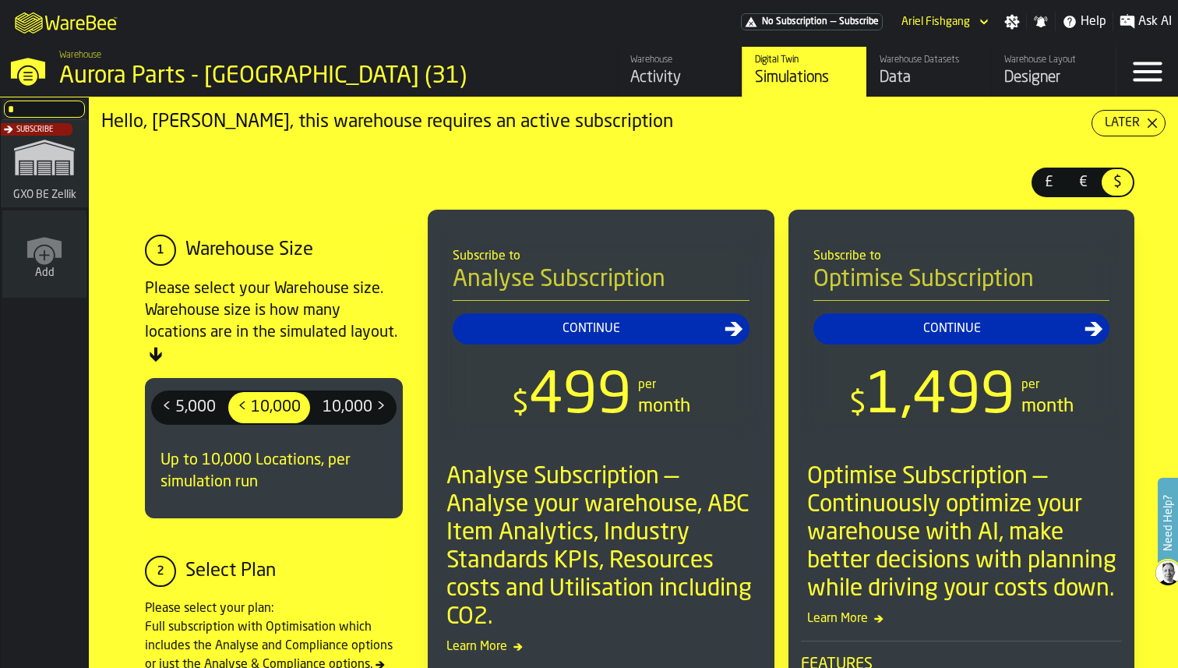
type input "*"
click at [55, 187] on div "Subscribe" at bounding box center [41, 168] width 87 height 90
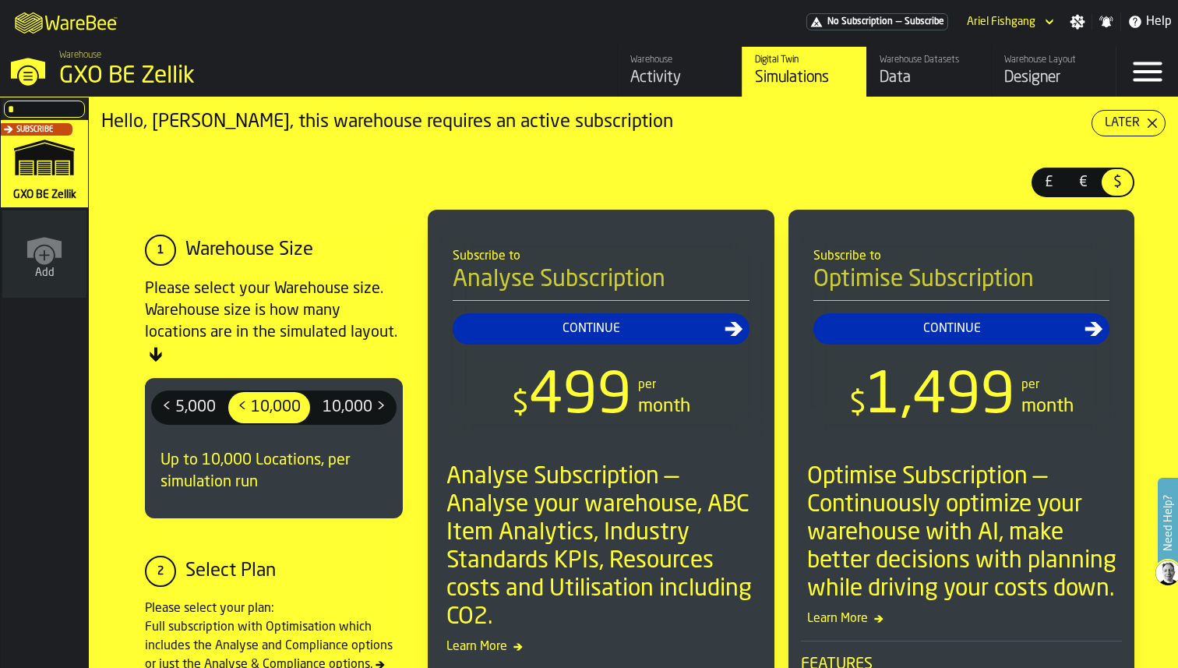
click at [1034, 59] on div "Warehouse Layout" at bounding box center [1053, 60] width 99 height 11
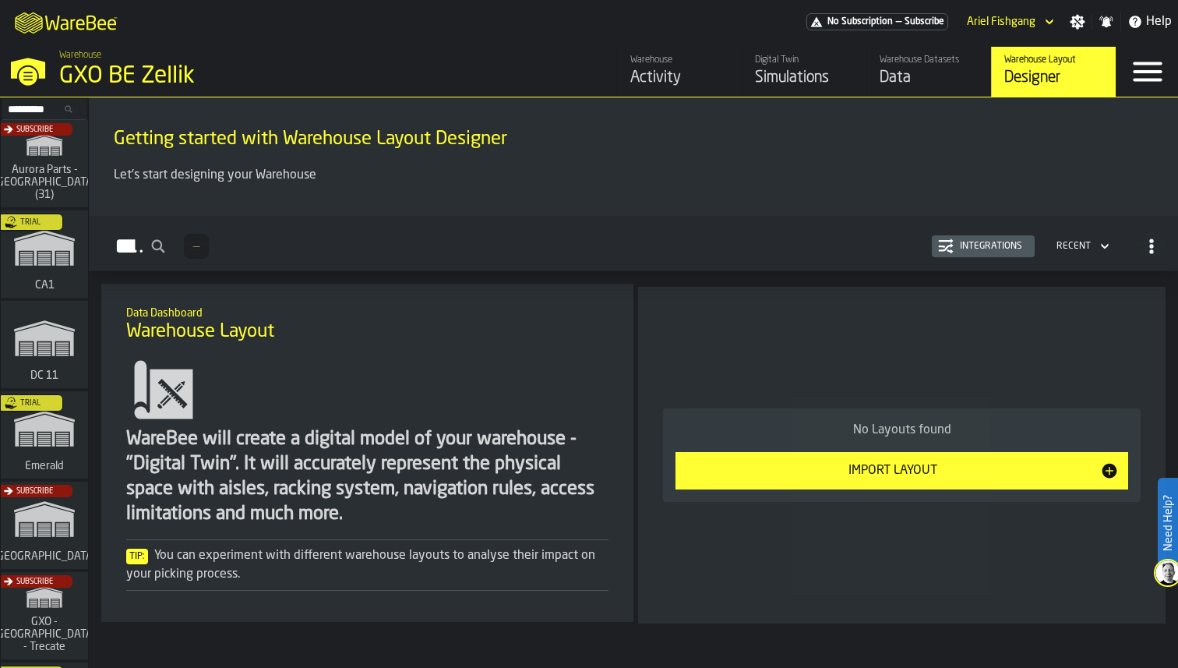
click at [968, 244] on div "Integrations" at bounding box center [990, 246] width 75 height 11
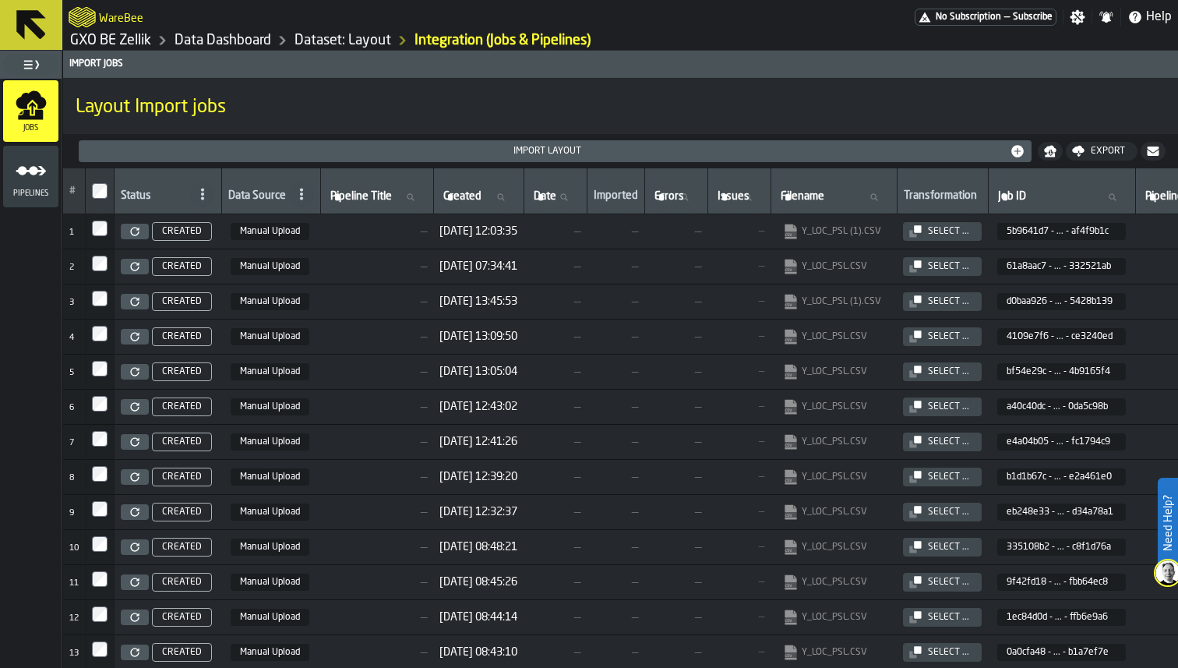
click at [975, 235] on div "Select ..." at bounding box center [949, 231] width 54 height 11
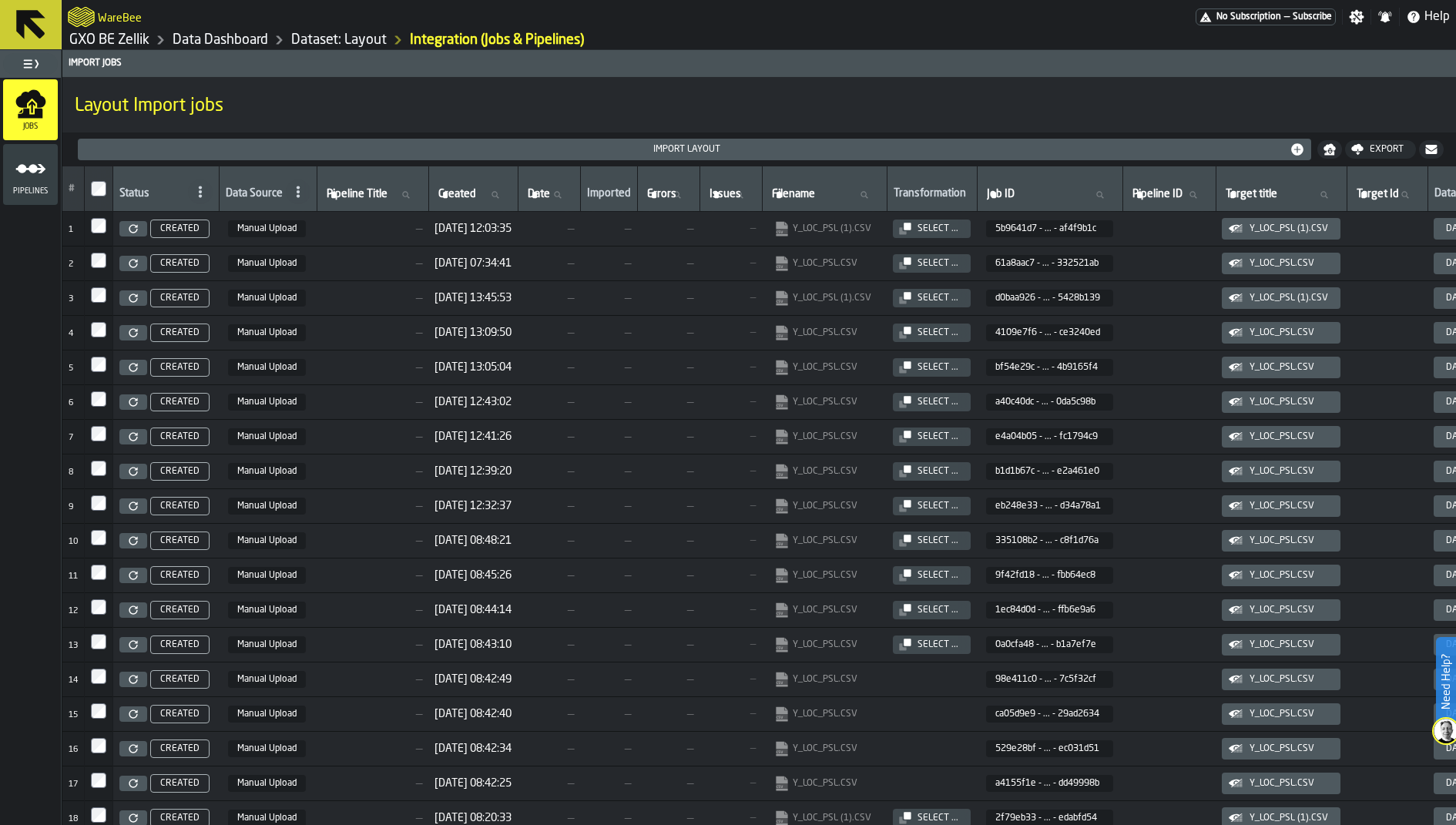
click at [330, 44] on link "Dataset: Layout" at bounding box center [338, 40] width 96 height 17
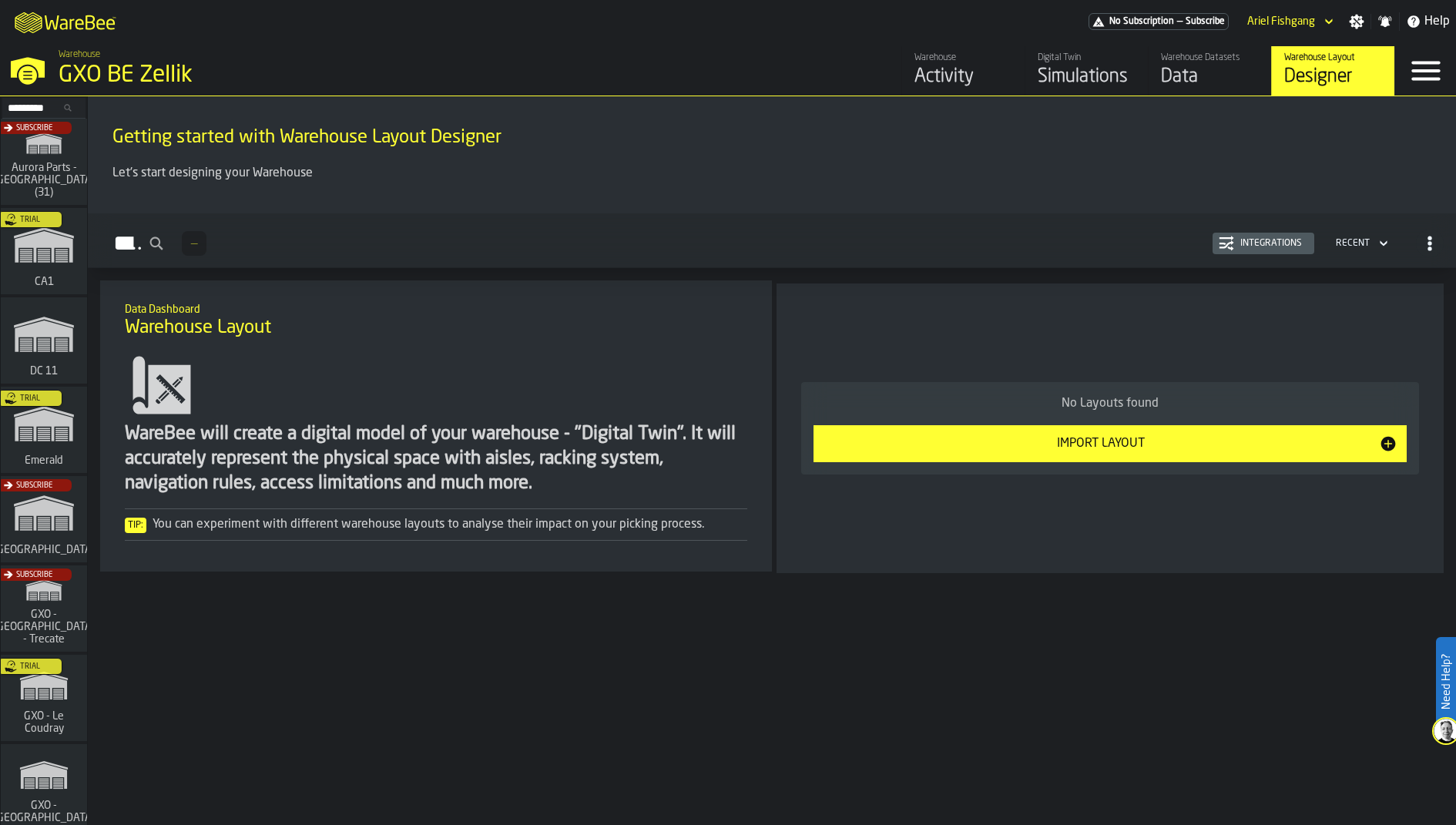
click at [1091, 59] on div "Digital Twin" at bounding box center [1086, 57] width 98 height 11
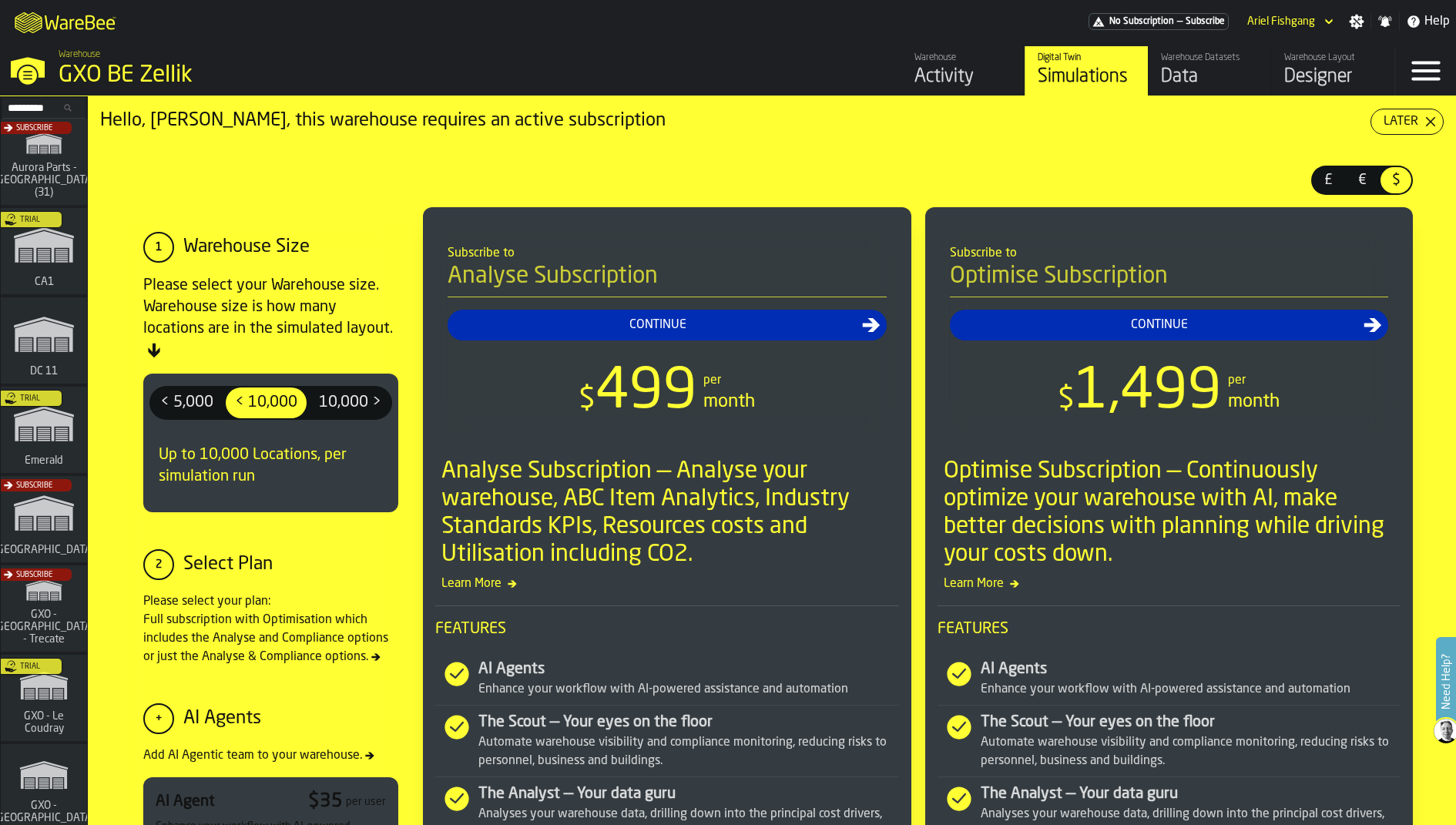
click at [1164, 68] on div "Data" at bounding box center [1210, 76] width 98 height 25
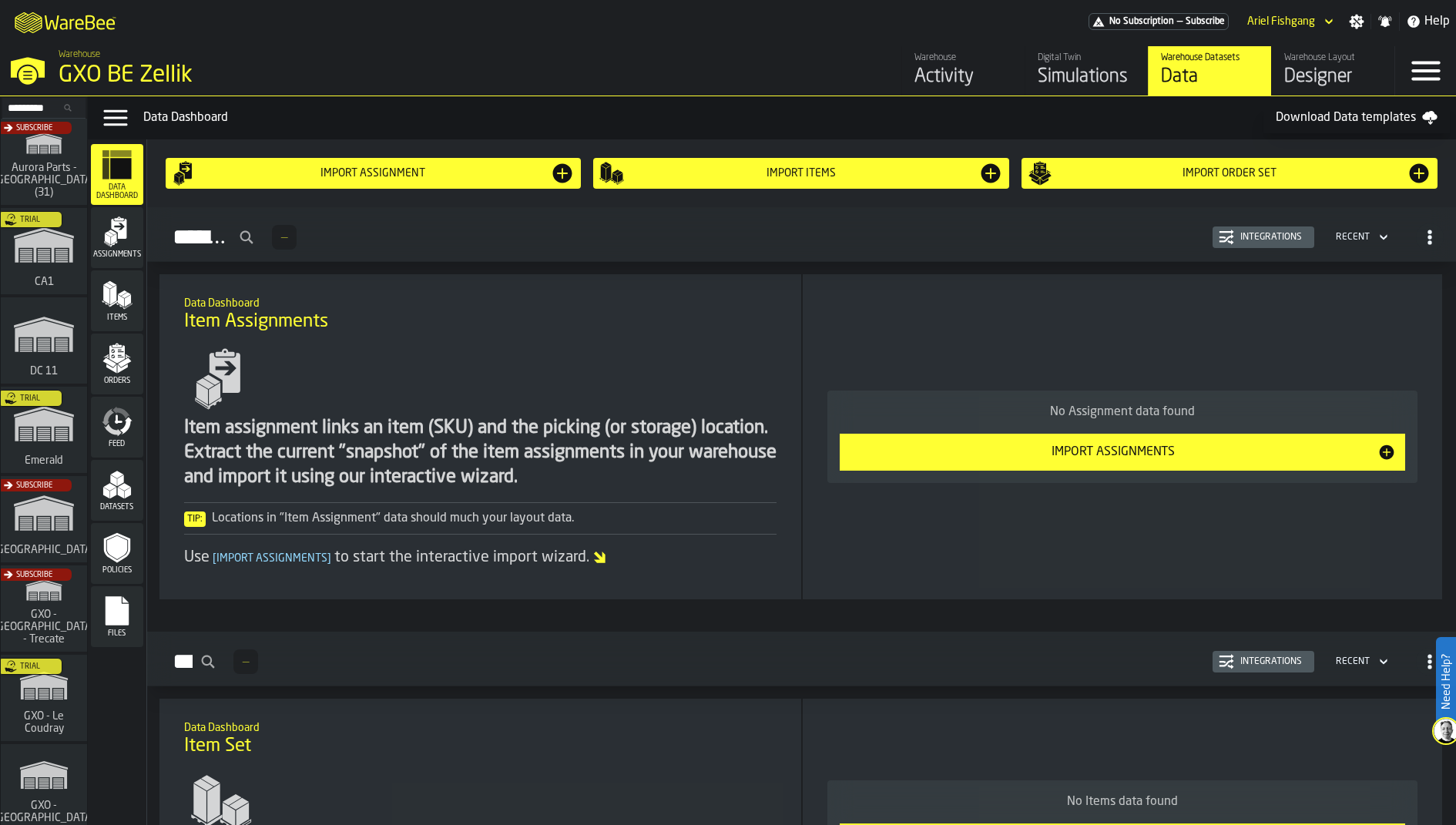
click at [119, 631] on span "Files" at bounding box center [117, 633] width 52 height 9
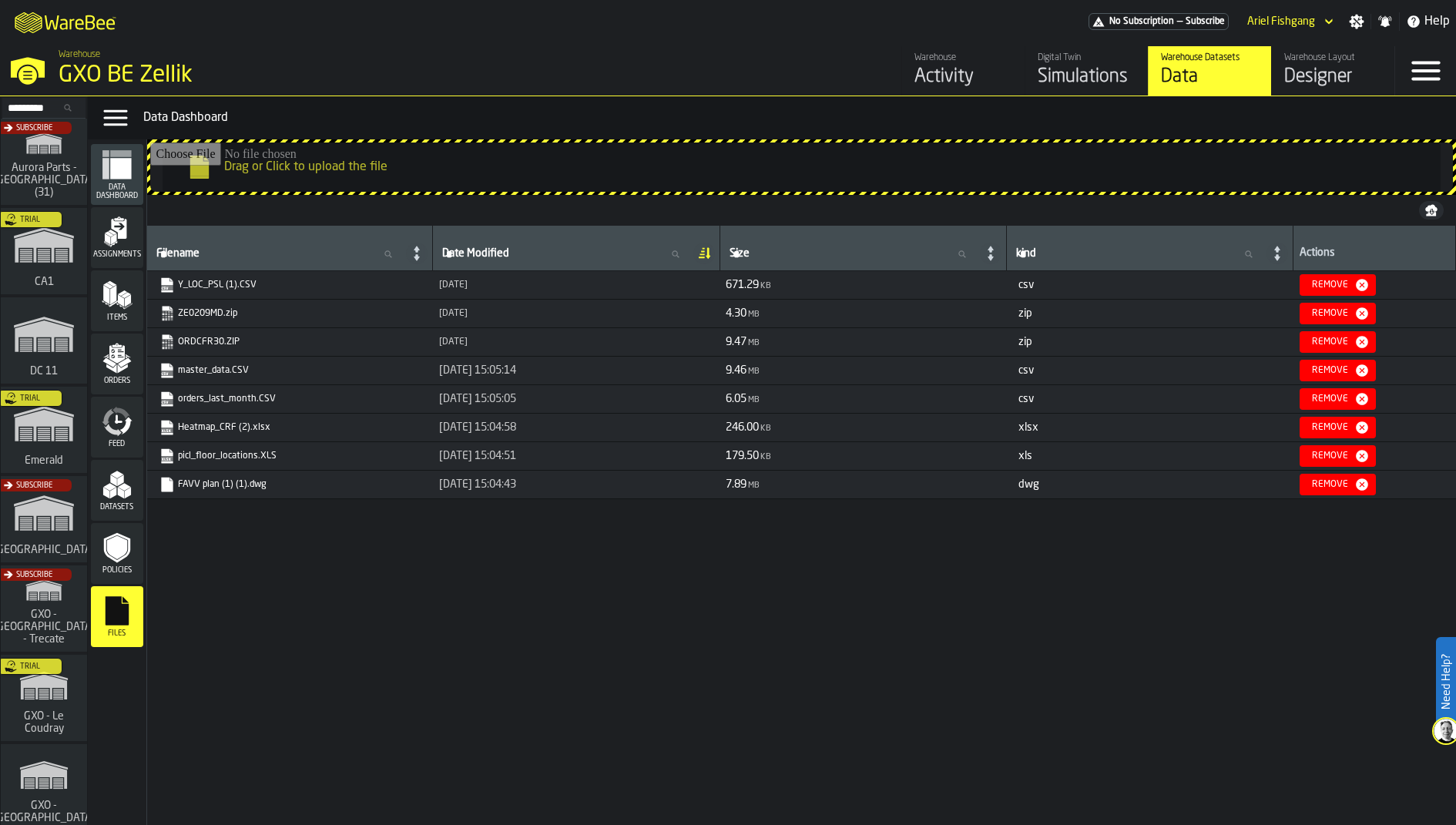
click at [340, 420] on link "Heatmap_CRF (2).xlsx" at bounding box center [288, 428] width 258 height 16
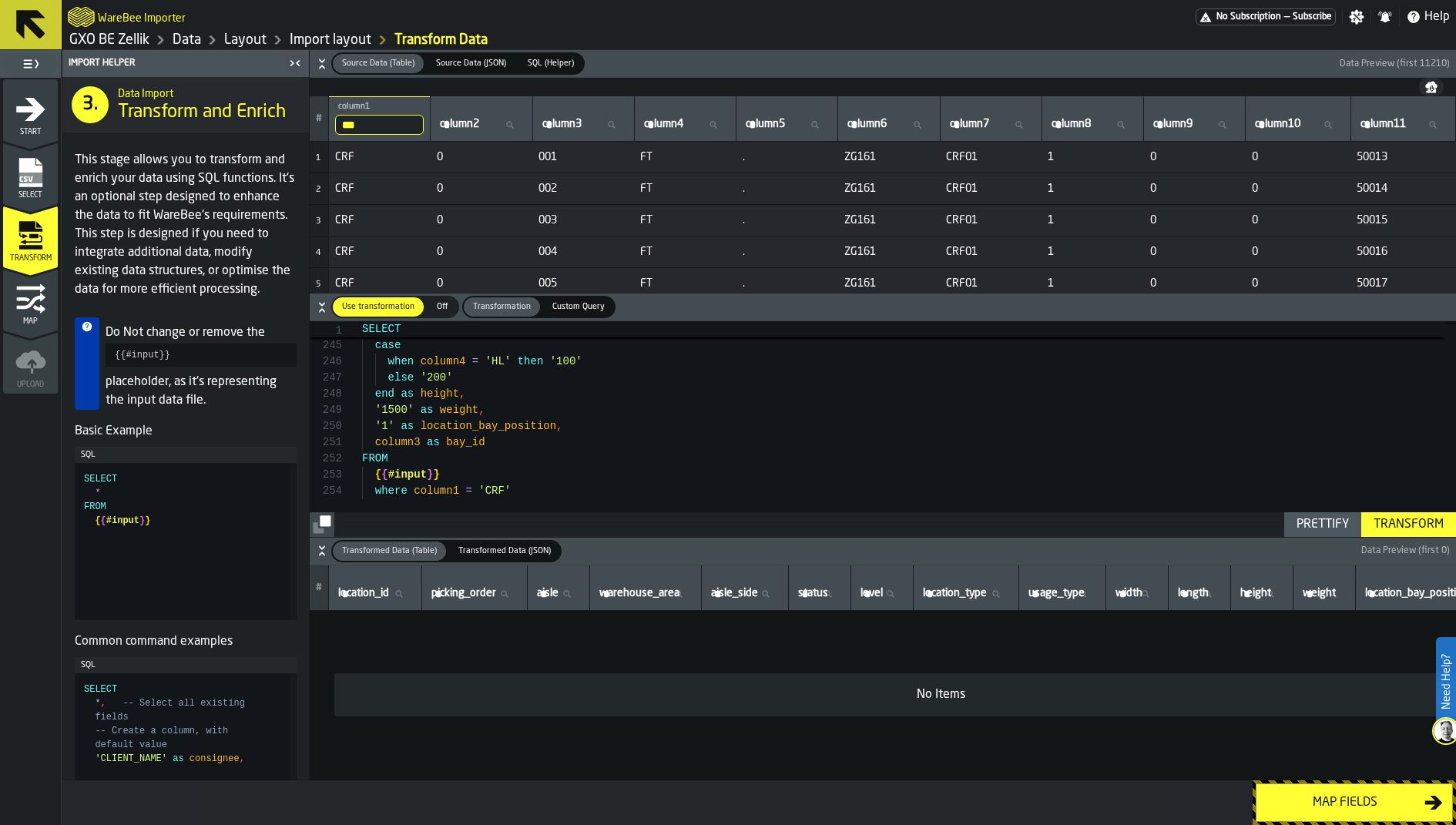
scroll to position [47, 0]
drag, startPoint x: 534, startPoint y: 501, endPoint x: 304, endPoint y: 489, distance: 230.3
click at [1401, 531] on div "Transform" at bounding box center [1409, 524] width 82 height 19
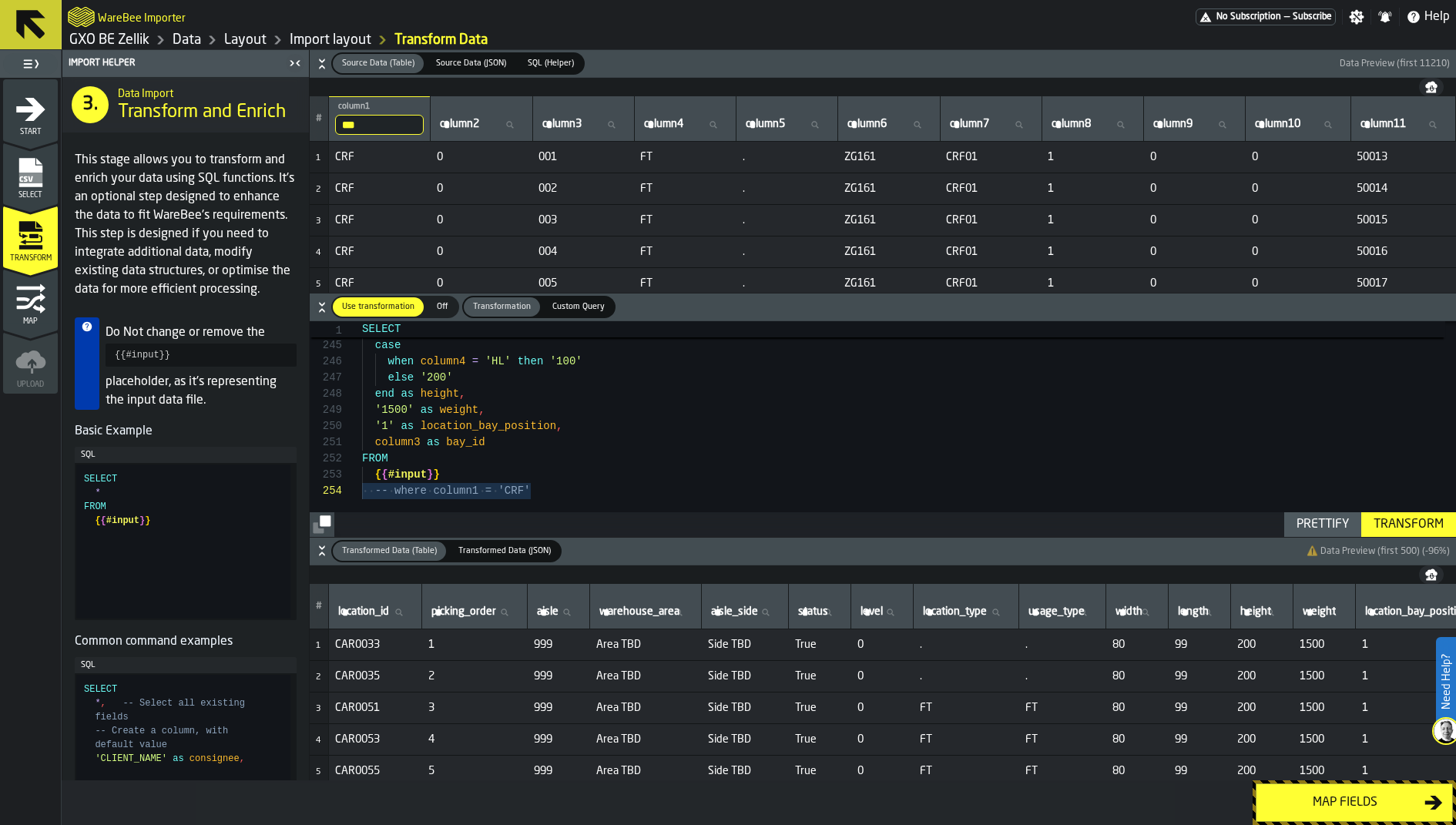
scroll to position [32, 0]
click at [1430, 517] on div "Transform" at bounding box center [1409, 524] width 82 height 19
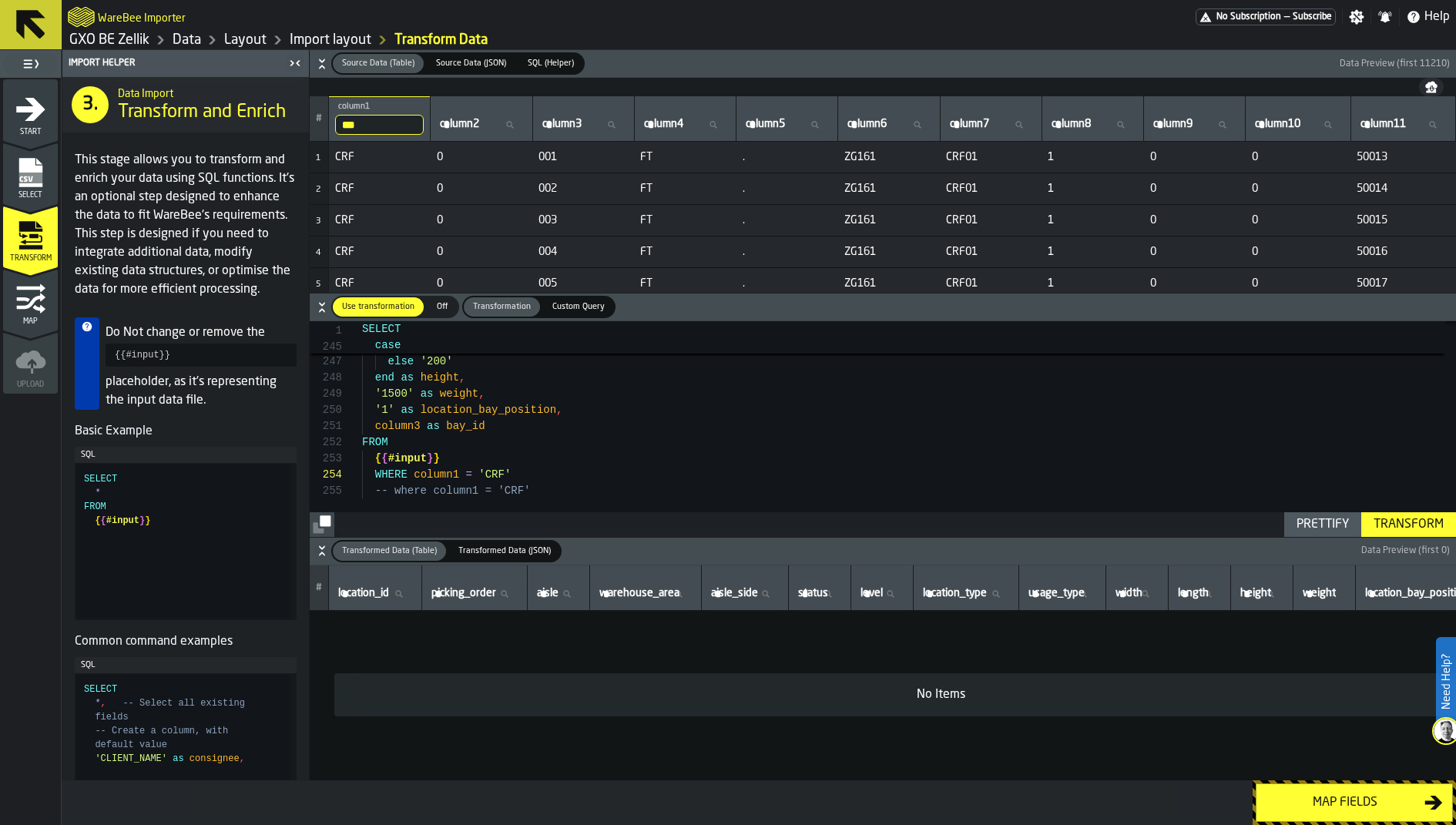
click at [1402, 548] on span "Data Preview (first 0)" at bounding box center [1406, 551] width 89 height 11
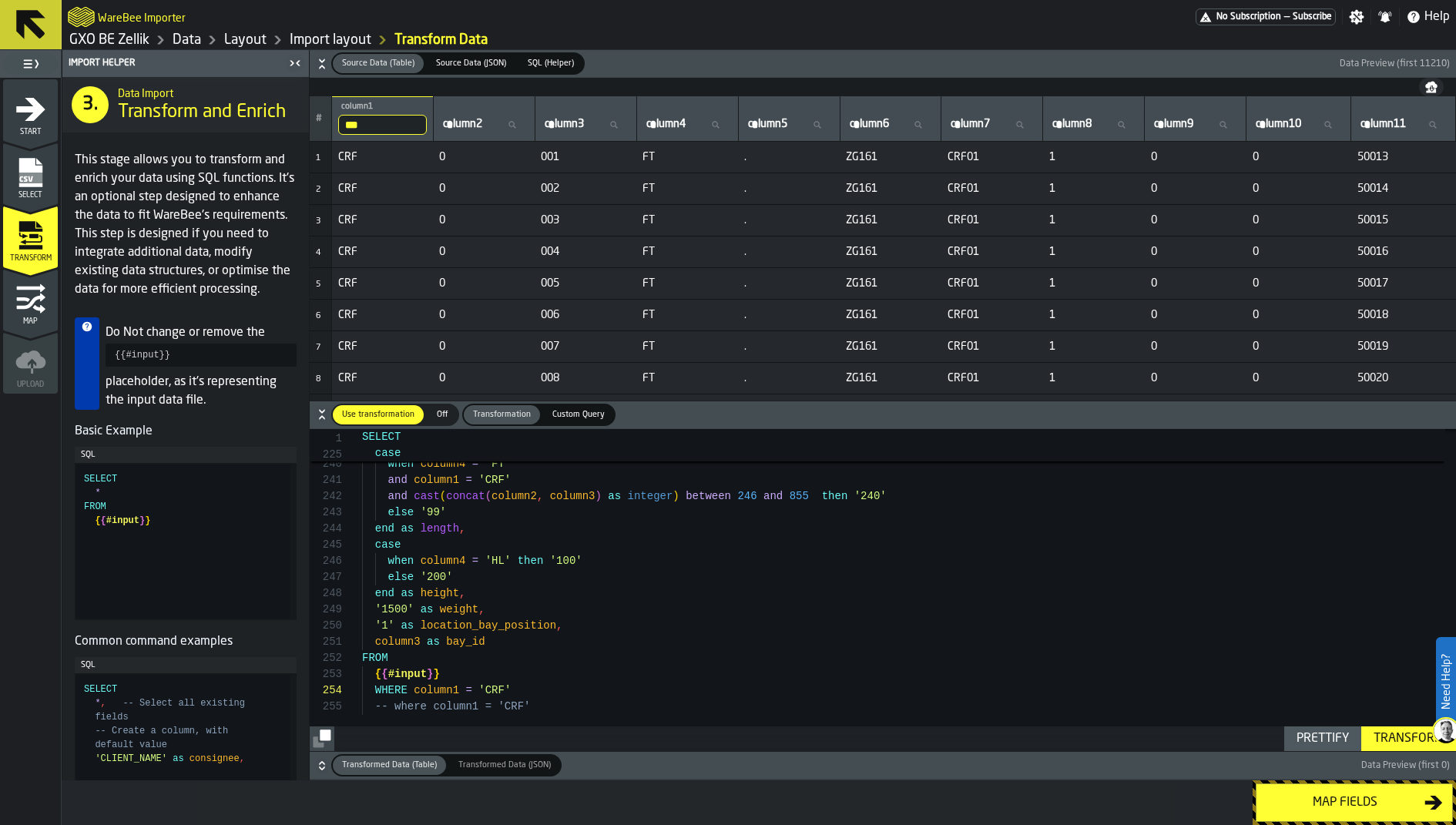
click at [1383, 772] on span "Data Preview (first 0)" at bounding box center [1406, 766] width 89 height 11
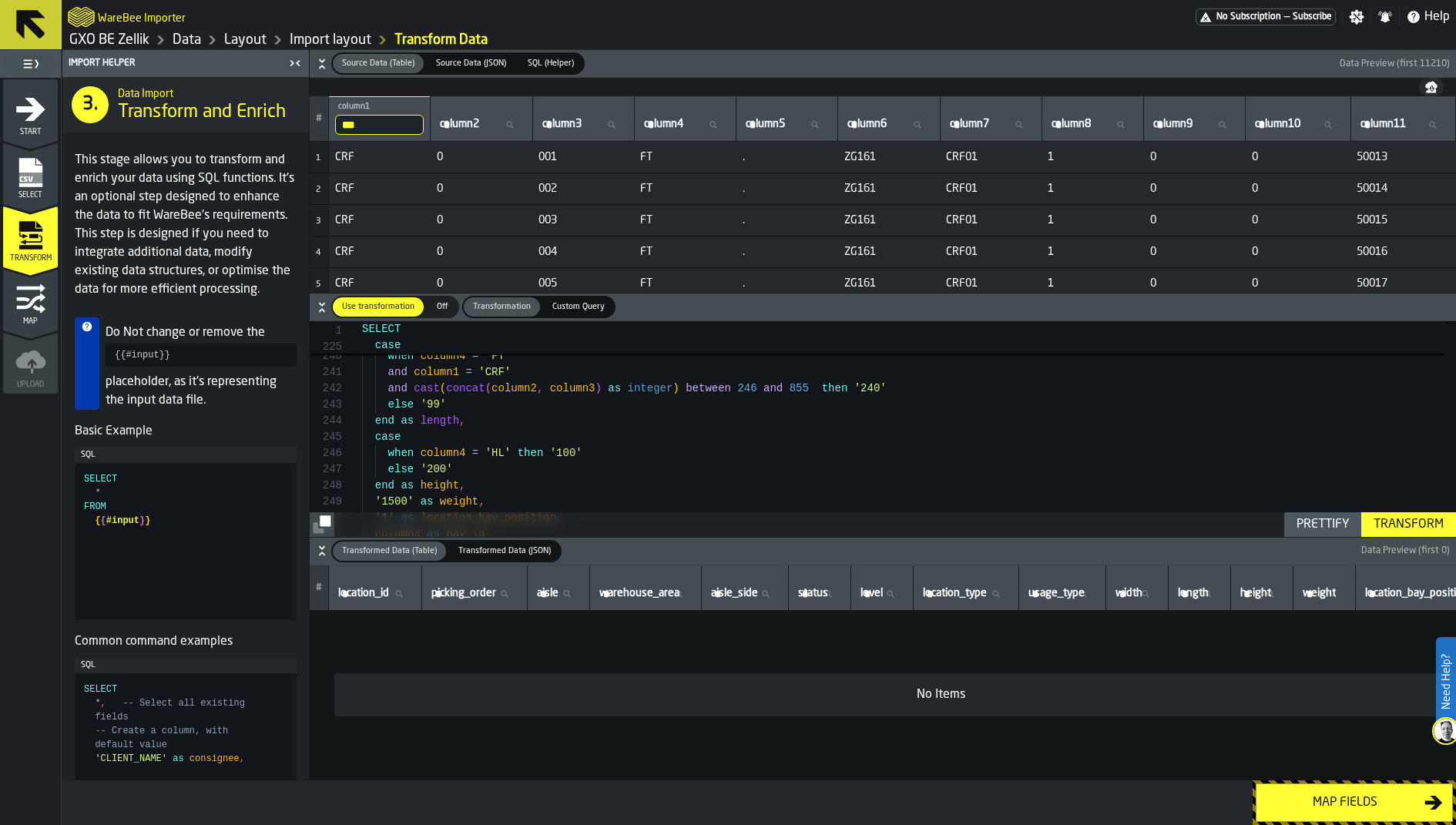
click at [1326, 527] on div "Prettify" at bounding box center [1322, 524] width 64 height 19
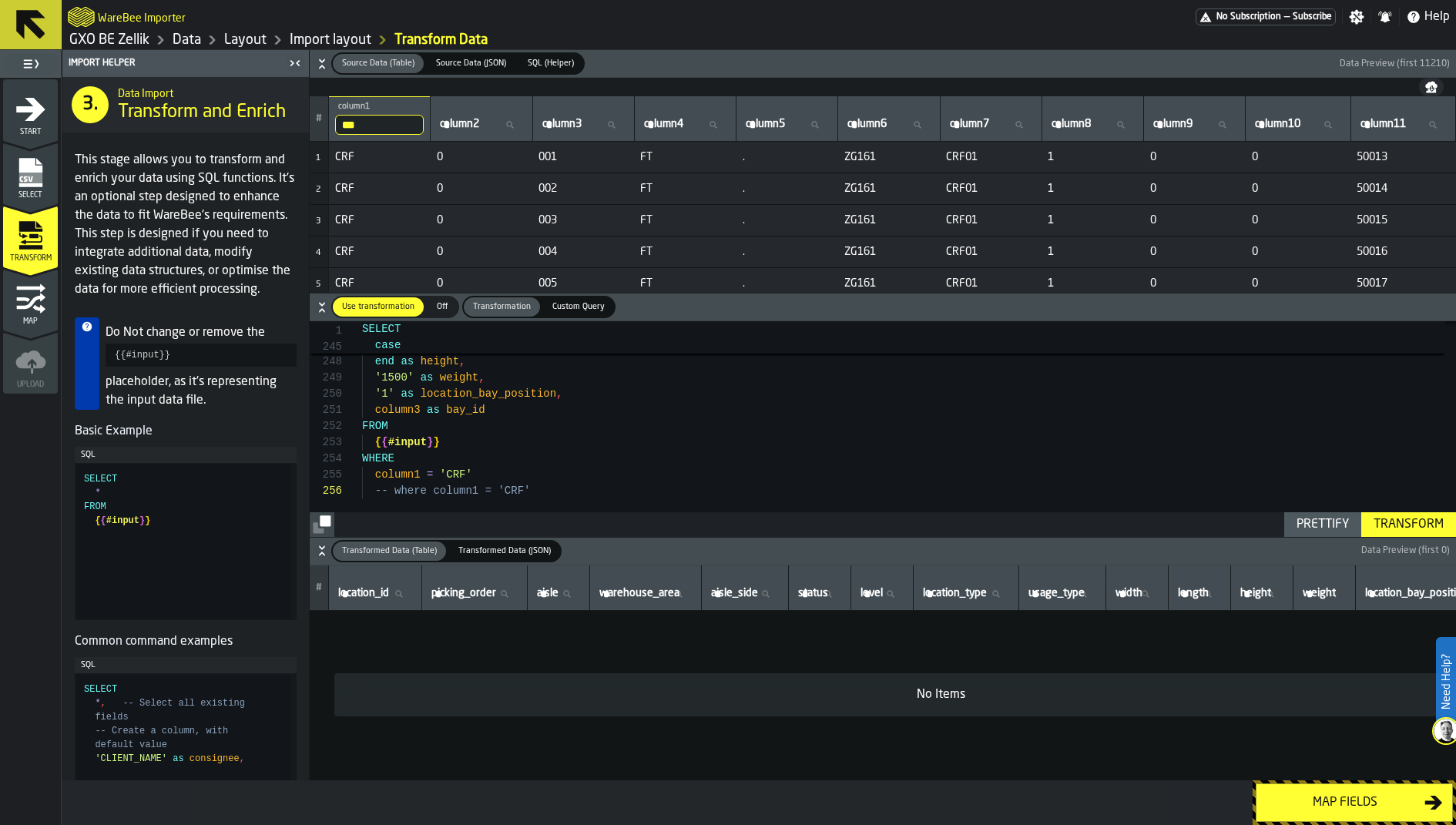
scroll to position [16, 0]
drag, startPoint x: 546, startPoint y: 493, endPoint x: 373, endPoint y: 492, distance: 173.0
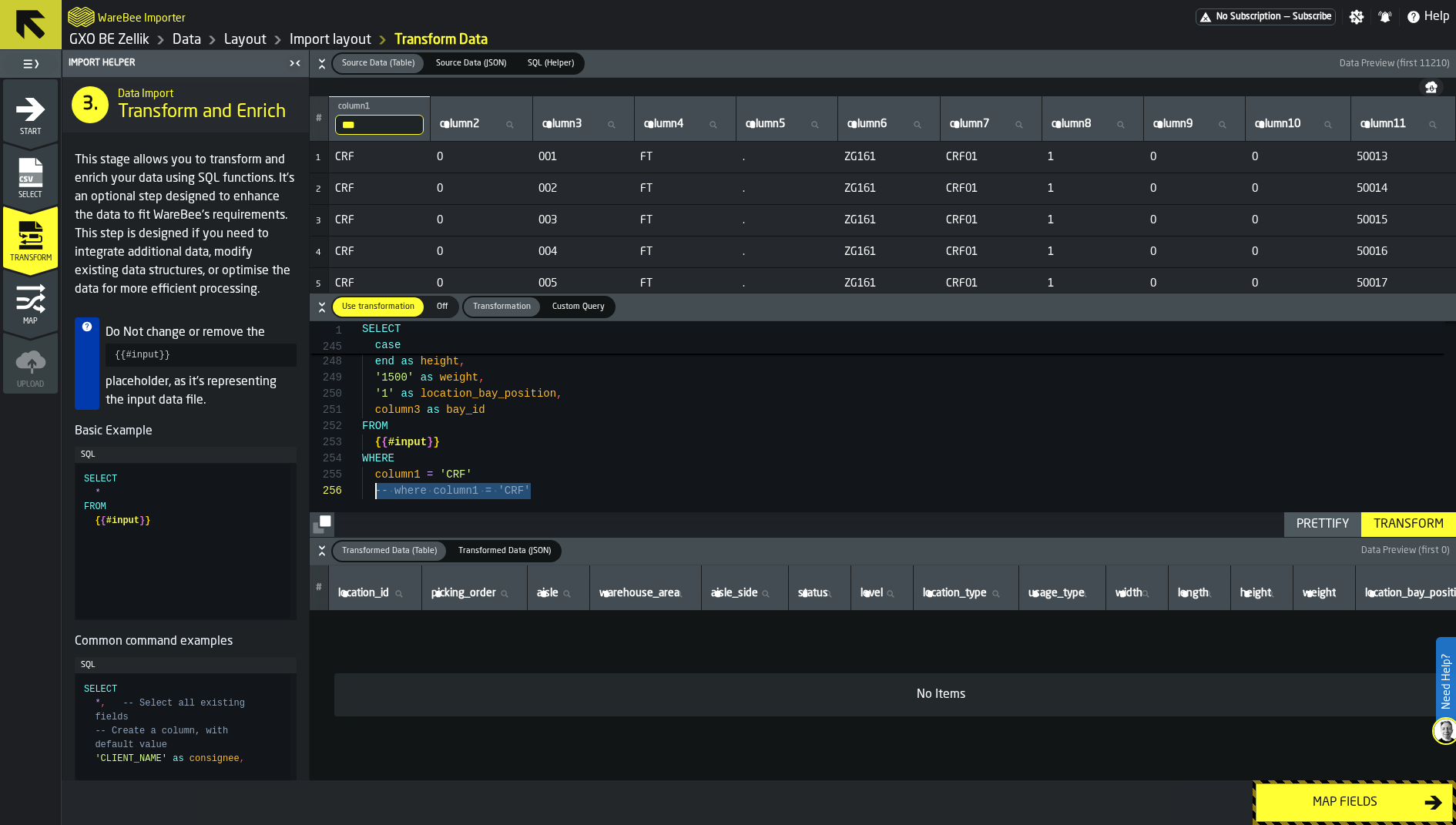
click at [359, 476] on div at bounding box center [353, 475] width 20 height 16
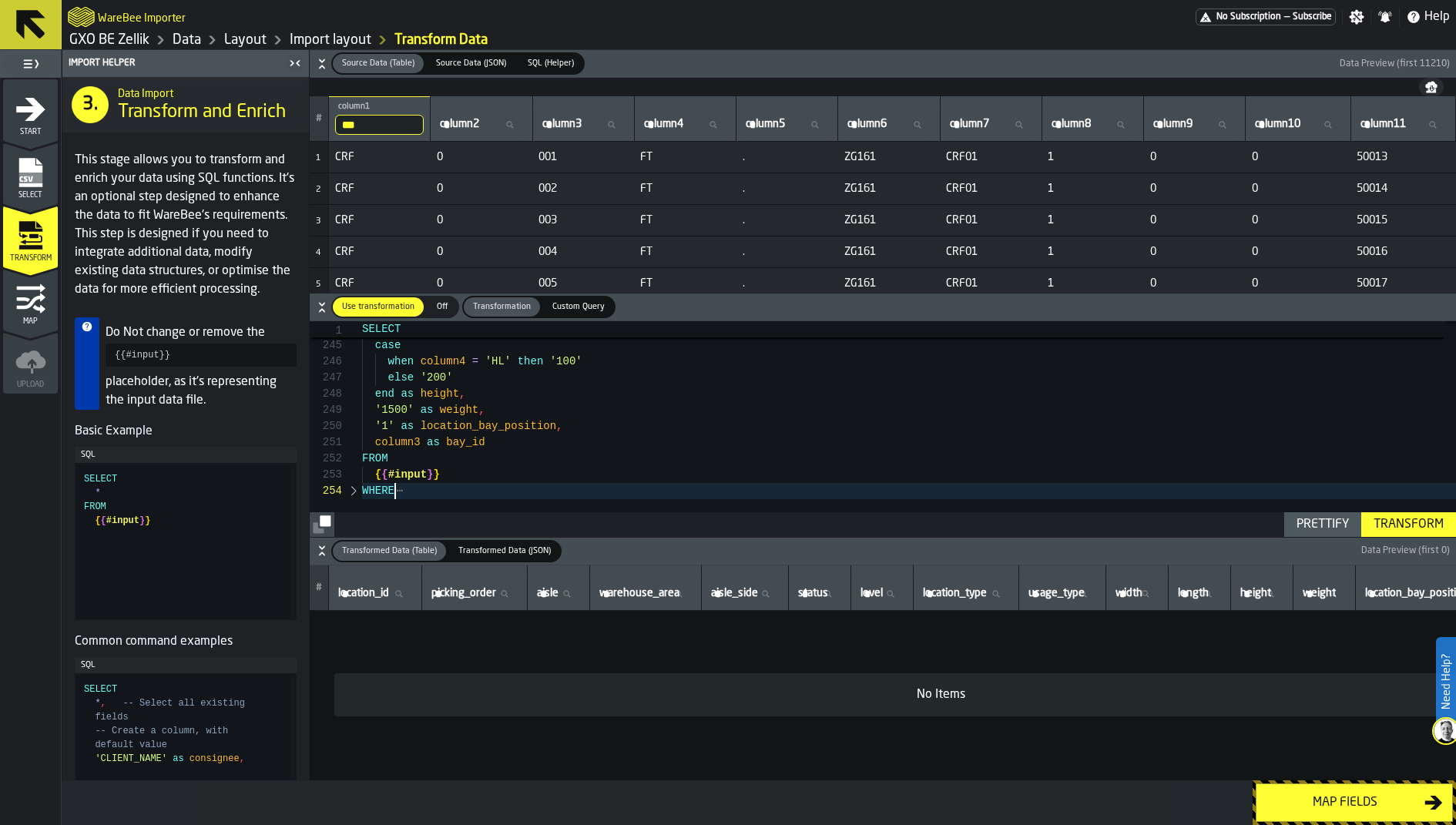
scroll to position [48, 0]
click at [353, 488] on div at bounding box center [353, 491] width 20 height 16
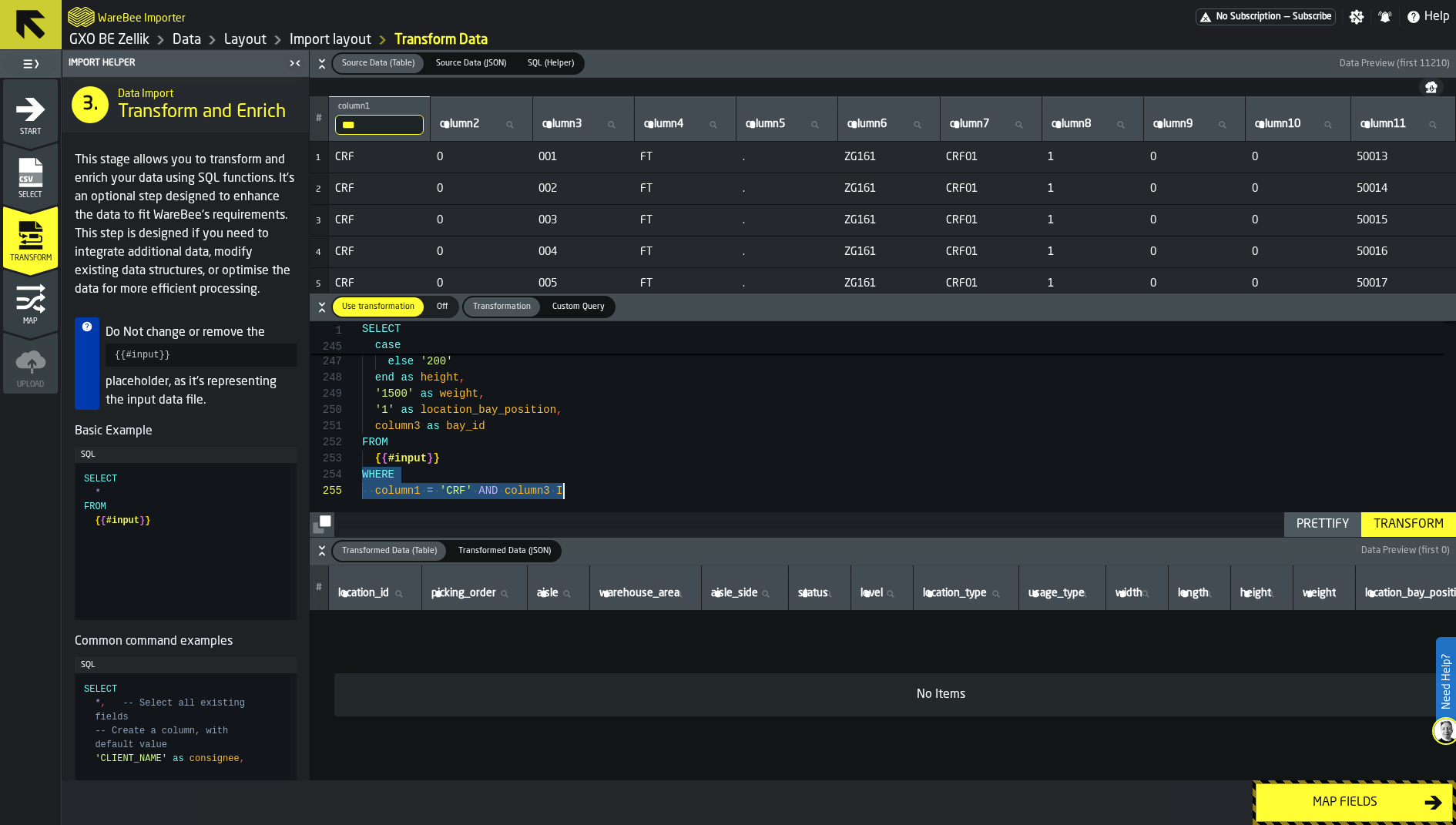
drag, startPoint x: 363, startPoint y: 477, endPoint x: 588, endPoint y: 505, distance: 226.7
type textarea "**********"
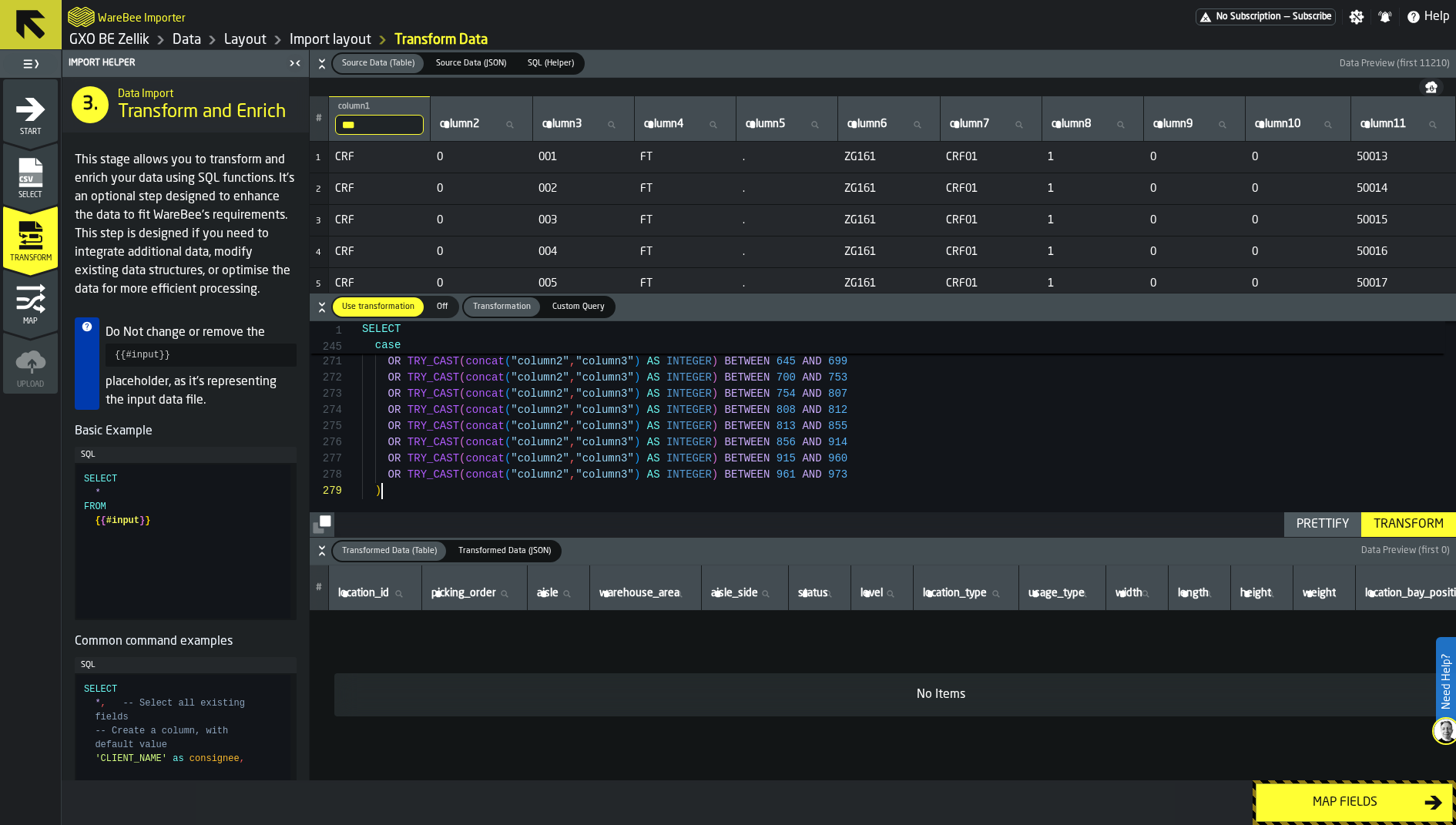
scroll to position [113, 0]
click at [1394, 519] on div "Transform" at bounding box center [1409, 524] width 82 height 19
click at [1320, 791] on button "Map fields" at bounding box center [1354, 802] width 197 height 39
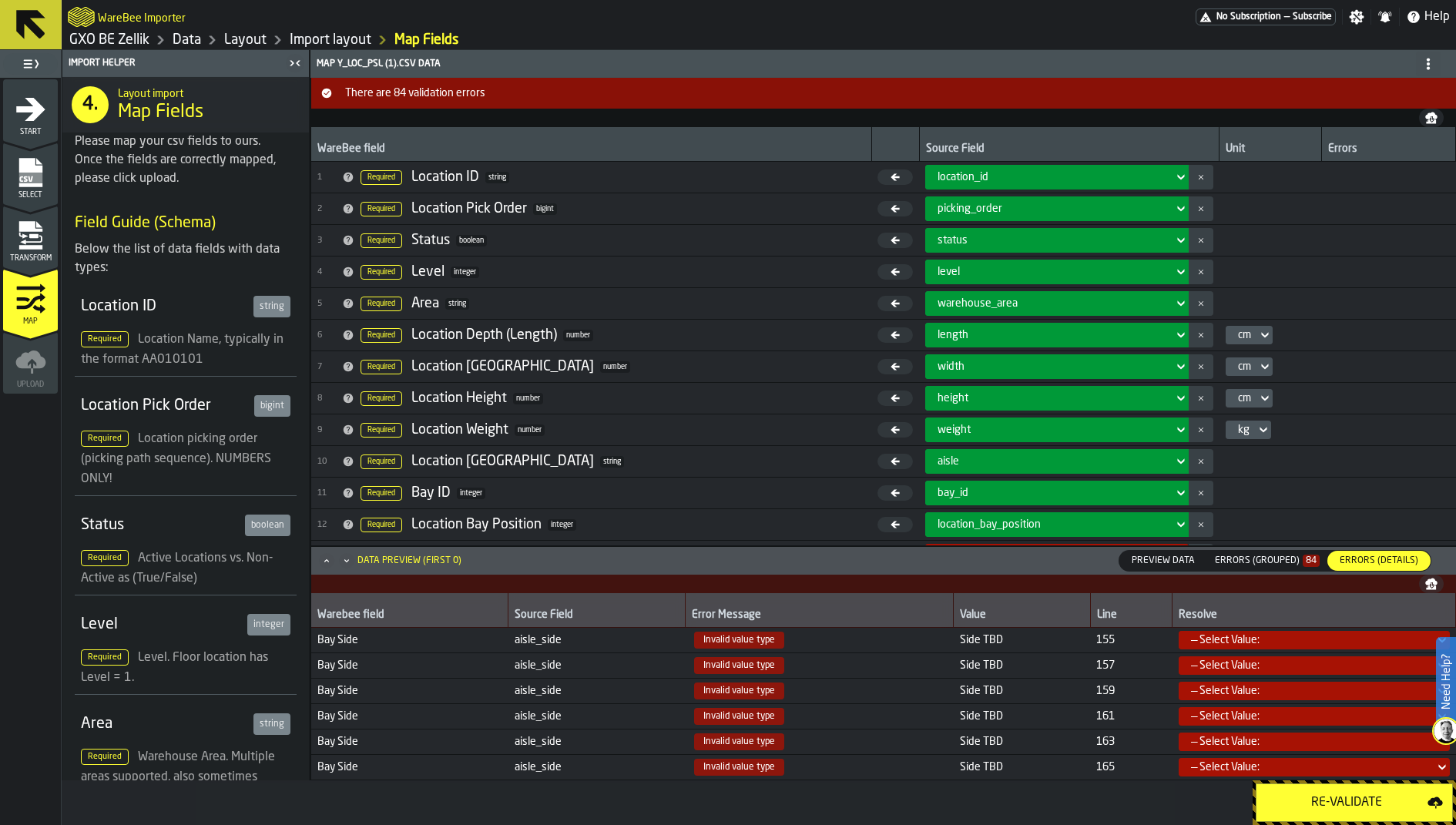
click at [1320, 789] on button "Re-Validate" at bounding box center [1354, 802] width 197 height 39
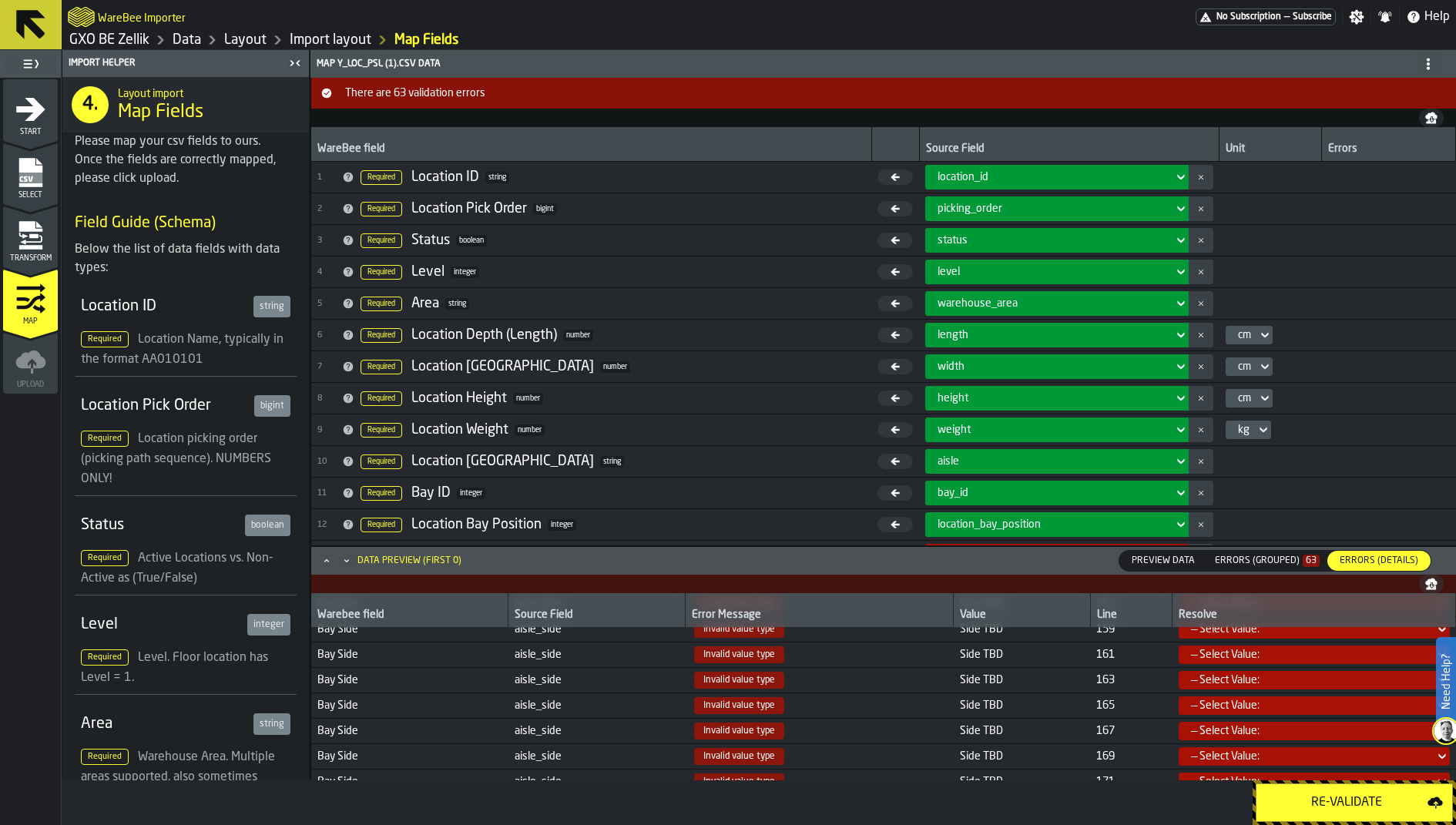
scroll to position [0, 0]
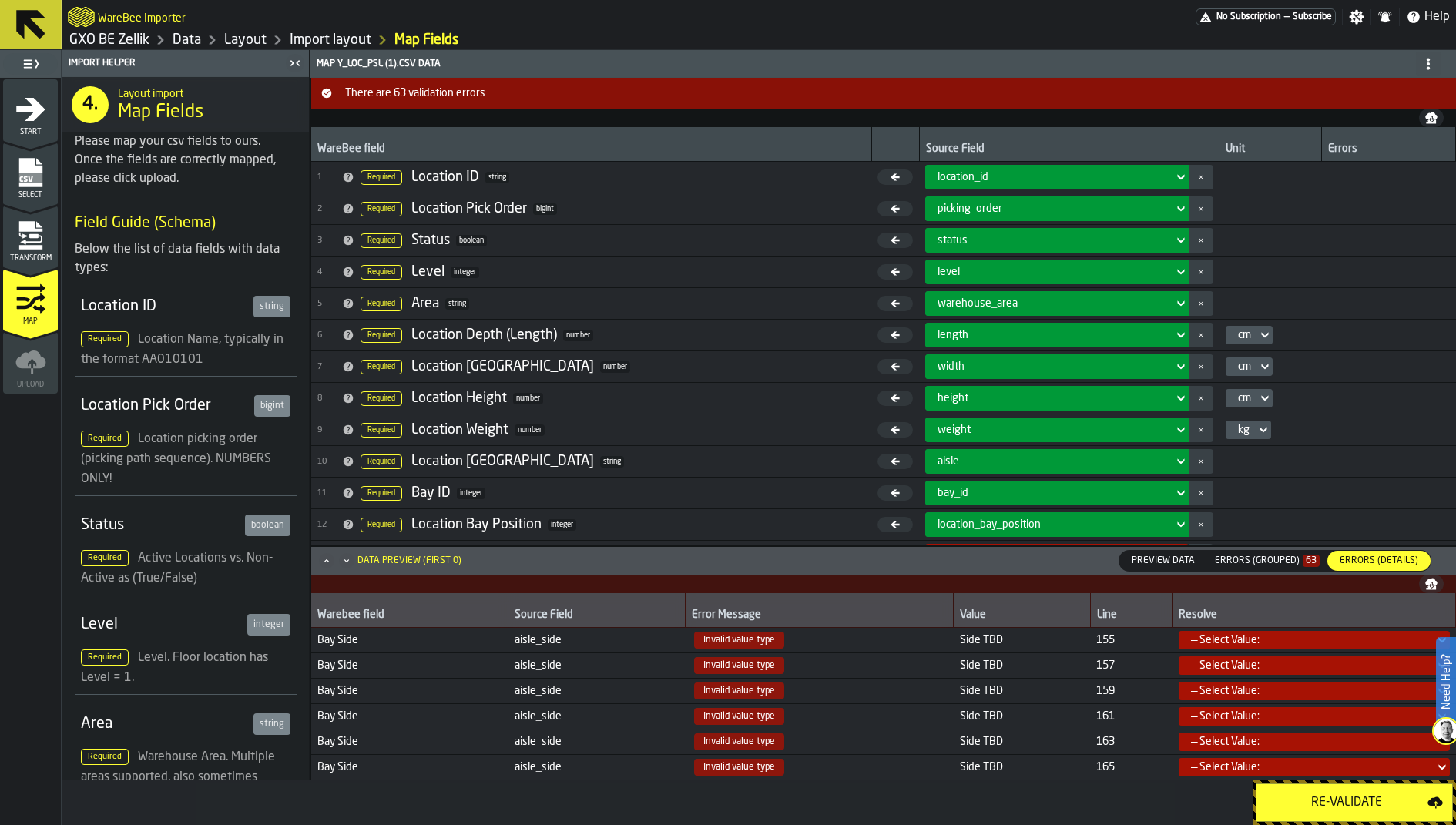
click at [47, 242] on div "Transform" at bounding box center [30, 241] width 54 height 43
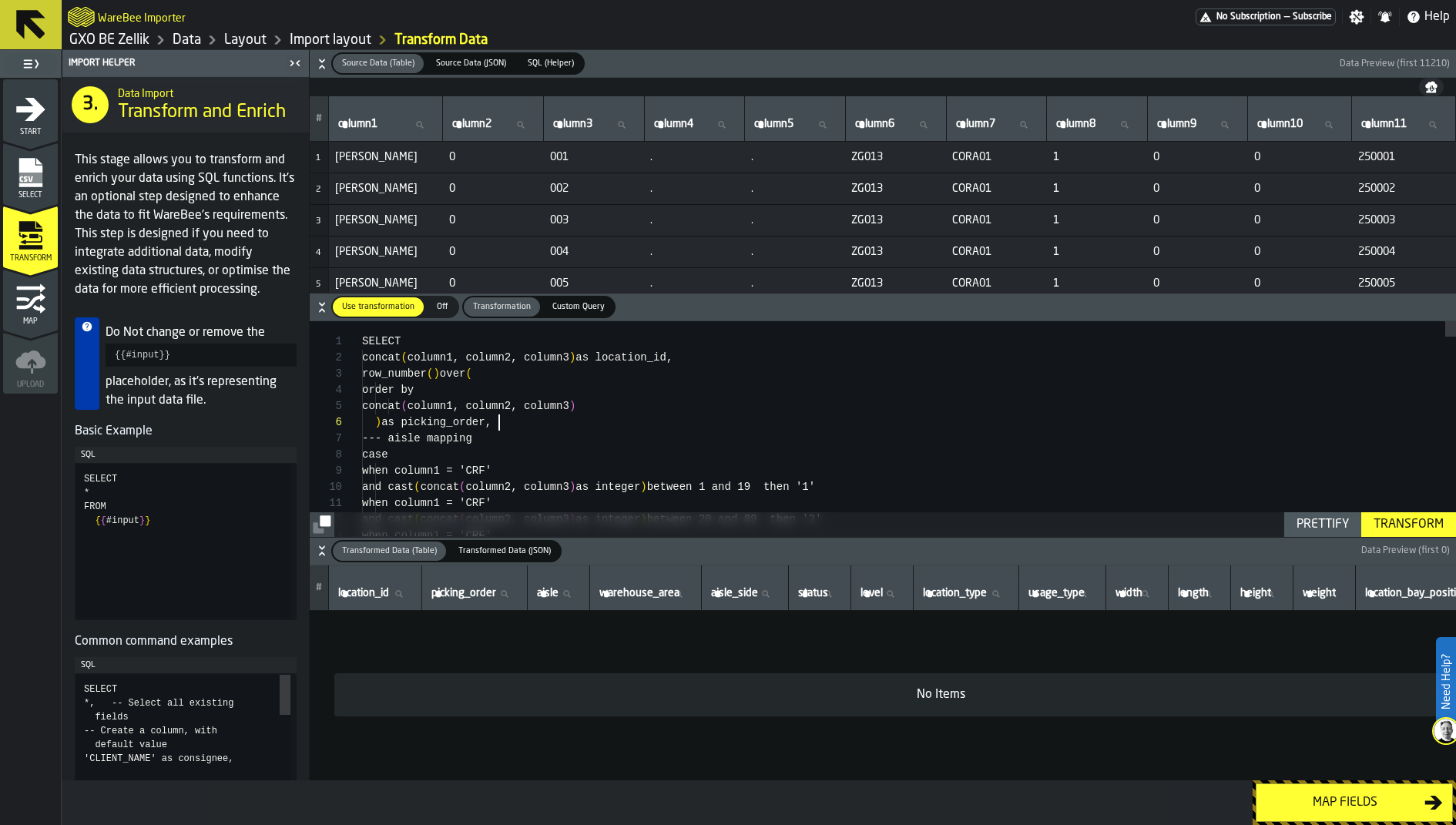
scroll to position [81, 0]
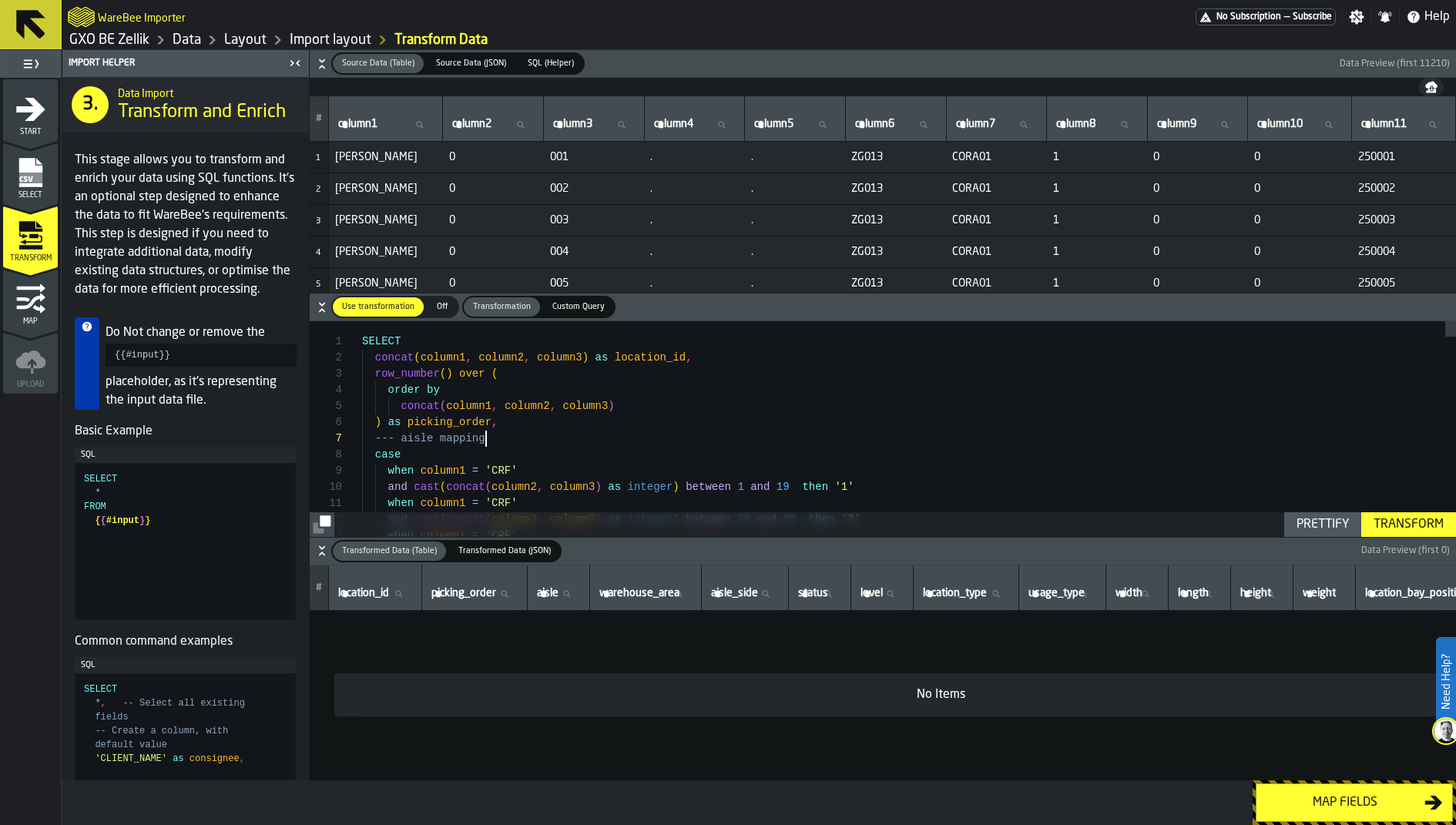
scroll to position [97, 0]
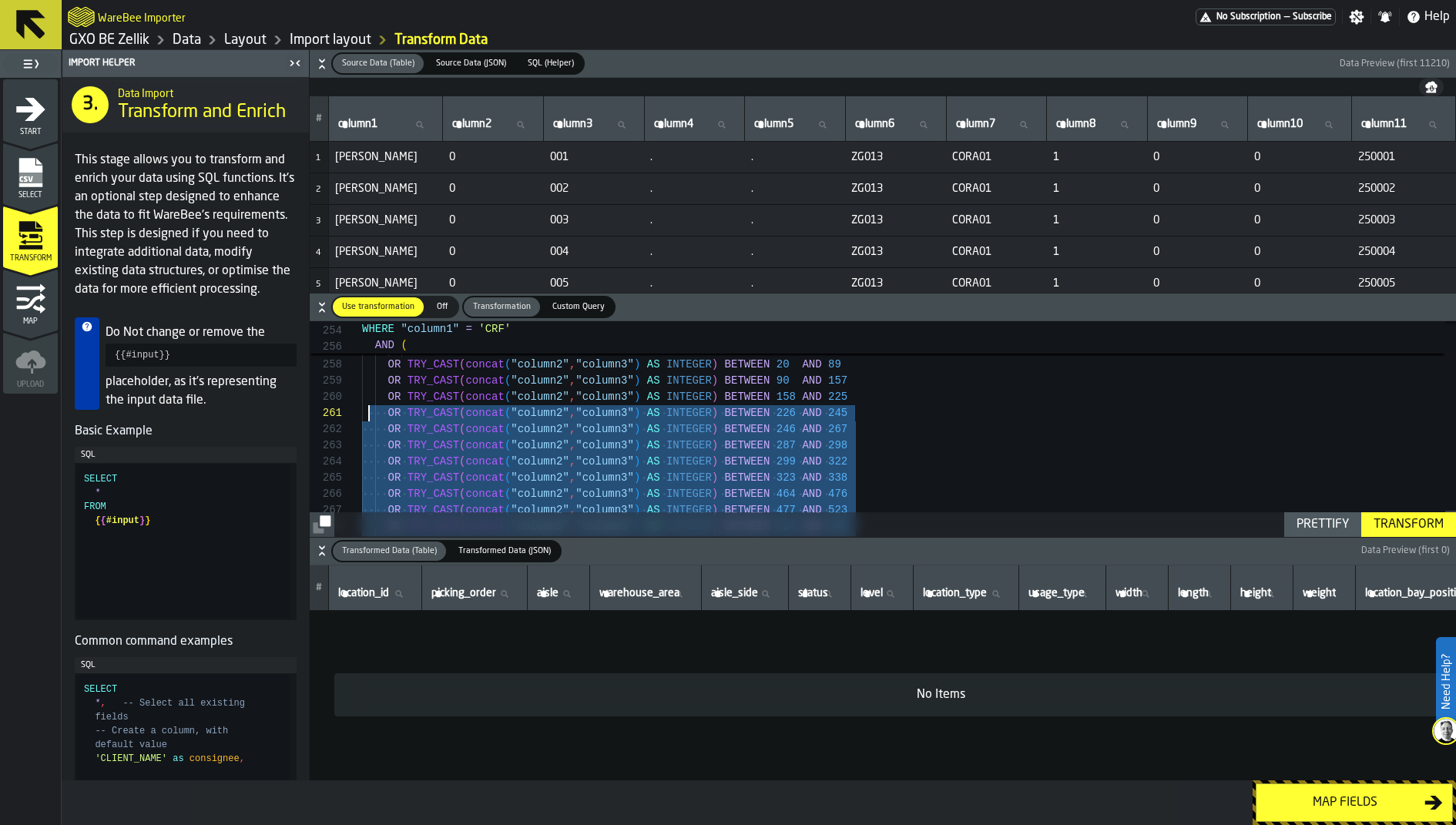
scroll to position [113, 0]
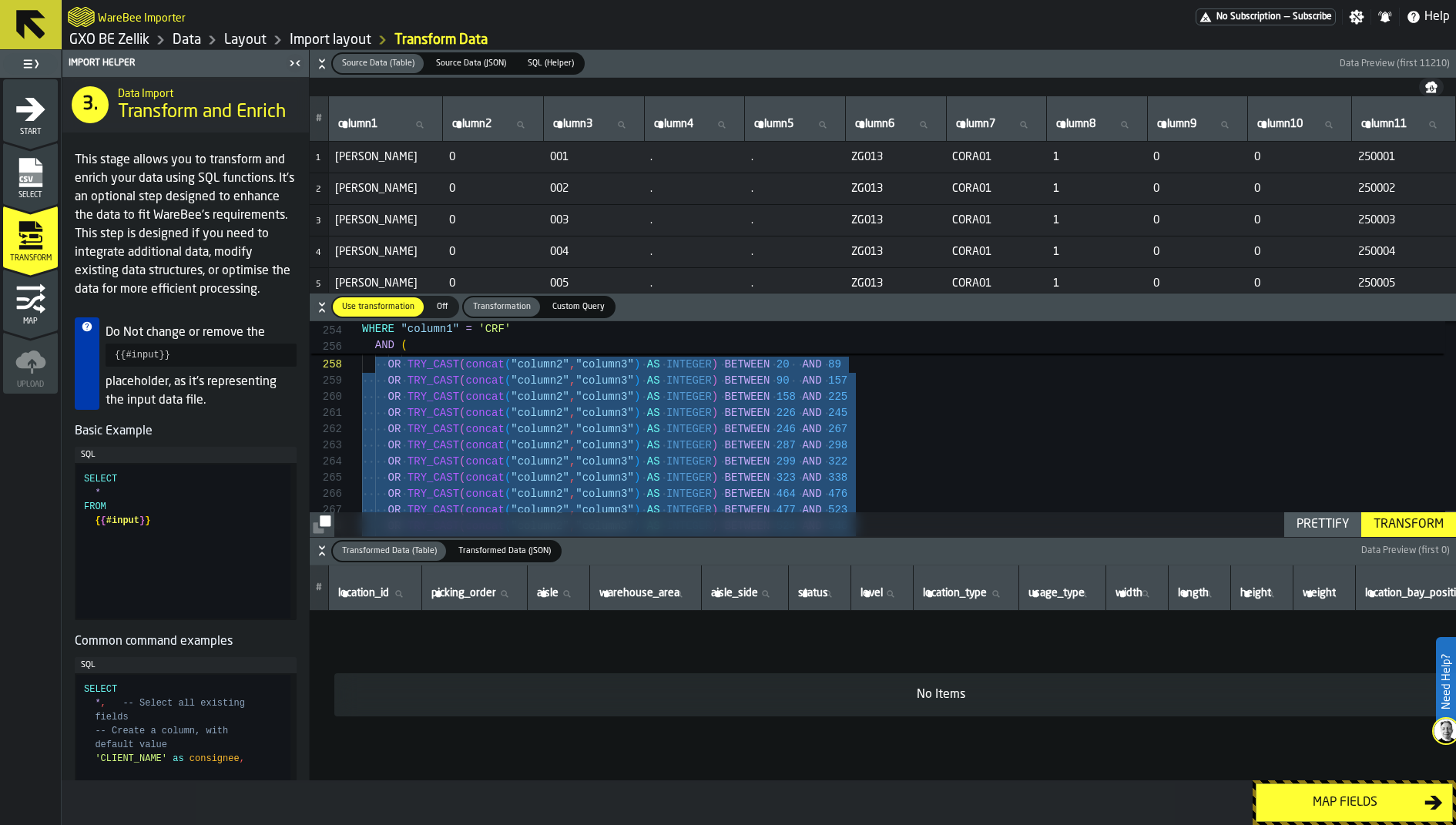
drag, startPoint x: 410, startPoint y: 508, endPoint x: 416, endPoint y: 346, distance: 162.1
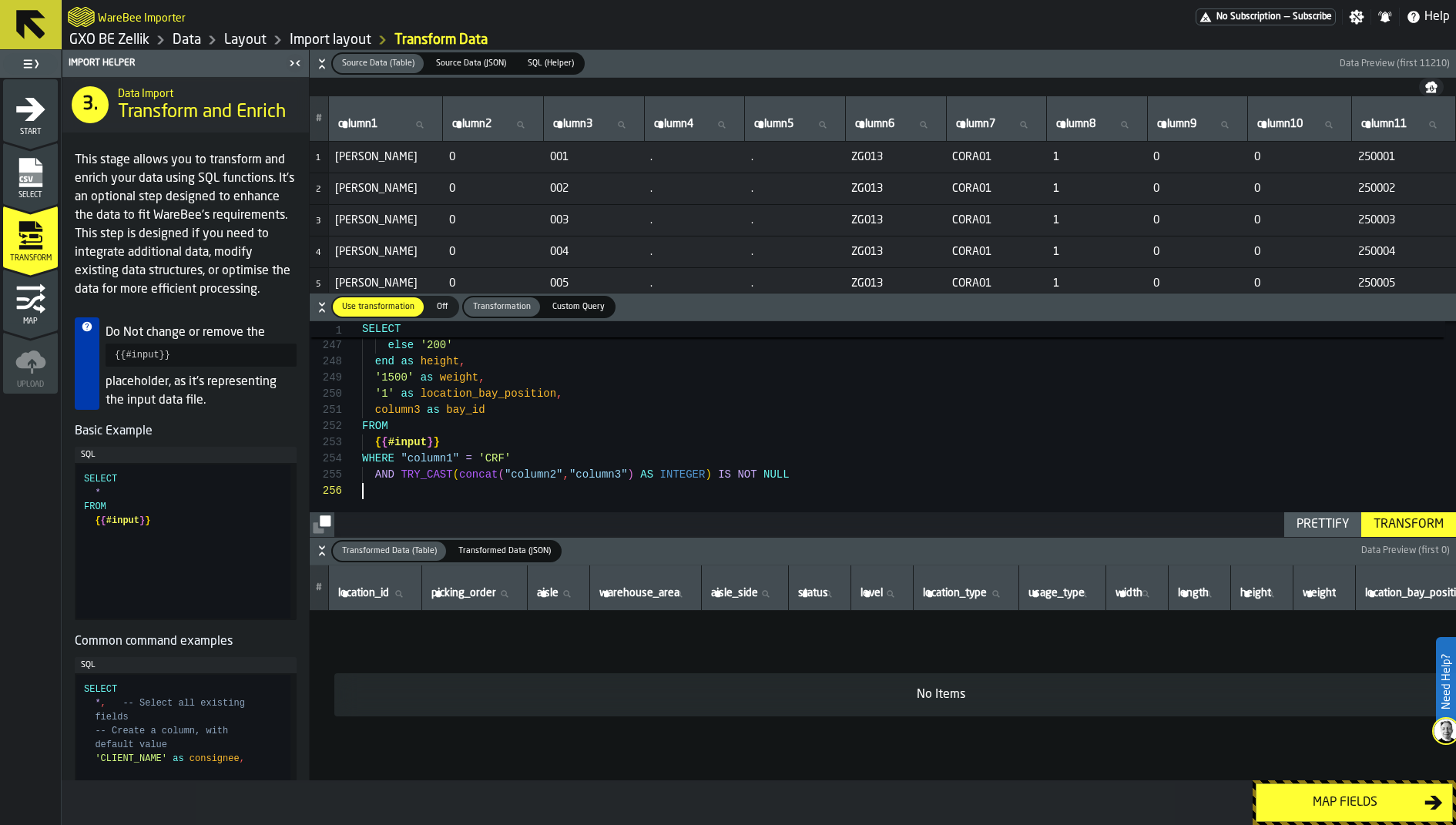
scroll to position [64, 0]
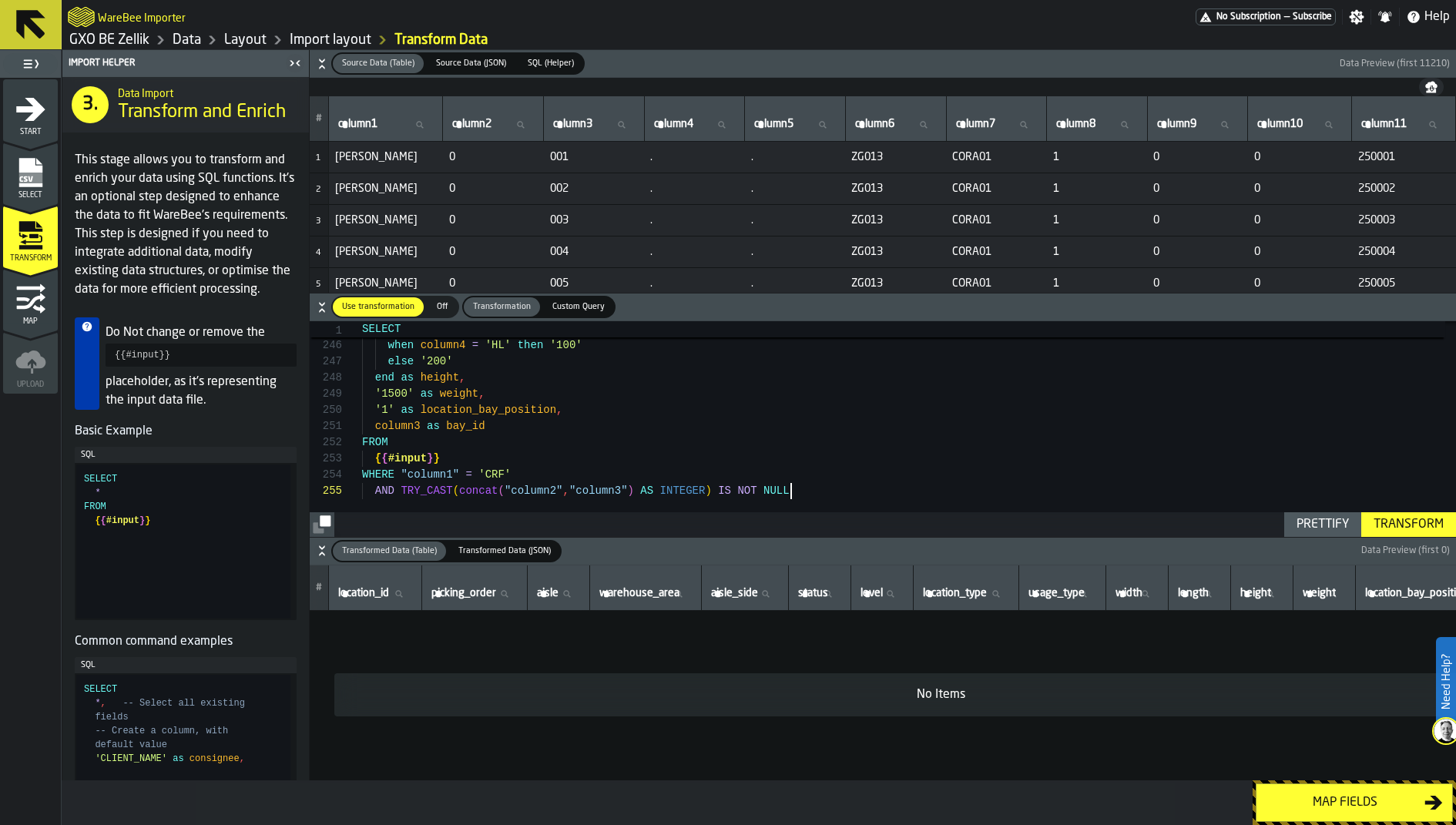
type textarea "**********"
click at [1388, 531] on div "Transform" at bounding box center [1409, 524] width 82 height 19
